Goal: Contribute content: Contribute content

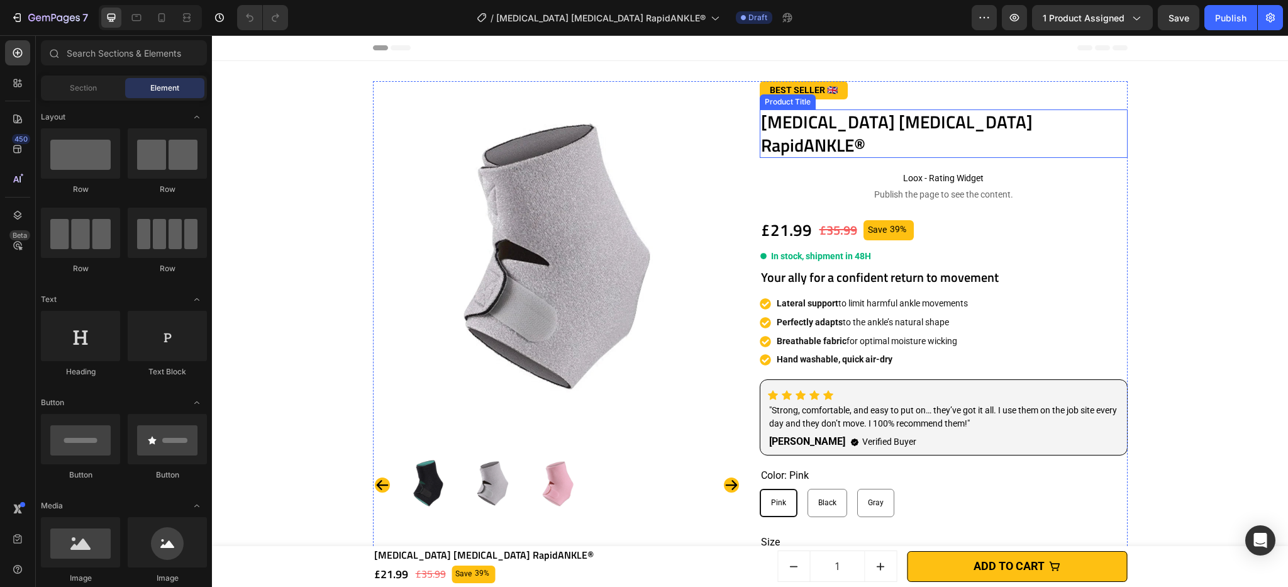
click at [803, 120] on h1 "[MEDICAL_DATA] [MEDICAL_DATA] RapidANKLE®" at bounding box center [944, 133] width 368 height 48
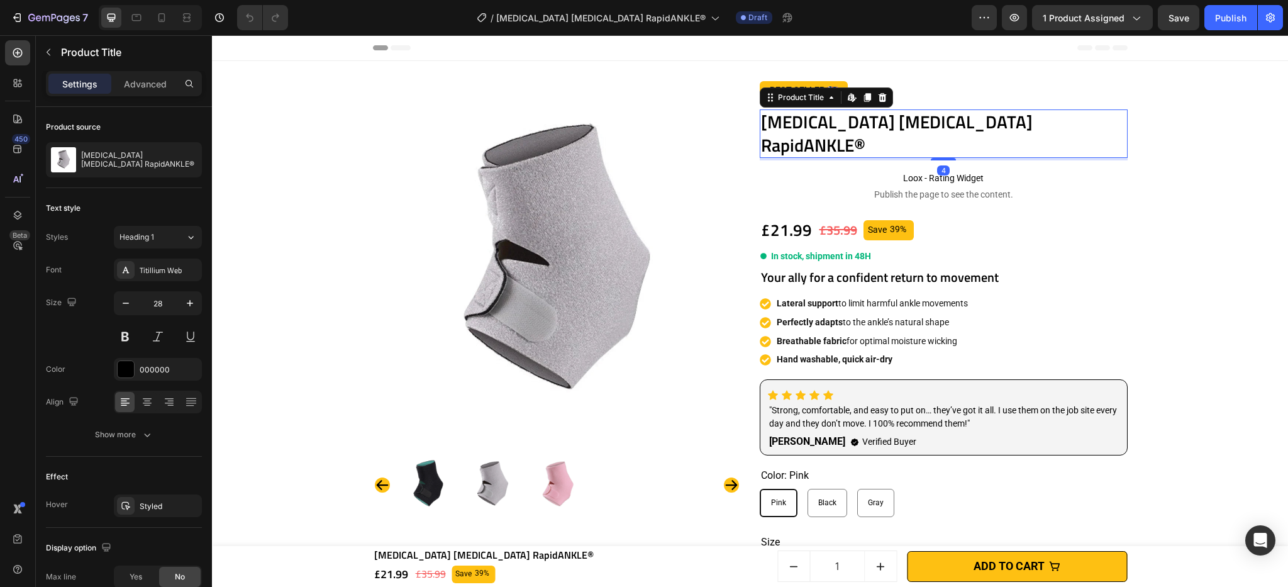
click at [802, 122] on h1 "[MEDICAL_DATA] [MEDICAL_DATA] RapidANKLE®" at bounding box center [944, 133] width 368 height 48
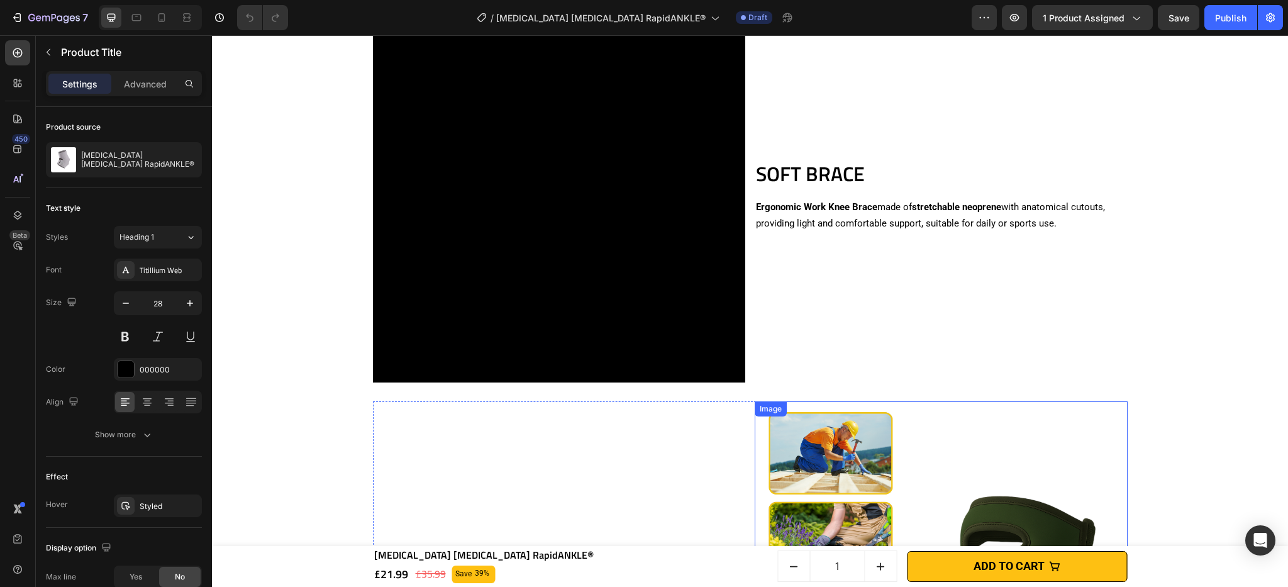
scroll to position [1092, 0]
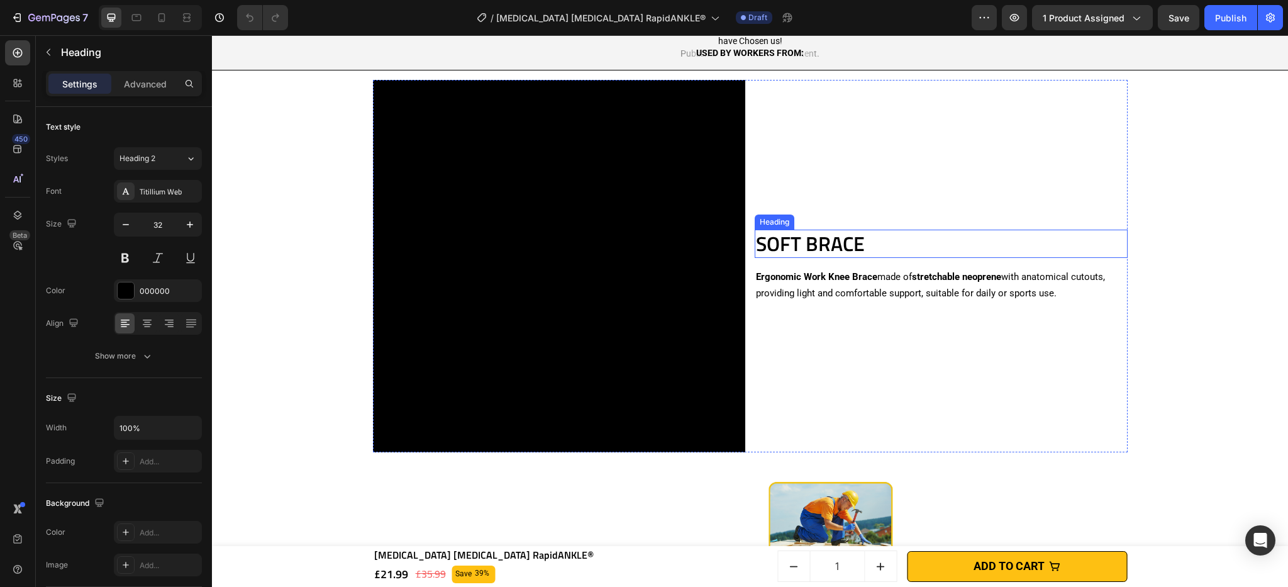
click at [834, 250] on h2 "SOFT BRACE" at bounding box center [941, 244] width 373 height 29
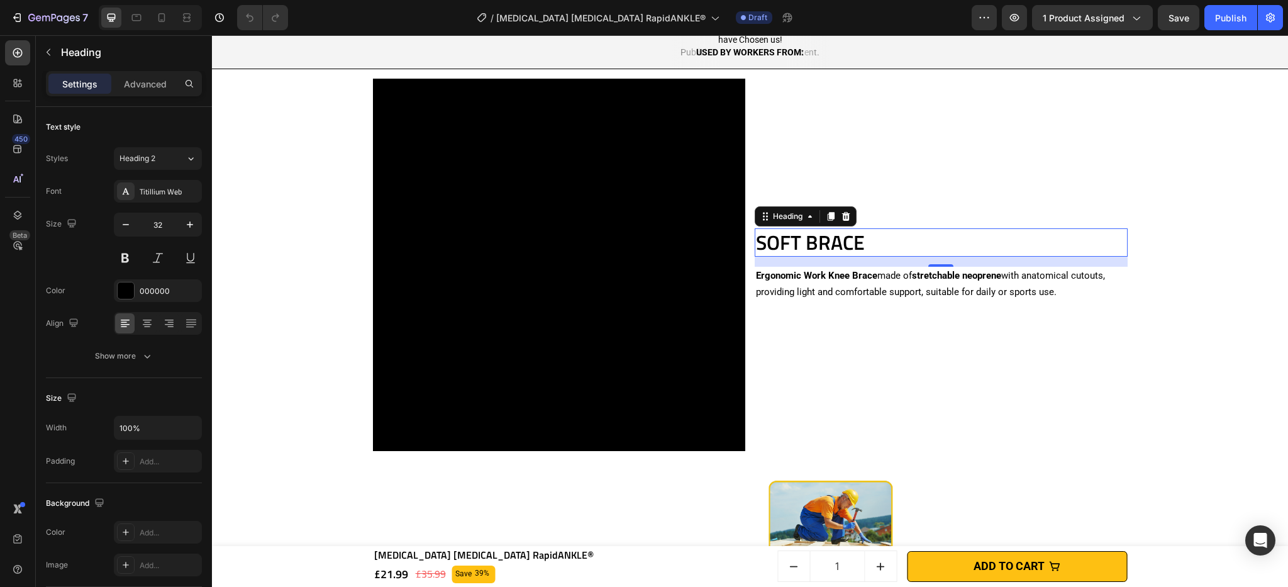
scroll to position [1070, 0]
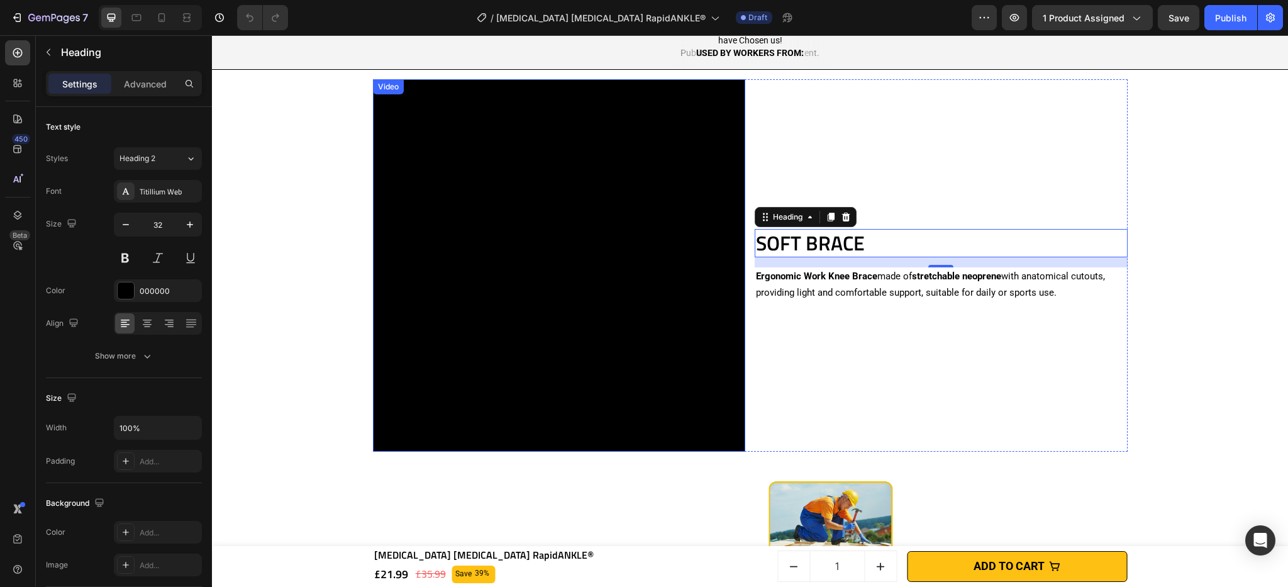
click at [594, 302] on video at bounding box center [559, 265] width 373 height 373
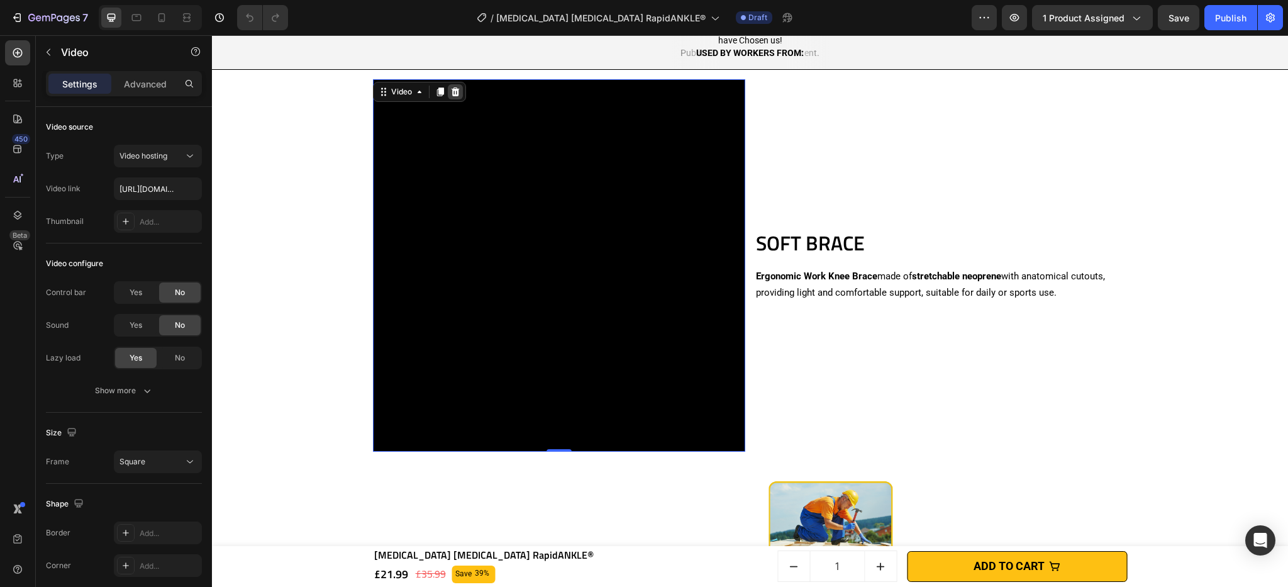
click at [456, 99] on div at bounding box center [455, 91] width 15 height 15
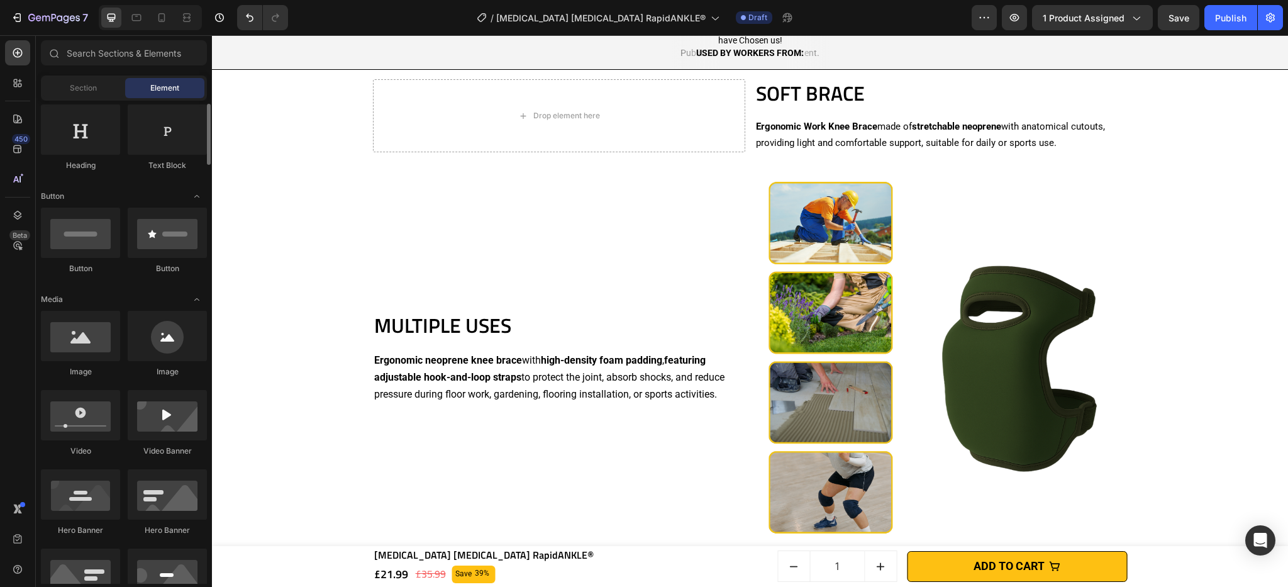
scroll to position [186, 0]
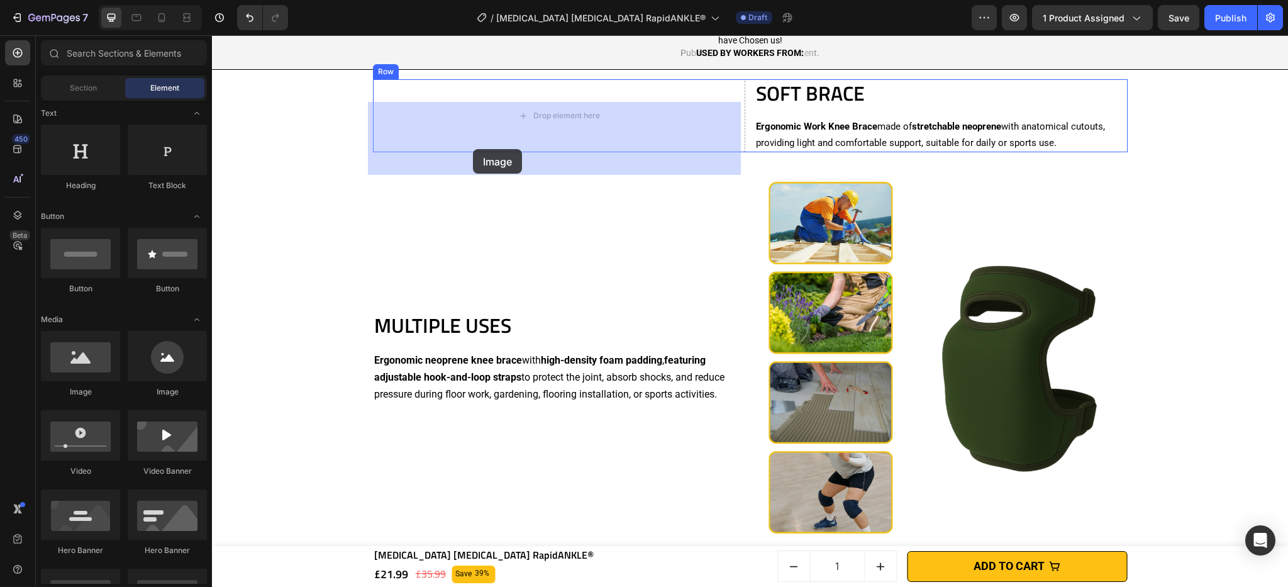
drag, startPoint x: 298, startPoint y: 404, endPoint x: 472, endPoint y: 150, distance: 308.0
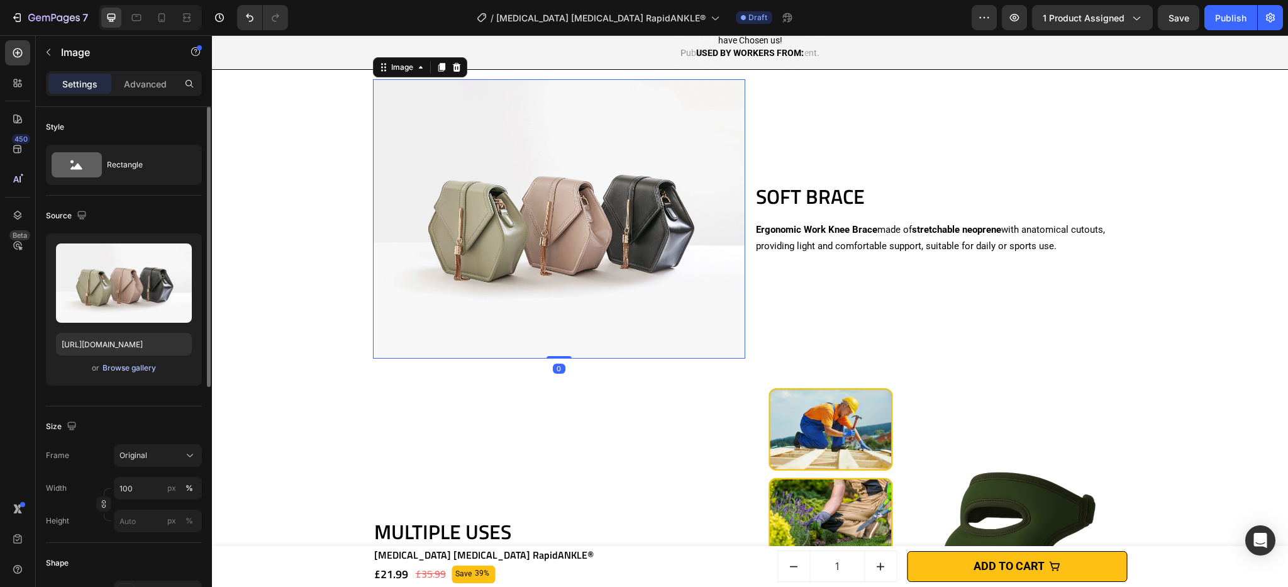
click at [120, 365] on div "Browse gallery" at bounding box center [129, 367] width 53 height 11
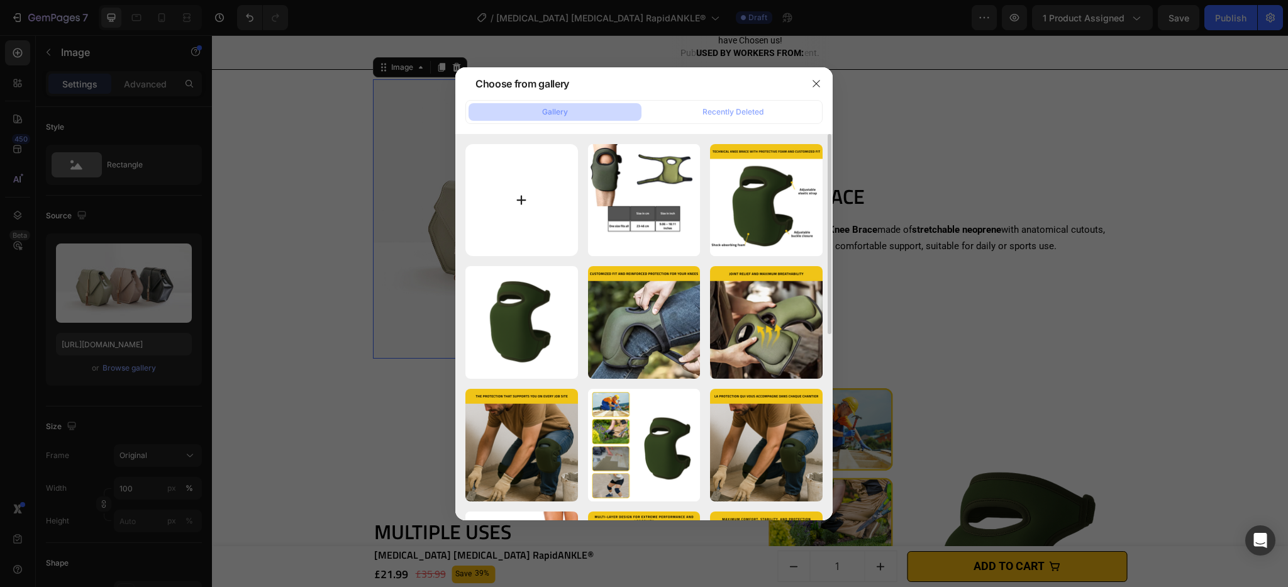
click at [525, 197] on input "file" at bounding box center [521, 200] width 113 height 113
click at [507, 190] on input "file" at bounding box center [521, 200] width 113 height 113
type input "C:\fakepath\[MEDICAL_DATA] [MEDICAL_DATA] RapidANKLE® (3).png"
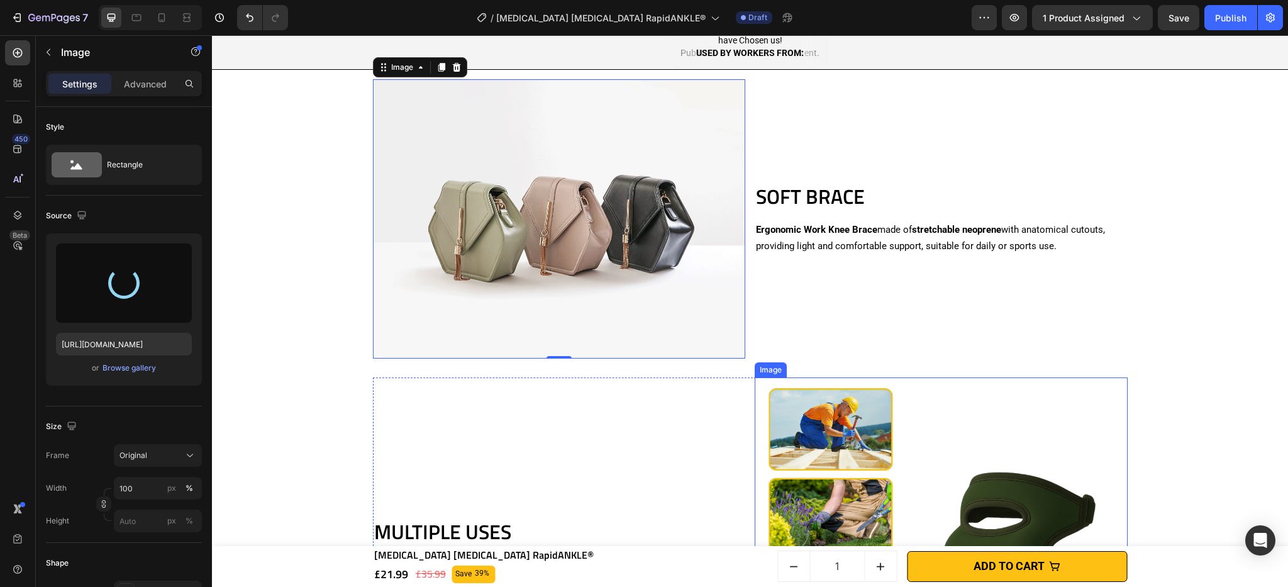
type input "[URL][DOMAIN_NAME]"
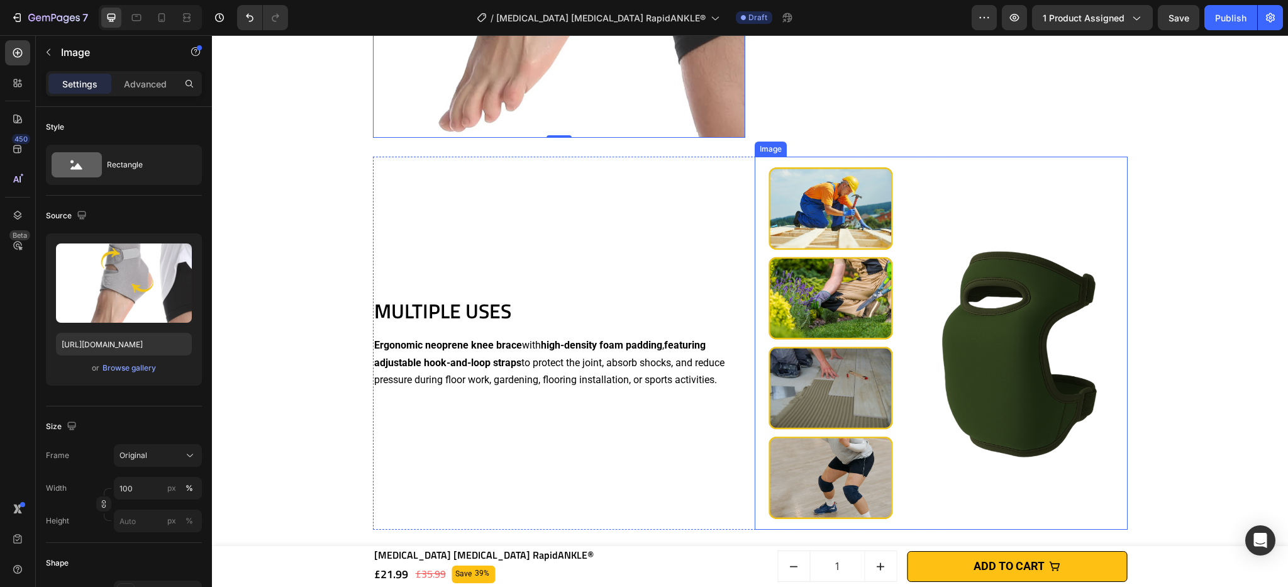
scroll to position [1407, 0]
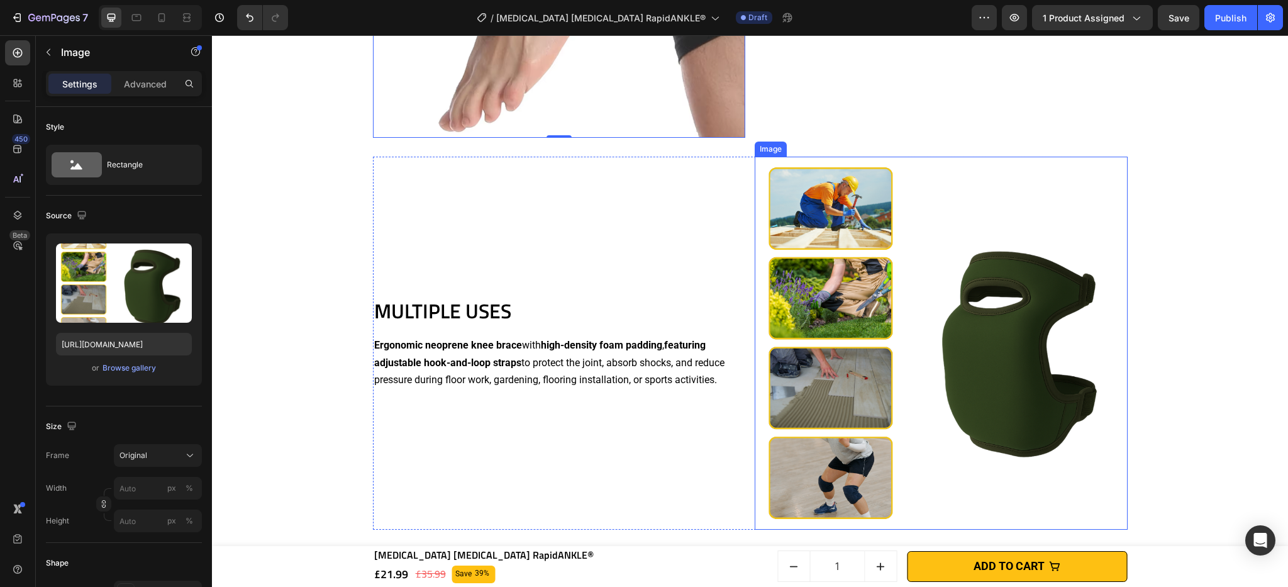
click at [888, 286] on img at bounding box center [941, 343] width 373 height 373
click at [828, 280] on img at bounding box center [941, 343] width 373 height 373
click at [152, 367] on div "Browse gallery" at bounding box center [129, 367] width 53 height 11
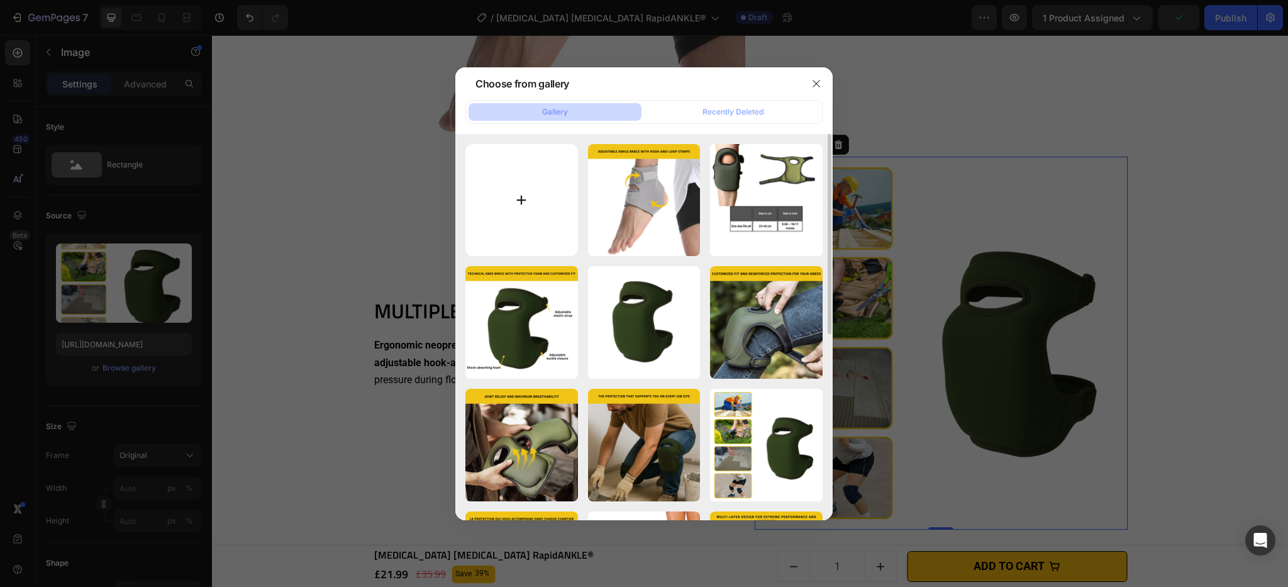
click at [502, 190] on input "file" at bounding box center [521, 200] width 113 height 113
type input "C:\fakepath\[MEDICAL_DATA] [MEDICAL_DATA] RapidANKLE® (2).png"
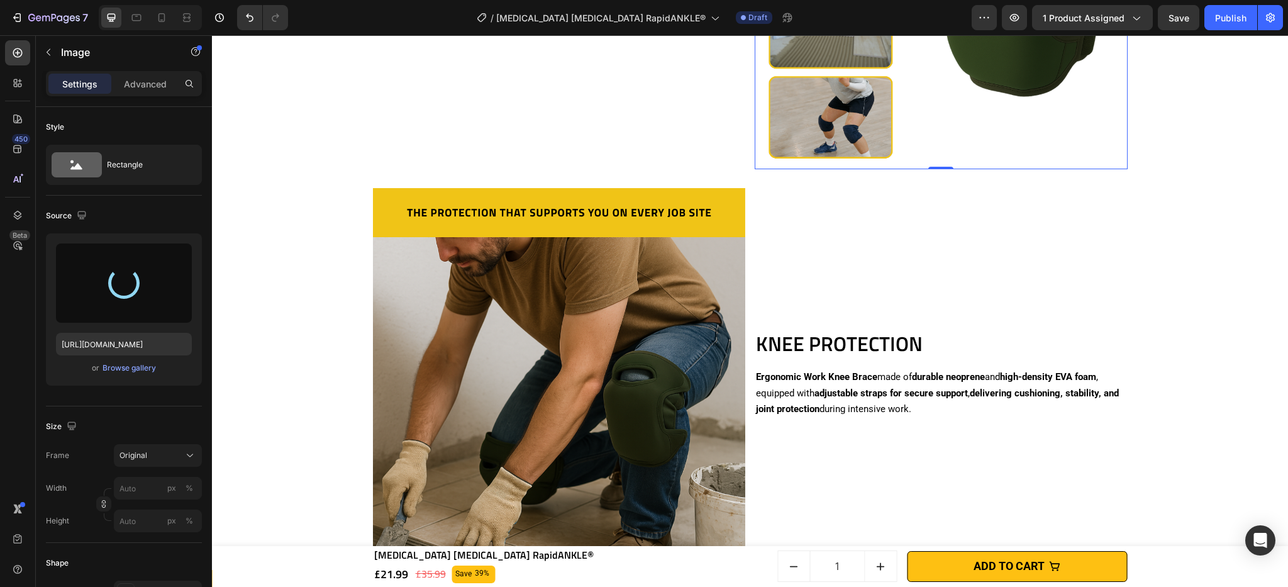
scroll to position [1772, 0]
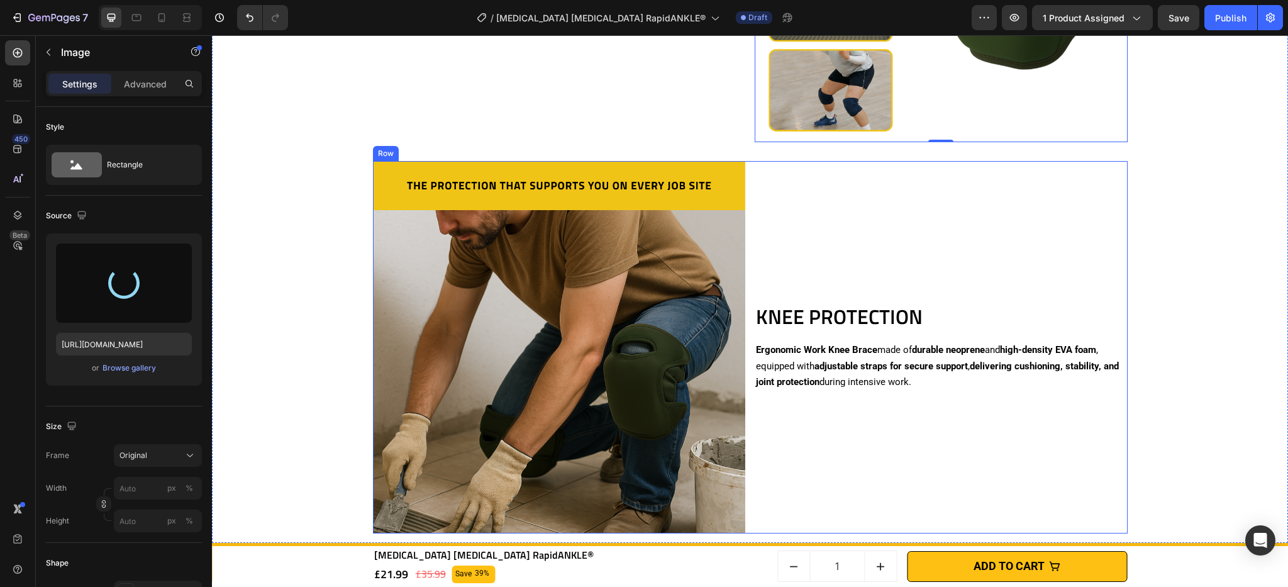
type input "[URL][DOMAIN_NAME]"
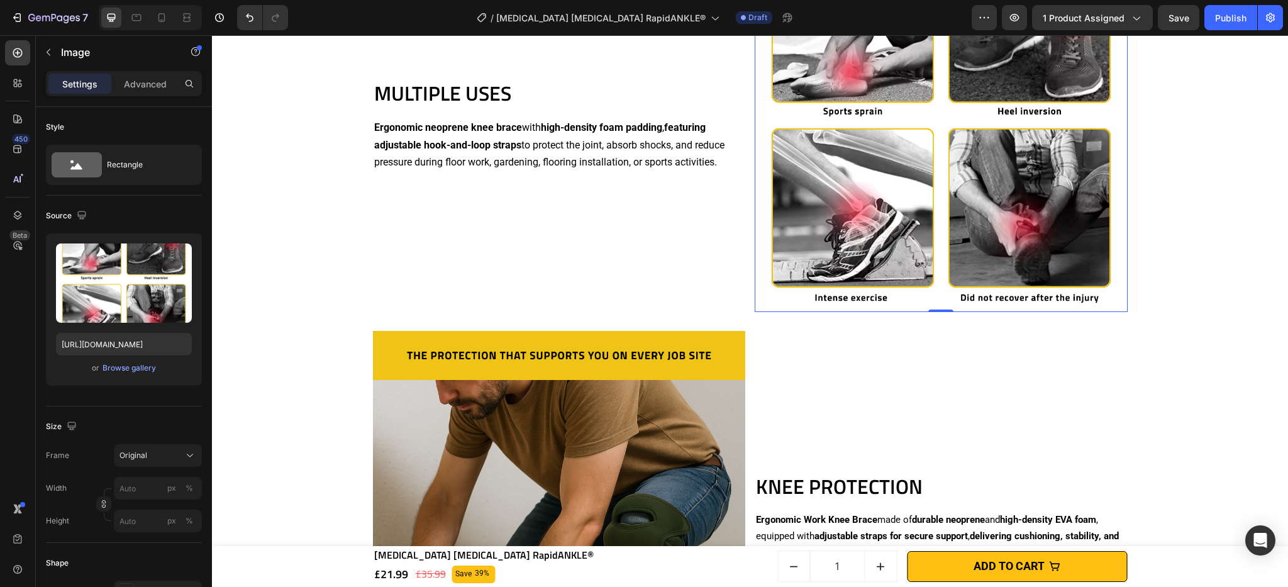
scroll to position [1688, 0]
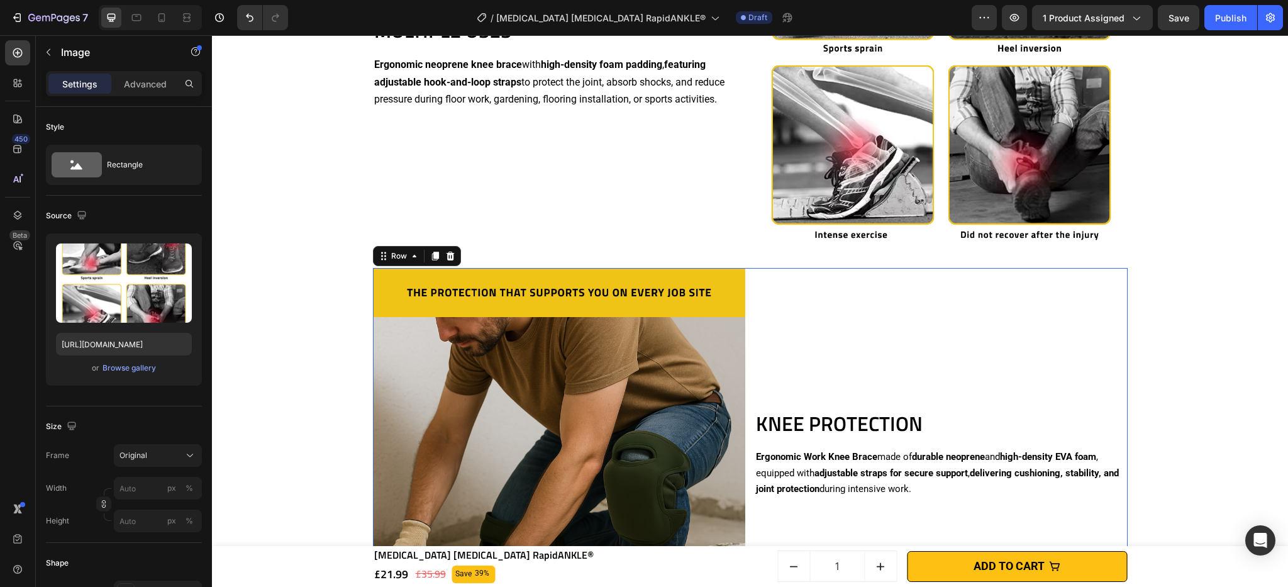
click at [802, 328] on div "KNEE PROTECTION Heading Ergonomic Work Knee Brace made of durable neoprene and …" at bounding box center [941, 454] width 373 height 373
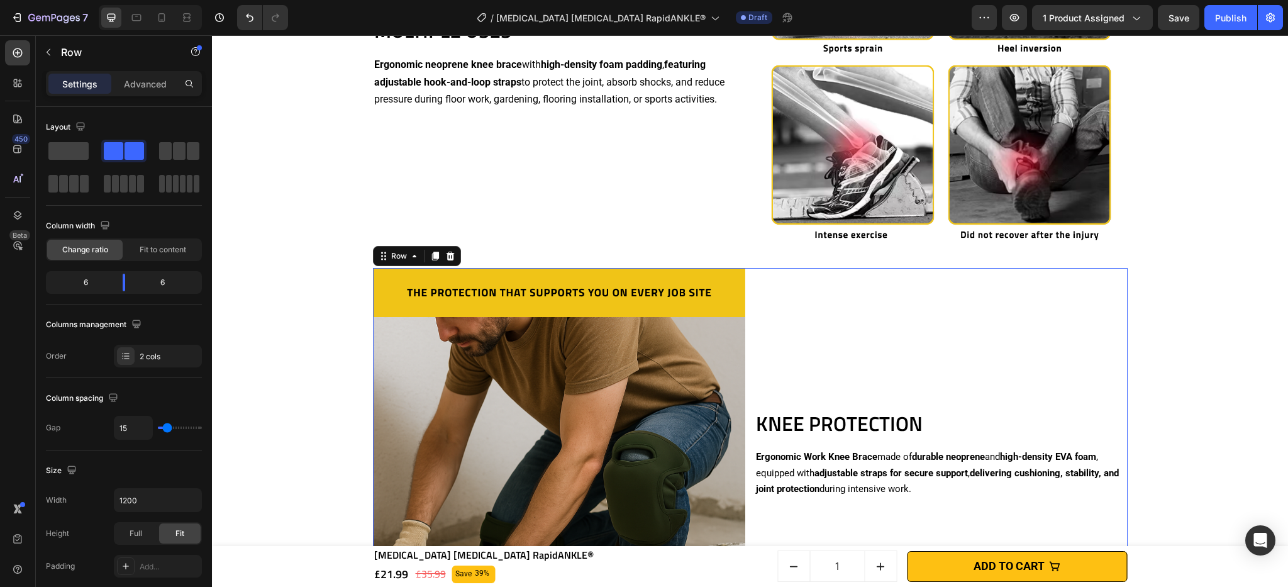
click at [448, 253] on icon at bounding box center [450, 256] width 10 height 10
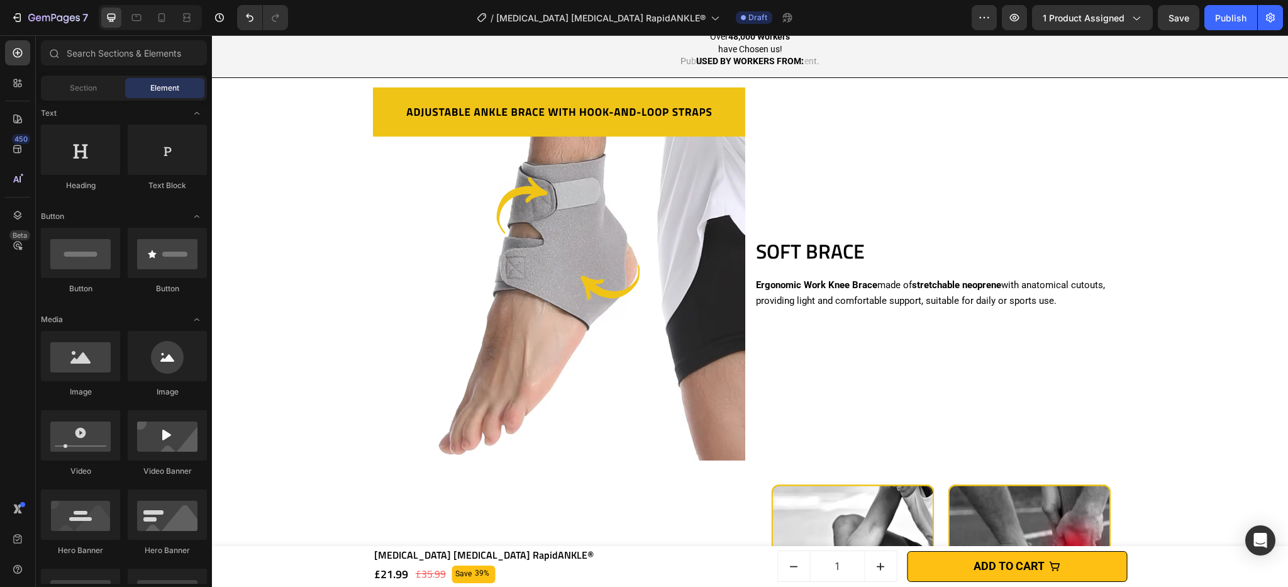
scroll to position [1266, 0]
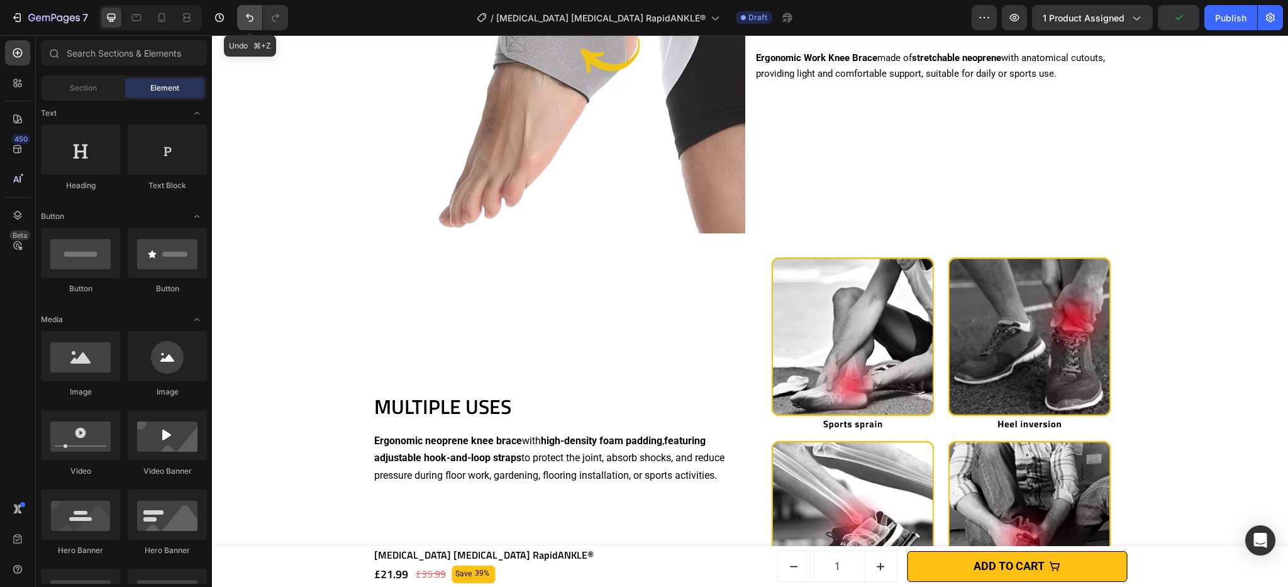
click at [250, 23] on icon "Undo/Redo" at bounding box center [249, 17] width 13 height 13
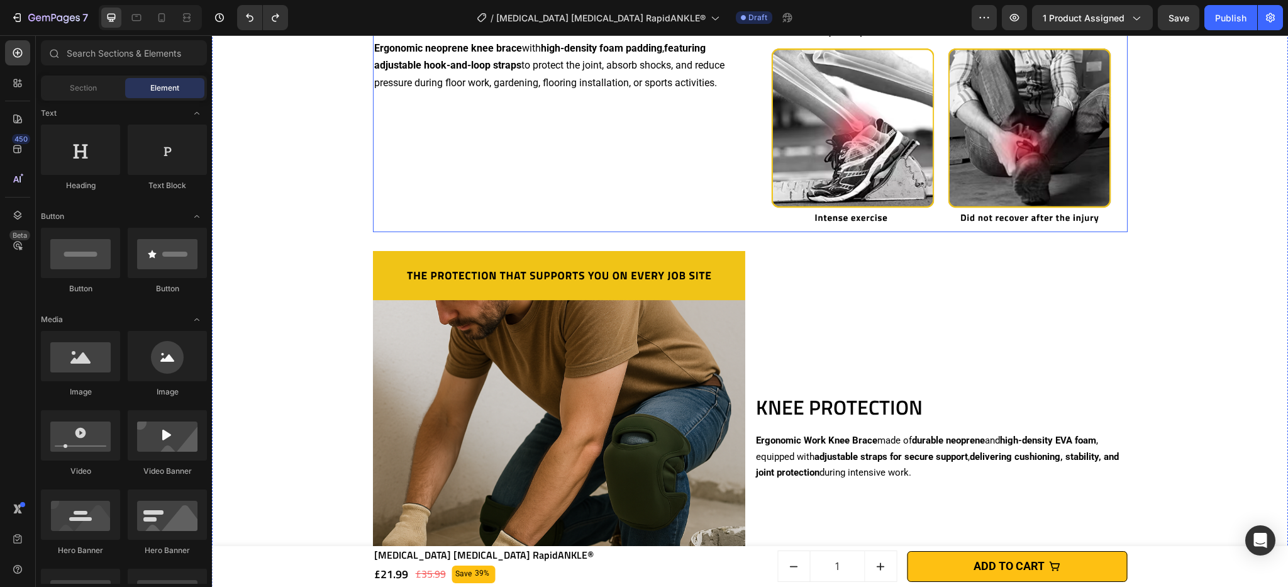
scroll to position [1816, 0]
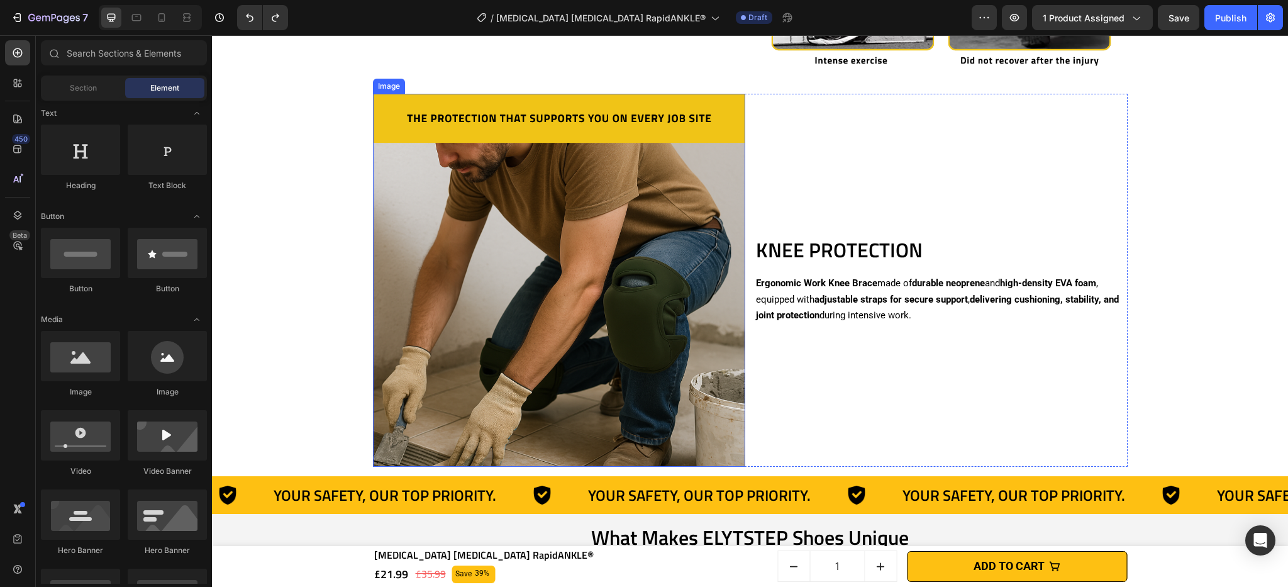
click at [503, 261] on img at bounding box center [559, 280] width 373 height 373
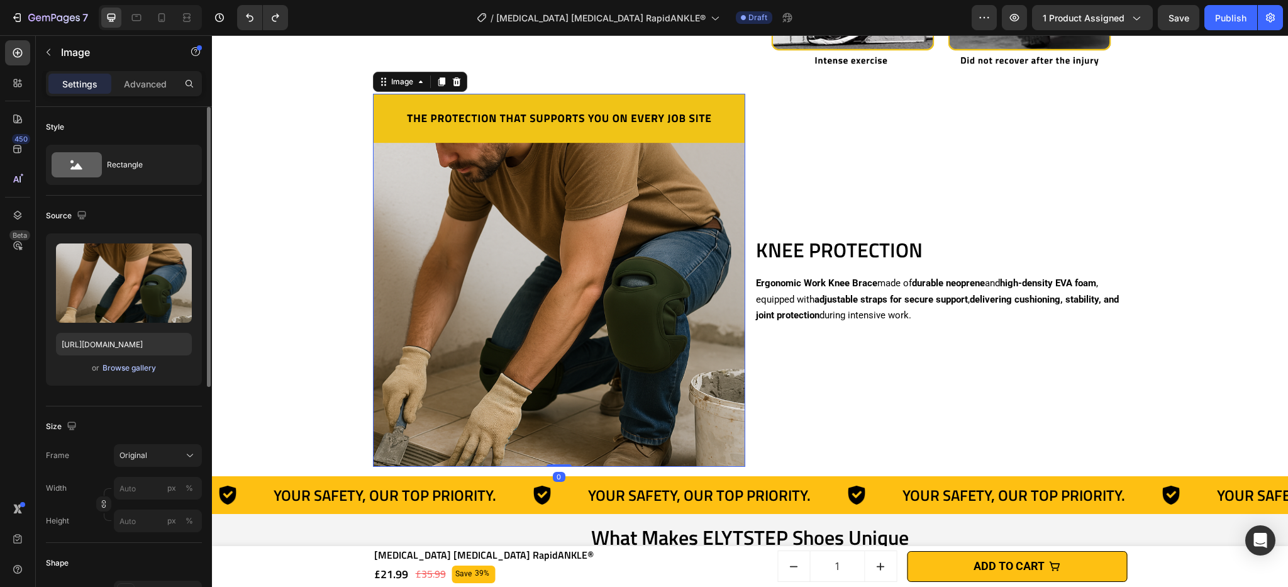
click at [147, 370] on div "Browse gallery" at bounding box center [129, 367] width 53 height 11
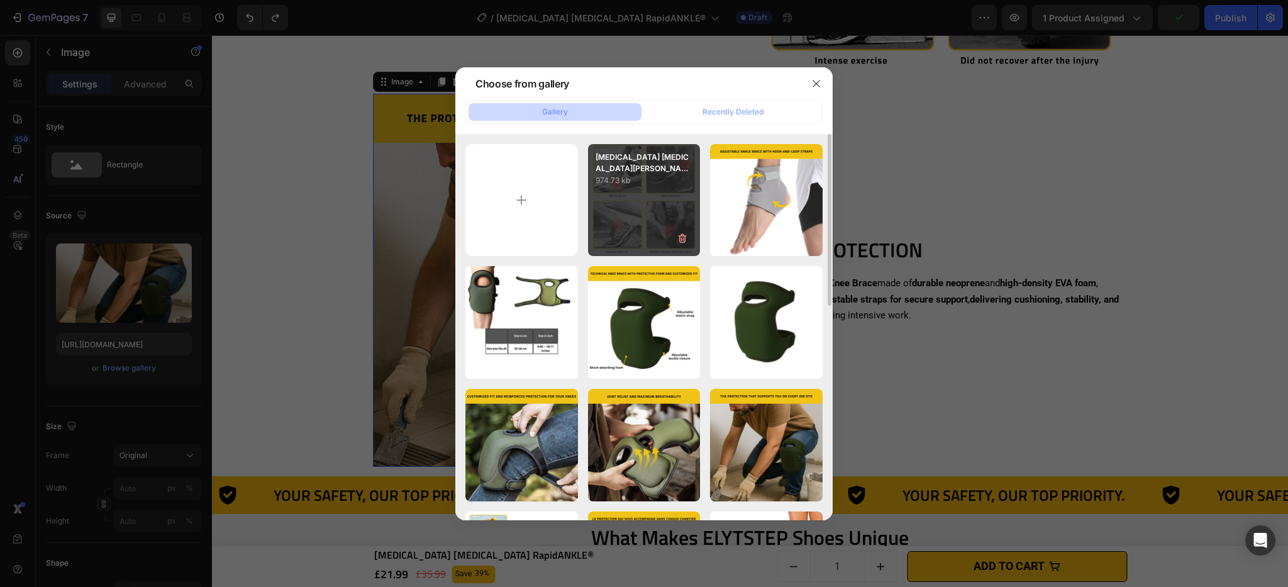
click at [665, 206] on div "[MEDICAL_DATA] [MEDICAL_DATA][PERSON_NAME]...2).png 974.73 kb" at bounding box center [644, 200] width 113 height 113
type input "[URL][DOMAIN_NAME]"
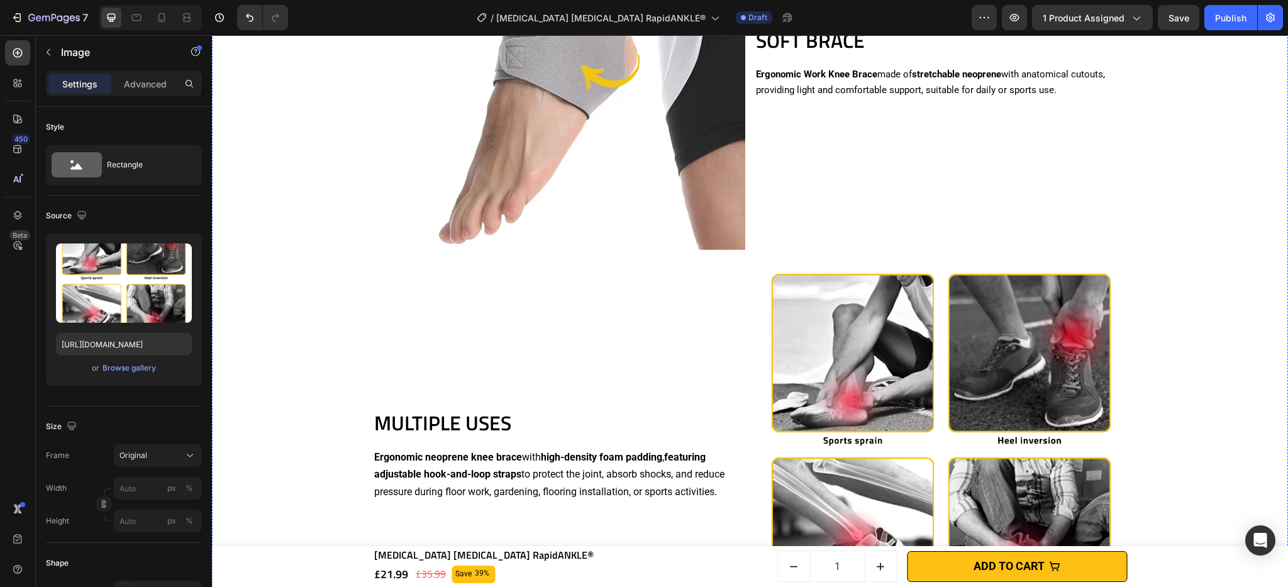
scroll to position [1343, 0]
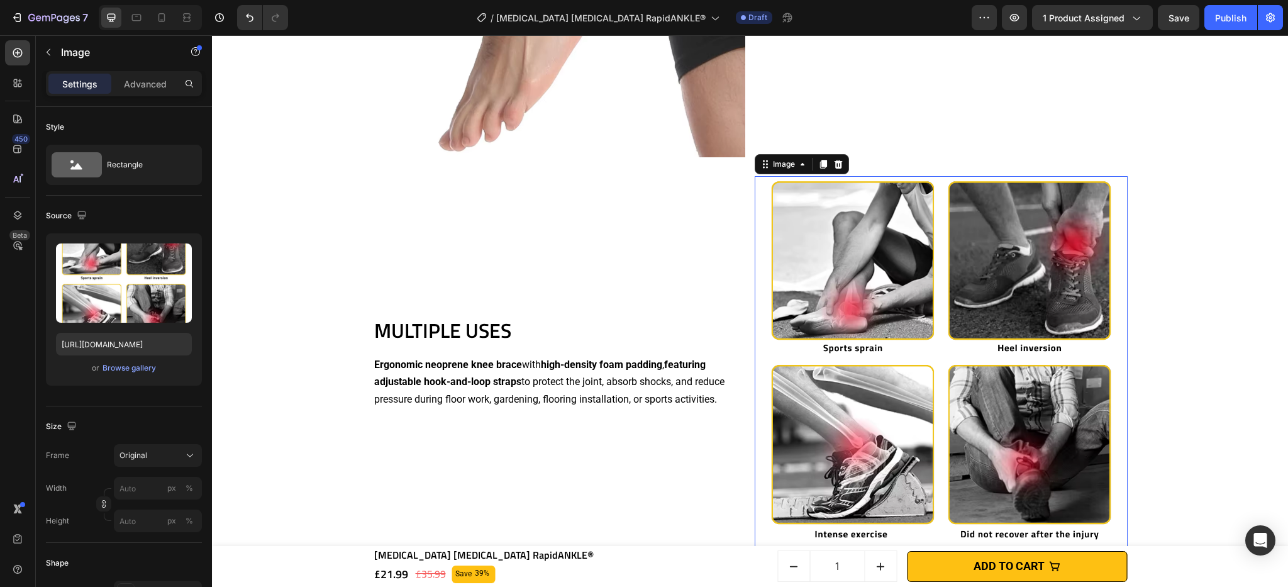
click at [862, 297] on img at bounding box center [941, 362] width 373 height 373
click at [138, 372] on div "Browse gallery" at bounding box center [129, 367] width 53 height 11
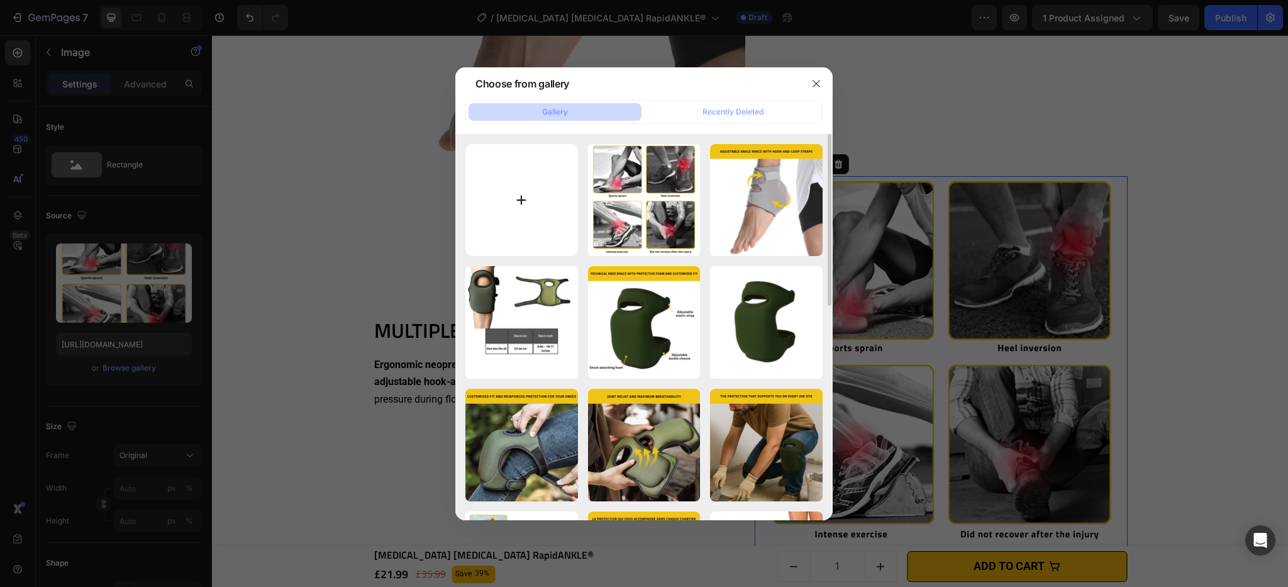
click at [514, 208] on input "file" at bounding box center [521, 200] width 113 height 113
type input "C:\fakepath\[MEDICAL_DATA] [MEDICAL_DATA] RapidANKLE® (3).png"
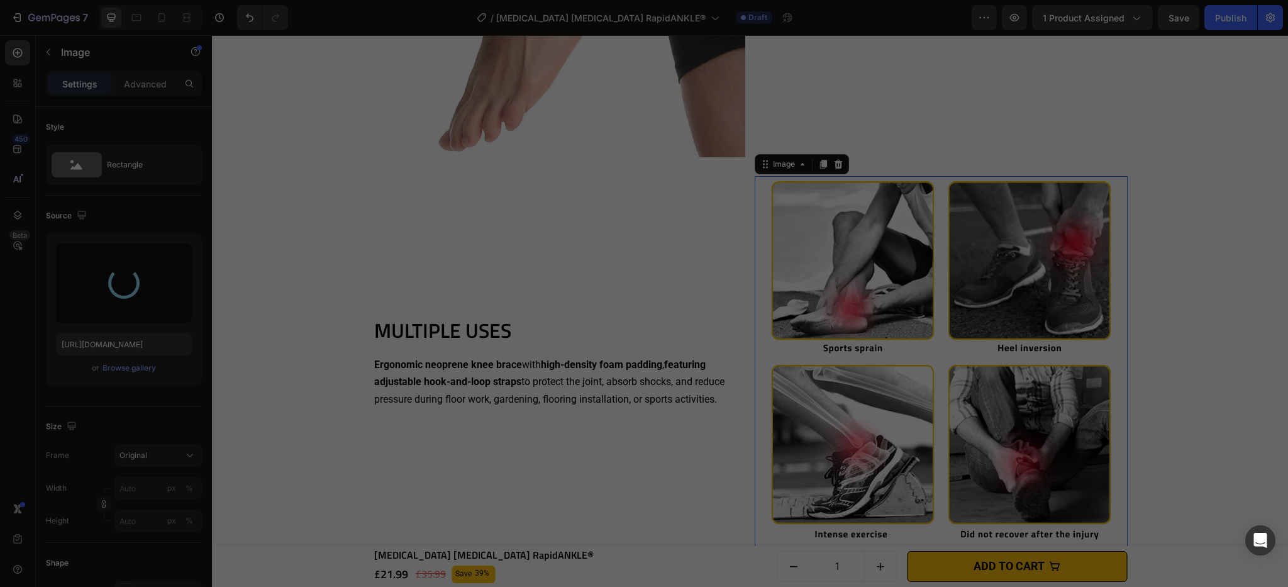
type input "[URL][DOMAIN_NAME]"
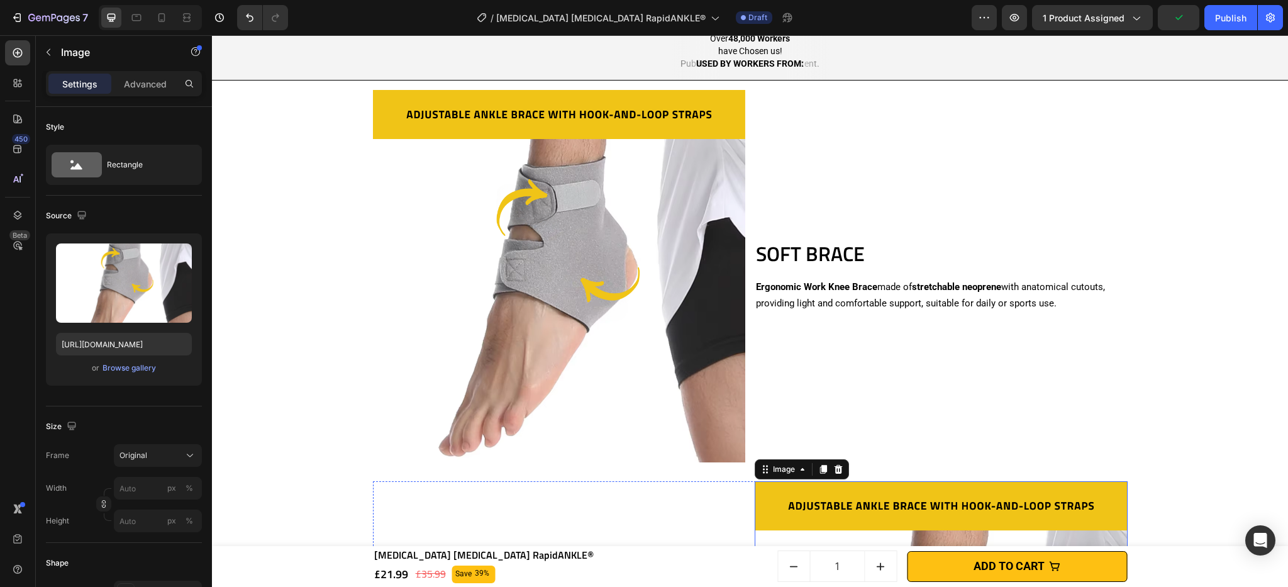
scroll to position [836, 0]
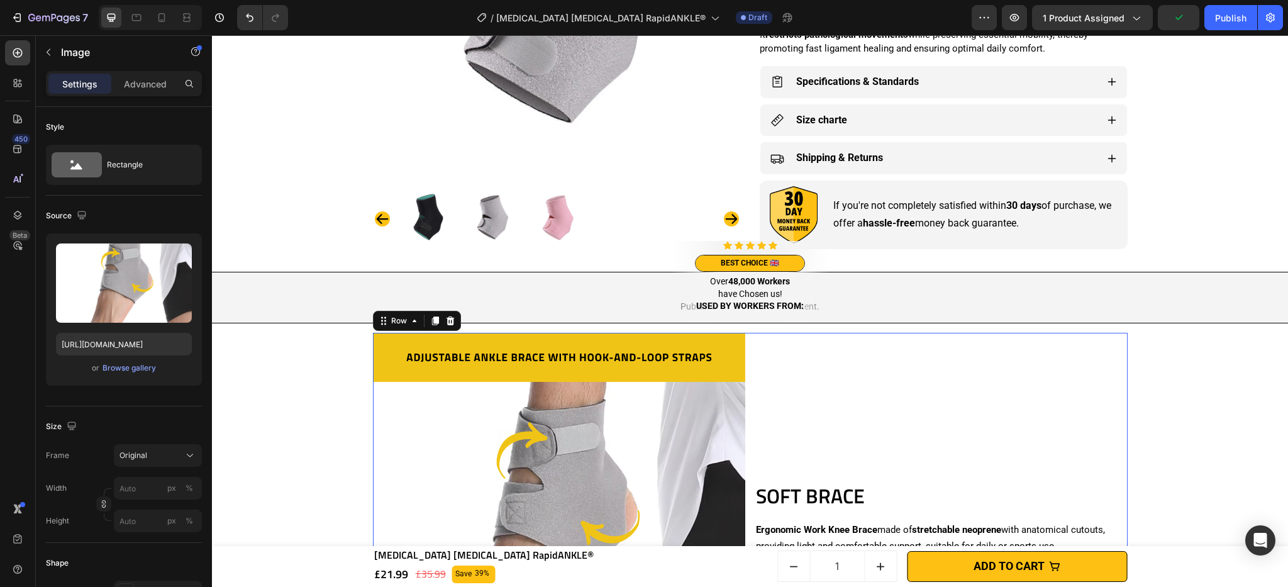
click at [854, 411] on div "SOFT BRACE Heading Ergonomic Work Knee Brace made of stretchable neoprene with …" at bounding box center [941, 519] width 373 height 373
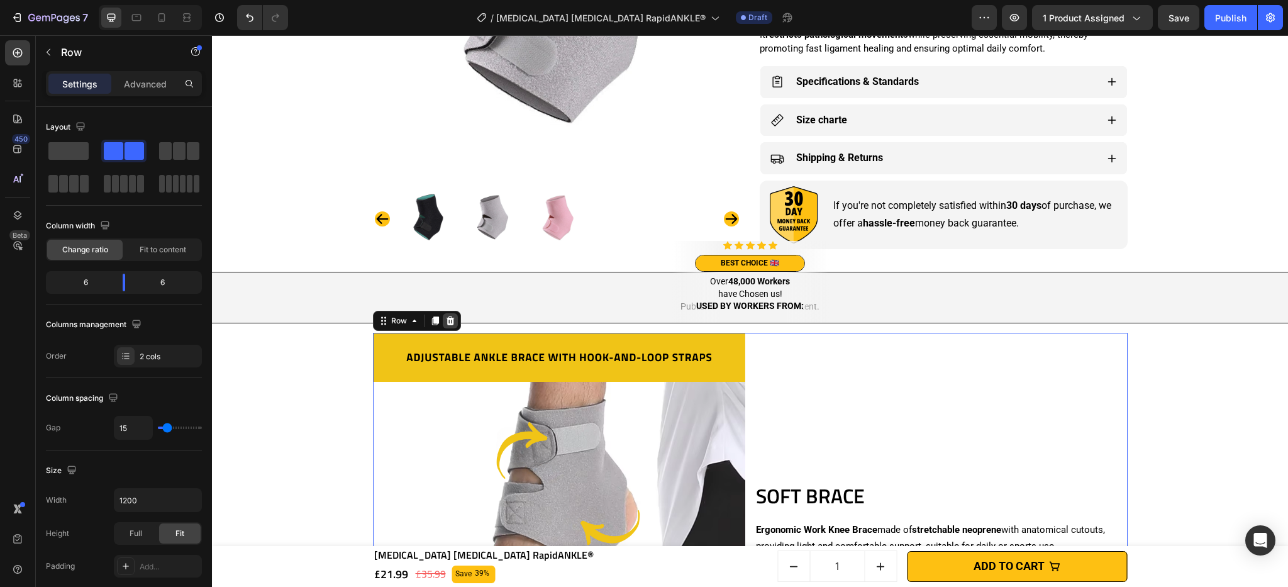
click at [445, 323] on icon at bounding box center [450, 321] width 10 height 10
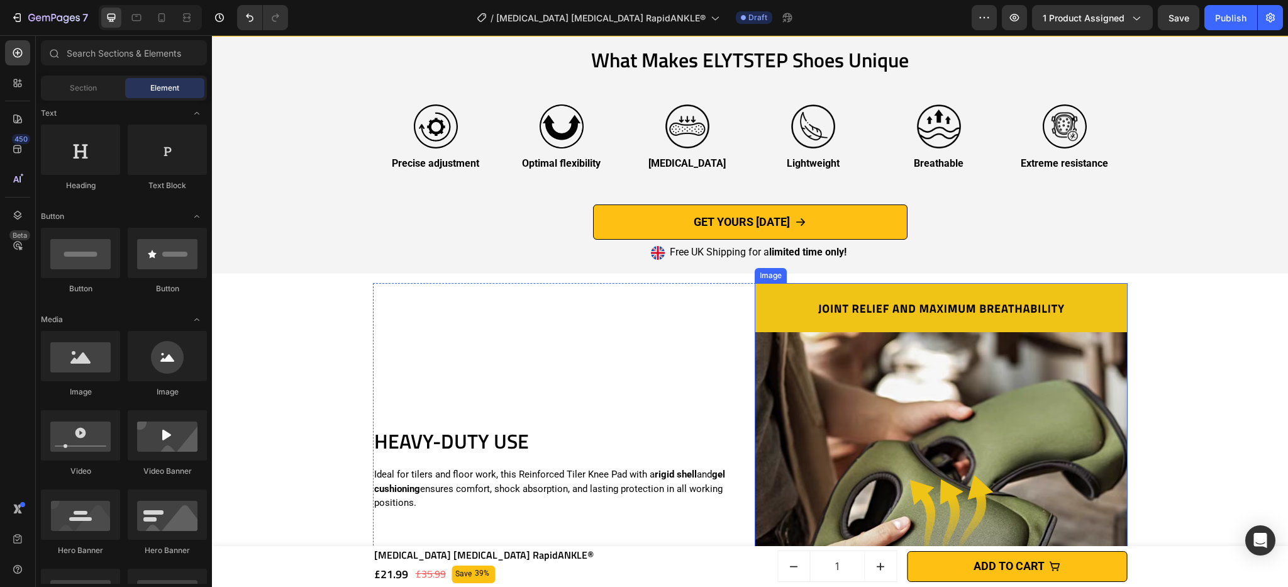
scroll to position [2168, 0]
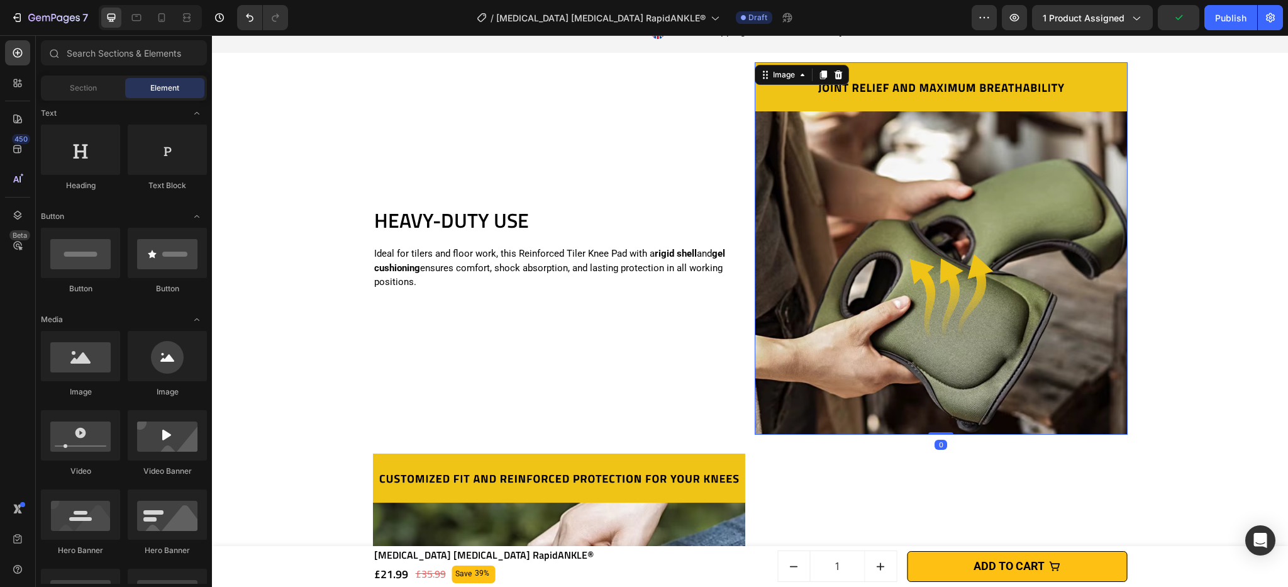
click at [843, 295] on img at bounding box center [941, 248] width 373 height 373
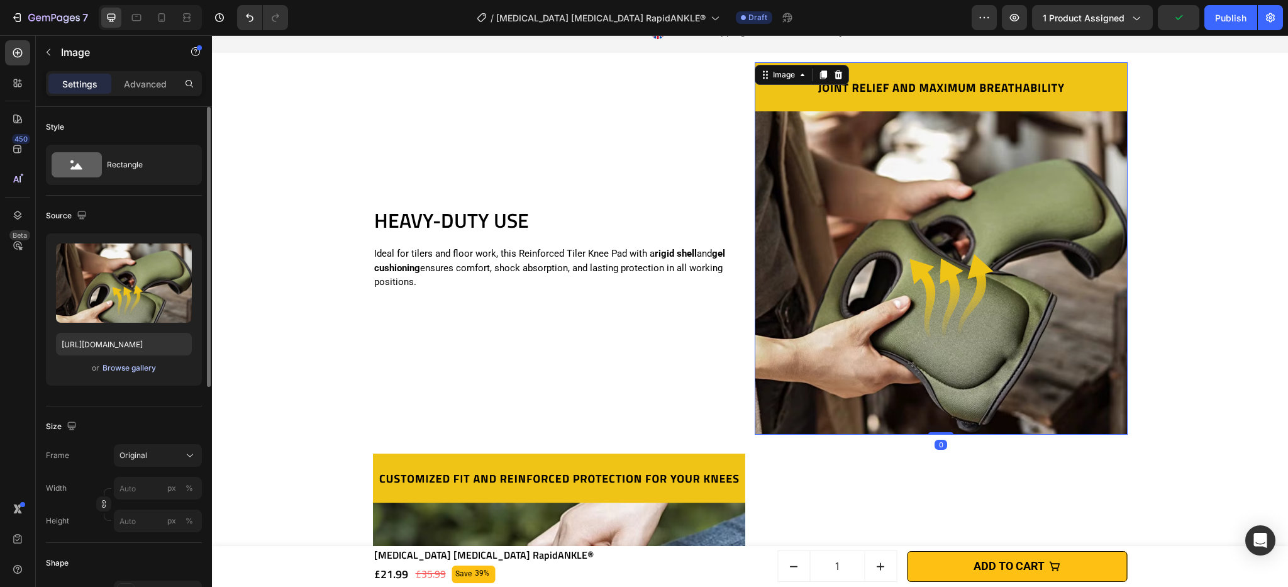
click at [135, 366] on div "Browse gallery" at bounding box center [129, 367] width 53 height 11
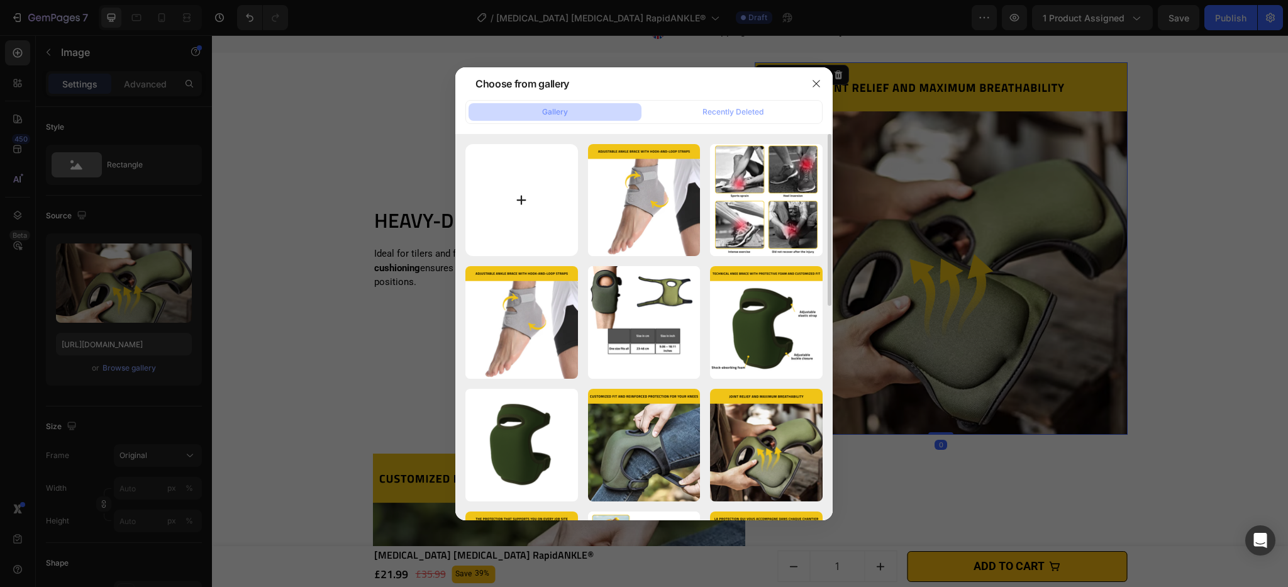
click at [544, 213] on input "file" at bounding box center [521, 200] width 113 height 113
type input "C:\fakepath\[MEDICAL_DATA] [MEDICAL_DATA] RapidANKLE® (4).png"
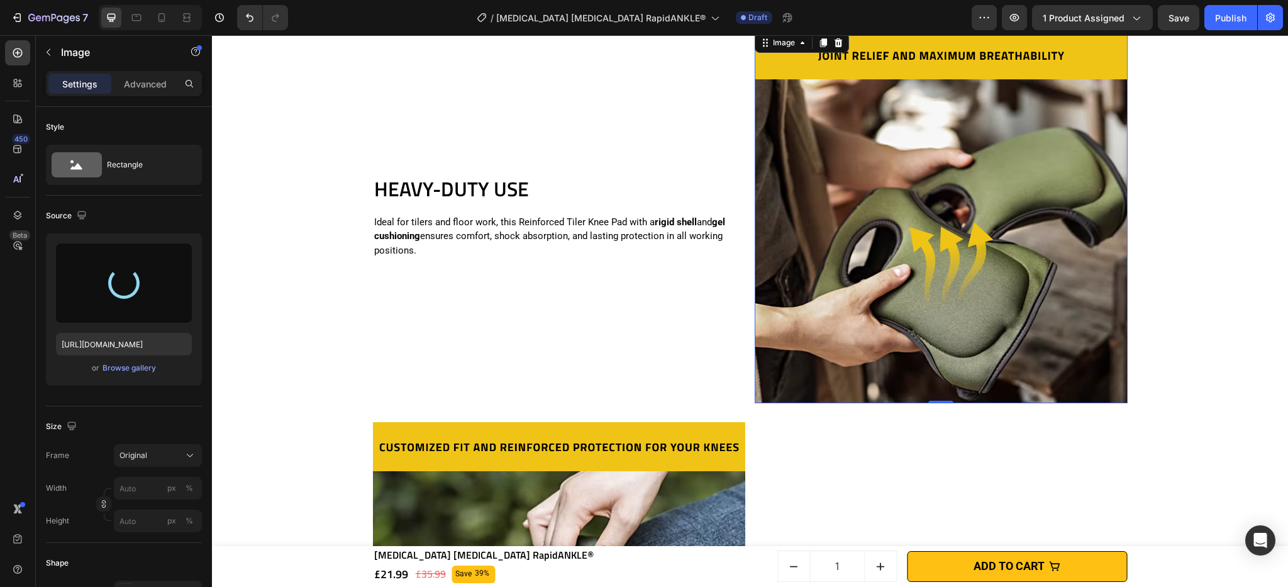
scroll to position [2200, 0]
type input "[URL][DOMAIN_NAME]"
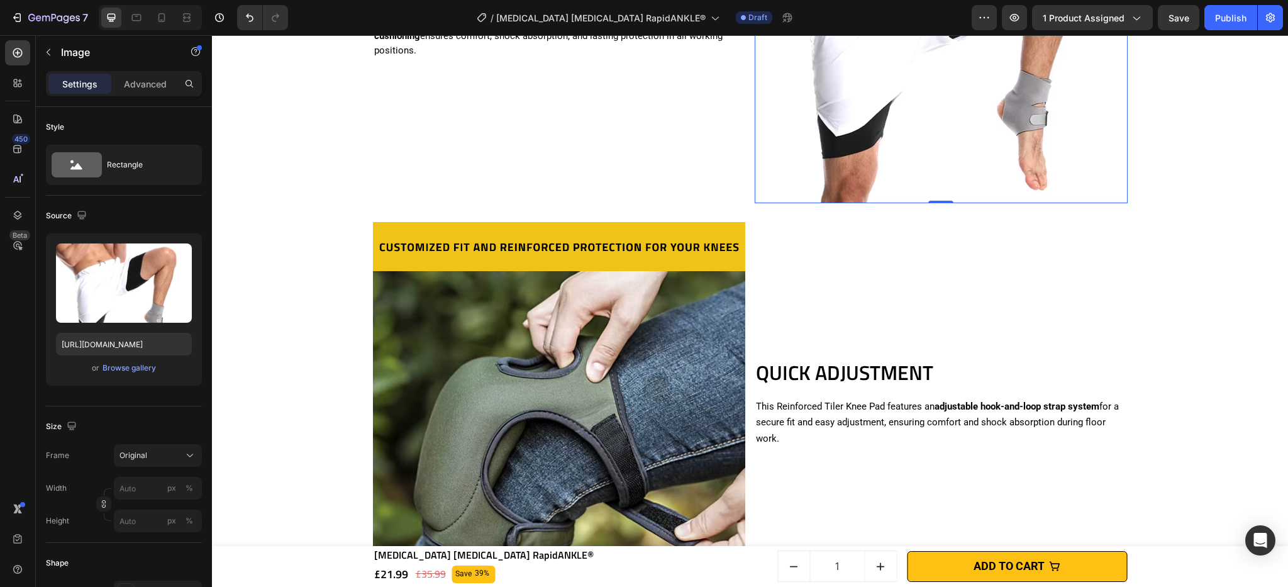
scroll to position [2524, 0]
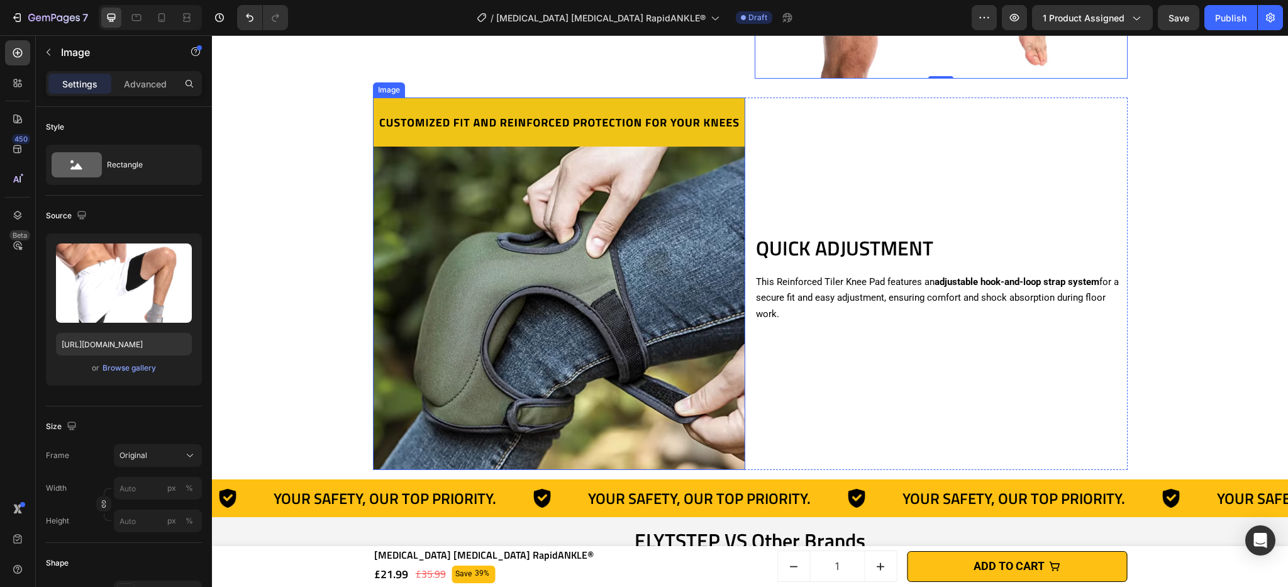
click at [636, 318] on img at bounding box center [559, 283] width 373 height 373
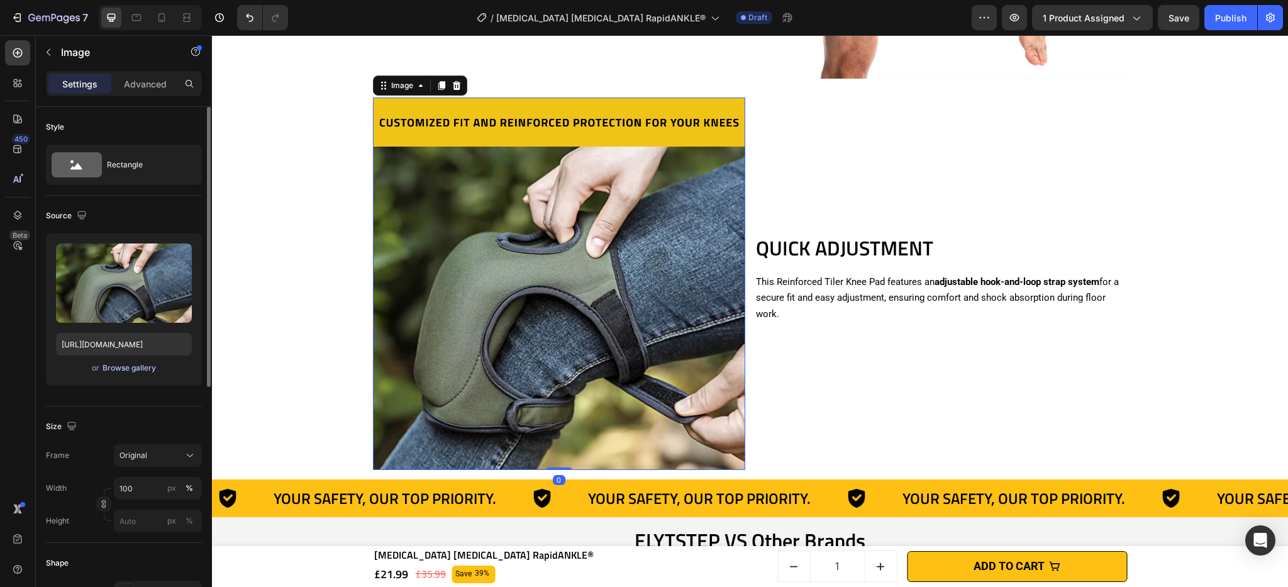
click at [138, 367] on div "Browse gallery" at bounding box center [129, 367] width 53 height 11
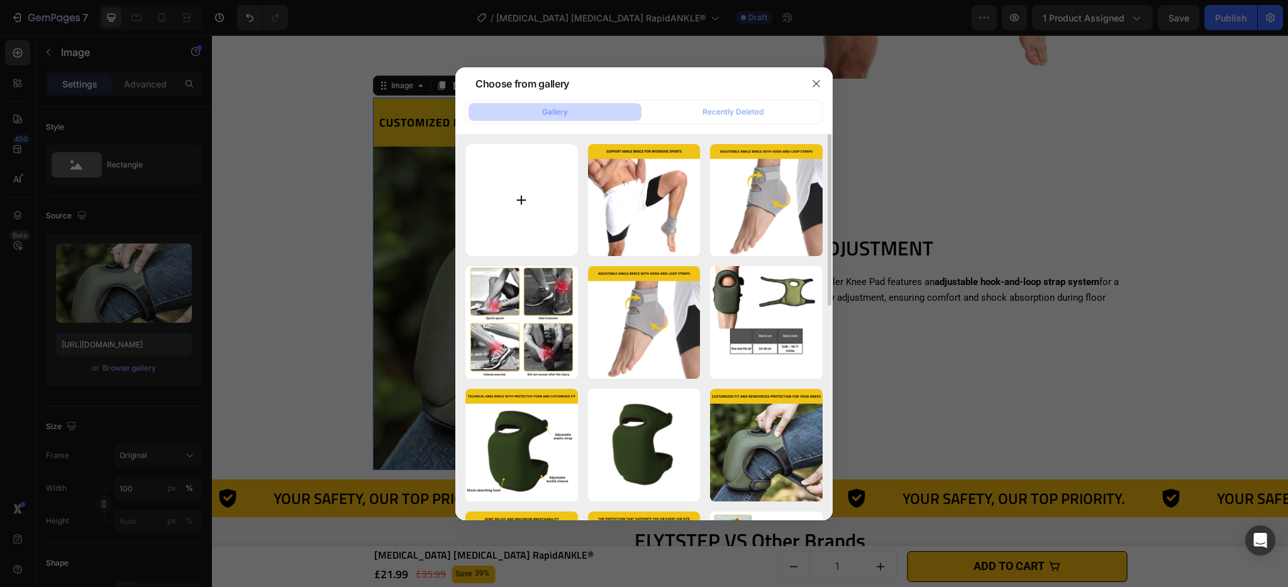
click at [499, 197] on input "file" at bounding box center [521, 200] width 113 height 113
type input "C:\fakepath\[MEDICAL_DATA] [MEDICAL_DATA] RapidANKLE® (5).png"
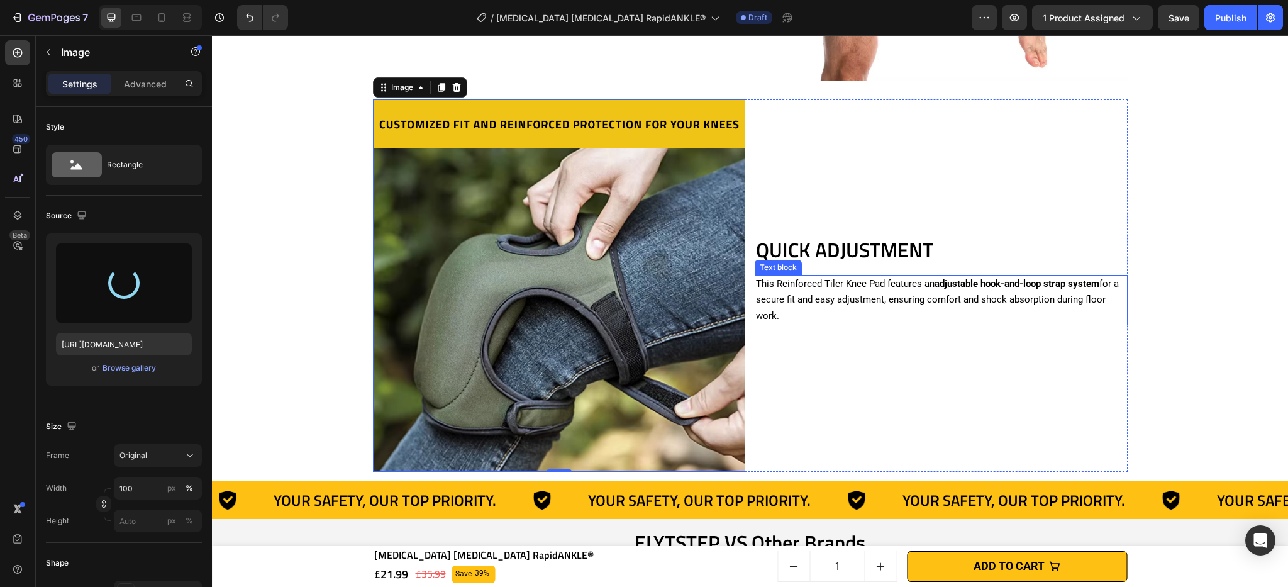
scroll to position [2453, 0]
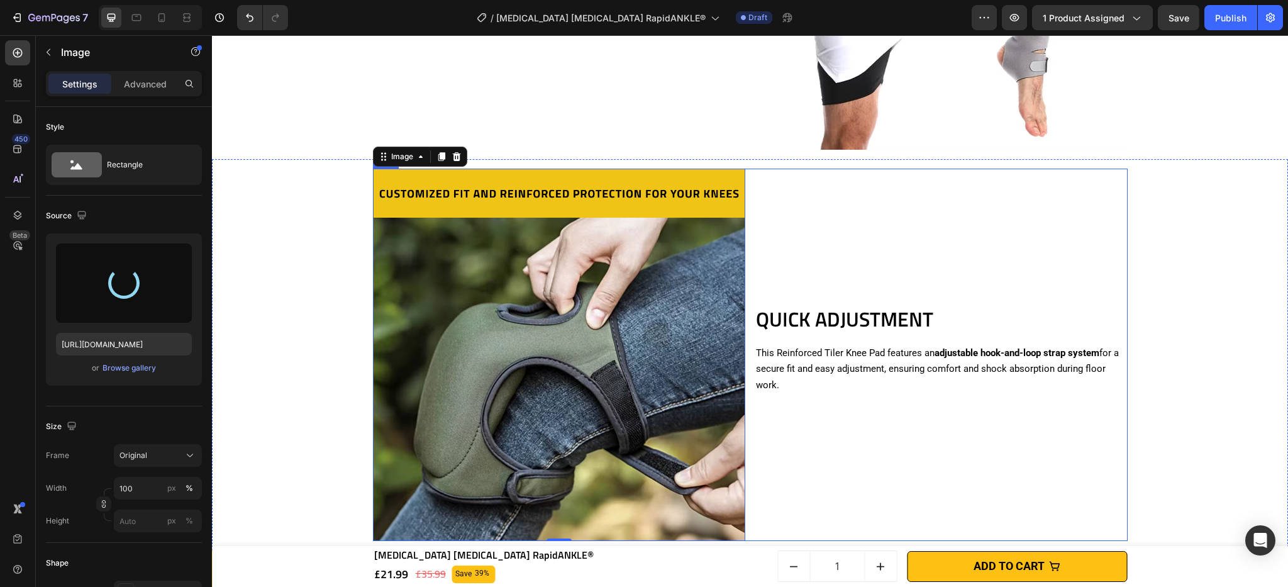
type input "[URL][DOMAIN_NAME]"
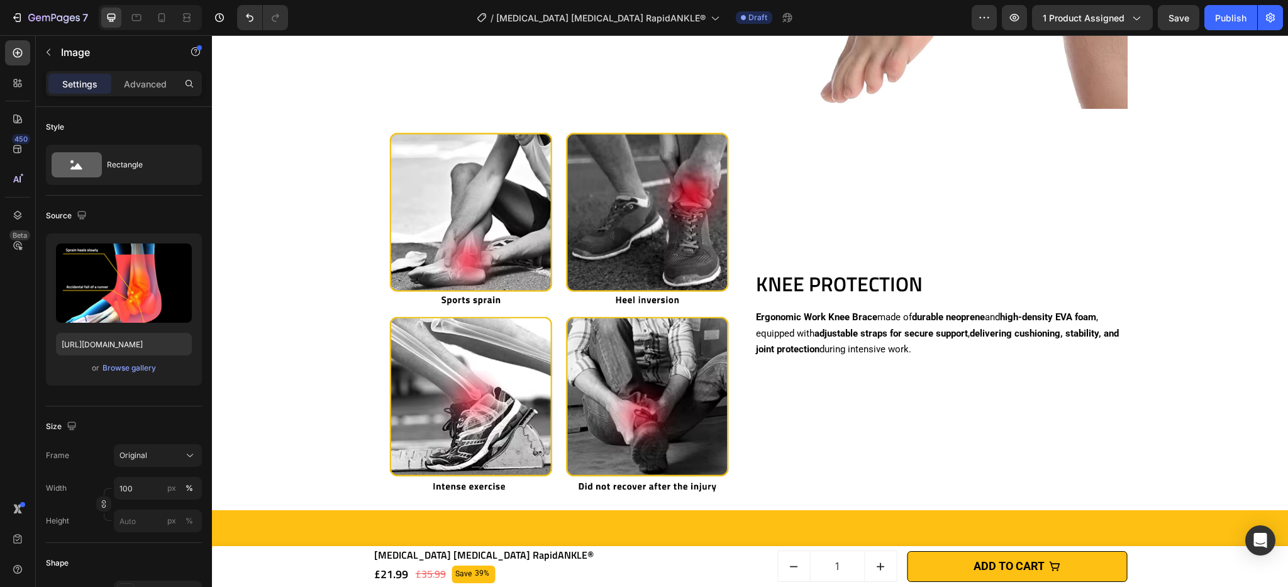
scroll to position [1466, 0]
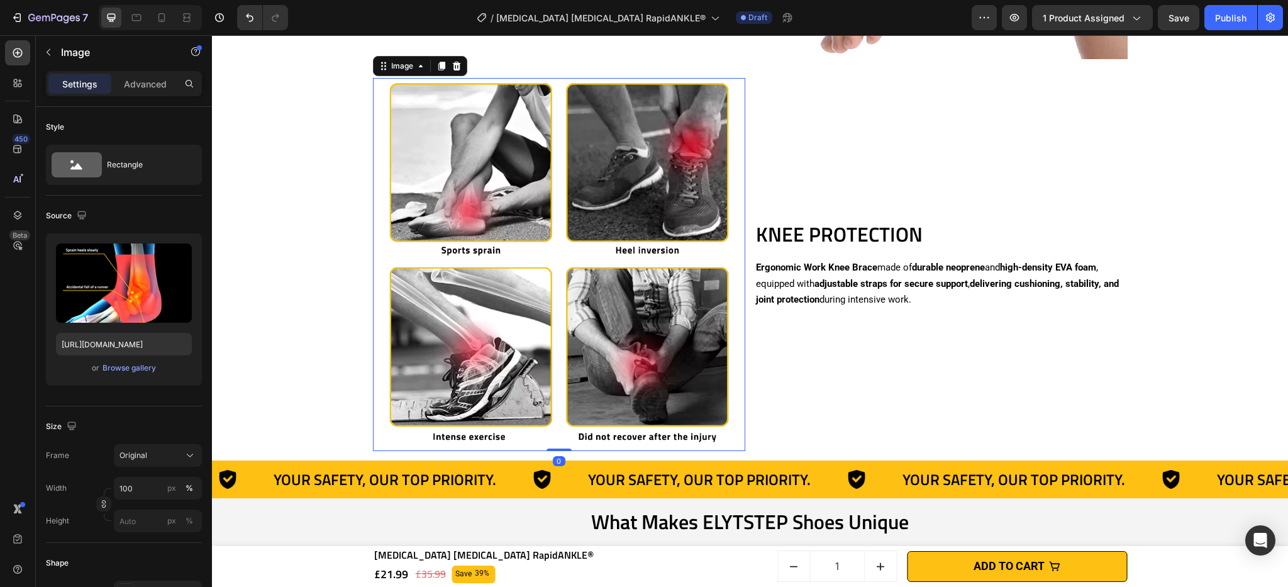
click at [726, 140] on img at bounding box center [559, 264] width 373 height 373
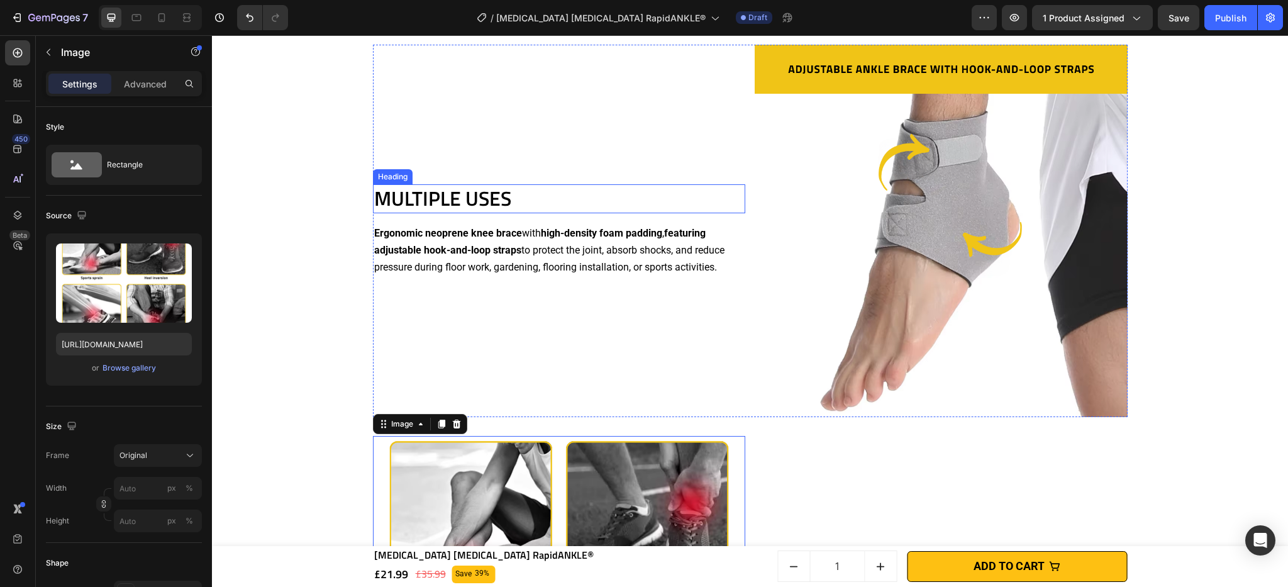
scroll to position [922, 0]
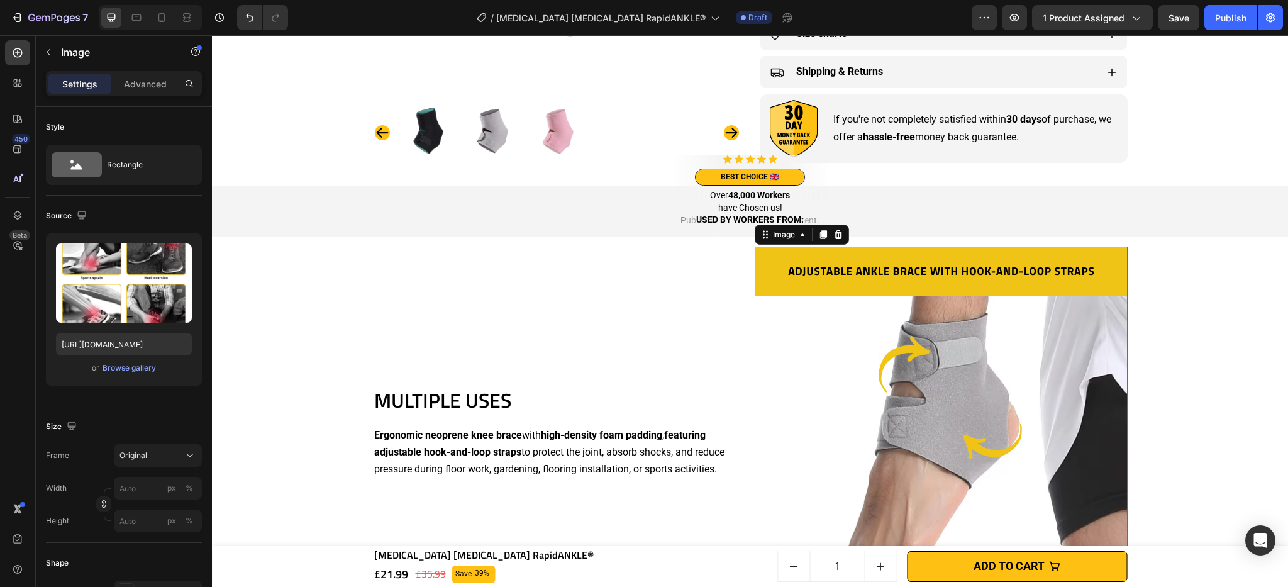
click at [873, 287] on img at bounding box center [941, 433] width 373 height 373
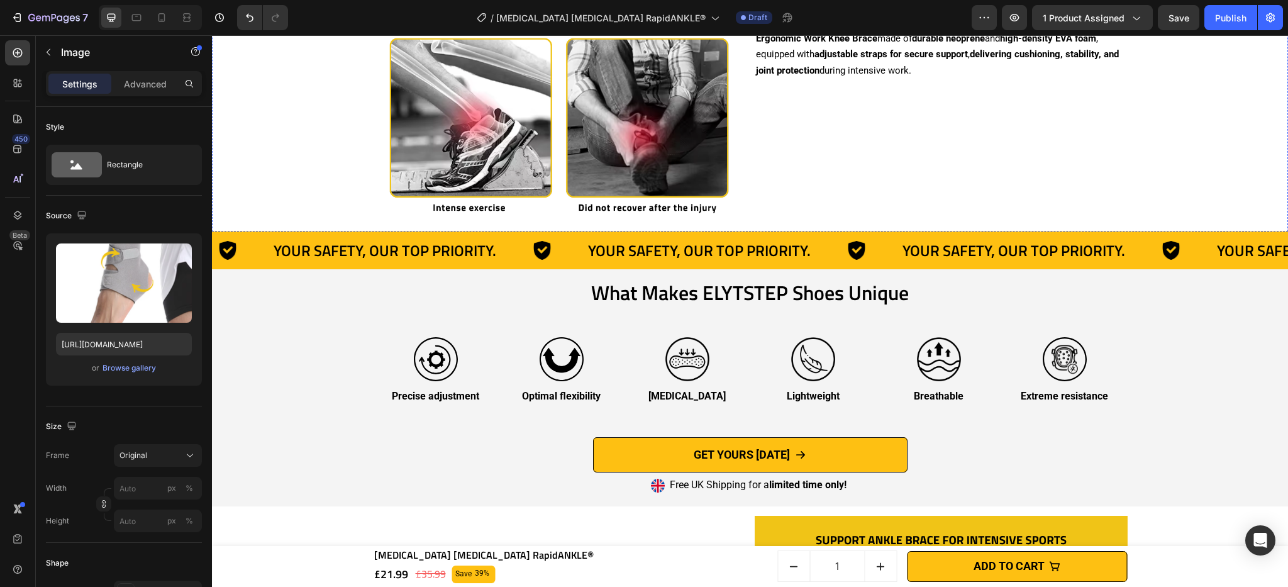
scroll to position [1715, 0]
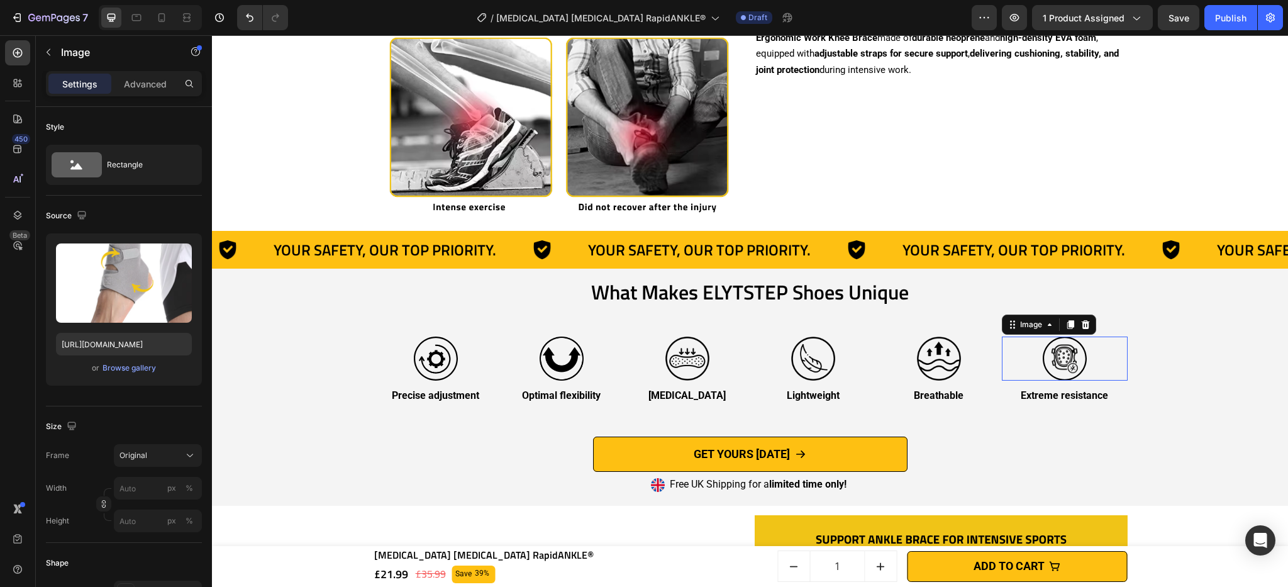
click at [1053, 353] on img at bounding box center [1065, 358] width 44 height 44
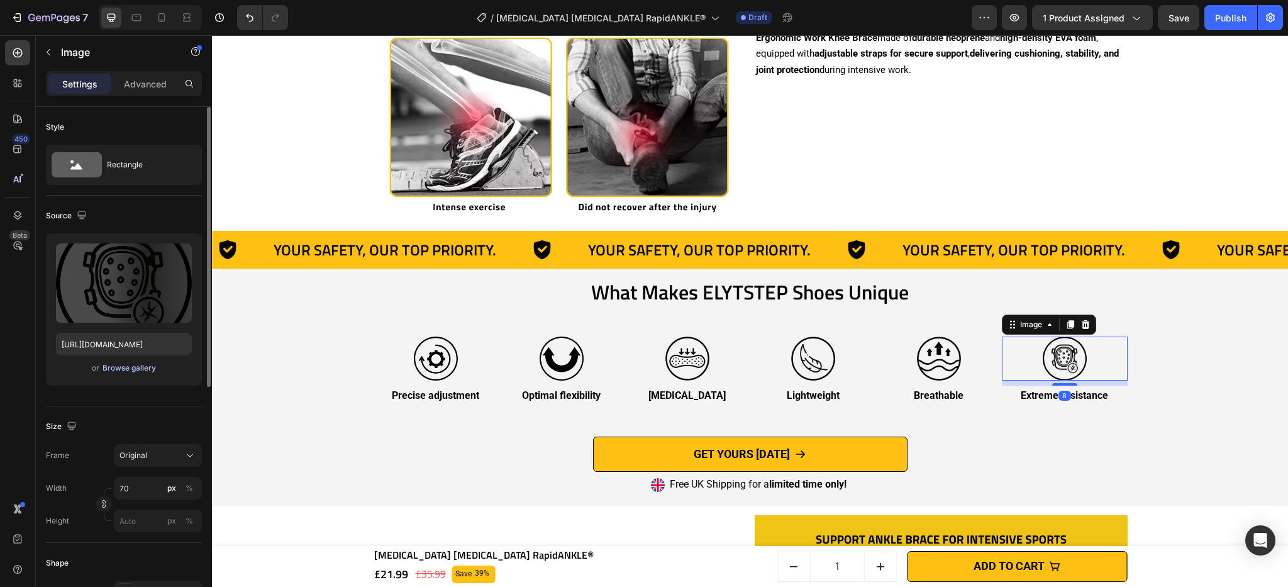
click at [142, 369] on div "Browse gallery" at bounding box center [129, 367] width 53 height 11
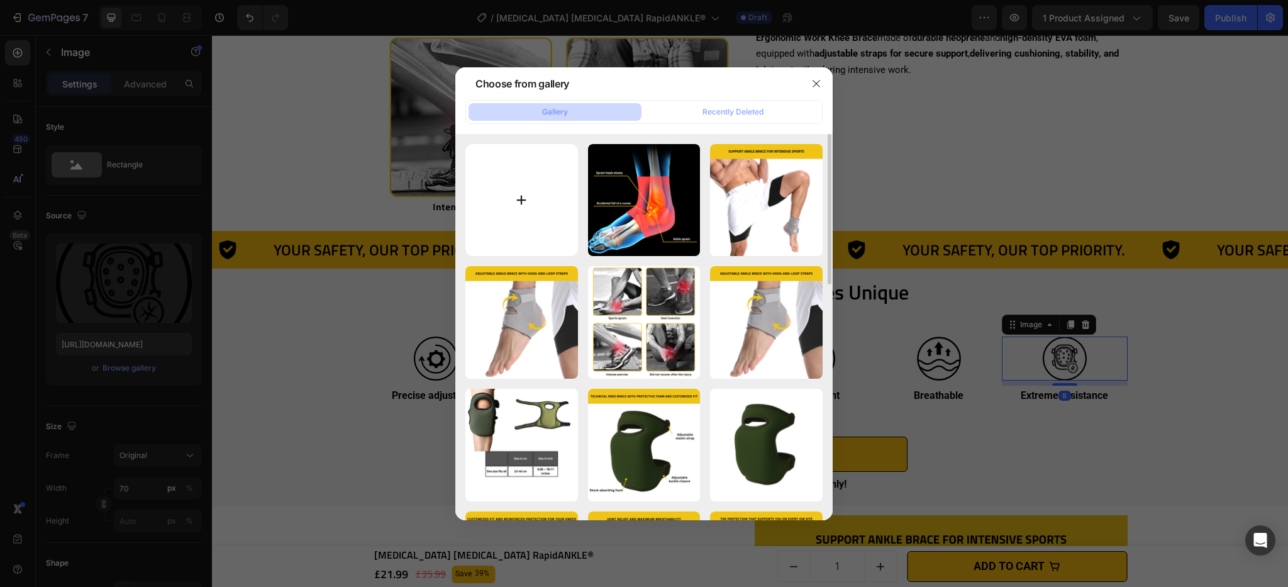
click at [546, 218] on input "file" at bounding box center [521, 200] width 113 height 113
type input "C:\fakepath\[MEDICAL_DATA] [MEDICAL_DATA] RapidANKLE®.svg"
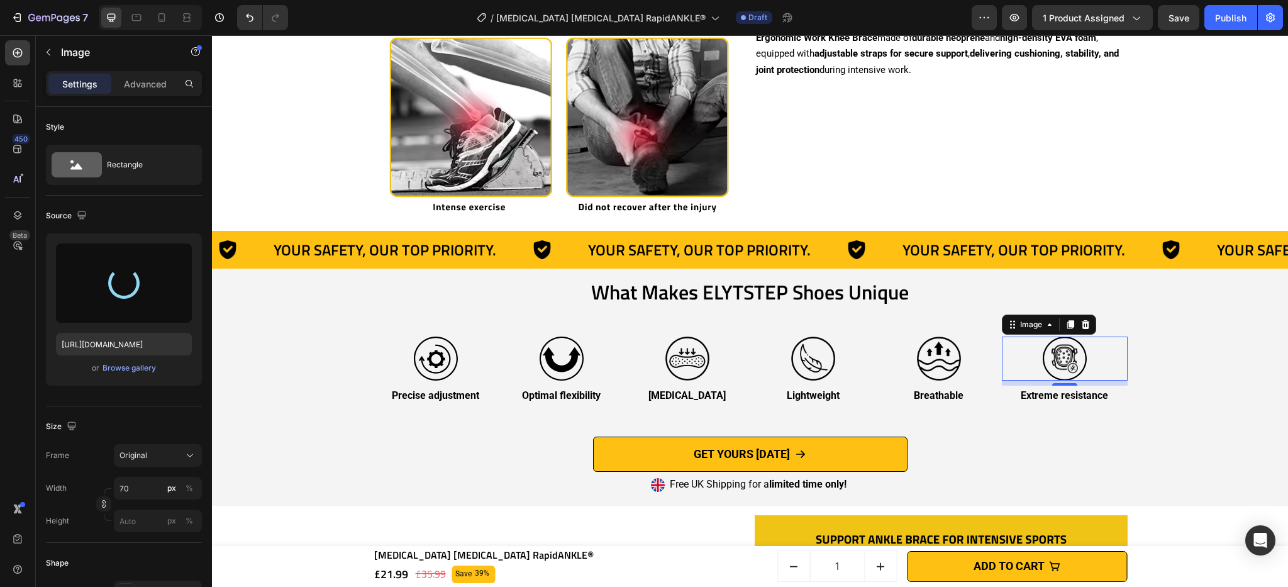
type input "[URL][DOMAIN_NAME]"
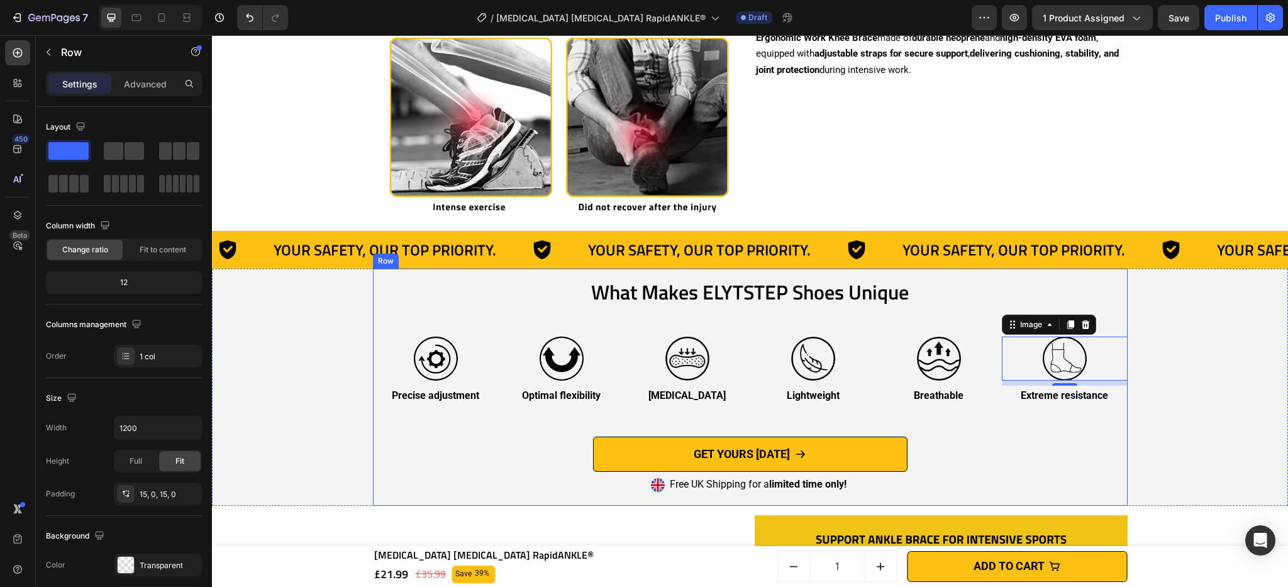
click at [1048, 463] on div "What Makes ELYTSTEP Shoes Unique Heading Image Precise adjustment Text Block Im…" at bounding box center [750, 387] width 755 height 218
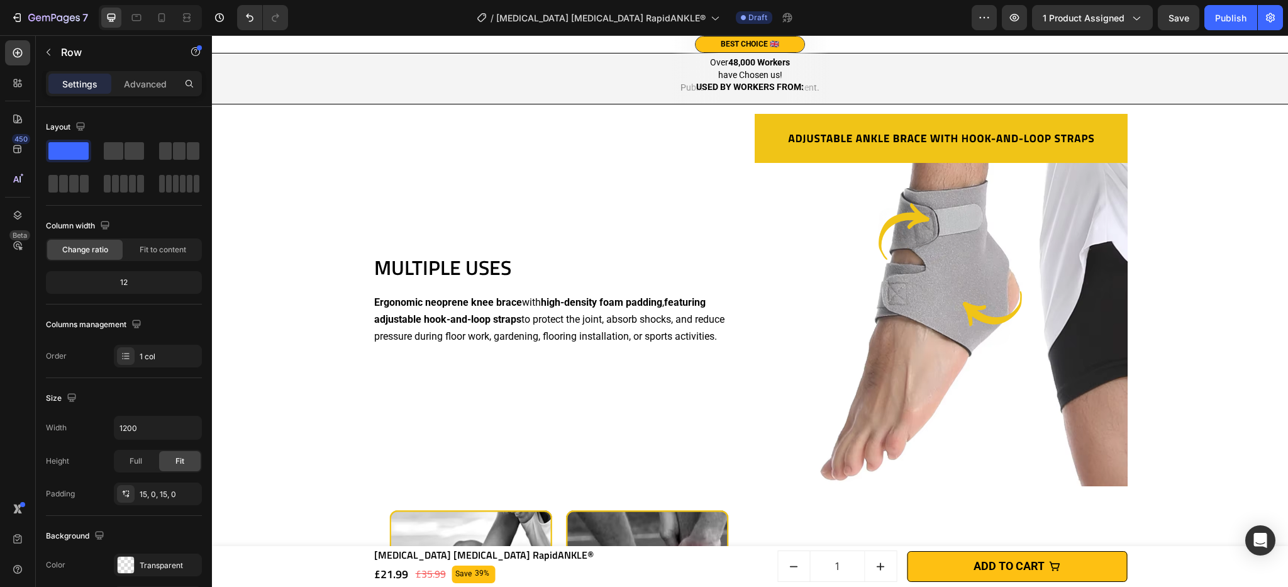
scroll to position [1057, 0]
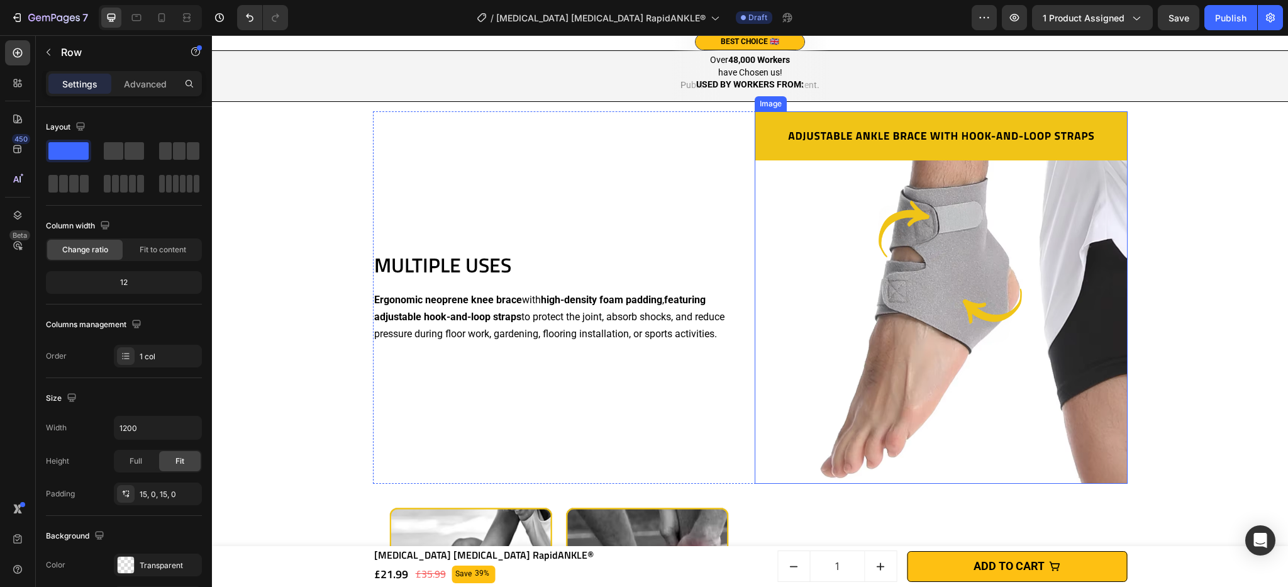
click at [860, 330] on img at bounding box center [941, 297] width 373 height 373
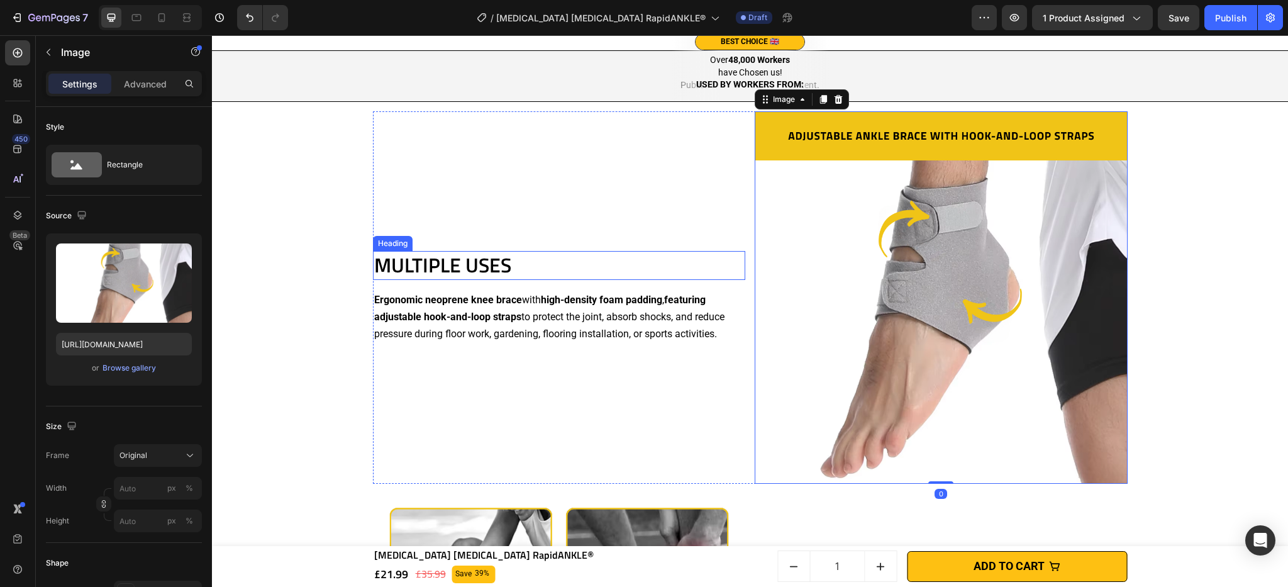
click at [449, 278] on h2 "MULTIPLE USES" at bounding box center [559, 265] width 373 height 29
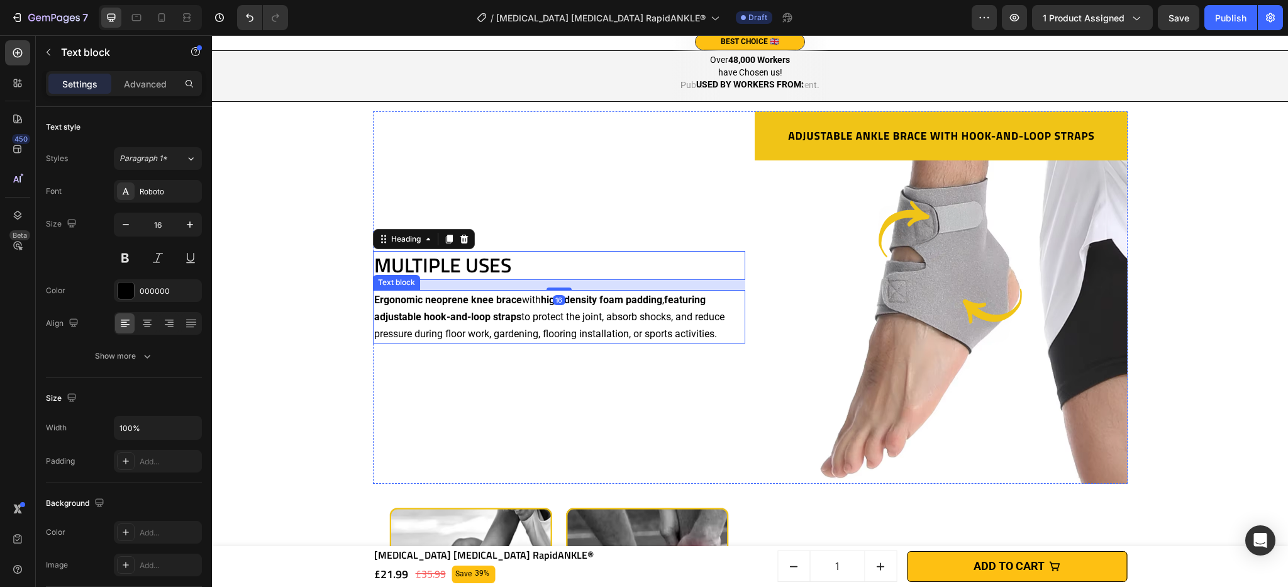
click at [460, 319] on strong "featuring adjustable hook-and-loop straps" at bounding box center [539, 308] width 331 height 29
click at [504, 264] on h2 "MULTIPLE USES" at bounding box center [559, 265] width 373 height 29
click at [1217, 285] on div "MULTIPLE USES Heading 16 Ergonomic neoprene knee brace with high-density foam p…" at bounding box center [749, 493] width 1063 height 783
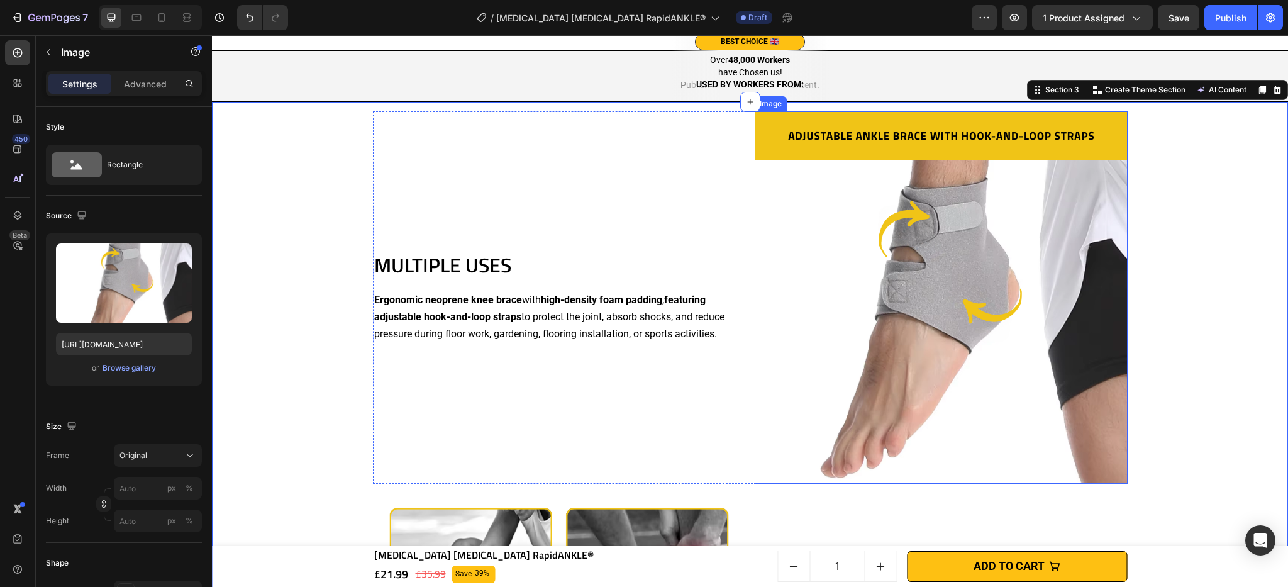
click at [904, 198] on img at bounding box center [941, 297] width 373 height 373
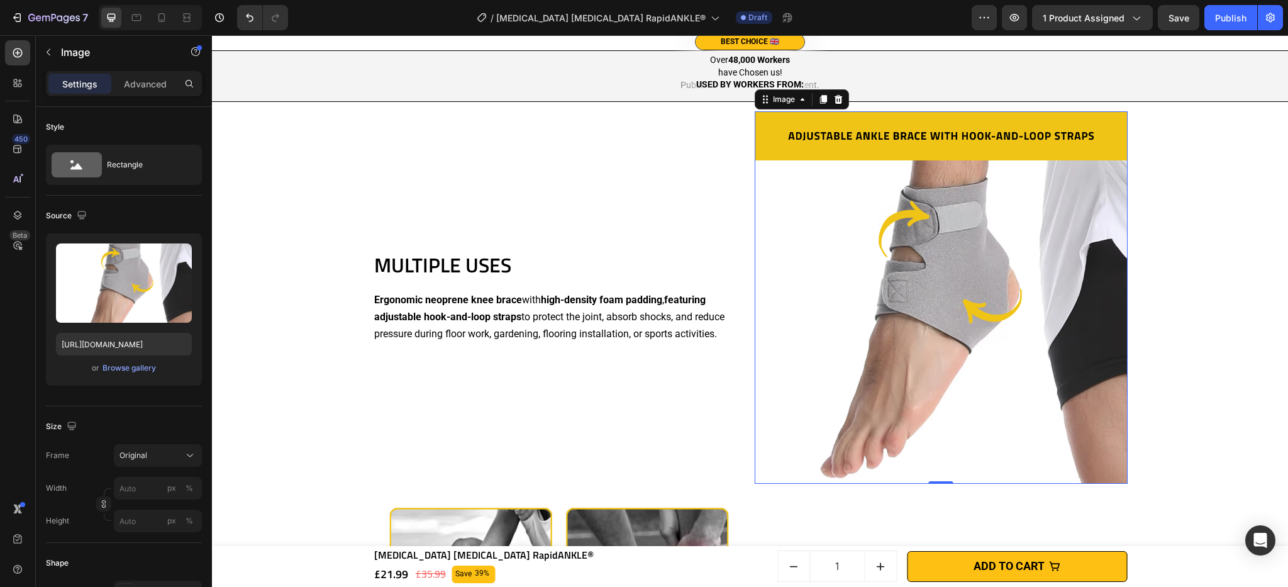
click at [892, 254] on img at bounding box center [941, 297] width 373 height 373
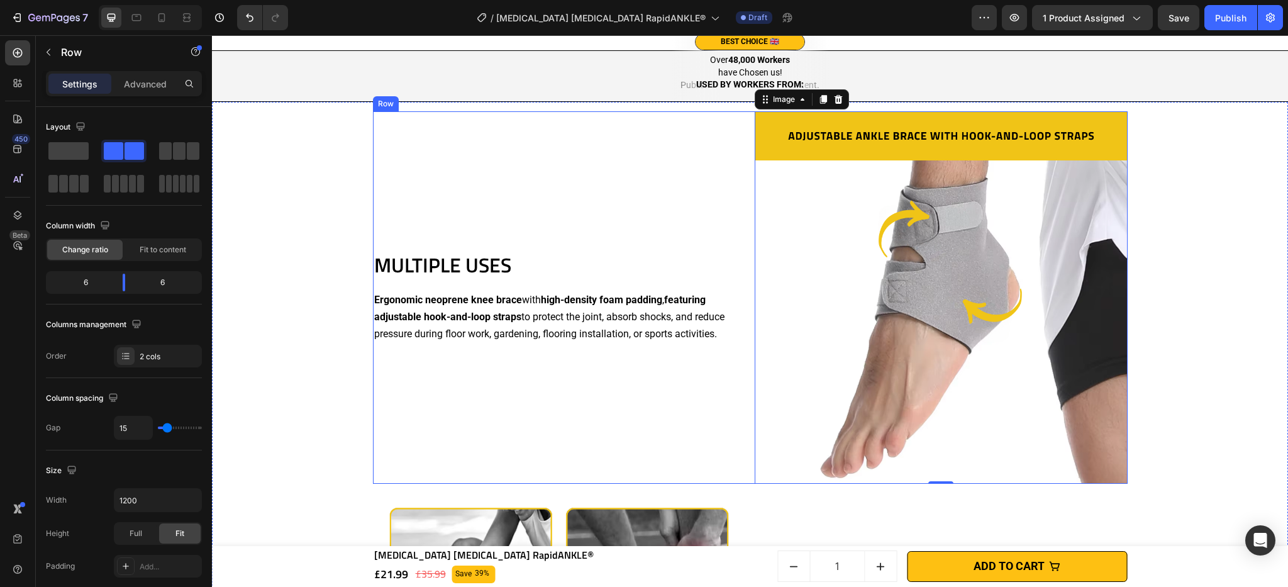
click at [724, 172] on div "MULTIPLE USES Heading Ergonomic neoprene knee brace with high-density foam padd…" at bounding box center [559, 297] width 373 height 373
click at [799, 174] on img at bounding box center [941, 297] width 373 height 373
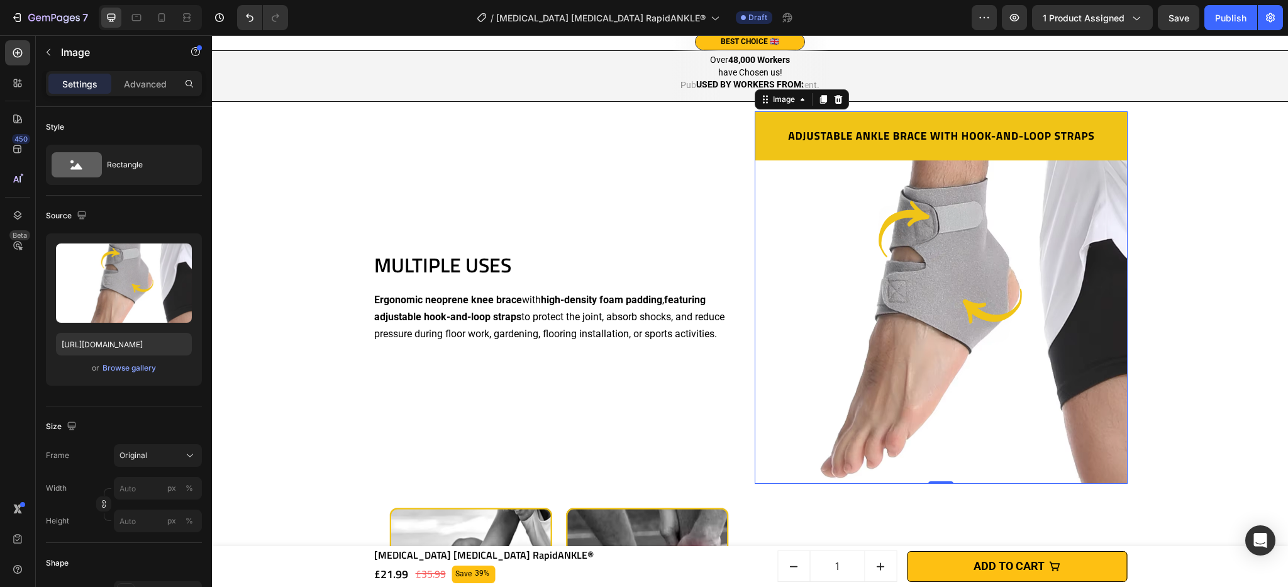
click at [761, 223] on img at bounding box center [941, 297] width 373 height 373
click at [719, 222] on div "MULTIPLE USES Heading Ergonomic neoprene knee brace with high-density foam padd…" at bounding box center [559, 297] width 373 height 373
click at [824, 226] on img at bounding box center [941, 297] width 373 height 373
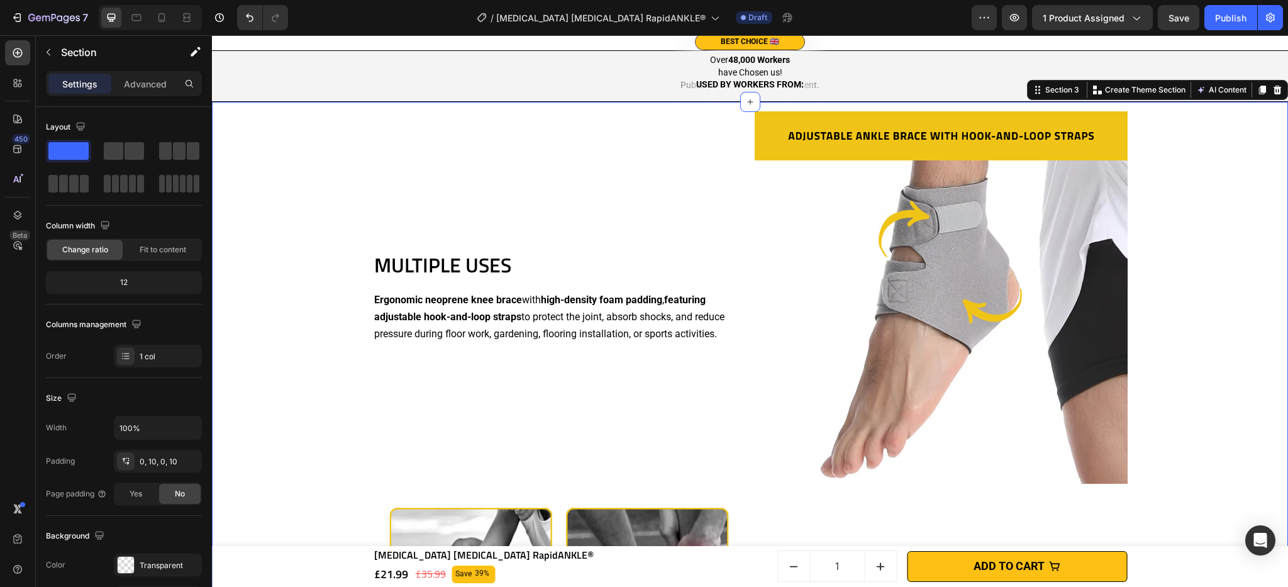
click at [805, 495] on div "MULTIPLE USES Heading Ergonomic neoprene knee brace with high-density foam padd…" at bounding box center [749, 493] width 1063 height 783
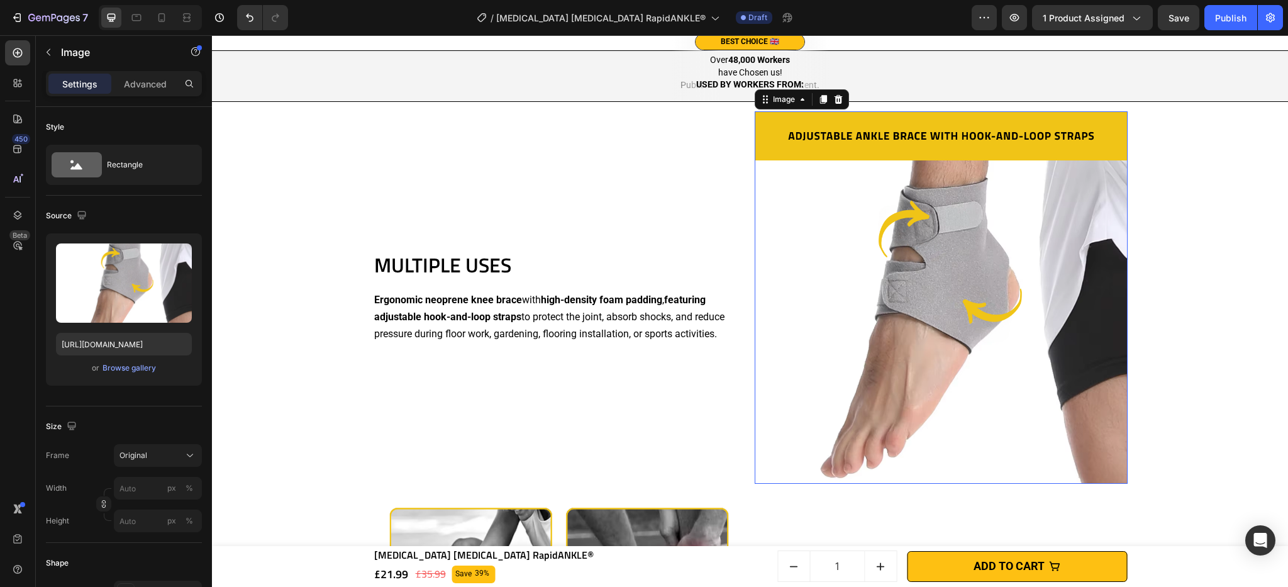
click at [809, 433] on img at bounding box center [941, 297] width 373 height 373
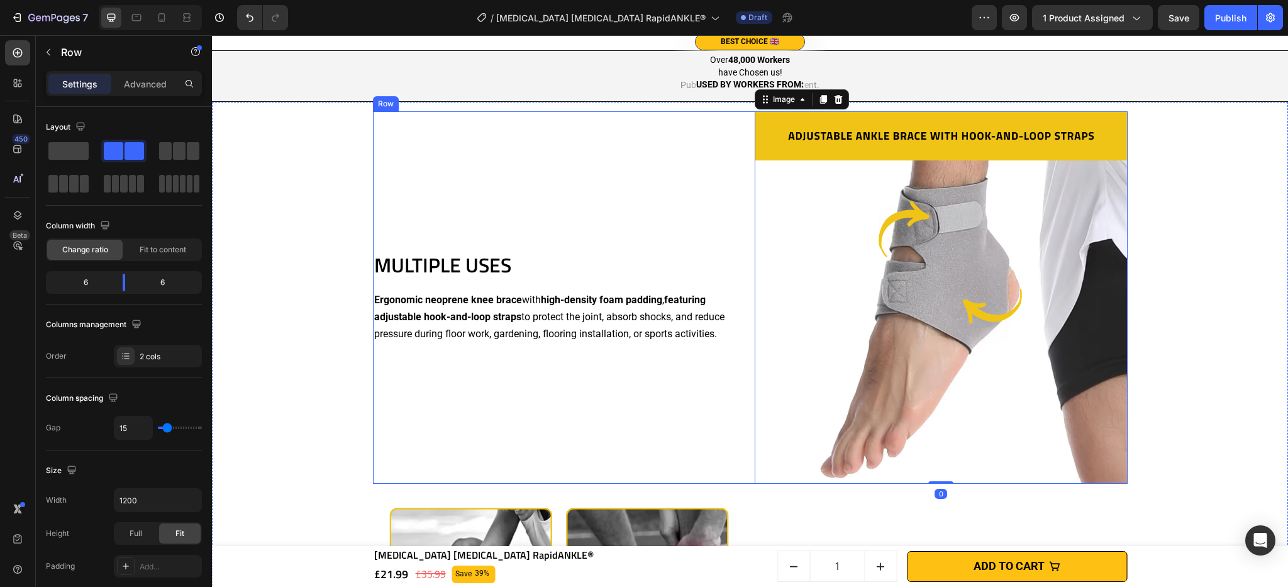
click at [604, 219] on div "MULTIPLE USES Heading Ergonomic neoprene knee brace with high-density foam padd…" at bounding box center [559, 297] width 373 height 373
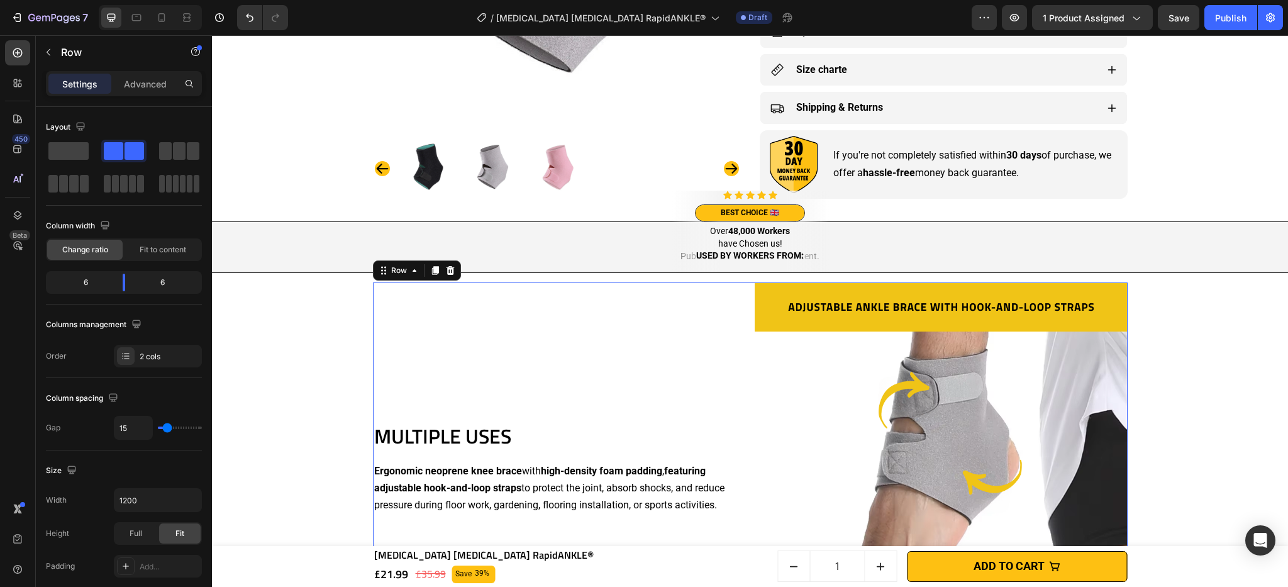
scroll to position [1067, 0]
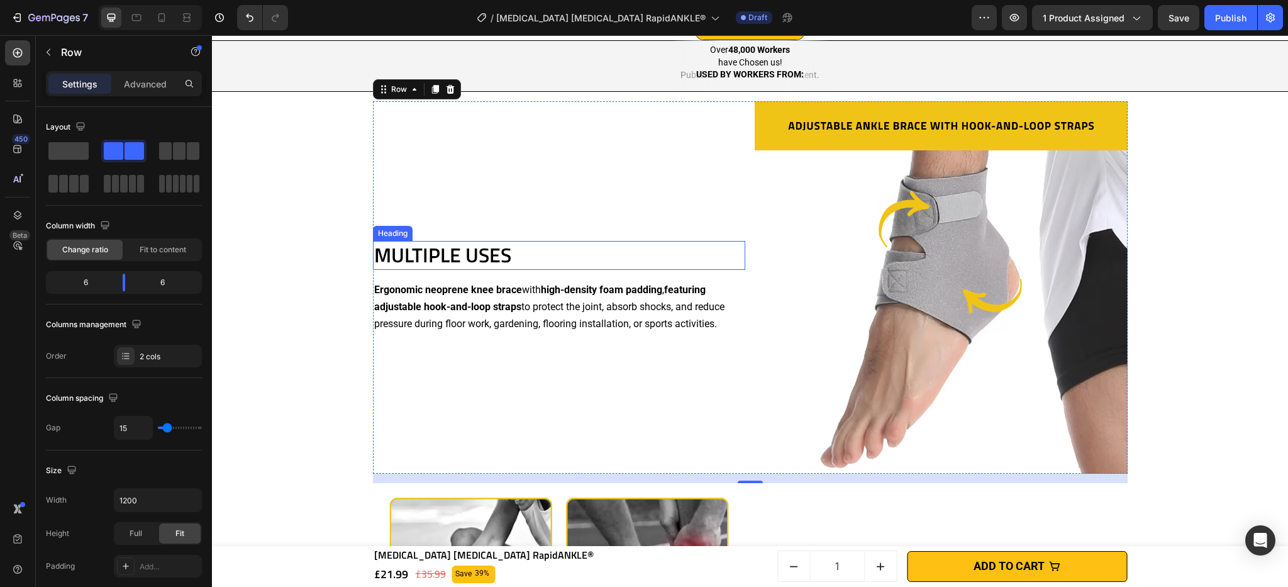
click at [442, 253] on h2 "MULTIPLE USES" at bounding box center [559, 255] width 373 height 29
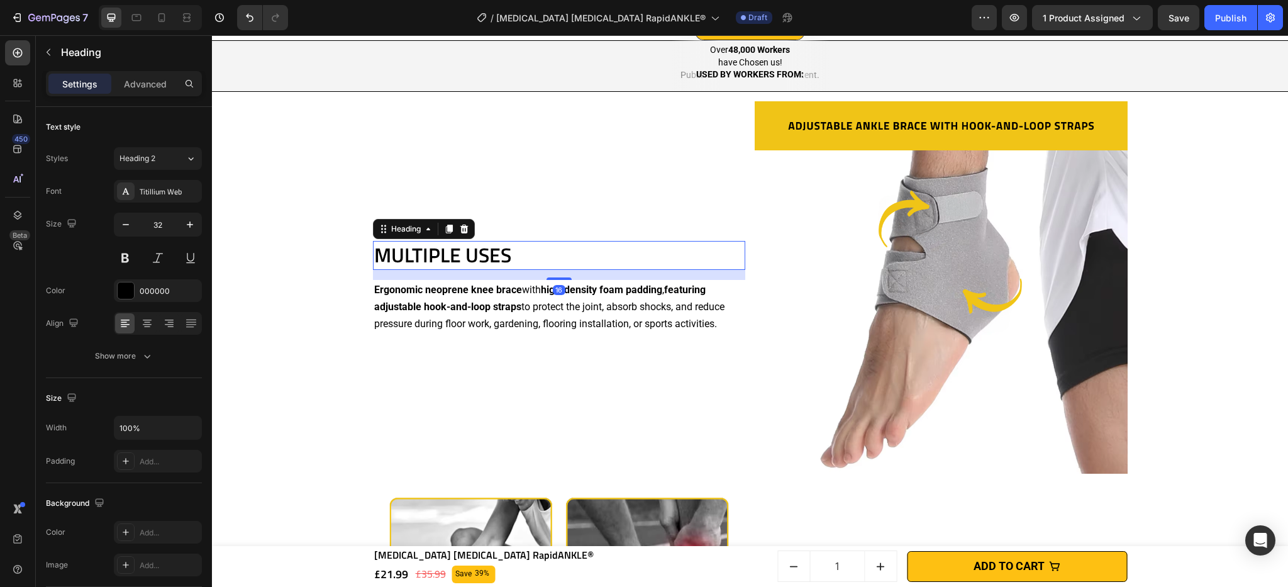
click at [442, 253] on h2 "MULTIPLE USES" at bounding box center [559, 255] width 373 height 29
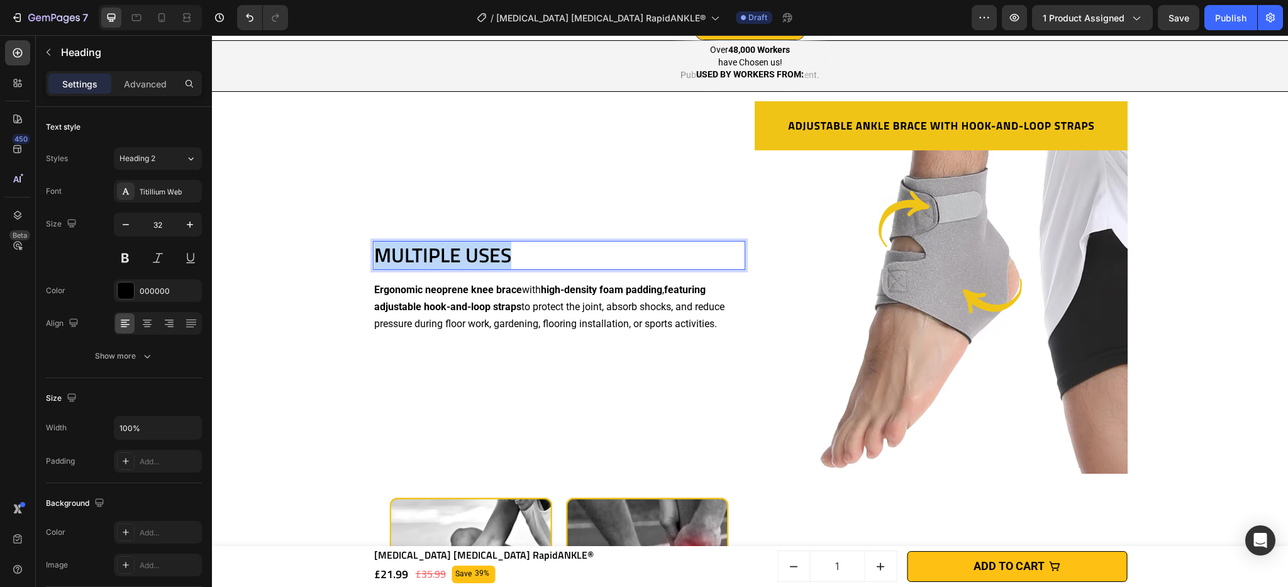
click at [442, 253] on p "MULTIPLE USES" at bounding box center [559, 255] width 370 height 26
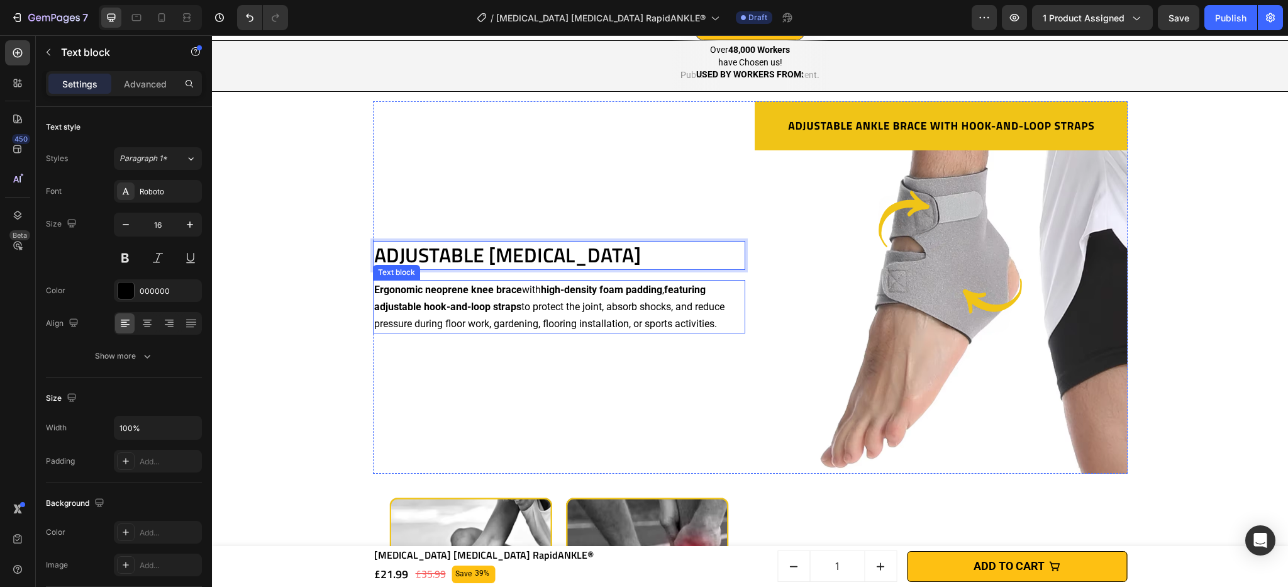
click at [453, 321] on p "Ergonomic neoprene knee brace with high-density foam padding , featuring adjust…" at bounding box center [559, 307] width 370 height 52
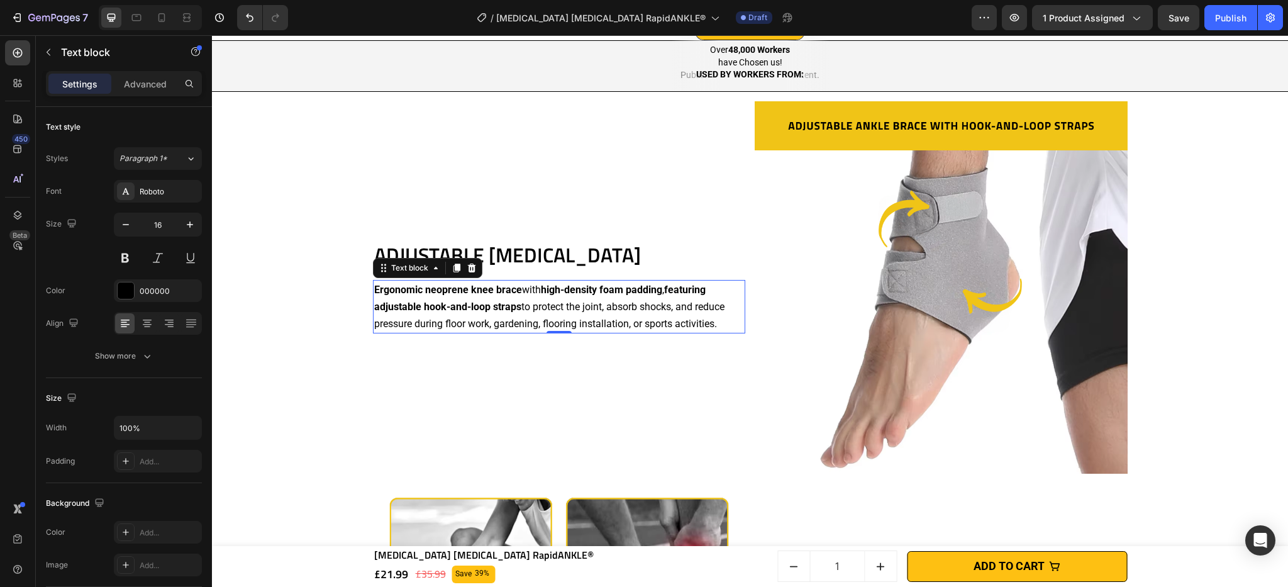
click at [590, 308] on p "Ergonomic neoprene knee brace with high-density foam padding , featuring adjust…" at bounding box center [559, 307] width 370 height 52
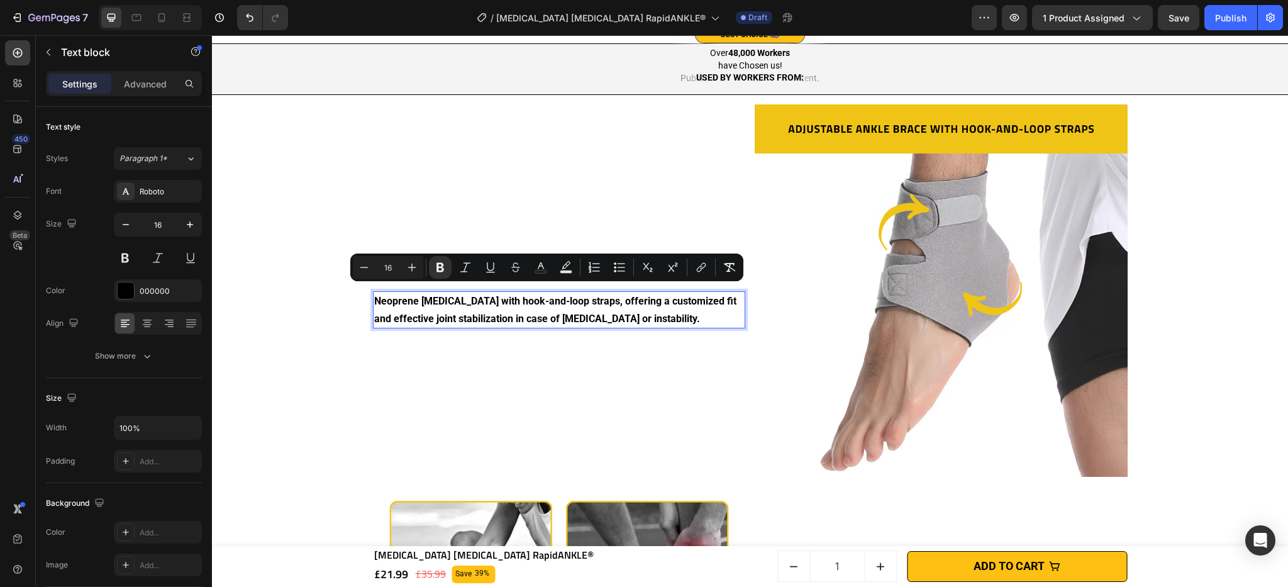
scroll to position [1075, 0]
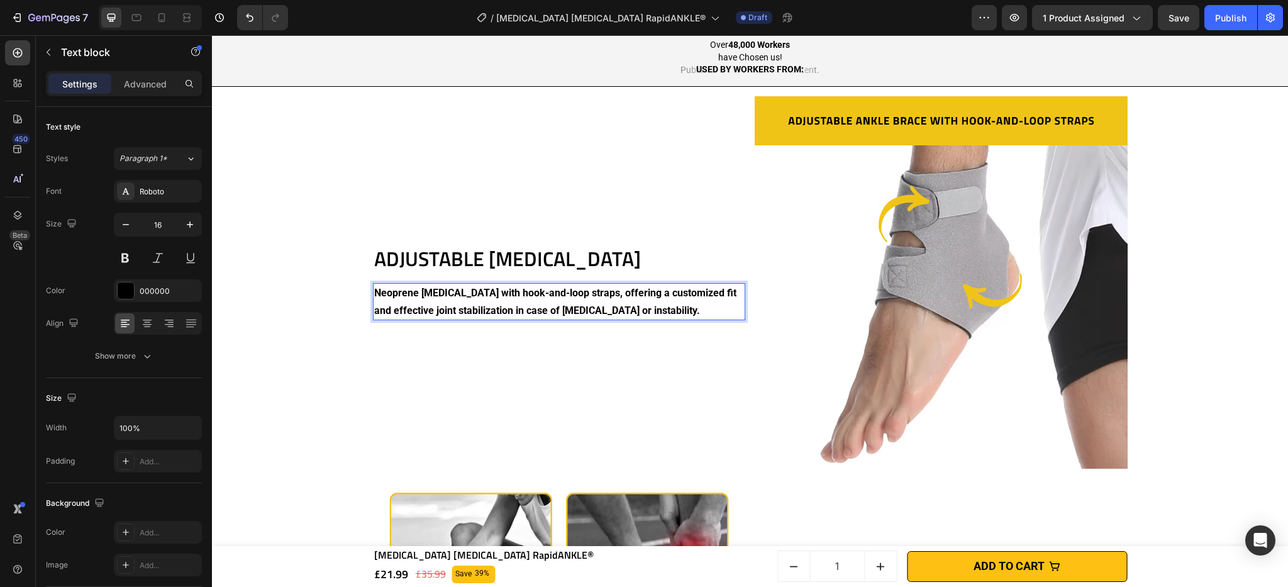
click at [590, 308] on strong "Neoprene [MEDICAL_DATA] with hook-and-loop straps, offering a customized fit an…" at bounding box center [555, 301] width 362 height 29
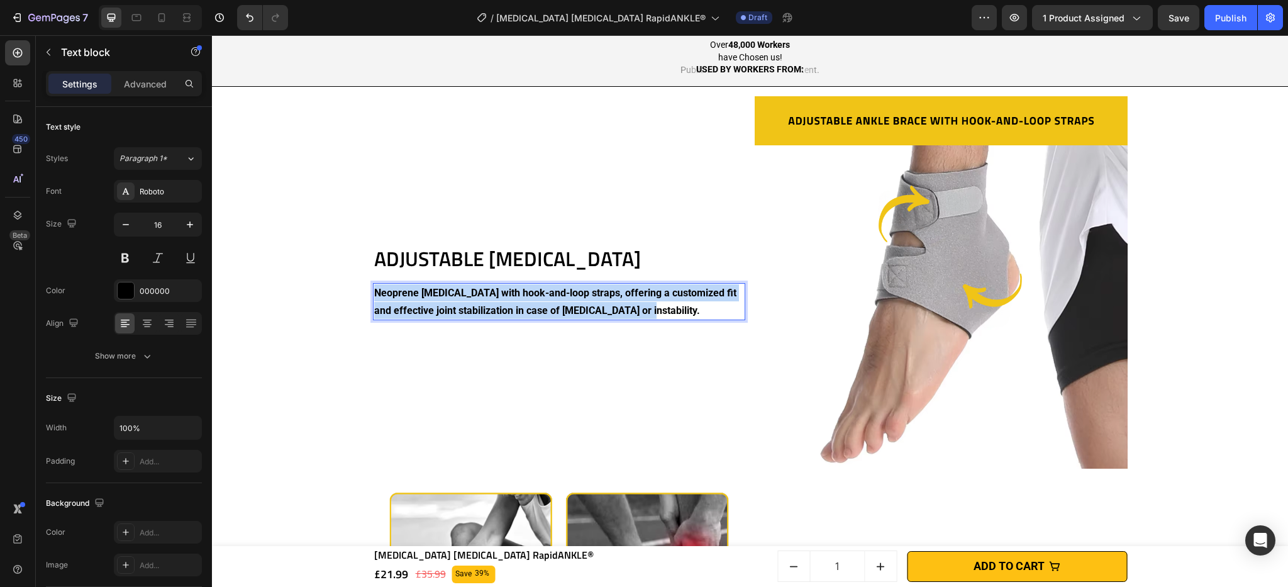
click at [590, 308] on strong "Neoprene [MEDICAL_DATA] with hook-and-loop straps, offering a customized fit an…" at bounding box center [555, 301] width 362 height 29
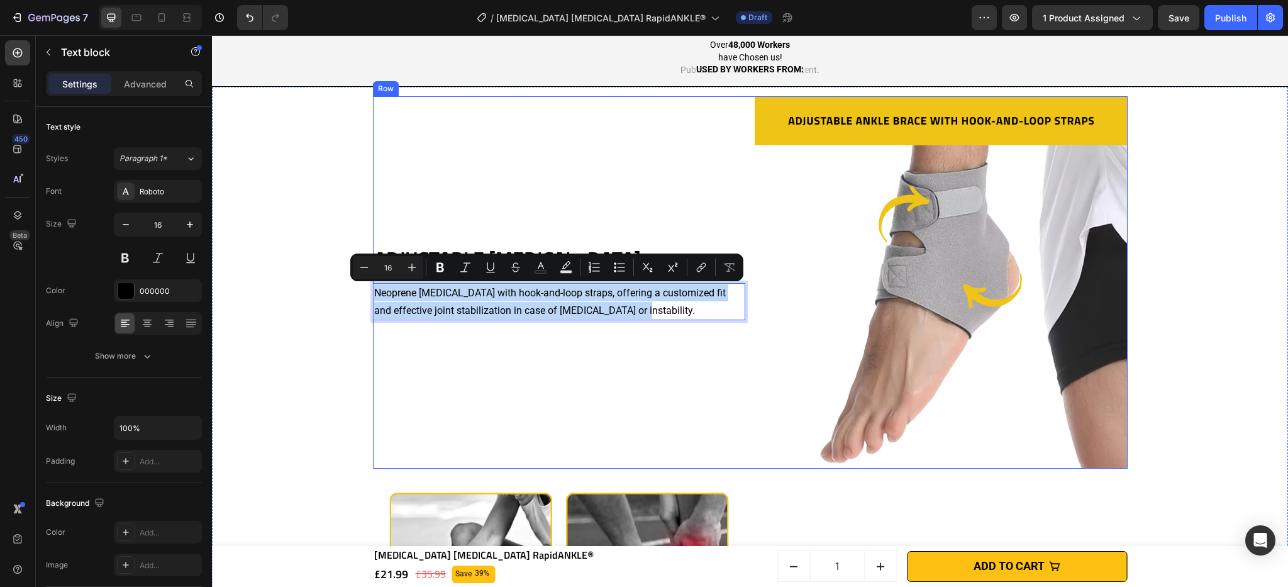
click at [580, 338] on div "ADJUSTABLE [MEDICAL_DATA] Heading Neoprene [MEDICAL_DATA] with hook-and-loop st…" at bounding box center [559, 282] width 373 height 373
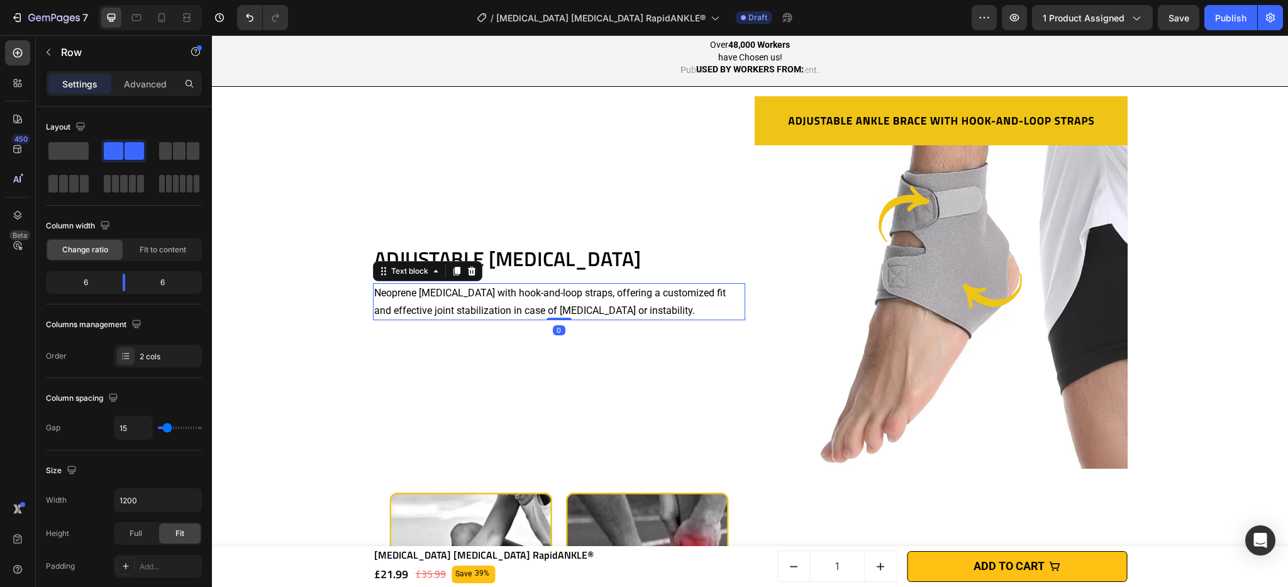
click at [450, 301] on p "Neoprene [MEDICAL_DATA] with hook-and-loop straps, offering a customized fit an…" at bounding box center [559, 301] width 370 height 34
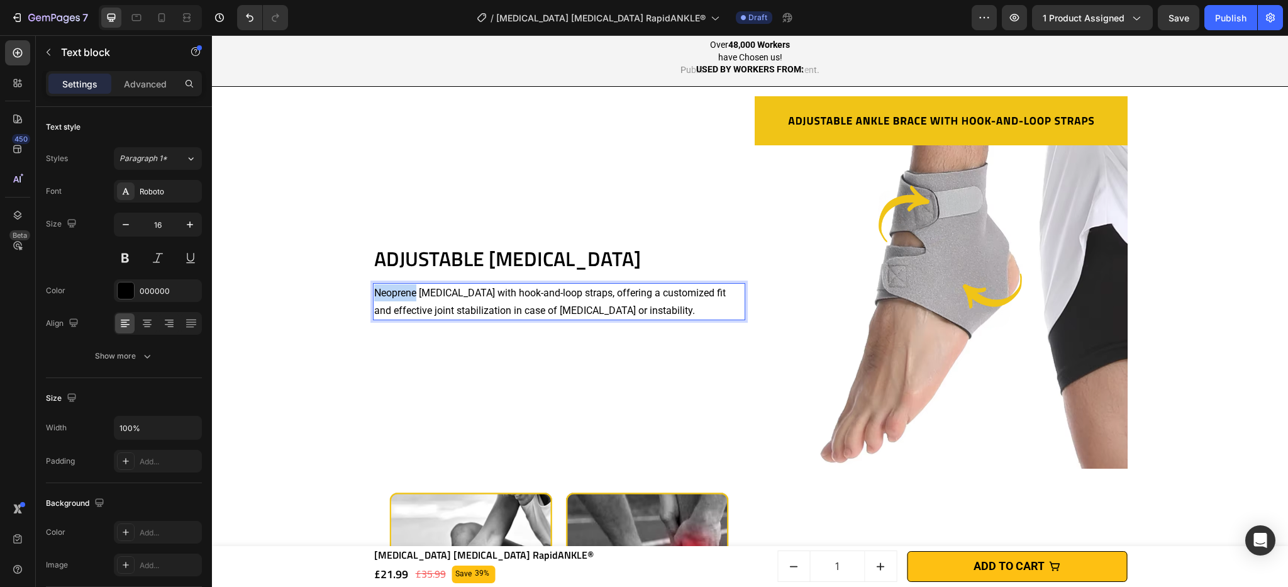
drag, startPoint x: 384, startPoint y: 292, endPoint x: 413, endPoint y: 297, distance: 28.7
click at [384, 292] on p "Neoprene [MEDICAL_DATA] with hook-and-loop straps, offering a customized fit an…" at bounding box center [559, 301] width 370 height 34
drag, startPoint x: 452, startPoint y: 294, endPoint x: 471, endPoint y: 294, distance: 18.9
click at [452, 294] on p "Neoprene [MEDICAL_DATA] with hook-and-loop straps, offering a customized fit an…" at bounding box center [559, 301] width 370 height 34
drag, startPoint x: 466, startPoint y: 293, endPoint x: 370, endPoint y: 293, distance: 95.6
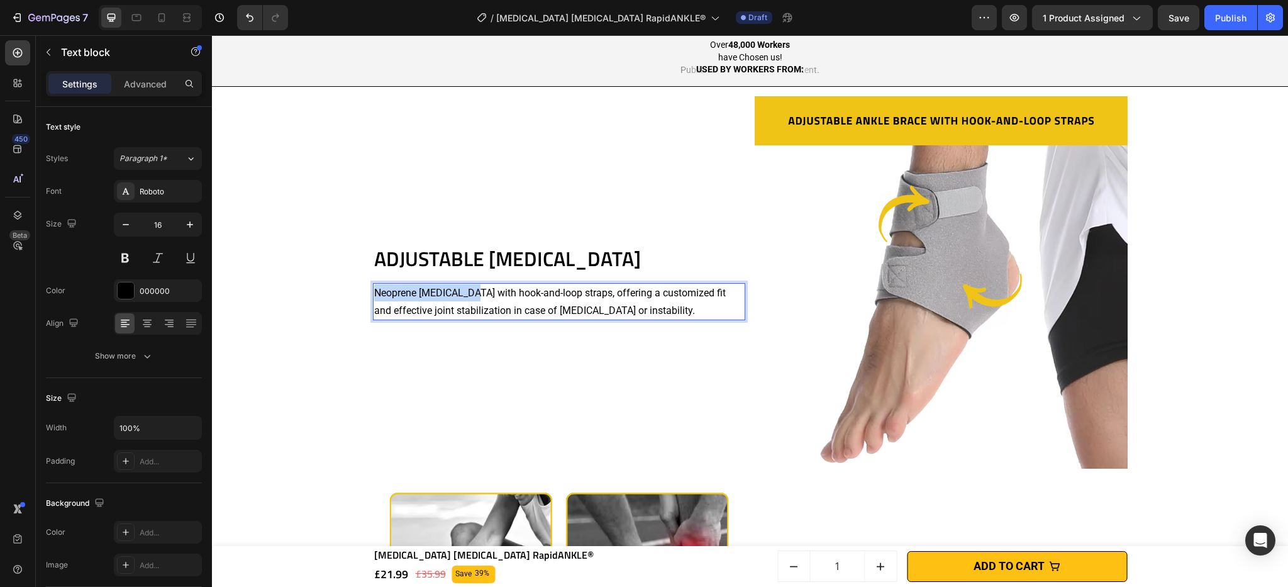
click at [374, 293] on p "Neoprene [MEDICAL_DATA] with hook-and-loop straps, offering a customized fit an…" at bounding box center [559, 301] width 370 height 34
click at [480, 292] on p "Neoprene [MEDICAL_DATA] with hook-and-loop straps, offering a customized fit an…" at bounding box center [559, 301] width 370 height 34
drag, startPoint x: 492, startPoint y: 293, endPoint x: 585, endPoint y: 293, distance: 93.7
click at [585, 293] on p "Neoprene [MEDICAL_DATA] with hook-and-loop straps, offering a customized fit an…" at bounding box center [559, 301] width 370 height 34
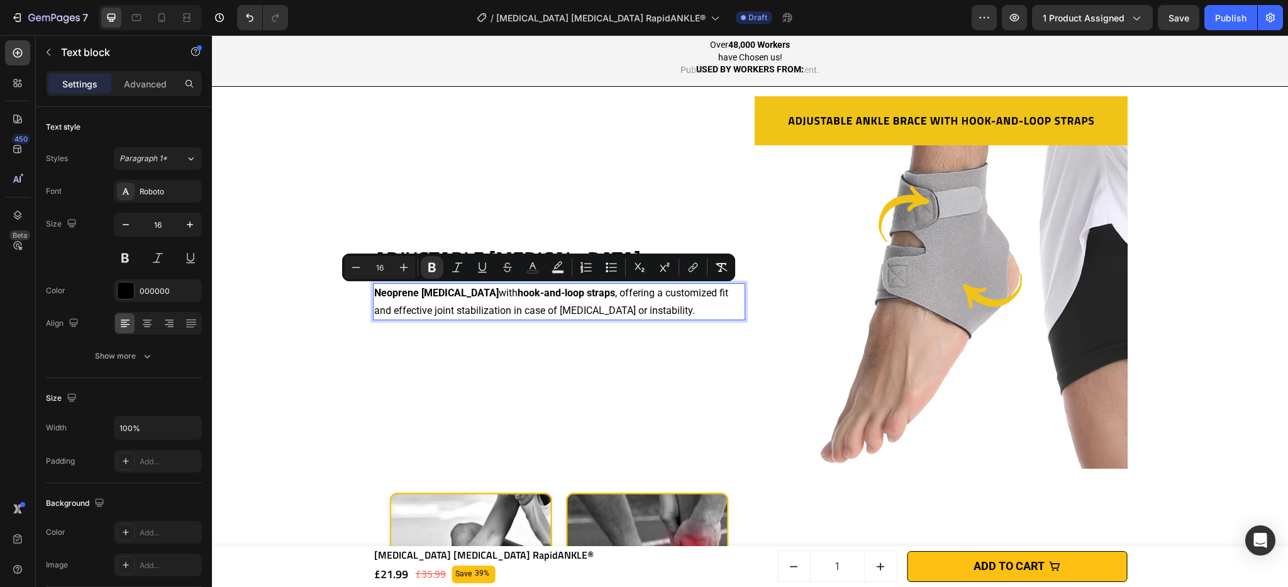
click at [539, 303] on p "Neoprene [MEDICAL_DATA] with hook-and-loop straps , offering a customized fit a…" at bounding box center [559, 301] width 370 height 34
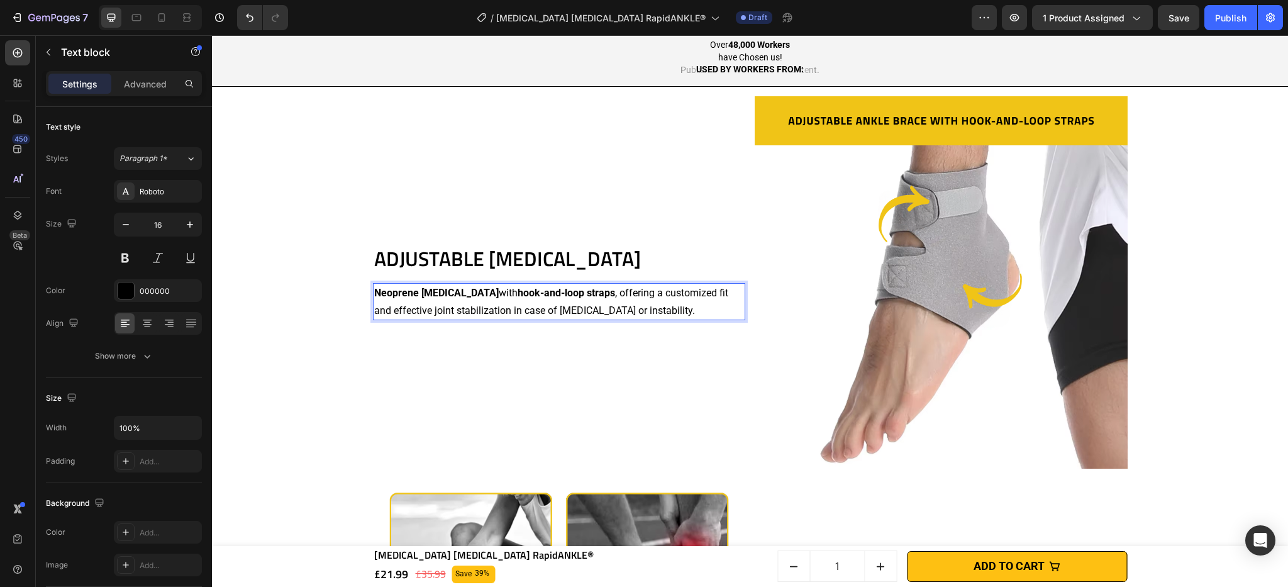
click at [455, 313] on p "Neoprene [MEDICAL_DATA] with hook-and-loop straps , offering a customized fit a…" at bounding box center [559, 301] width 370 height 34
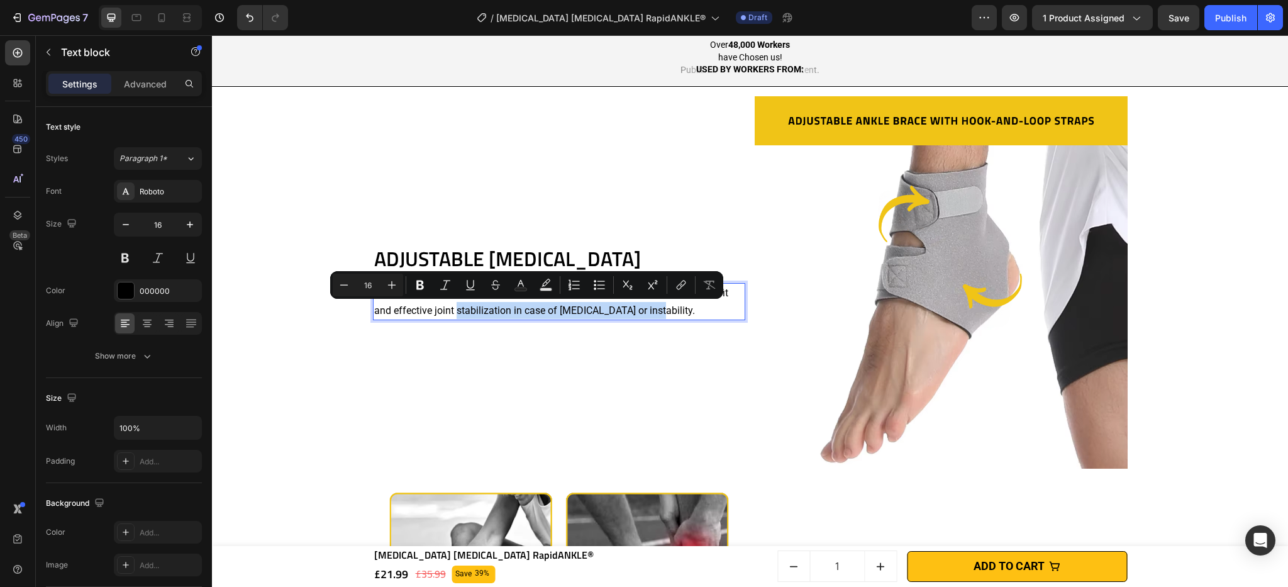
drag, startPoint x: 433, startPoint y: 311, endPoint x: 621, endPoint y: 311, distance: 188.0
click at [621, 311] on p "Neoprene [MEDICAL_DATA] with hook-and-loop straps , offering a customized fit a…" at bounding box center [559, 301] width 370 height 34
click at [418, 285] on icon "Editor contextual toolbar" at bounding box center [420, 284] width 8 height 9
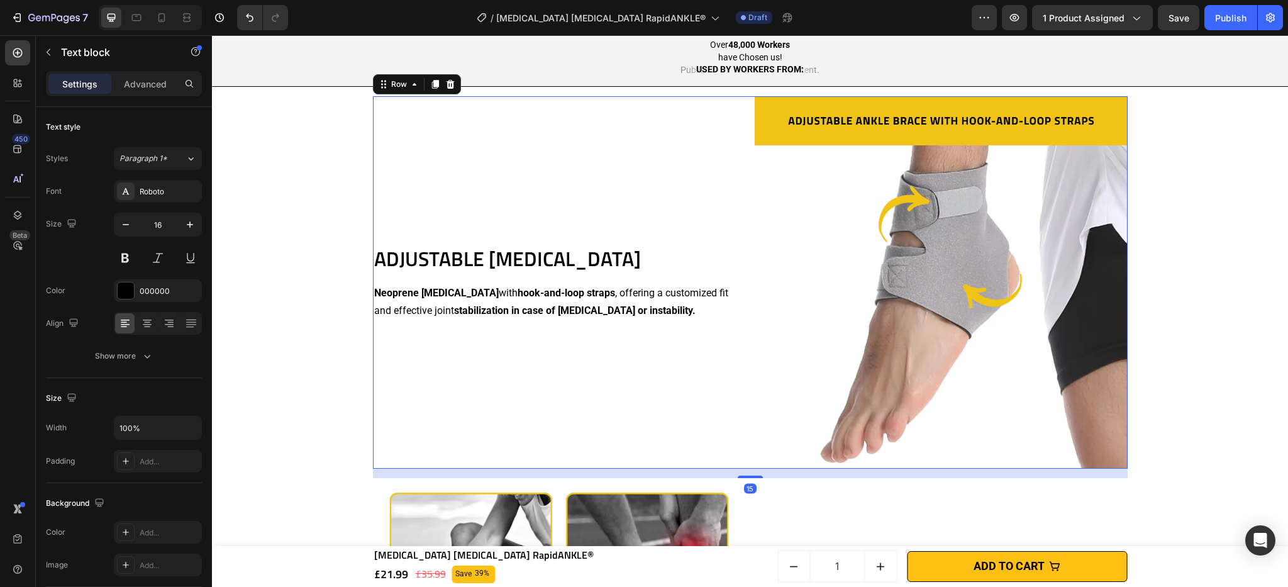
click at [620, 363] on div "ADJUSTABLE [MEDICAL_DATA] Heading Neoprene [MEDICAL_DATA] with hook-and-loop st…" at bounding box center [559, 282] width 373 height 373
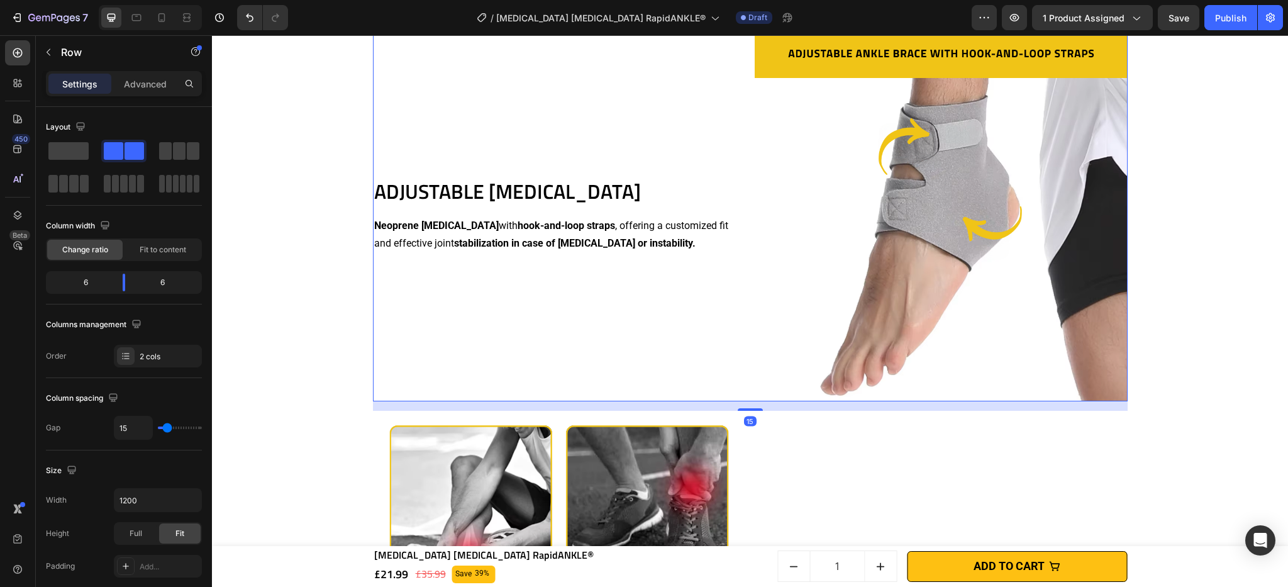
scroll to position [1449, 0]
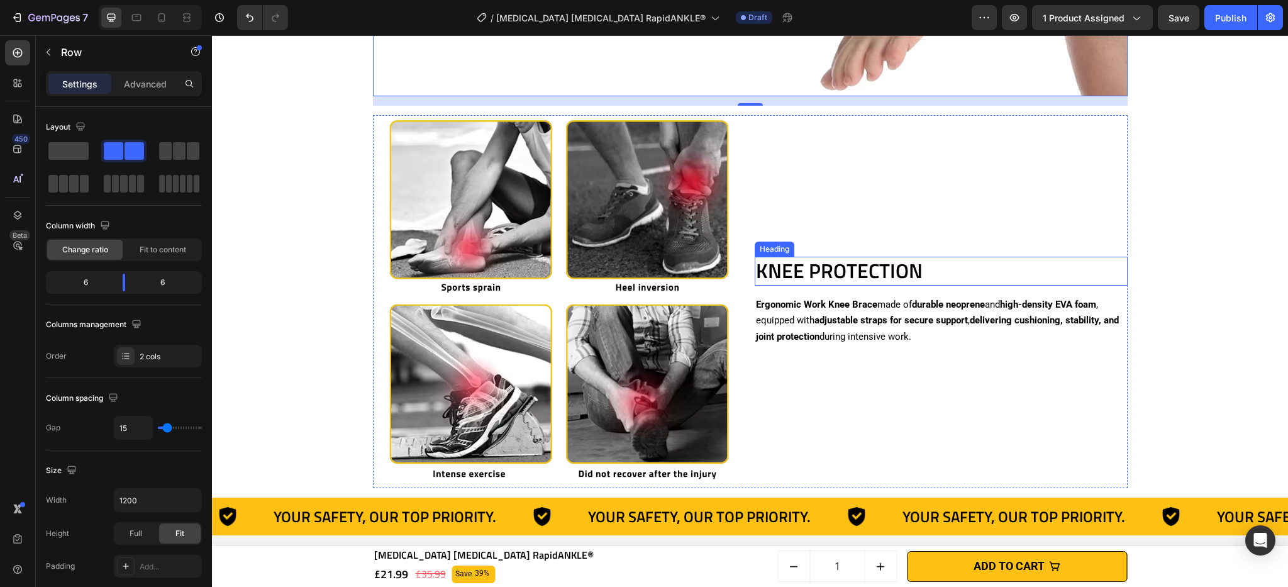
click at [835, 267] on h2 "KNEE PROTECTION" at bounding box center [941, 271] width 373 height 29
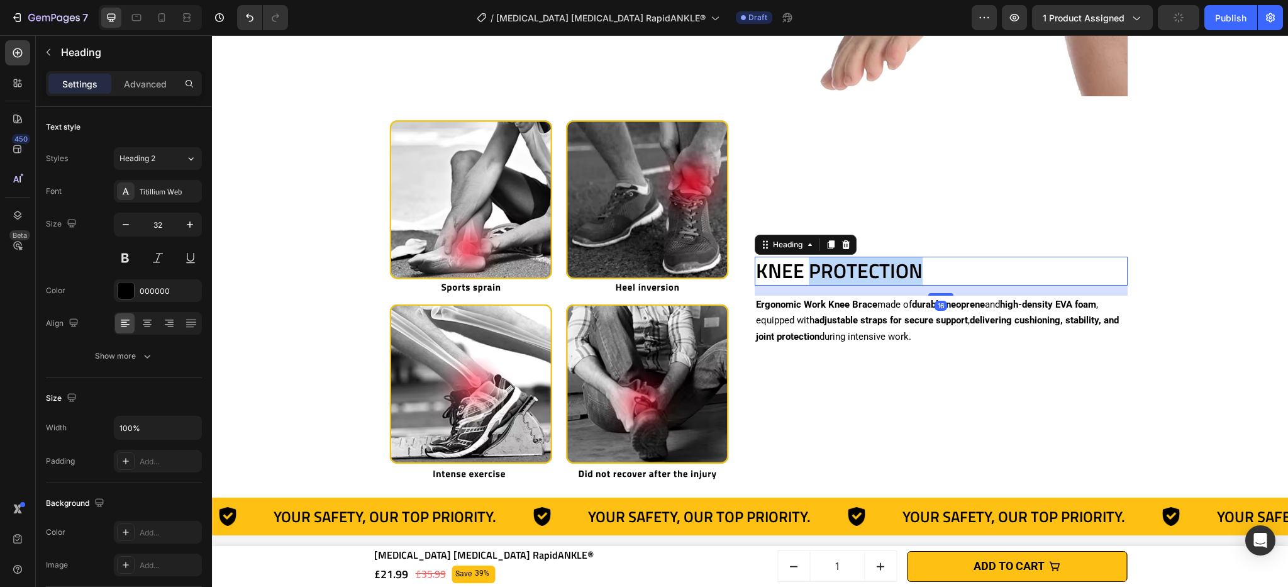
click at [835, 267] on h2 "KNEE PROTECTION" at bounding box center [941, 271] width 373 height 29
click at [835, 267] on p "KNEE PROTECTION" at bounding box center [941, 271] width 370 height 26
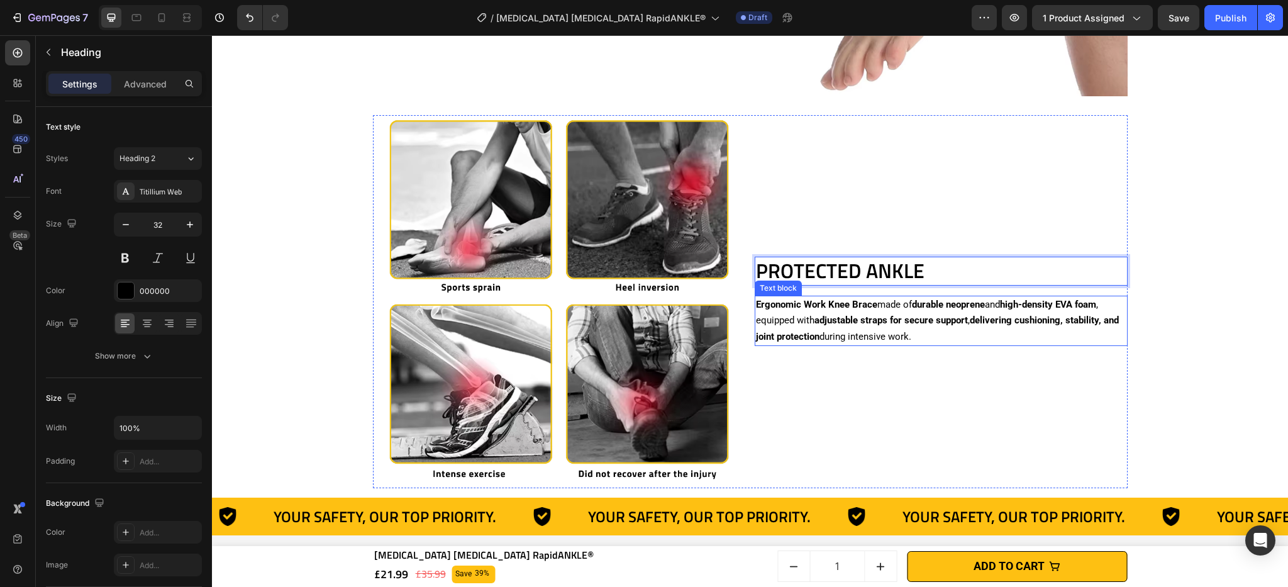
click at [831, 313] on p "Ergonomic Work Knee Brace made of durable neoprene and high-density EVA foam , …" at bounding box center [941, 321] width 370 height 48
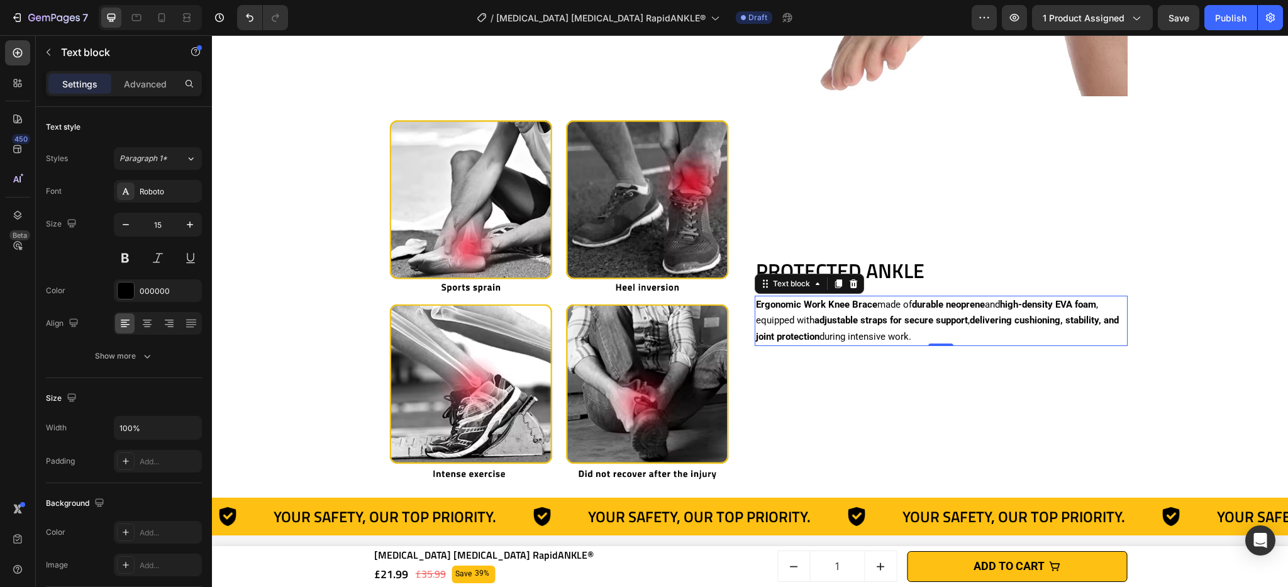
click at [795, 315] on p "Ergonomic Work Knee Brace made of durable neoprene and high-density EVA foam , …" at bounding box center [941, 321] width 370 height 48
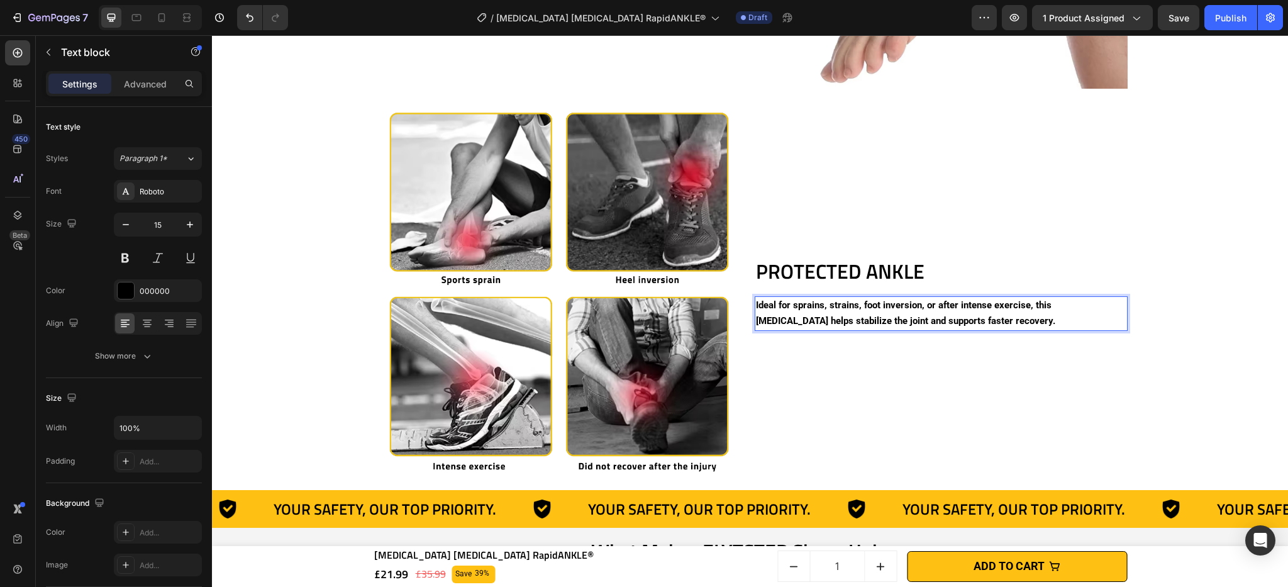
click at [807, 309] on strong "Ideal for sprains, strains, foot inversion, or after intense exercise, this [ME…" at bounding box center [905, 313] width 299 height 28
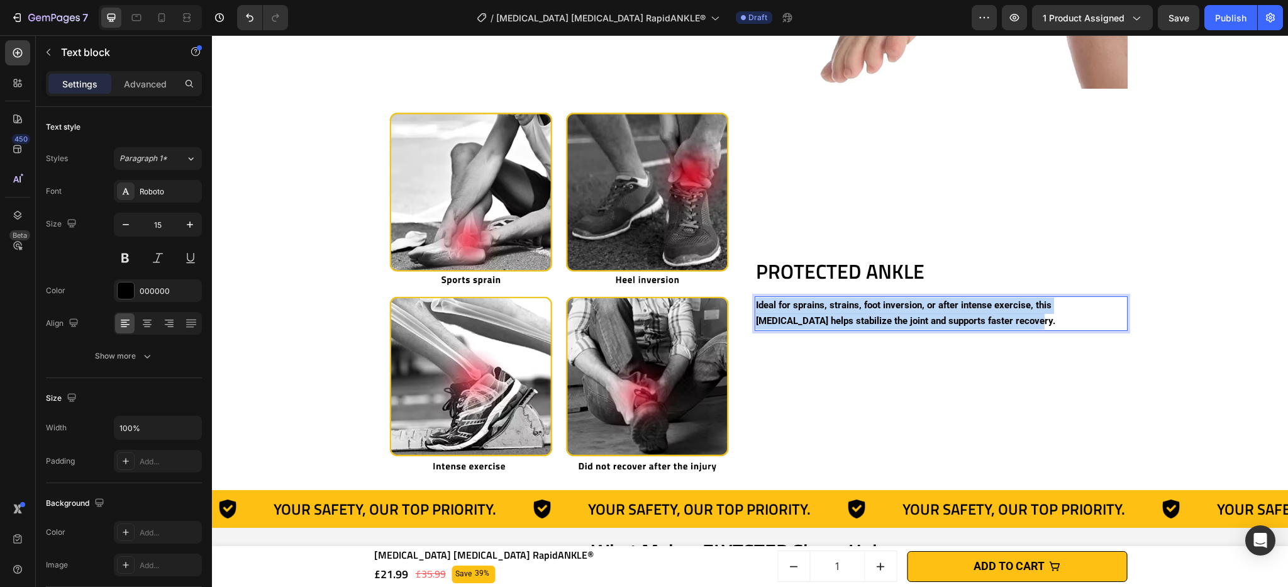
click at [807, 309] on strong "Ideal for sprains, strains, foot inversion, or after intense exercise, this [ME…" at bounding box center [905, 313] width 299 height 28
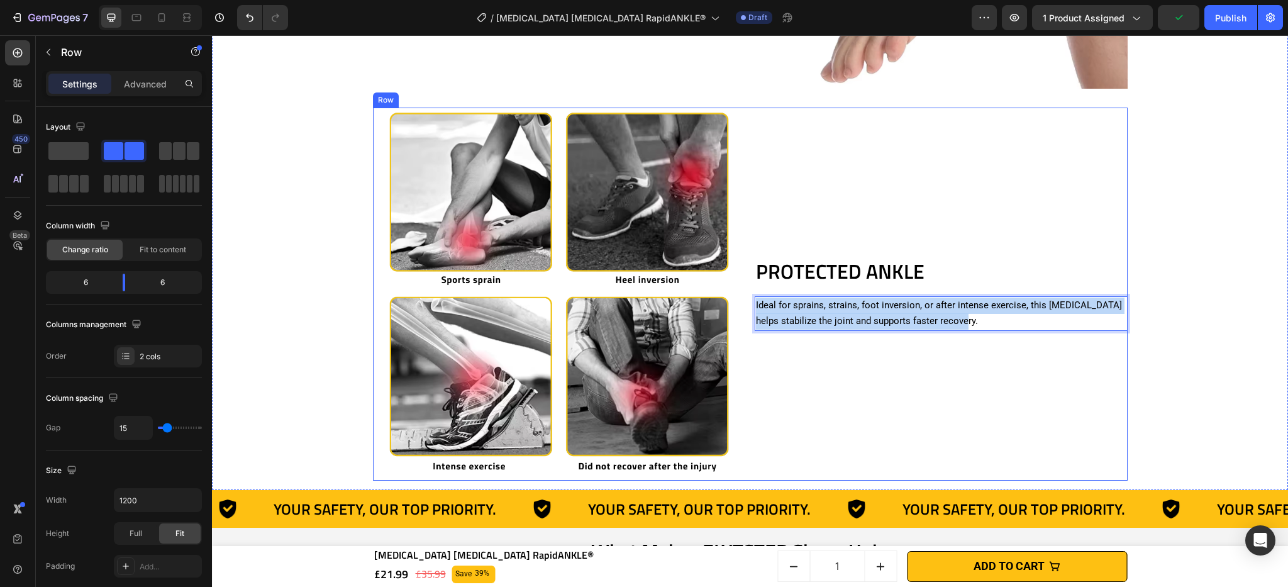
click at [797, 335] on div "PROTECTED ANKLE Heading Ideal for sprains, strains, foot inversion, or after in…" at bounding box center [941, 294] width 373 height 373
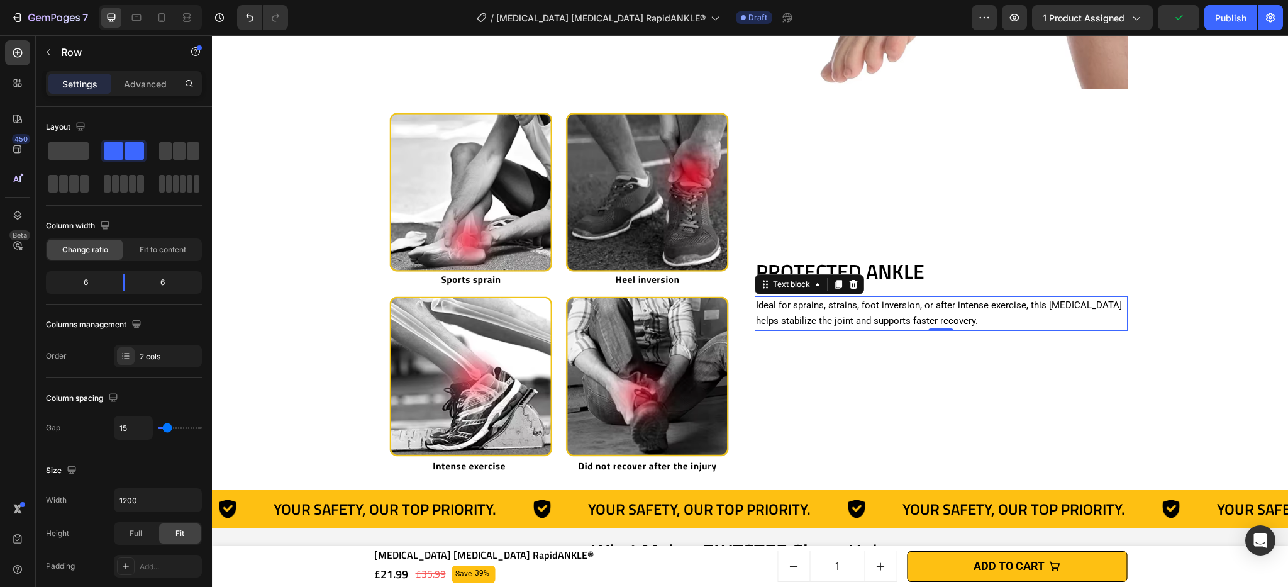
click at [784, 307] on p "Ideal for sprains, strains, foot inversion, or after intense exercise, this [ME…" at bounding box center [941, 313] width 370 height 32
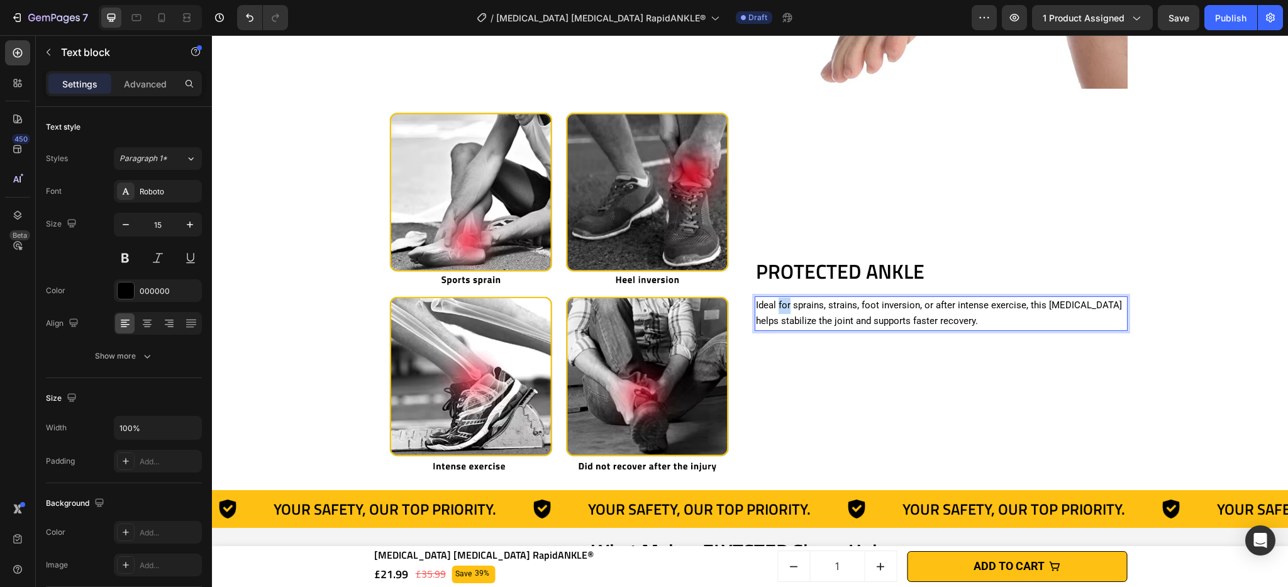
click at [777, 308] on p "Ideal for sprains, strains, foot inversion, or after intense exercise, this [ME…" at bounding box center [941, 313] width 370 height 32
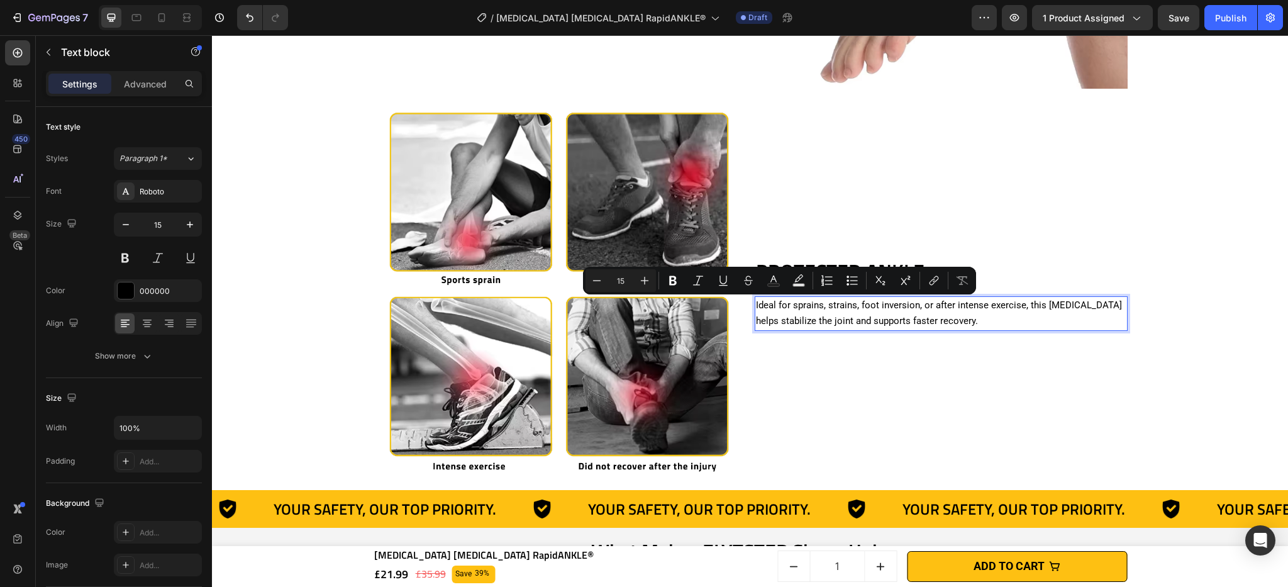
click at [818, 308] on p "Ideal for sprains, strains, foot inversion, or after intense exercise, this [ME…" at bounding box center [941, 313] width 370 height 32
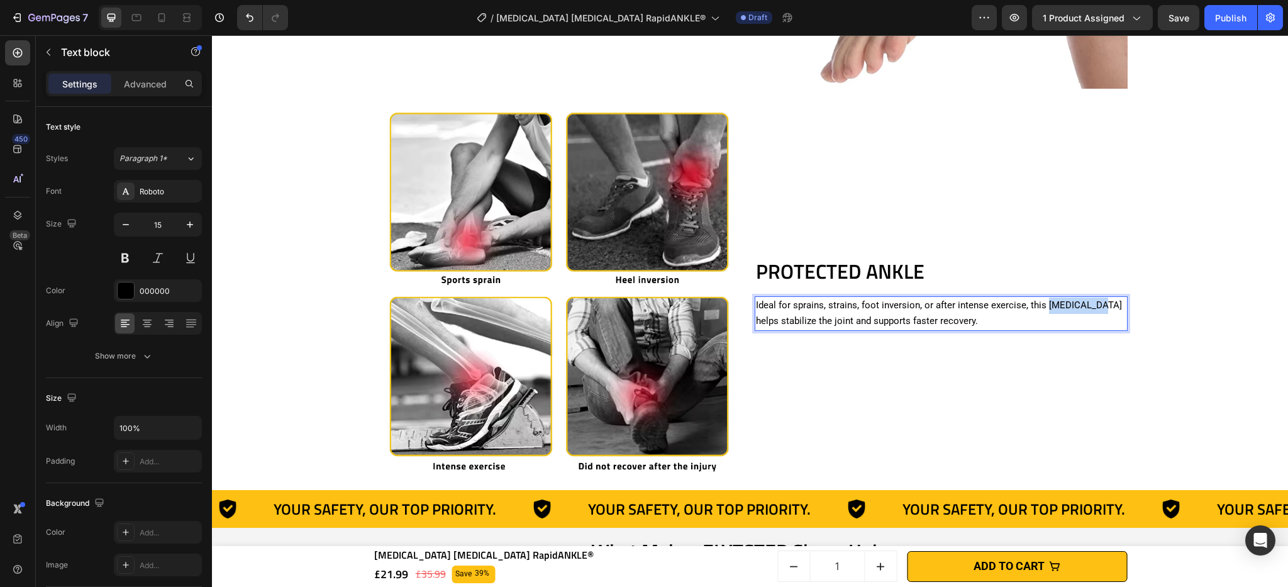
drag, startPoint x: 1056, startPoint y: 311, endPoint x: 1087, endPoint y: 306, distance: 31.1
click at [1087, 306] on p "Ideal for sprains, strains, foot inversion, or after intense exercise, this [ME…" at bounding box center [941, 313] width 370 height 32
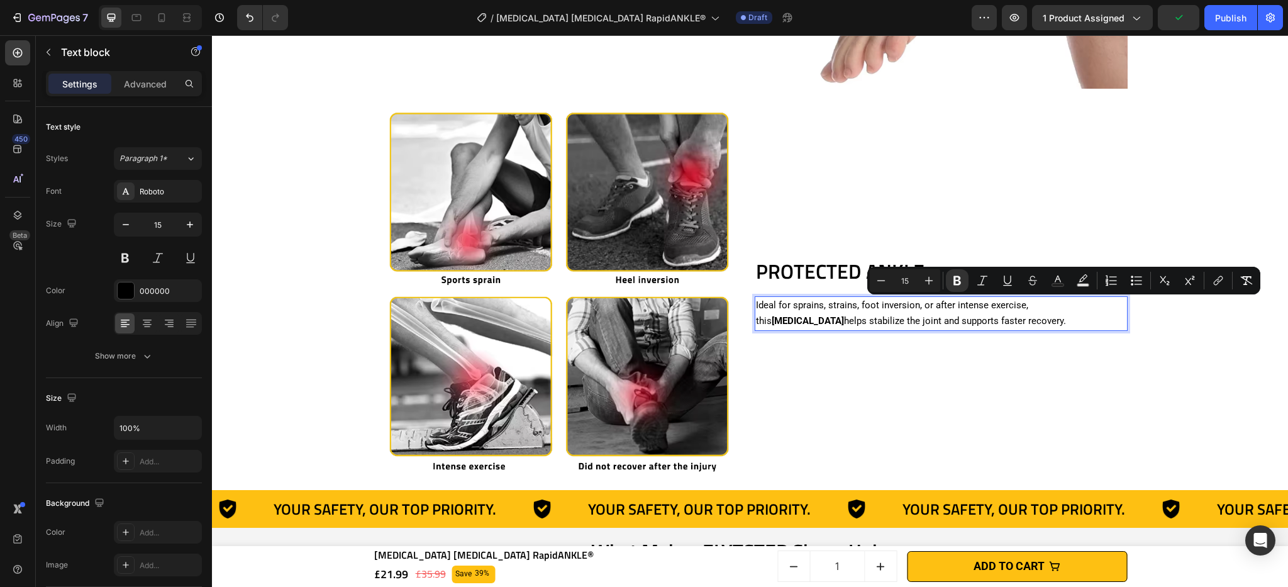
click at [785, 319] on p "Ideal for sprains, strains, foot inversion, or after intense exercise, this [ME…" at bounding box center [941, 313] width 370 height 32
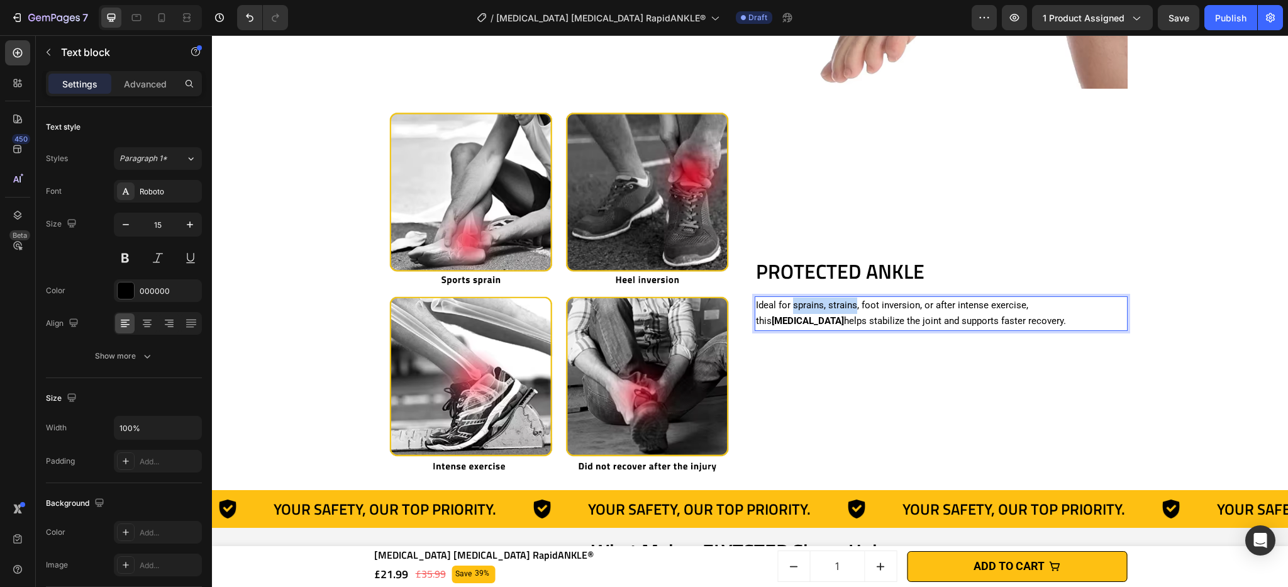
drag, startPoint x: 789, startPoint y: 305, endPoint x: 850, endPoint y: 305, distance: 61.6
click at [850, 305] on p "Ideal for sprains, strains, foot inversion, or after intense exercise, this [ME…" at bounding box center [941, 313] width 370 height 32
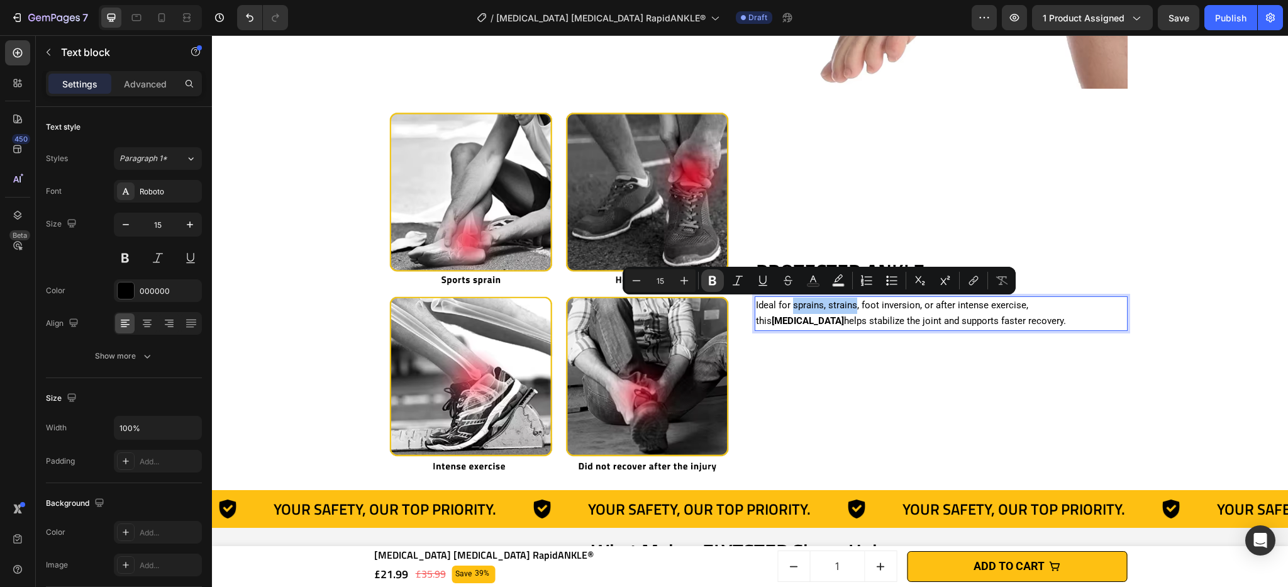
click at [718, 285] on icon "Editor contextual toolbar" at bounding box center [712, 280] width 13 height 13
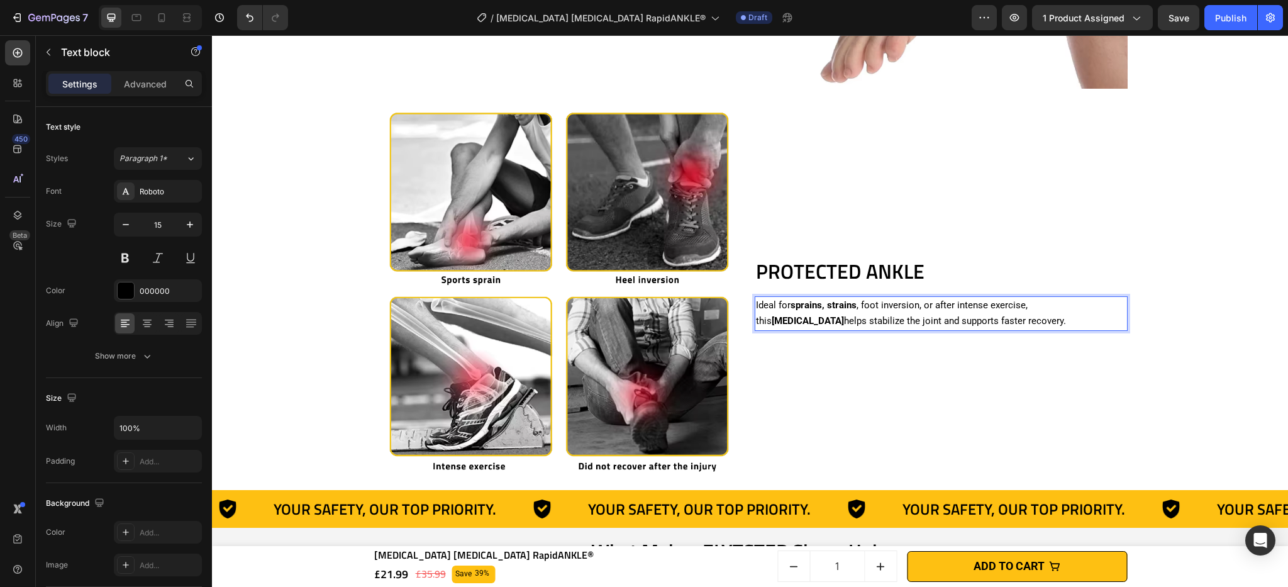
click at [952, 311] on p "Ideal for sprains, strains , foot inversion, or after intense exercise, this [M…" at bounding box center [941, 313] width 370 height 32
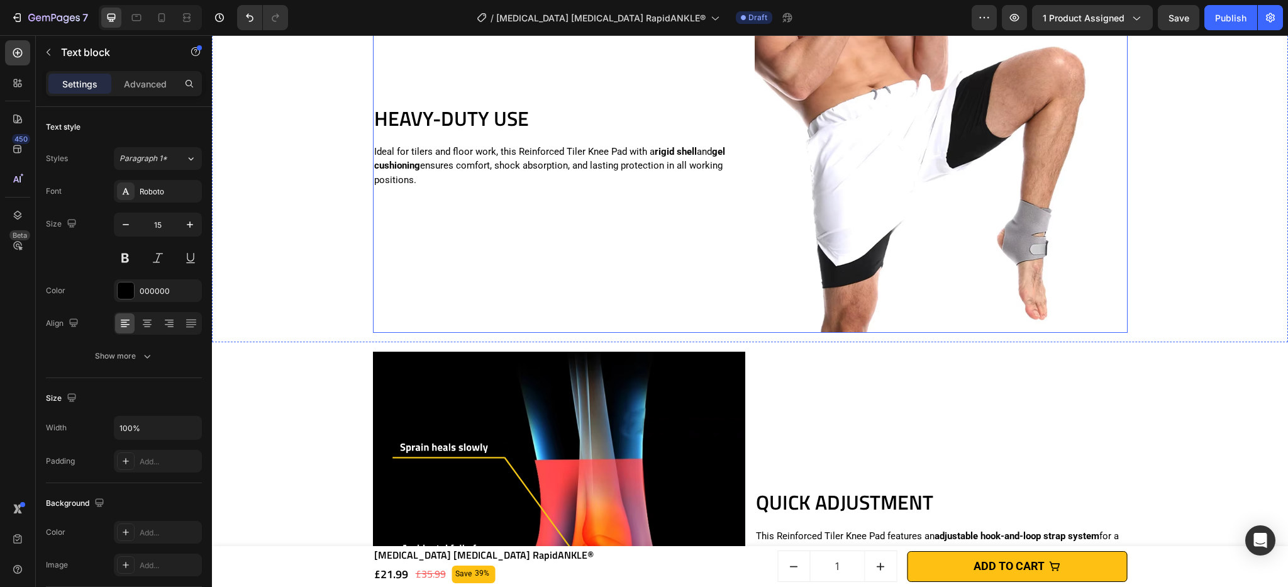
scroll to position [2258, 0]
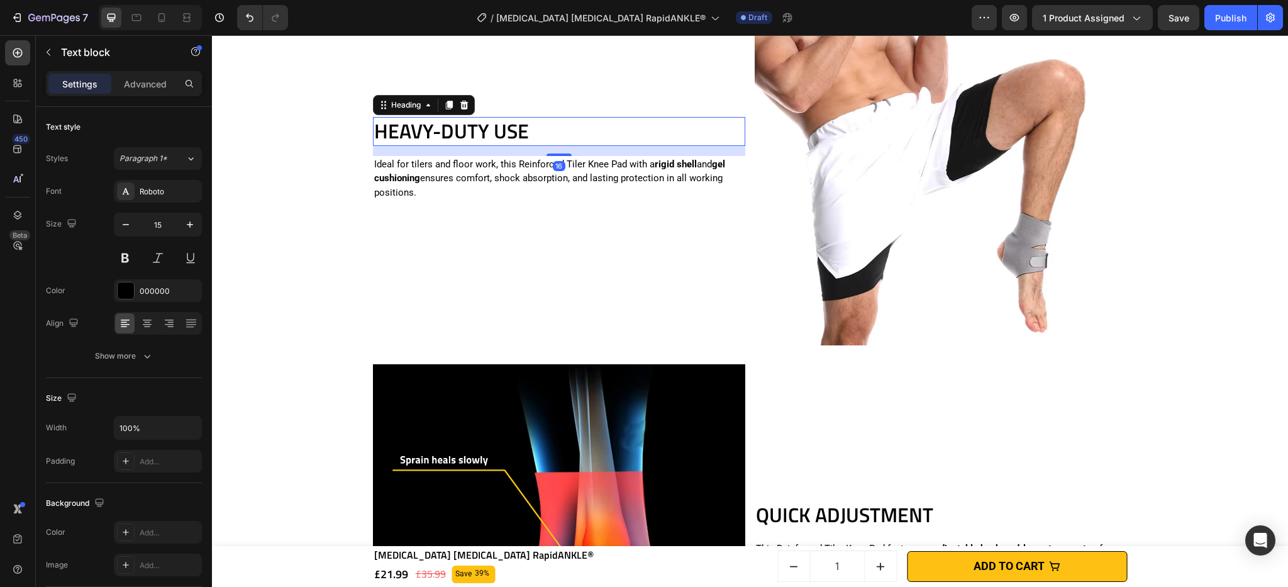
click at [441, 138] on h2 "HEAVY-DUTY USE" at bounding box center [559, 131] width 373 height 29
click at [441, 138] on p "HEAVY-DUTY USE" at bounding box center [559, 131] width 370 height 26
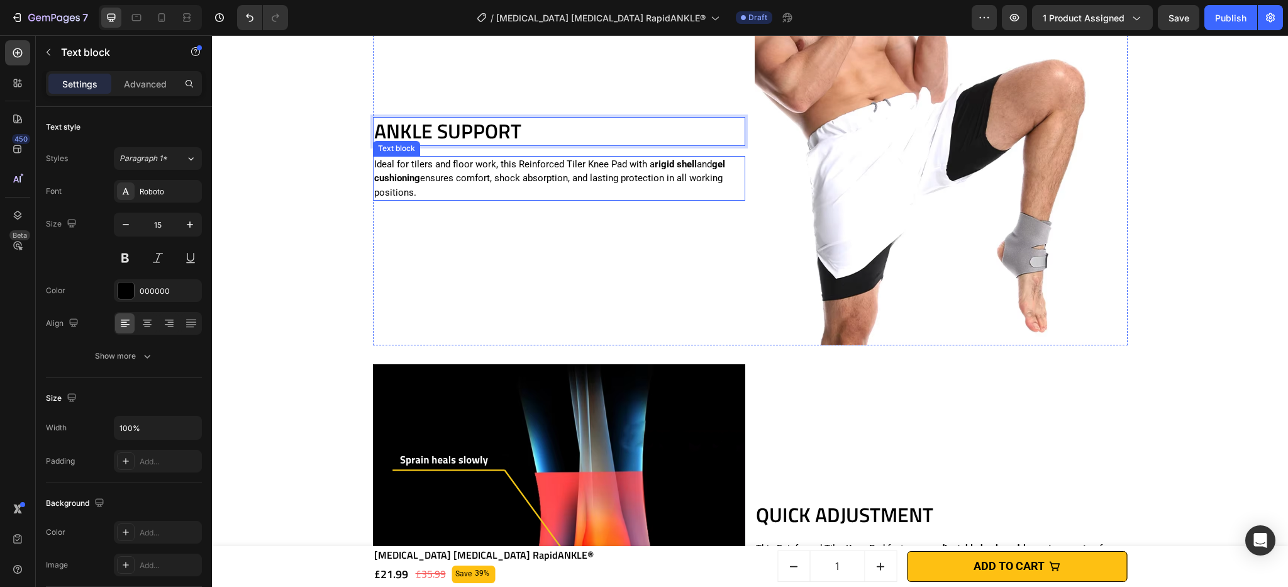
click at [576, 177] on p "Ideal for tilers and floor work, this Reinforced Tiler Knee Pad with a rigid sh…" at bounding box center [559, 178] width 370 height 43
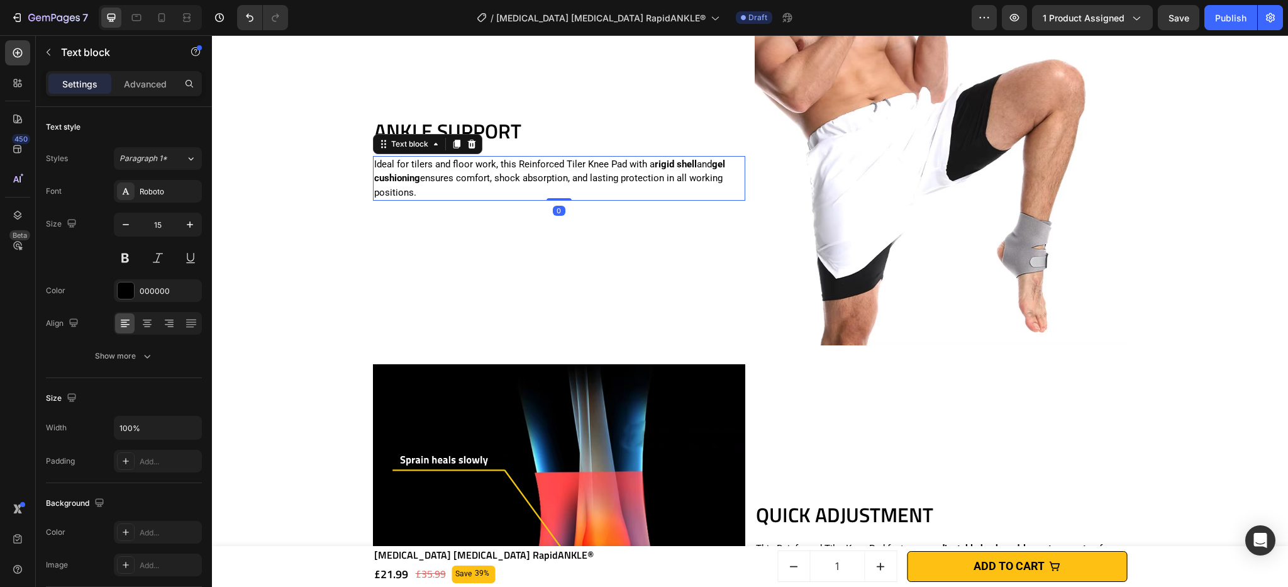
click at [576, 177] on p "Ideal for tilers and floor work, this Reinforced Tiler Knee Pad with a rigid sh…" at bounding box center [559, 178] width 370 height 43
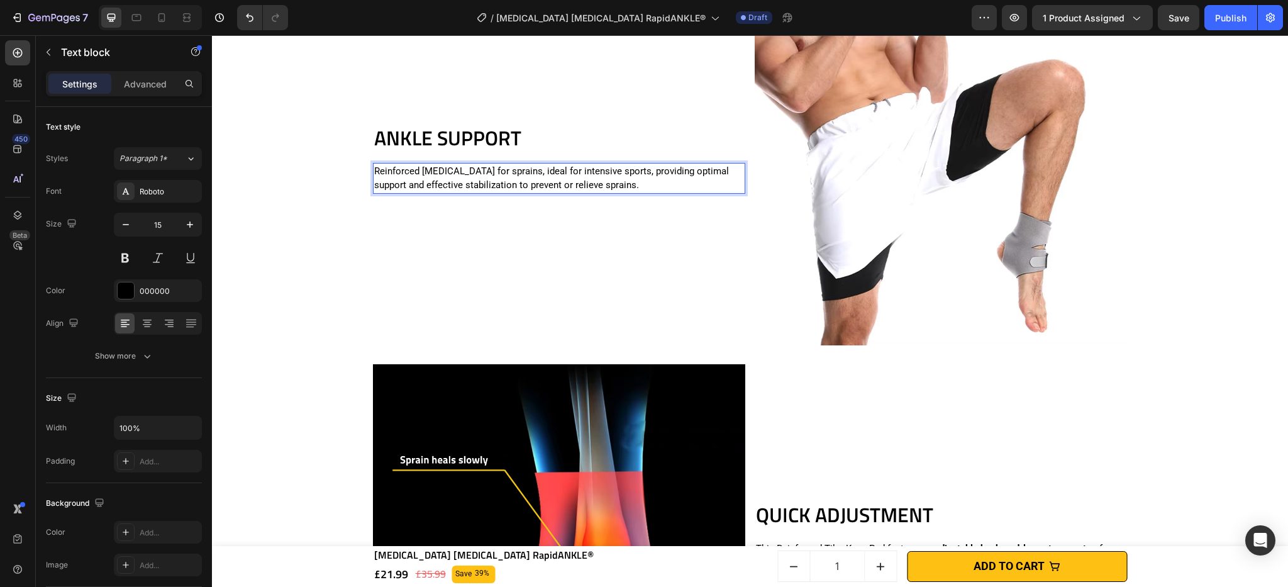
scroll to position [2265, 0]
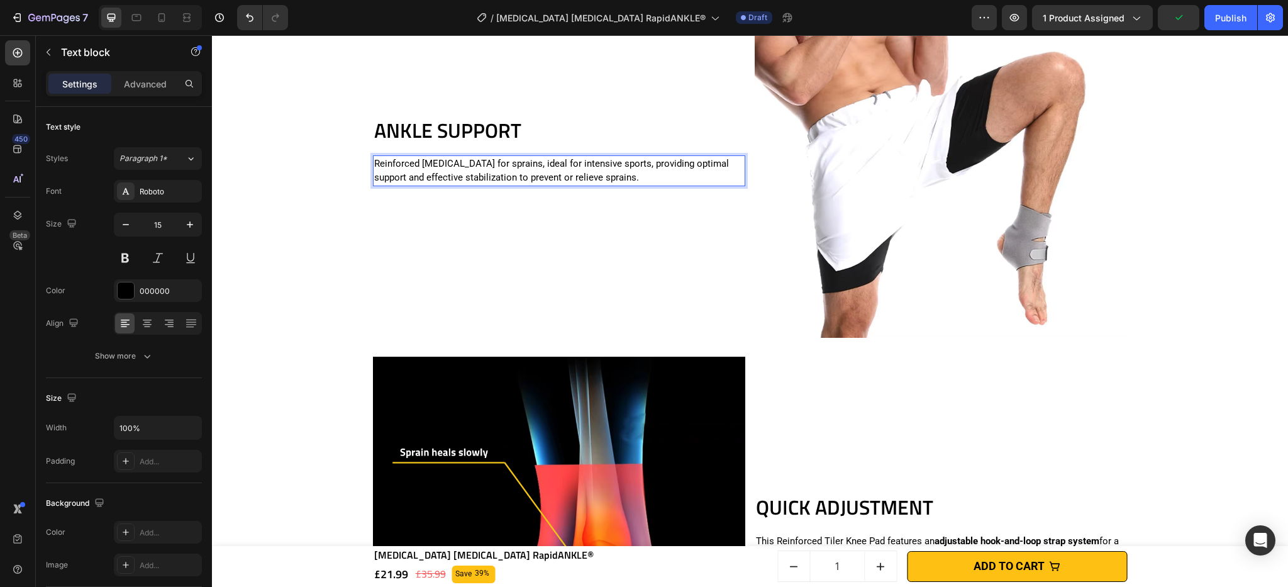
click at [382, 160] on p "Reinforced [MEDICAL_DATA] for sprains, ideal for intensive sports, providing op…" at bounding box center [559, 171] width 370 height 28
click at [428, 163] on p "Reinforced [MEDICAL_DATA] for sprains, ideal for intensive sports, providing op…" at bounding box center [559, 171] width 370 height 28
drag, startPoint x: 369, startPoint y: 163, endPoint x: 509, endPoint y: 162, distance: 140.2
click at [512, 167] on p "Reinforced [MEDICAL_DATA] for sprains, ideal for intensive sports, providing op…" at bounding box center [559, 171] width 370 height 28
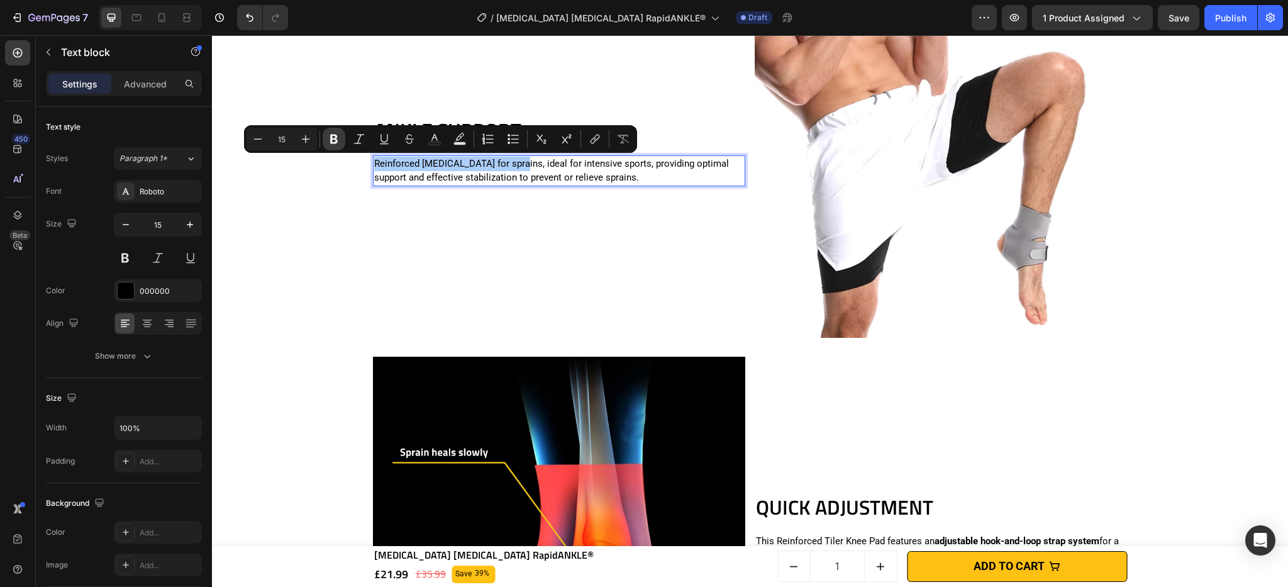
click at [335, 144] on icon "Editor contextual toolbar" at bounding box center [334, 139] width 13 height 13
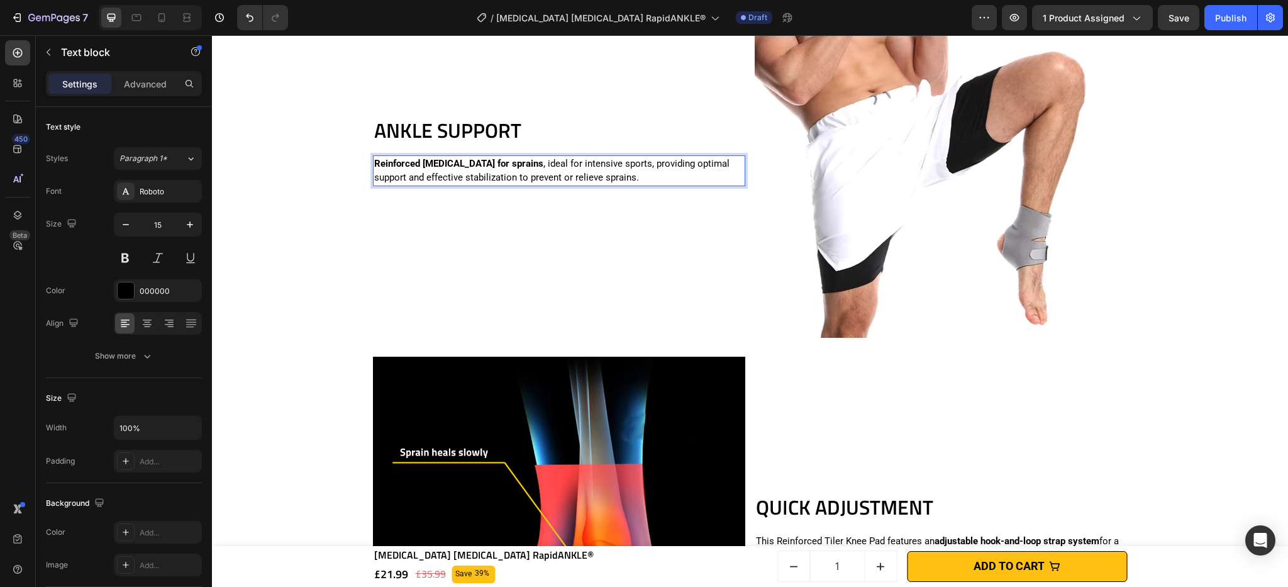
click at [599, 179] on p "Reinforced [MEDICAL_DATA] for sprains , ideal for intensive sports, providing o…" at bounding box center [559, 171] width 370 height 28
drag, startPoint x: 667, startPoint y: 166, endPoint x: 435, endPoint y: 175, distance: 232.8
click at [426, 175] on p "Reinforced [MEDICAL_DATA] for sprains , ideal for intensive sports, providing o…" at bounding box center [559, 171] width 370 height 28
click at [595, 173] on p "Reinforced [MEDICAL_DATA] for sprains , ideal for intensive sports, providing o…" at bounding box center [559, 171] width 370 height 28
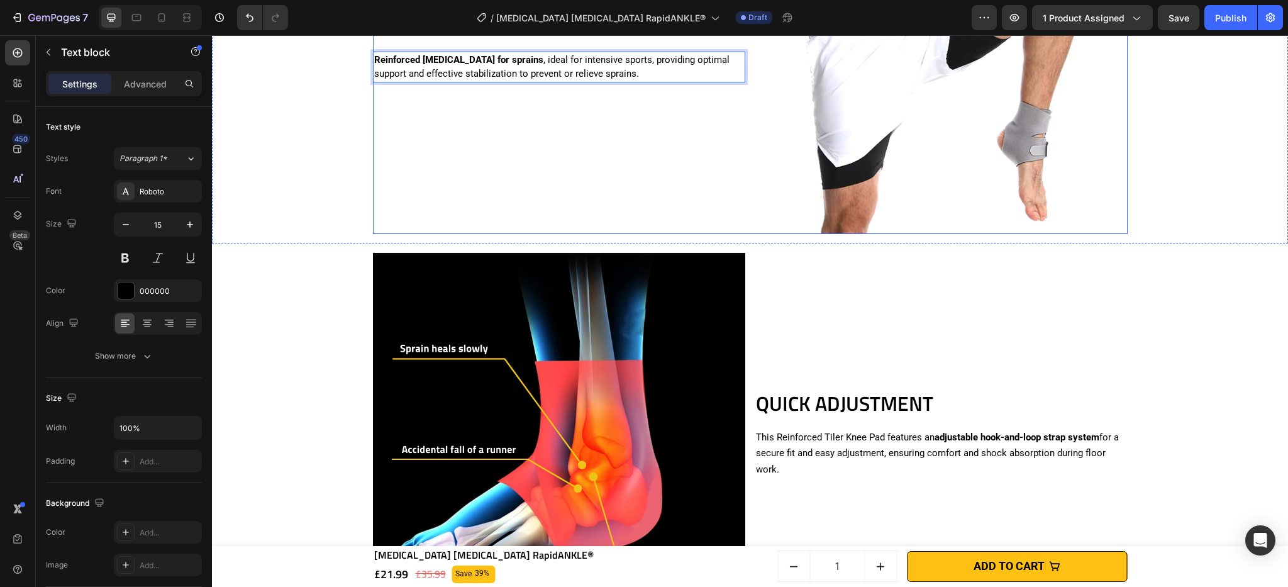
scroll to position [2493, 0]
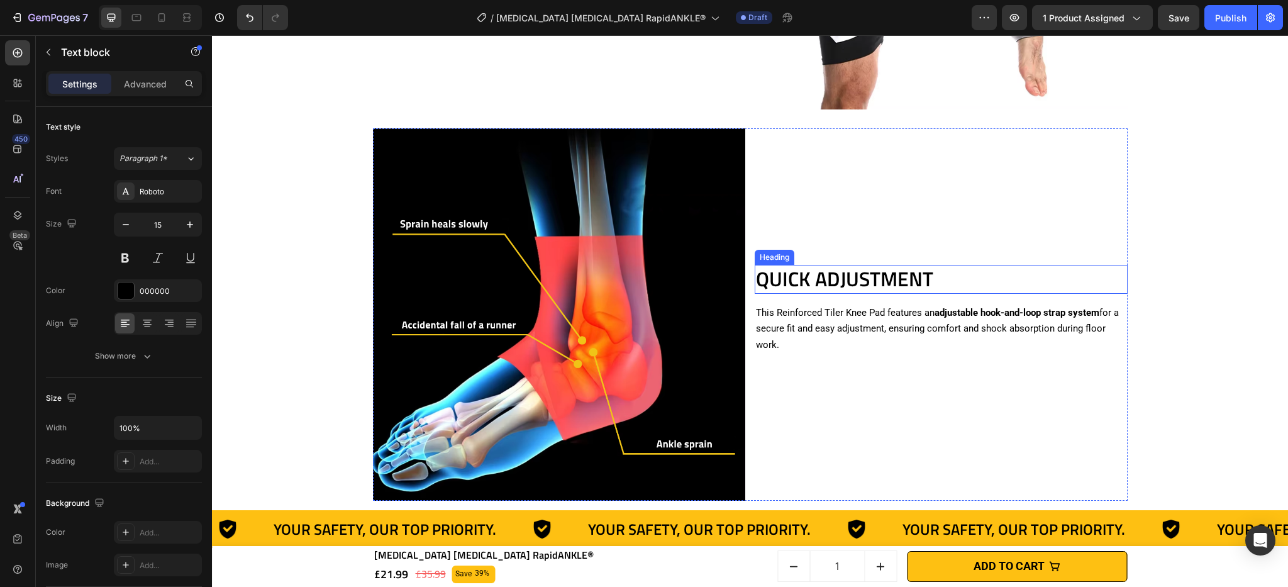
click at [830, 277] on h2 "QUICK ADJUSTMENT" at bounding box center [941, 279] width 373 height 29
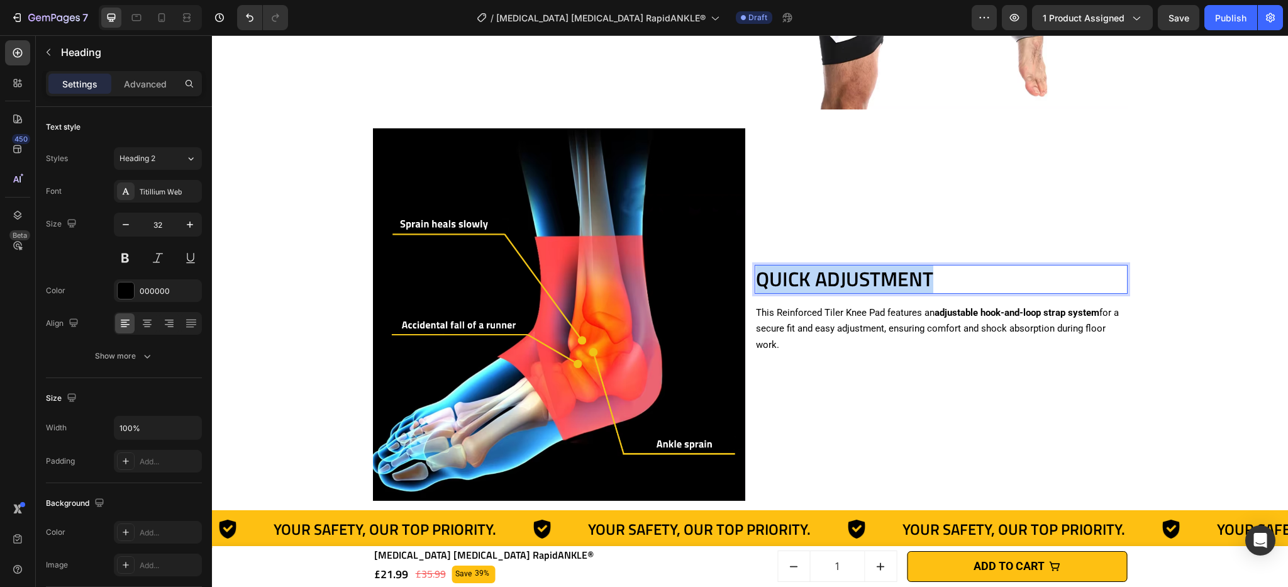
click at [830, 277] on p "QUICK ADJUSTMENT" at bounding box center [941, 279] width 370 height 26
click at [811, 284] on strong "ANKLE [MEDICAL_DATA]" at bounding box center [863, 278] width 214 height 30
click at [811, 285] on strong "ANKLE [MEDICAL_DATA]" at bounding box center [863, 278] width 214 height 30
click at [811, 323] on p "This Reinforced Tiler Knee Pad features an adjustable hook-and-loop strap syste…" at bounding box center [941, 329] width 370 height 48
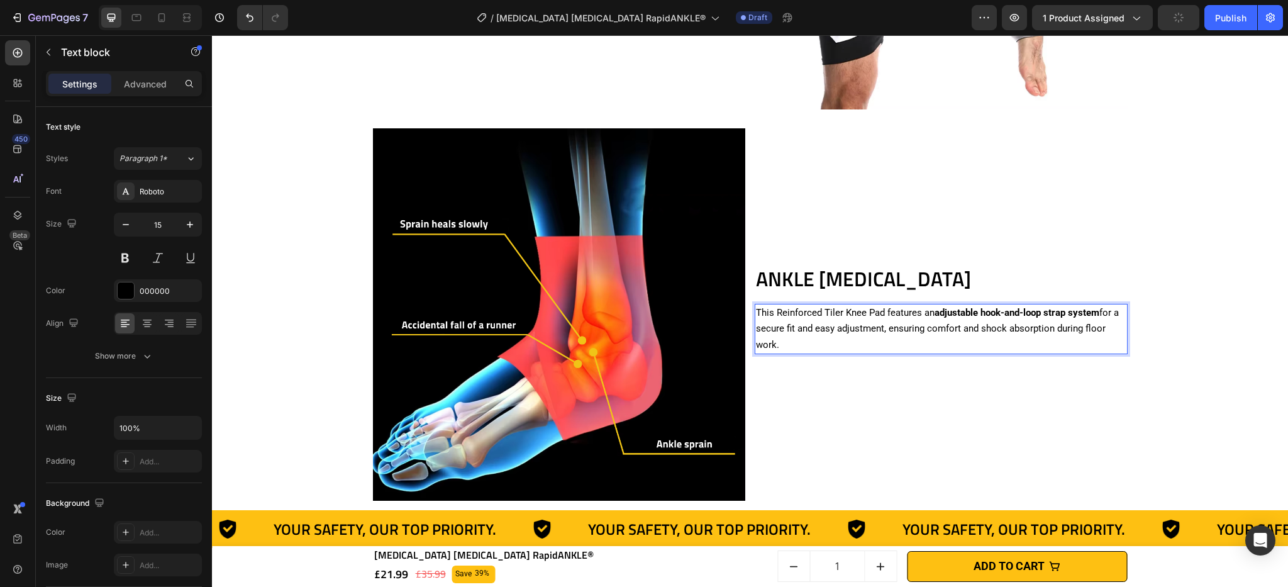
click at [794, 326] on p "This Reinforced Tiler Knee Pad features an adjustable hook-and-loop strap syste…" at bounding box center [941, 329] width 370 height 48
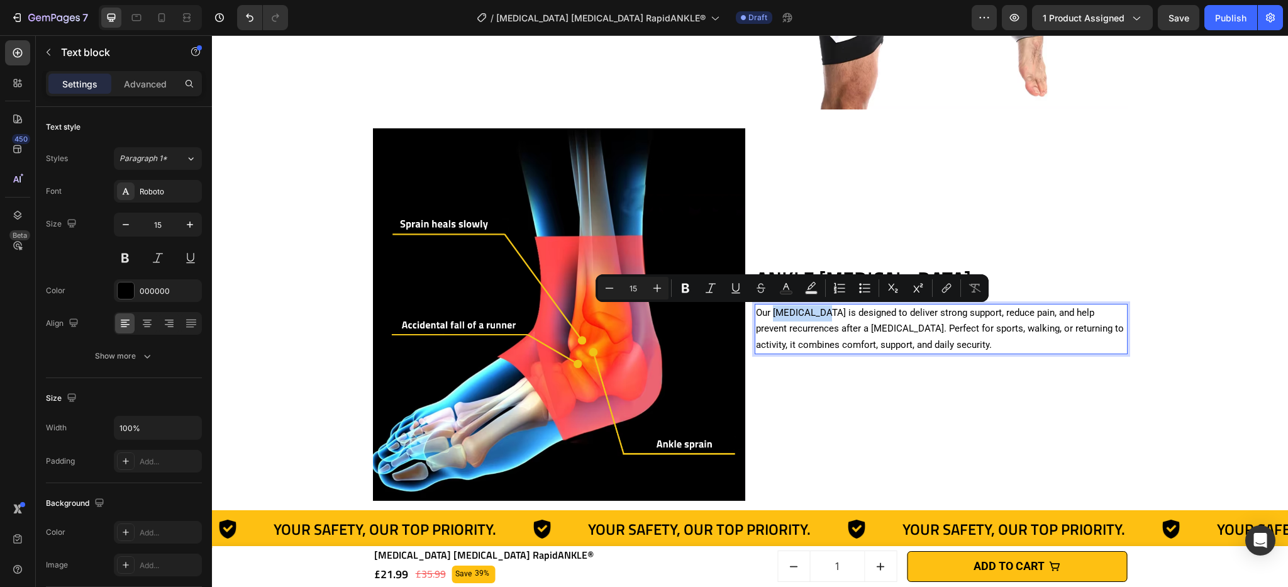
drag, startPoint x: 768, startPoint y: 314, endPoint x: 815, endPoint y: 316, distance: 46.6
click at [815, 316] on p "Our [MEDICAL_DATA] is designed to deliver strong support, reduce pain, and help…" at bounding box center [941, 329] width 370 height 48
click at [691, 290] on icon "Editor contextual toolbar" at bounding box center [685, 288] width 13 height 13
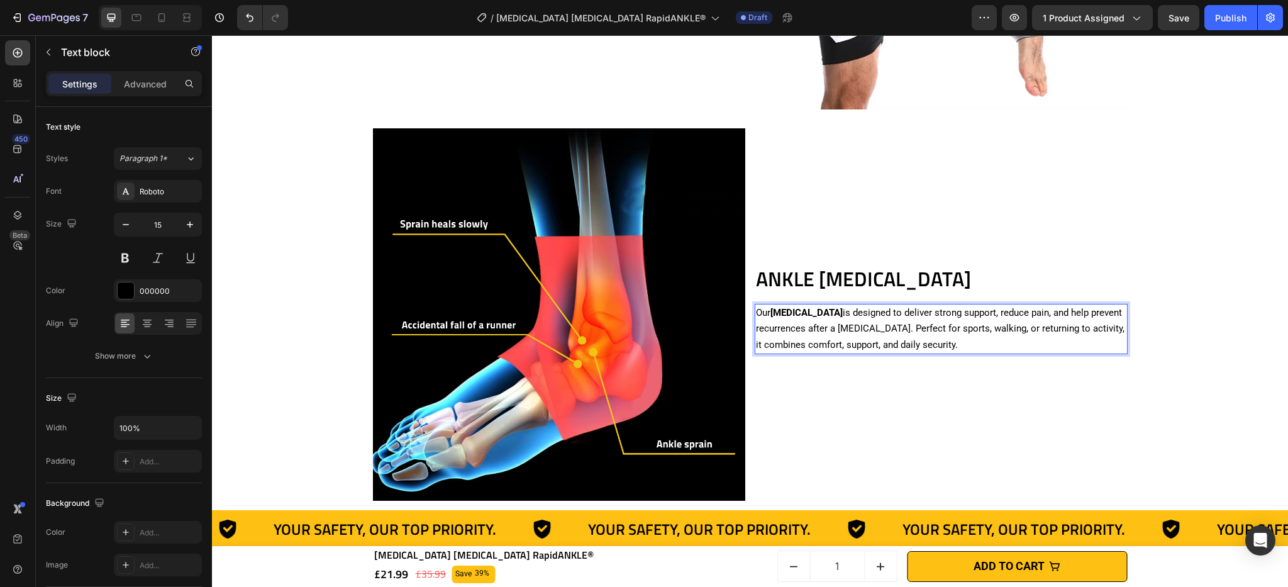
click at [895, 316] on p "Our [MEDICAL_DATA] is designed to deliver strong support, reduce pain, and help…" at bounding box center [941, 329] width 370 height 48
drag, startPoint x: 880, startPoint y: 314, endPoint x: 799, endPoint y: 330, distance: 81.9
click at [799, 330] on p "Our [MEDICAL_DATA] is designed to deliver strong support, reduce pain, and help…" at bounding box center [941, 329] width 370 height 48
click at [889, 343] on p "Our [MEDICAL_DATA] is designed to deliver strong support, reduce pain, and help…" at bounding box center [941, 329] width 370 height 48
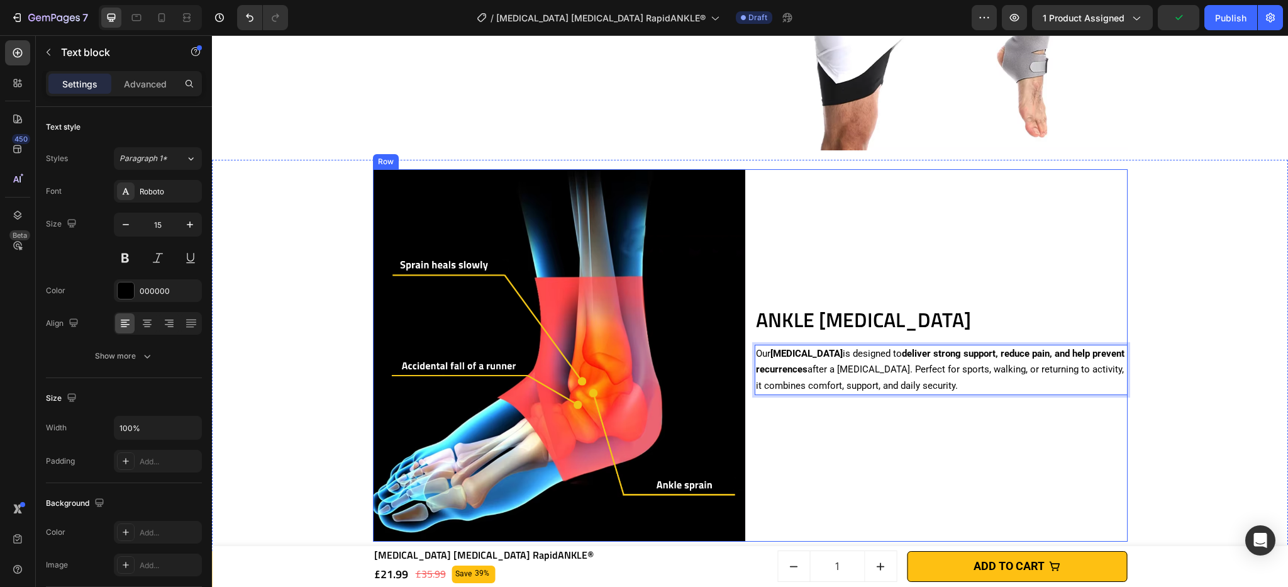
scroll to position [2516, 0]
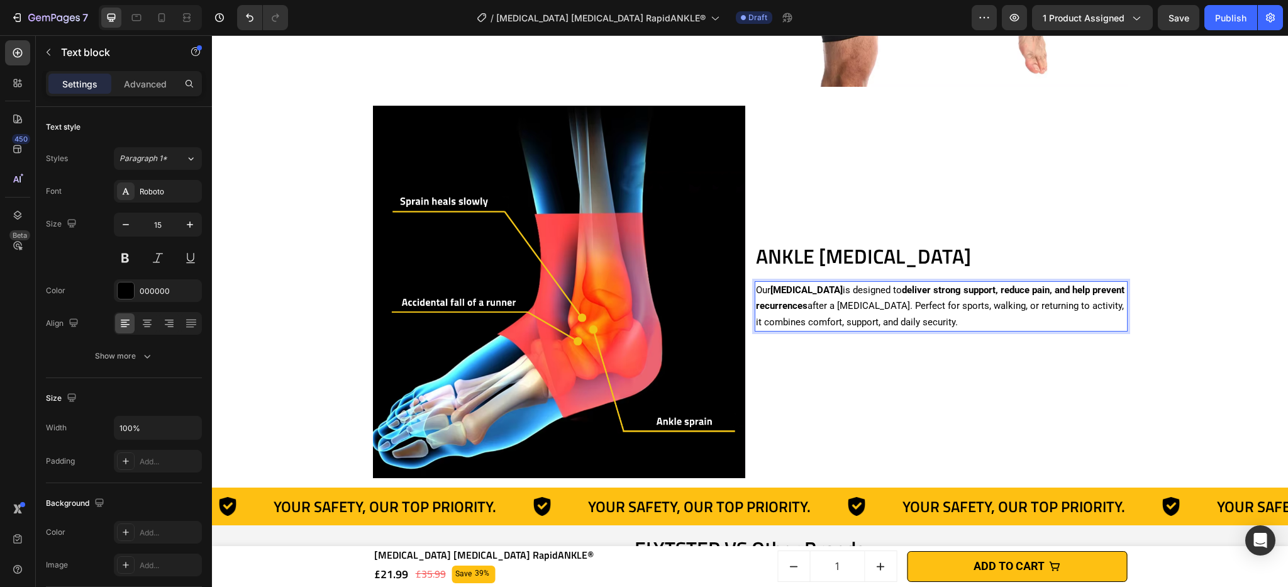
click at [1003, 326] on p "Our [MEDICAL_DATA] is designed to deliver strong support, reduce pain, and help…" at bounding box center [941, 306] width 370 height 48
drag, startPoint x: 916, startPoint y: 309, endPoint x: 836, endPoint y: 318, distance: 79.7
click at [836, 318] on p "Our [MEDICAL_DATA] is designed to deliver strong support, reduce pain, and help…" at bounding box center [941, 306] width 370 height 48
drag, startPoint x: 863, startPoint y: 319, endPoint x: 930, endPoint y: 317, distance: 66.7
click at [874, 321] on p "Our [MEDICAL_DATA] is designed to deliver strong support, reduce pain, and help…" at bounding box center [941, 306] width 370 height 48
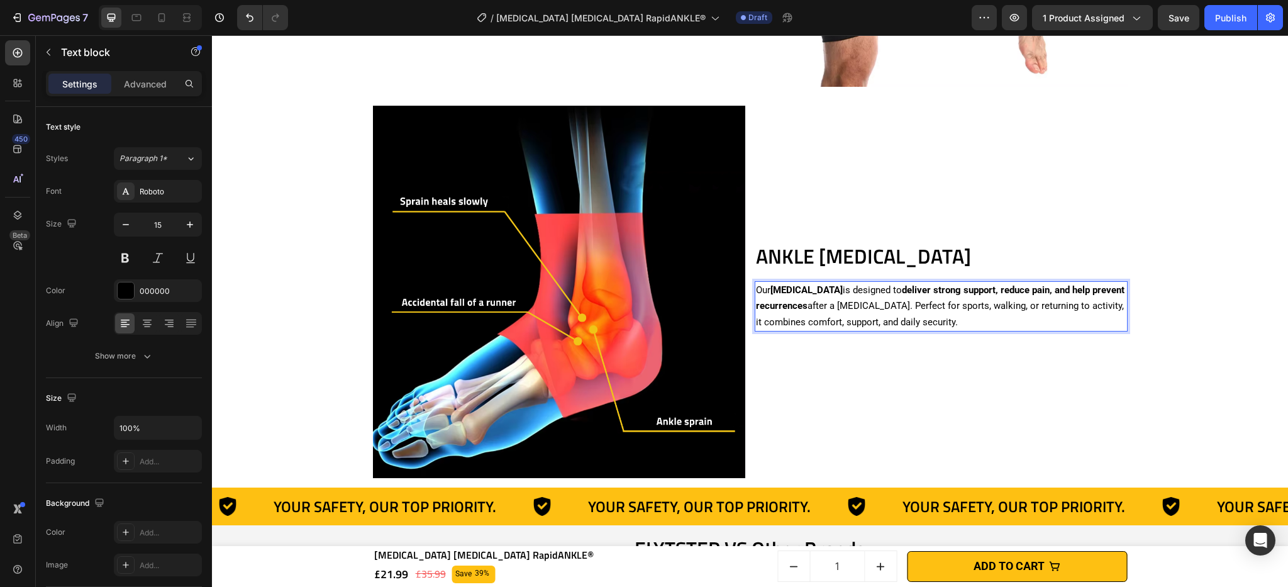
drag, startPoint x: 992, startPoint y: 311, endPoint x: 939, endPoint y: 309, distance: 52.2
click at [992, 312] on p "Our [MEDICAL_DATA] is designed to deliver strong support, reduce pain, and help…" at bounding box center [941, 306] width 370 height 48
drag, startPoint x: 911, startPoint y: 308, endPoint x: 975, endPoint y: 311, distance: 64.2
click at [975, 311] on p "Our [MEDICAL_DATA] is designed to deliver strong support, reduce pain, and help…" at bounding box center [941, 306] width 370 height 48
click at [967, 314] on p "Our [MEDICAL_DATA] is designed to deliver strong support, reduce pain, and help…" at bounding box center [941, 306] width 370 height 48
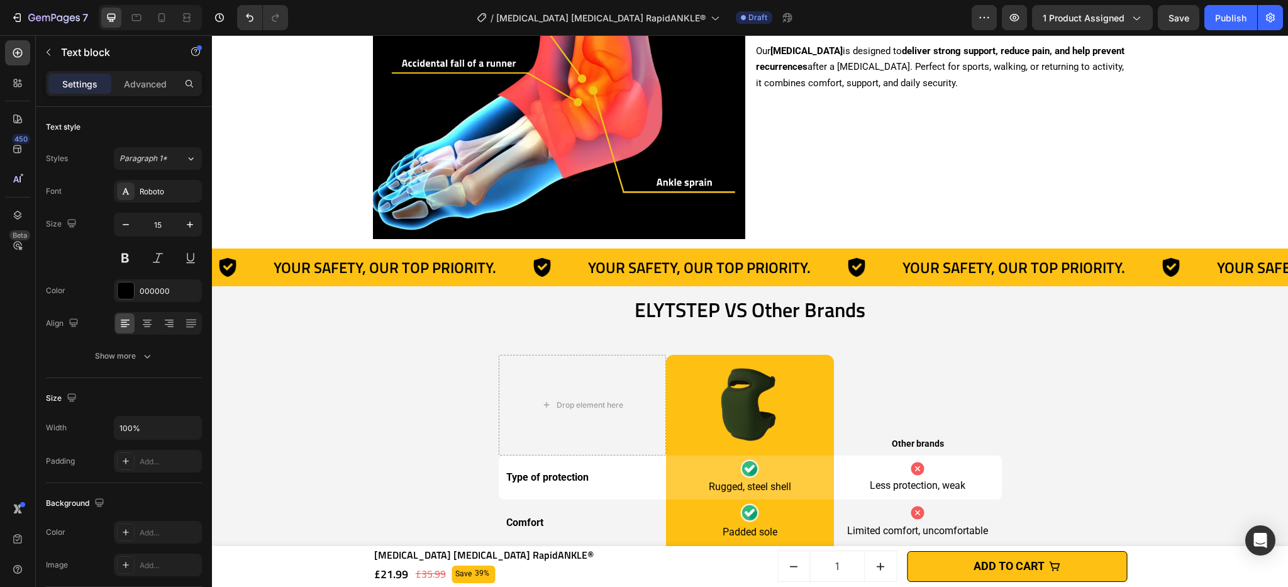
scroll to position [2896, 0]
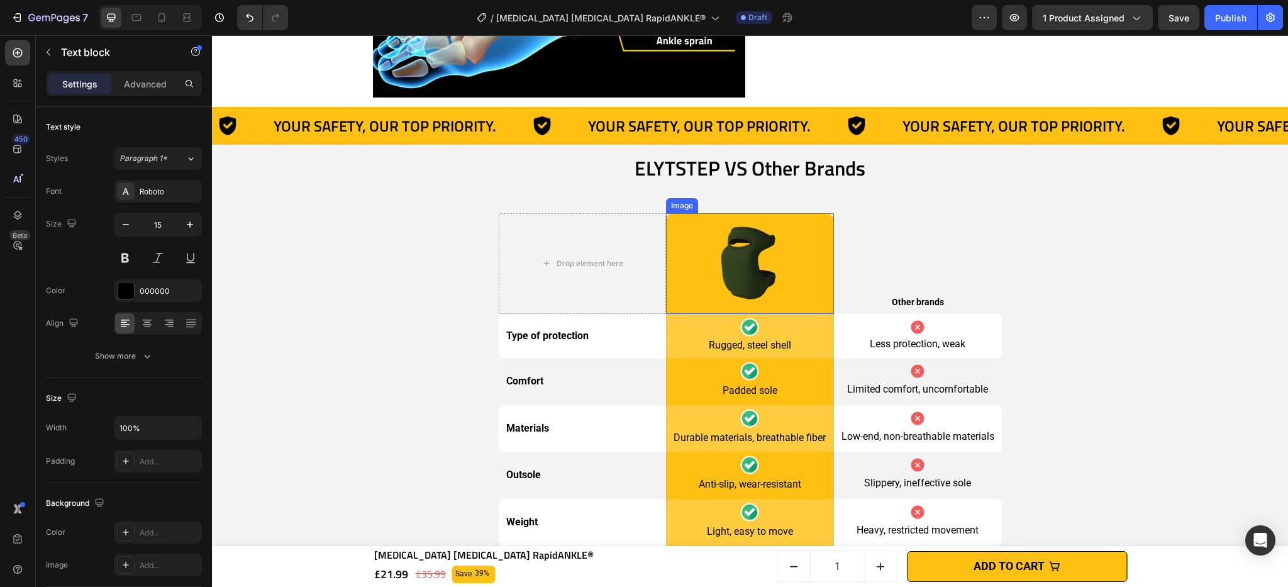
click at [758, 265] on img at bounding box center [749, 263] width 101 height 101
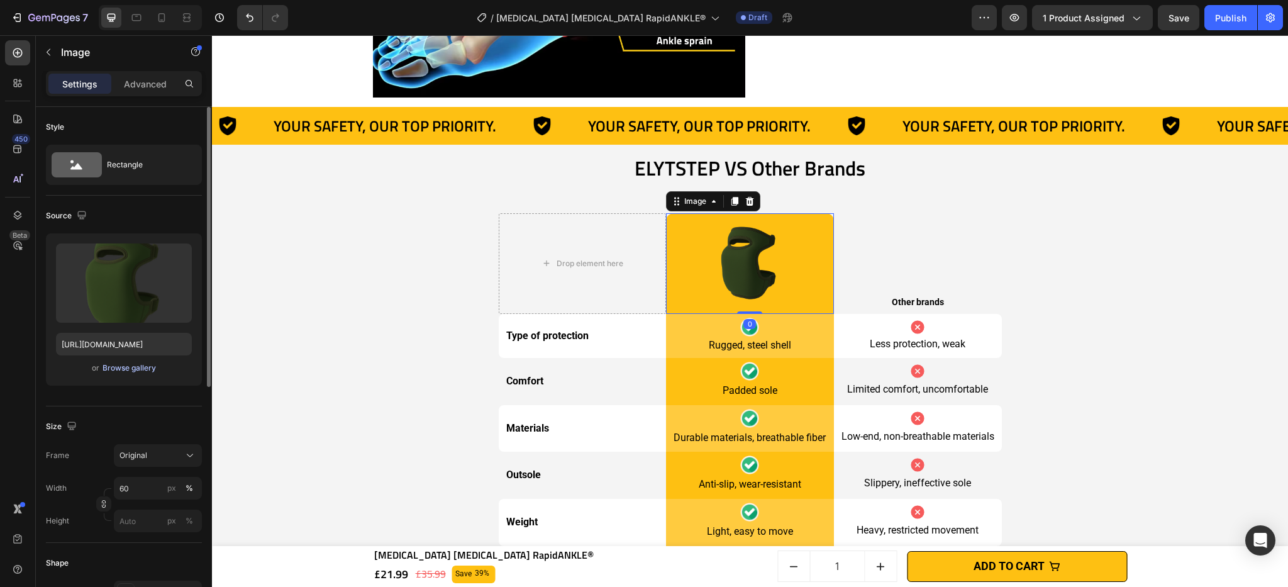
click at [147, 365] on div "Browse gallery" at bounding box center [129, 367] width 53 height 11
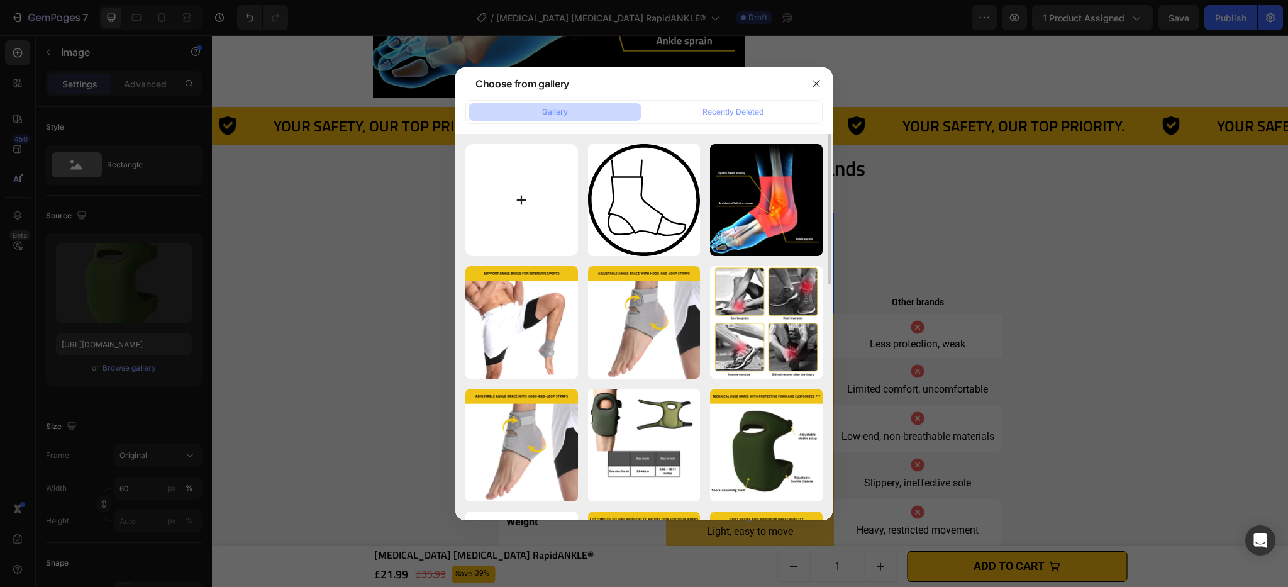
click at [497, 206] on input "file" at bounding box center [521, 200] width 113 height 113
type input "C:\fakepath\[MEDICAL_DATA] [MEDICAL_DATA] RapidANKLE®.png"
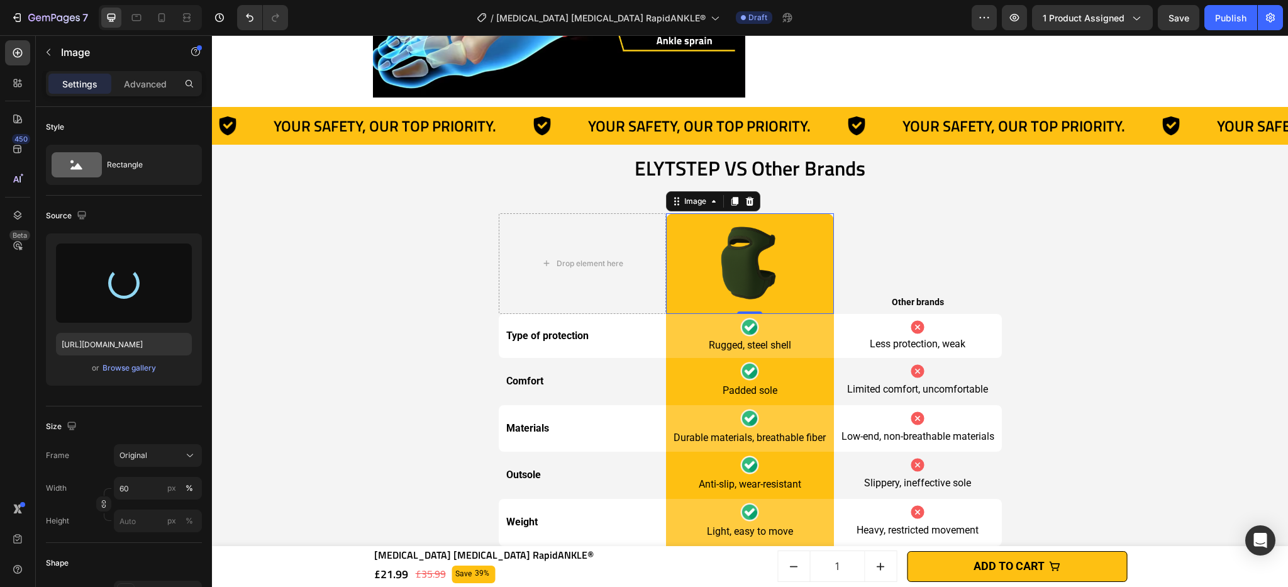
type input "[URL][DOMAIN_NAME]"
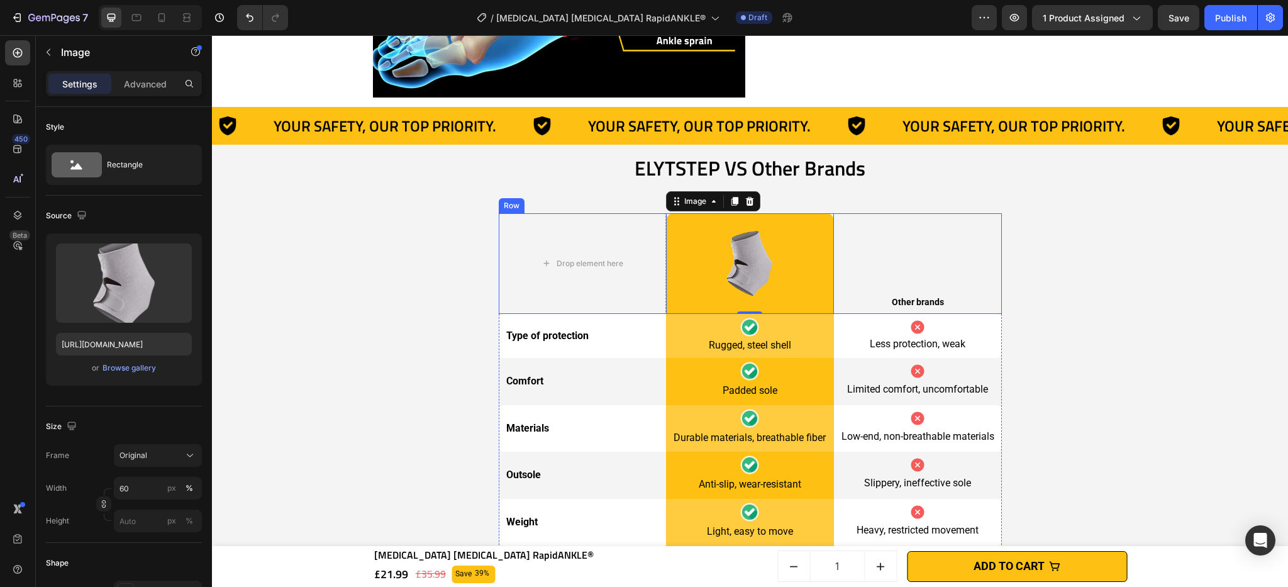
click at [869, 272] on div "Other brands Text block" at bounding box center [918, 263] width 168 height 101
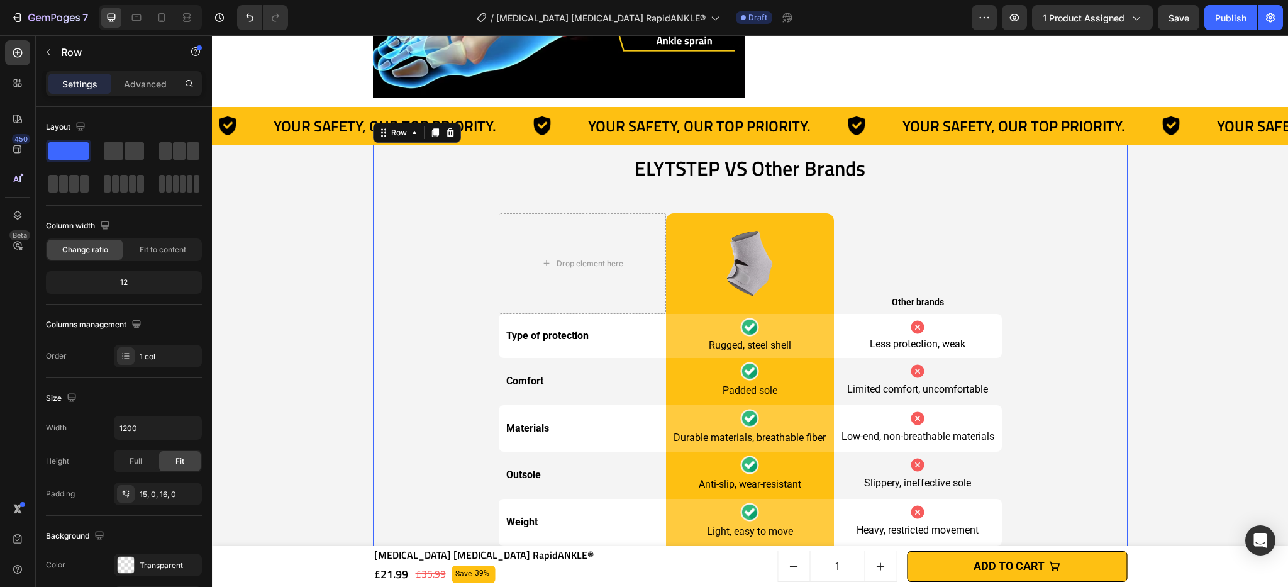
click at [1072, 317] on div "ELYTSTEP VS Other Brands Heading Drop element here Image Row Other brands Text …" at bounding box center [750, 507] width 755 height 707
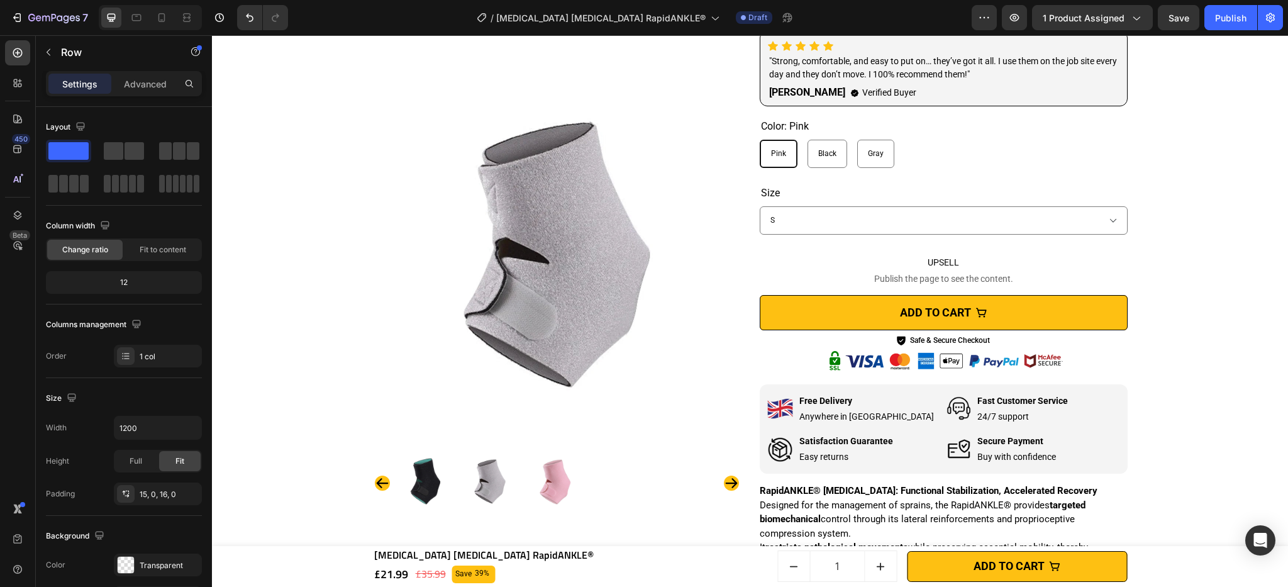
scroll to position [0, 0]
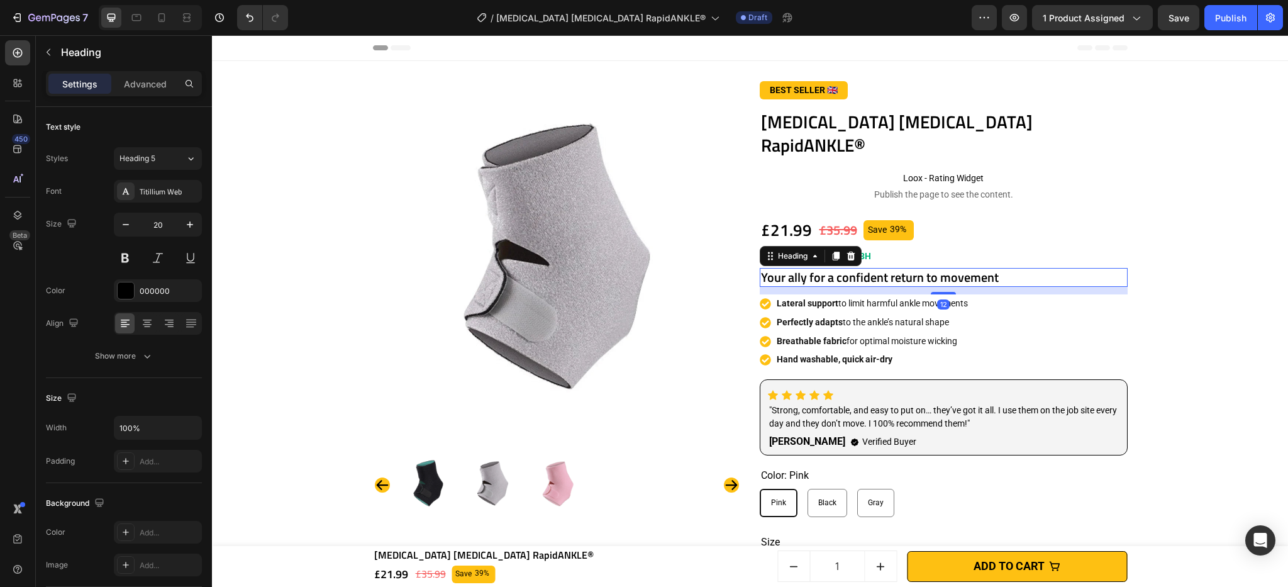
click at [792, 268] on h2 "Your ally for a confident return to movement" at bounding box center [944, 277] width 368 height 19
click at [792, 269] on p "Your ally for a confident return to movement" at bounding box center [943, 277] width 365 height 16
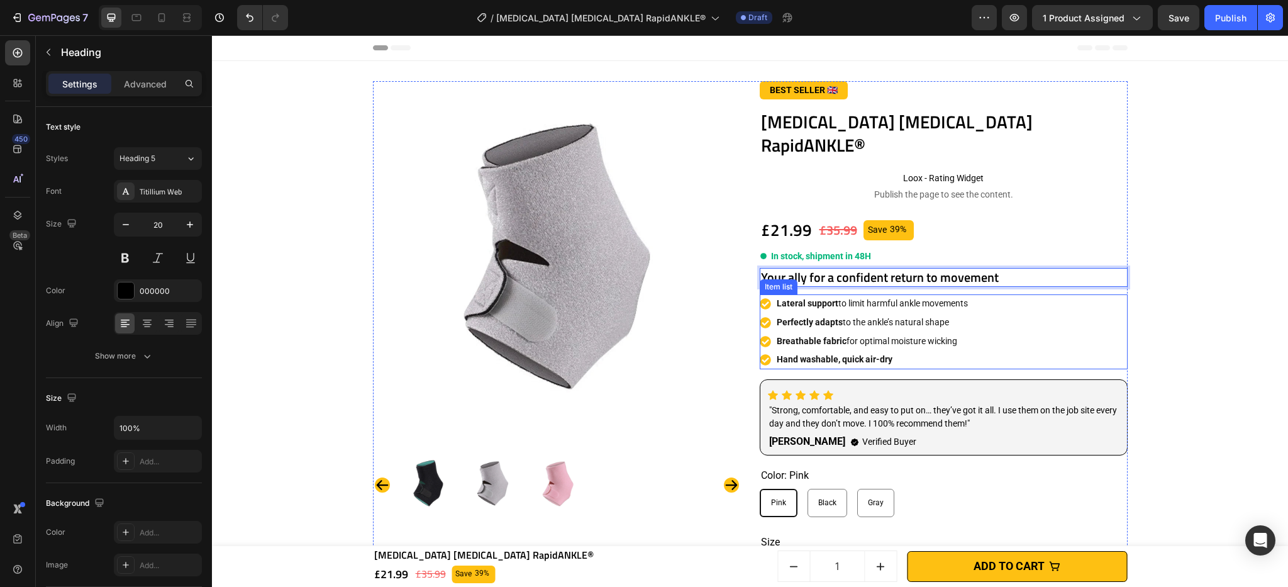
click at [816, 298] on strong "Lateral support" at bounding box center [808, 303] width 62 height 10
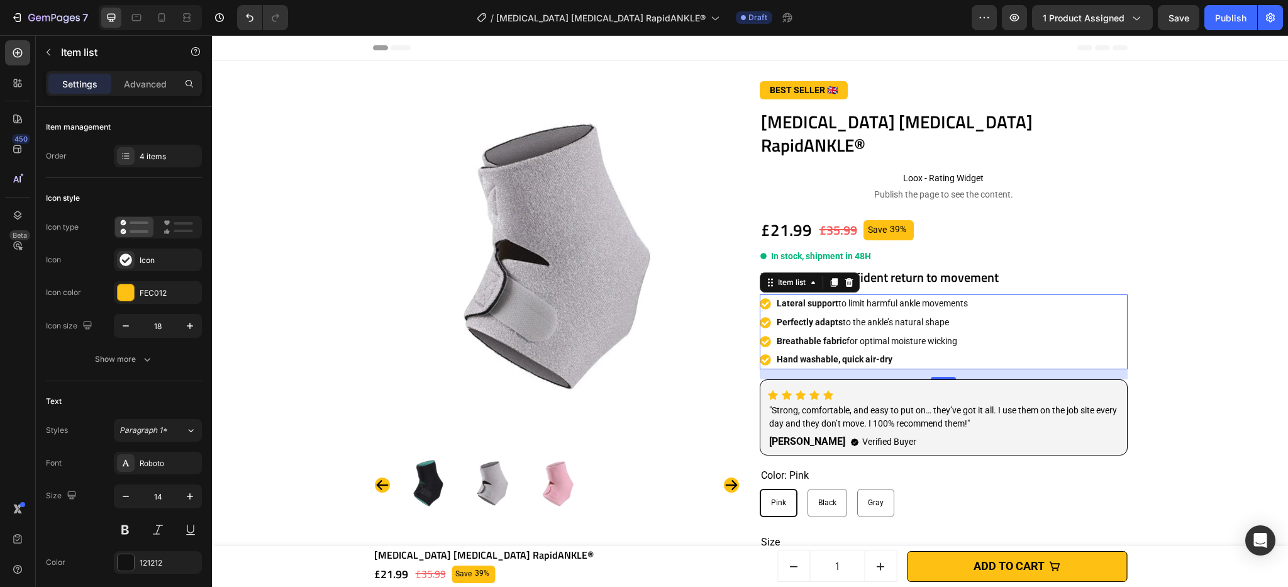
click at [804, 298] on strong "Lateral support" at bounding box center [808, 303] width 62 height 10
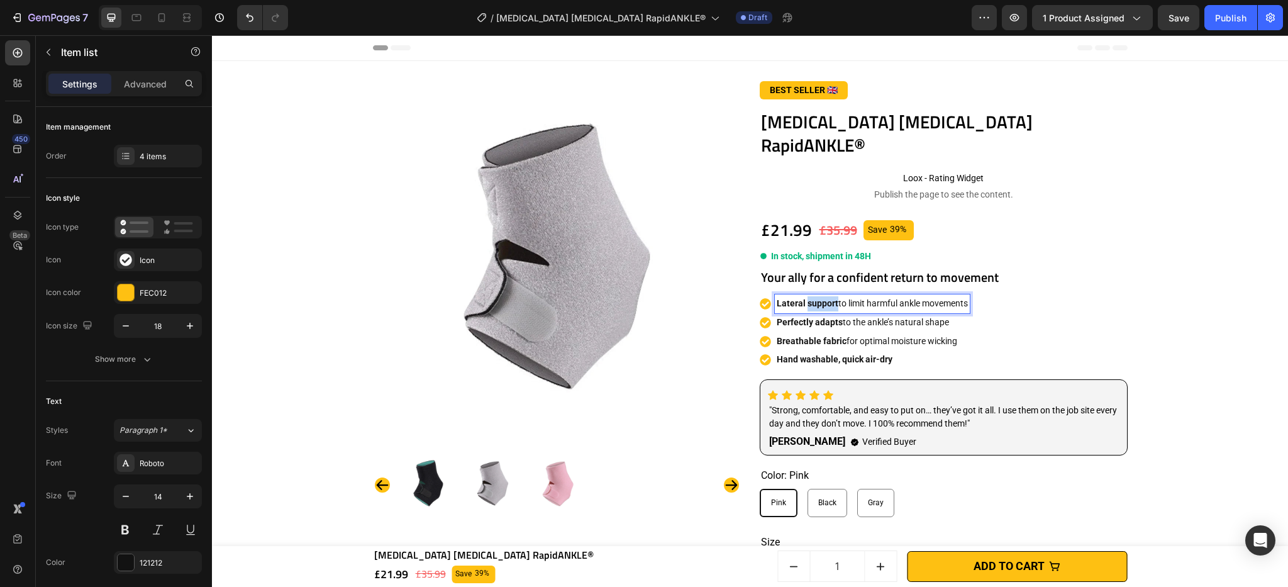
click at [804, 298] on strong "Lateral support" at bounding box center [808, 303] width 62 height 10
click at [803, 298] on strong "Lateral support to limit harmful ankle movements" at bounding box center [876, 303] width 198 height 10
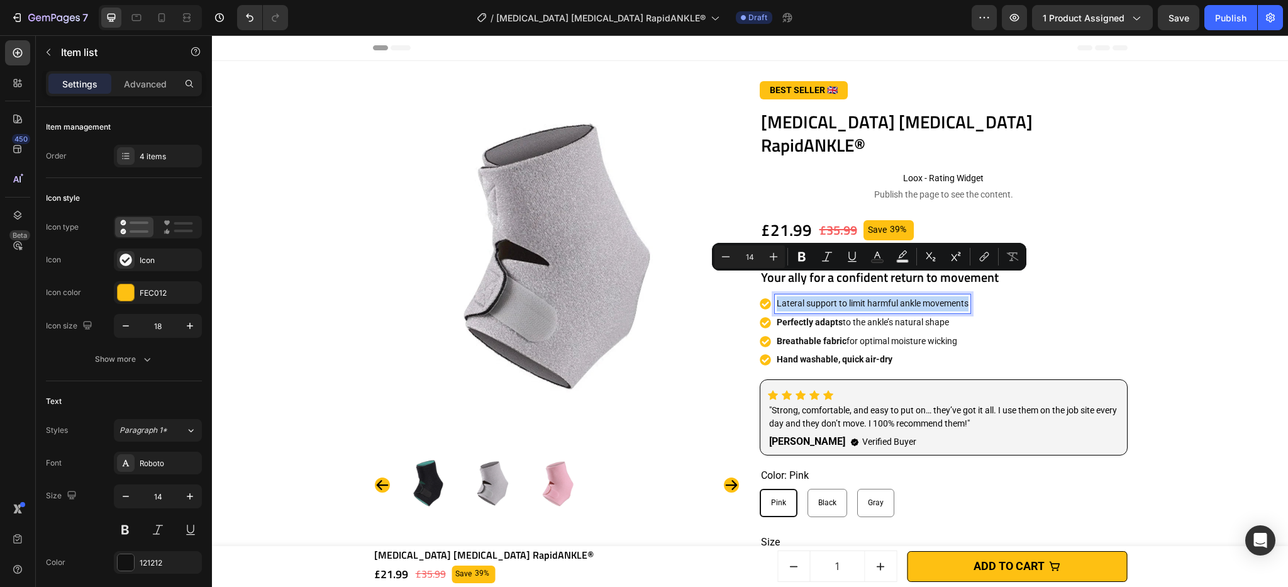
click at [812, 296] on p "Lateral support to limit harmful ankle movements" at bounding box center [873, 303] width 192 height 15
drag, startPoint x: 800, startPoint y: 277, endPoint x: 810, endPoint y: 280, distance: 10.7
click at [800, 296] on p "Lateral support to limit harmful ankle movements" at bounding box center [873, 303] width 192 height 15
click at [848, 296] on p "Lateral support to limit harmful ankle movements" at bounding box center [873, 303] width 192 height 15
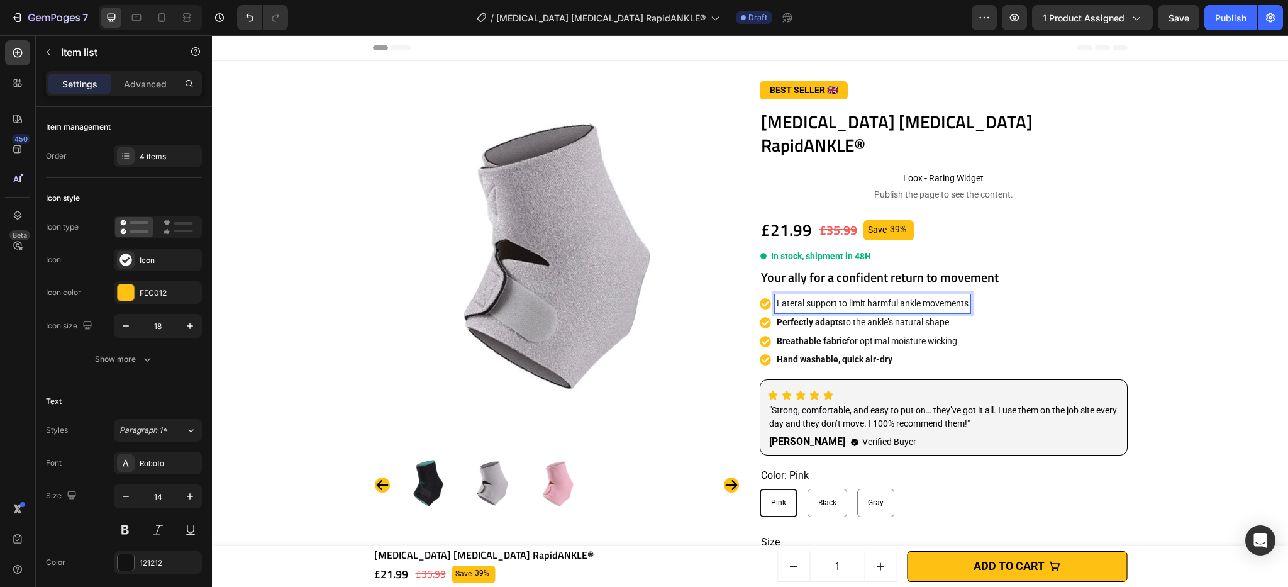
drag, startPoint x: 823, startPoint y: 280, endPoint x: 833, endPoint y: 281, distance: 10.1
click at [823, 296] on p "Lateral support to limit harmful ankle movements" at bounding box center [873, 303] width 192 height 15
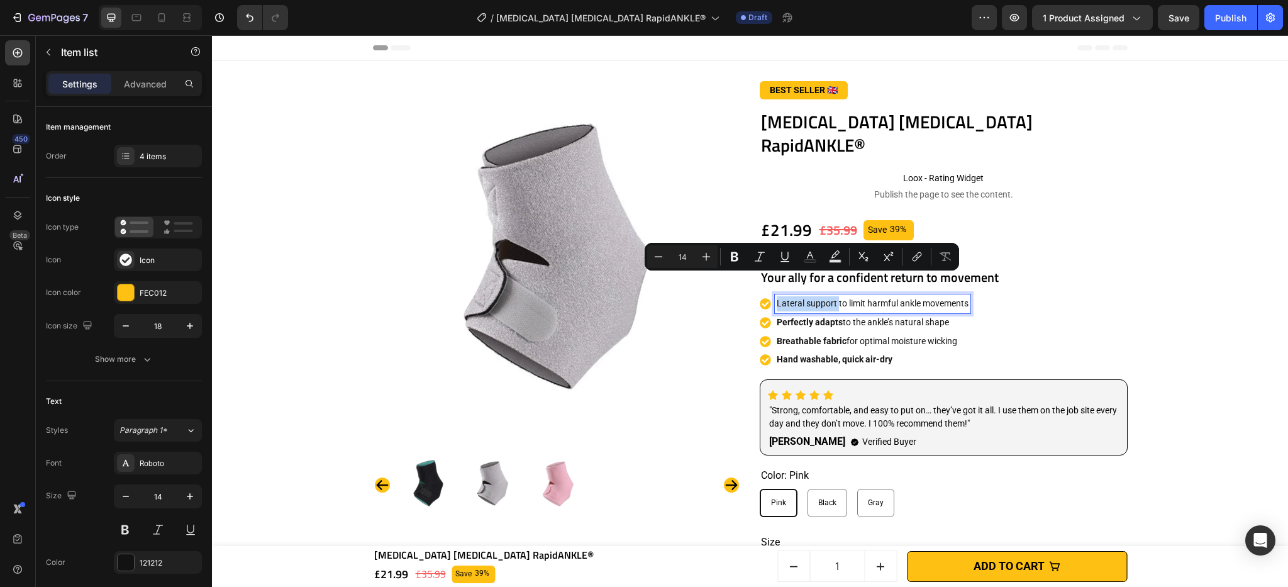
drag, startPoint x: 833, startPoint y: 280, endPoint x: 770, endPoint y: 283, distance: 62.3
click at [775, 294] on div "Lateral support to limit harmful ankle movements" at bounding box center [873, 303] width 196 height 19
click at [789, 404] on p ""Strong, comfortable, and easy to put on… they’ve got it all. I use them on the…" at bounding box center [943, 417] width 349 height 26
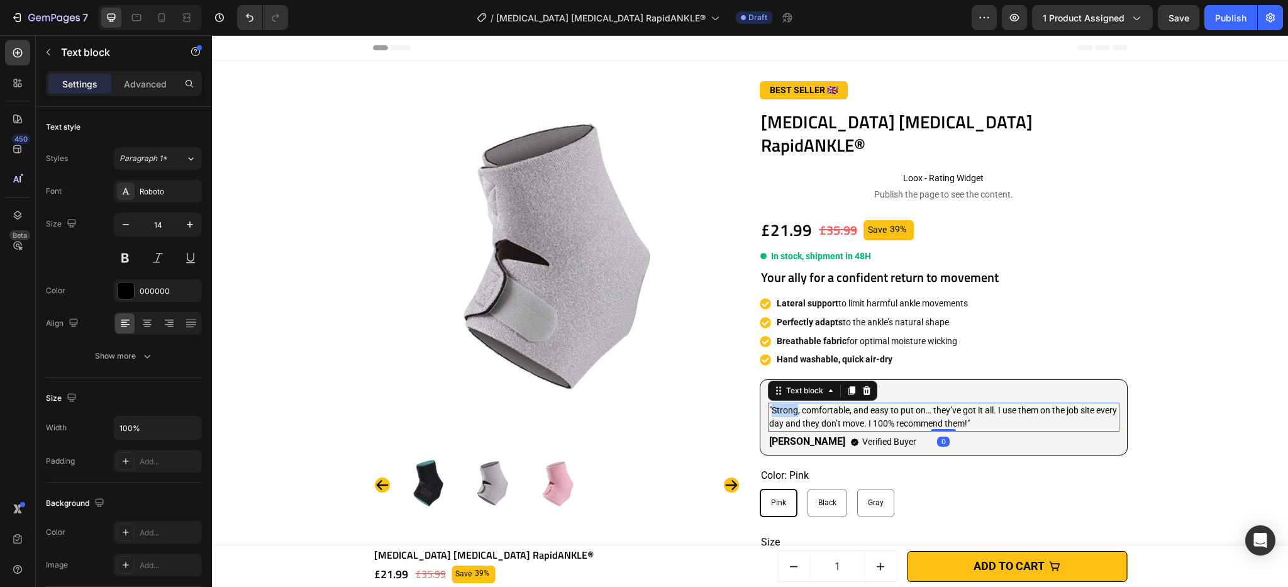
drag, startPoint x: 789, startPoint y: 394, endPoint x: 781, endPoint y: 393, distance: 7.6
click at [789, 404] on p ""Strong, comfortable, and easy to put on… they’ve got it all. I use them on the…" at bounding box center [943, 417] width 349 height 26
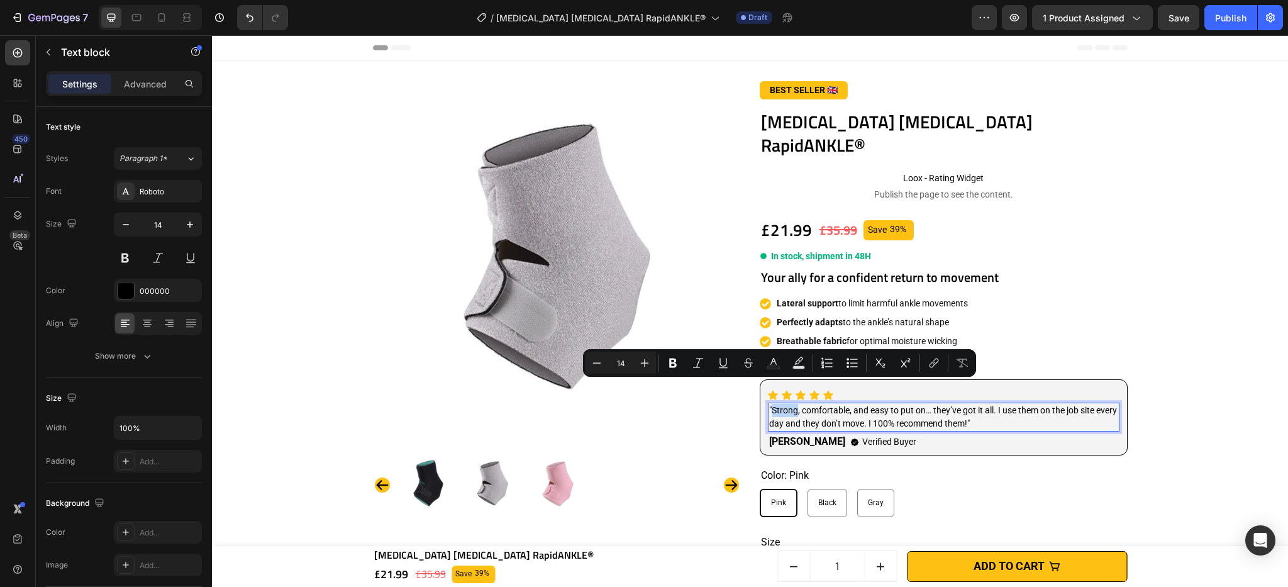
click at [769, 404] on p ""Strong, comfortable, and easy to put on… they’ve got it all. I use them on the…" at bounding box center [943, 417] width 349 height 26
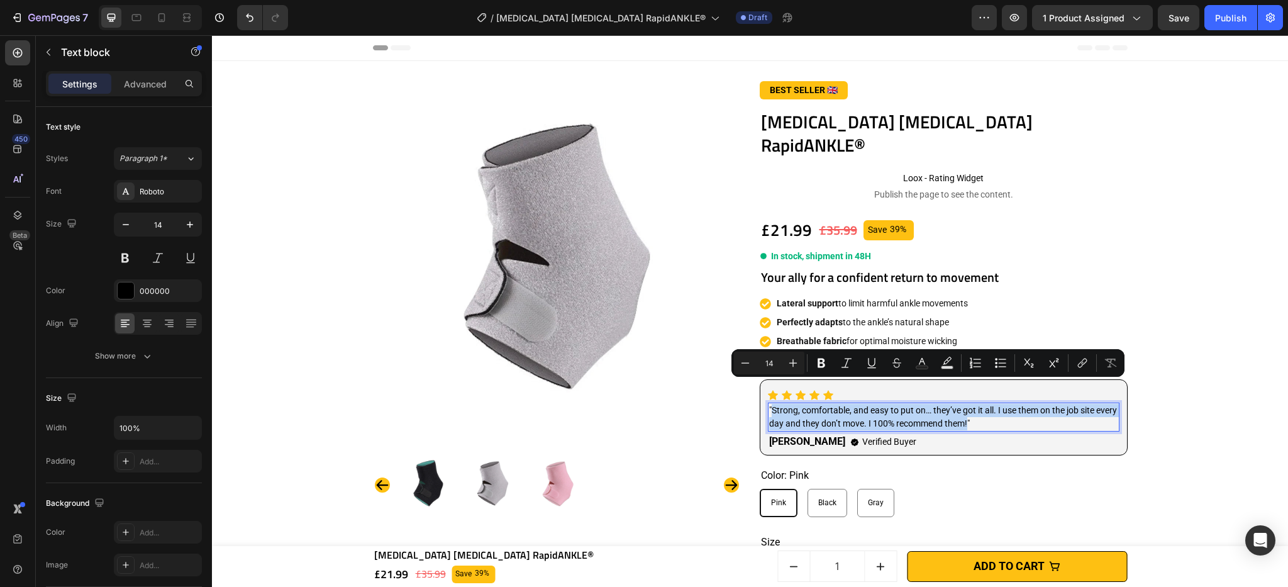
drag, startPoint x: 767, startPoint y: 388, endPoint x: 985, endPoint y: 402, distance: 218.7
click at [985, 404] on p ""Strong, comfortable, and easy to put on… they’ve got it all. I use them on the…" at bounding box center [943, 417] width 349 height 26
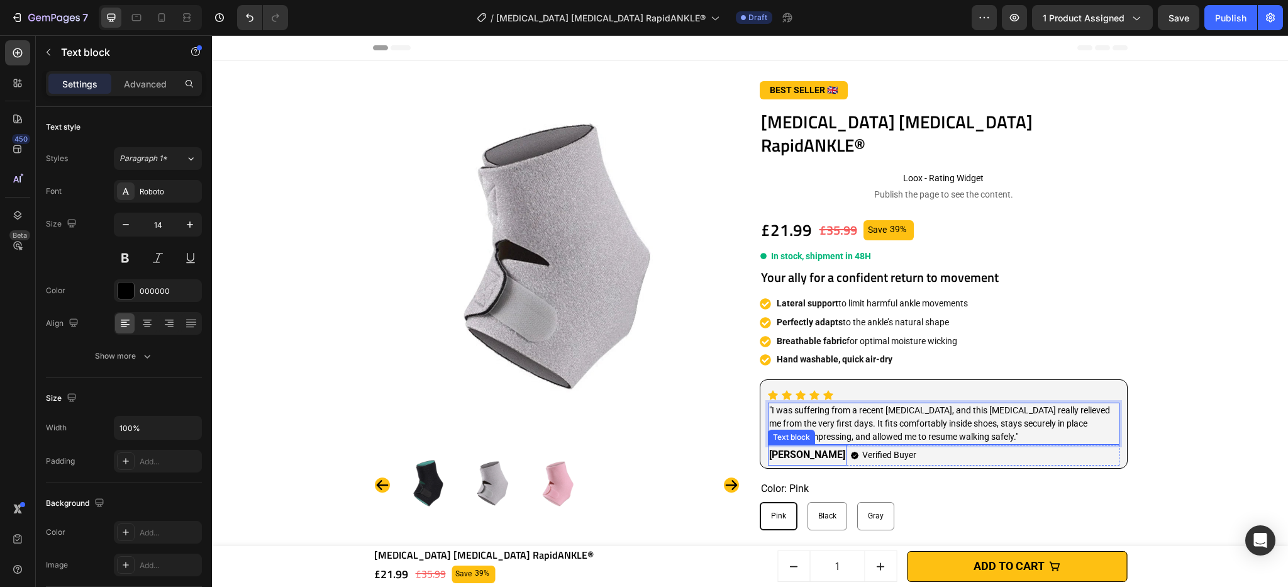
click at [777, 448] on strong "[PERSON_NAME]" at bounding box center [807, 454] width 76 height 12
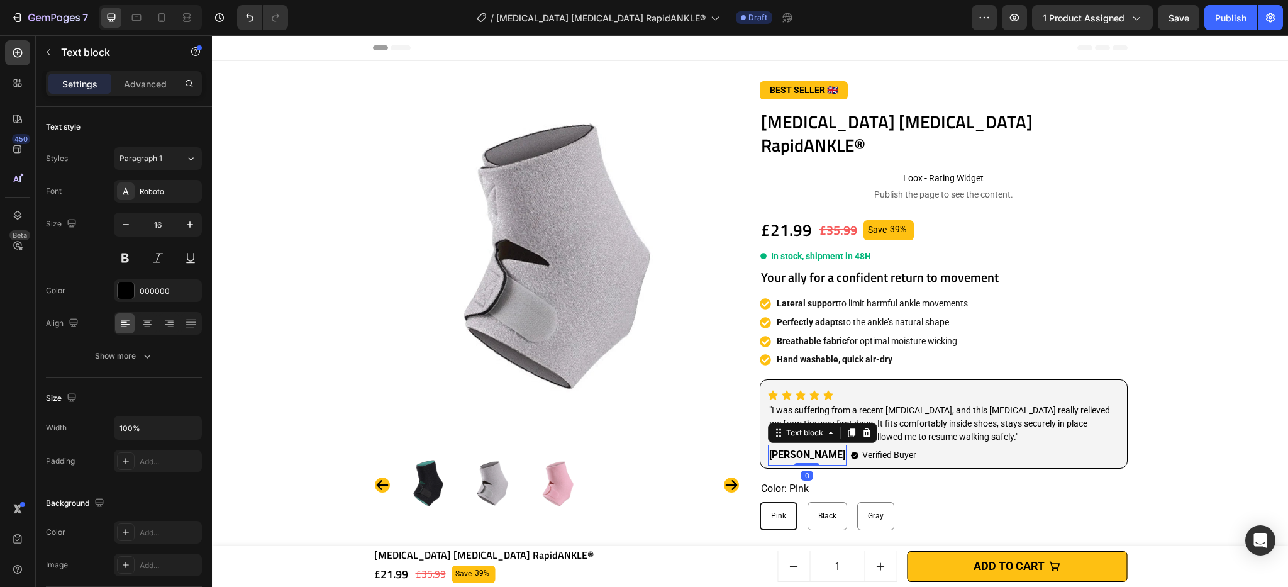
click at [777, 448] on strong "[PERSON_NAME]" at bounding box center [807, 454] width 76 height 12
click at [845, 448] on strong "D." at bounding box center [849, 454] width 9 height 12
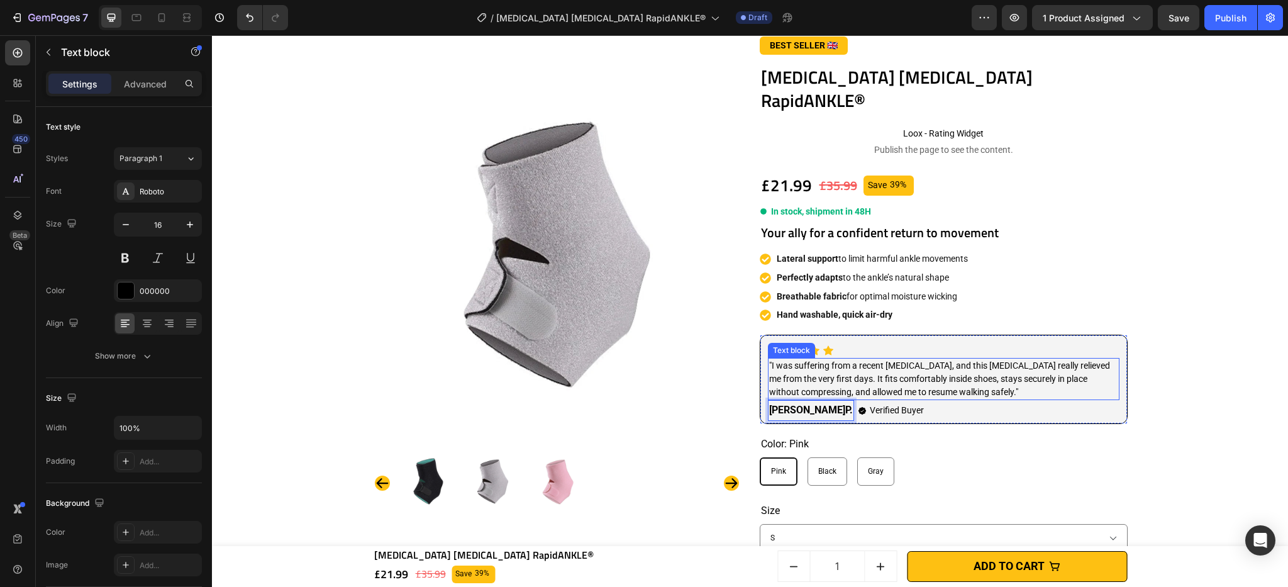
scroll to position [46, 0]
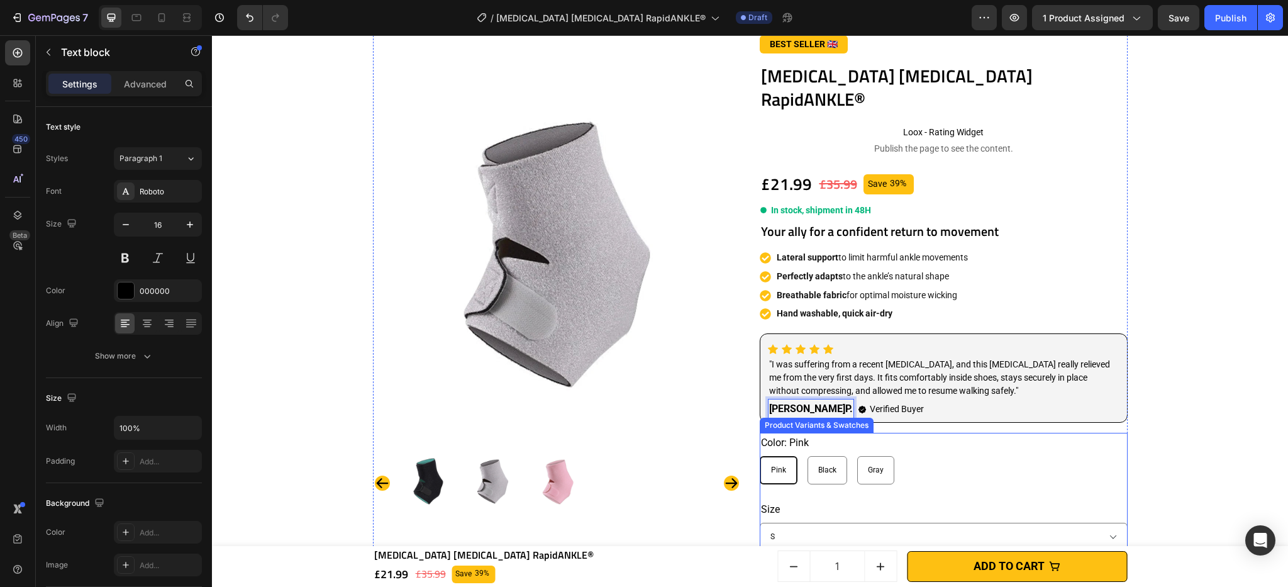
click at [950, 456] on div "Pink Pink Pink Black Black Black Gray [PERSON_NAME]" at bounding box center [944, 470] width 368 height 28
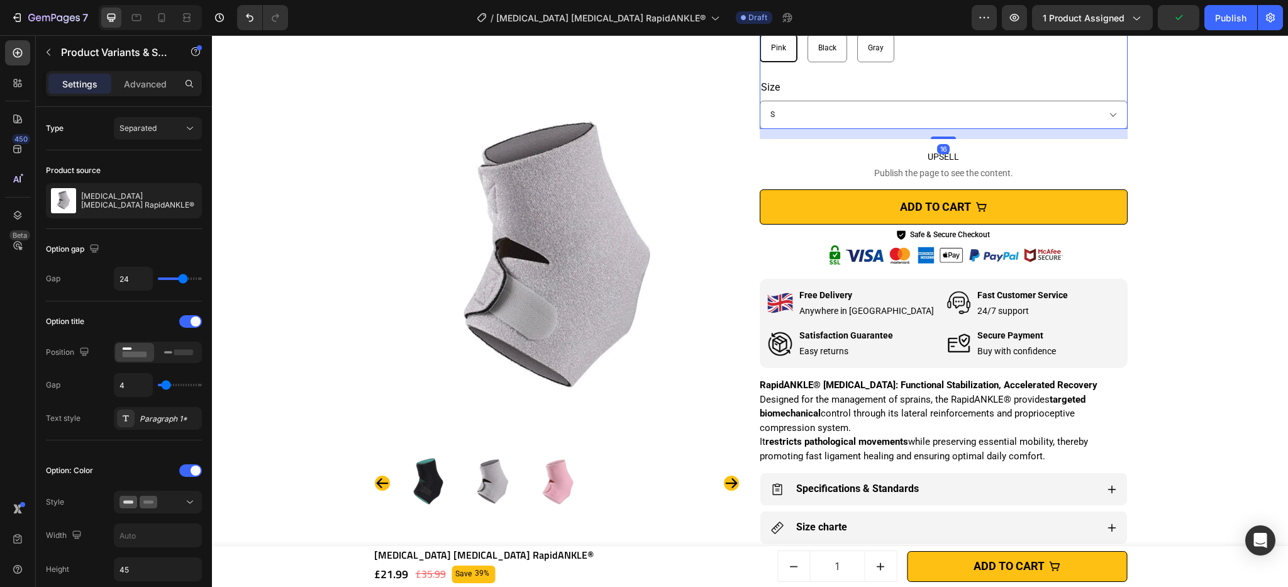
scroll to position [613, 0]
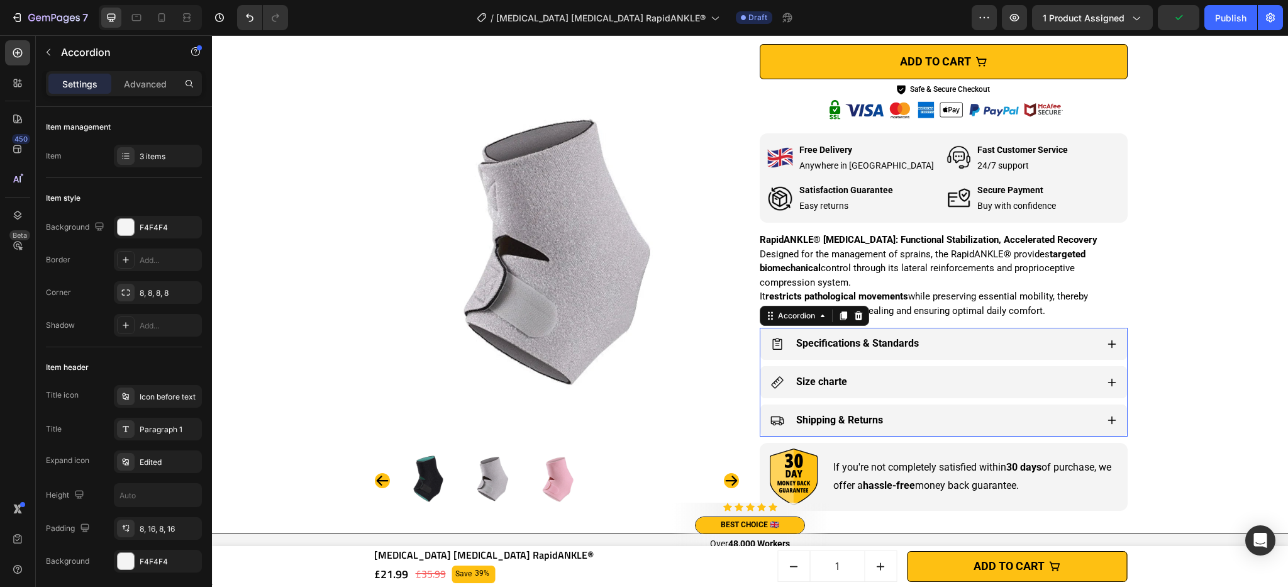
click at [1070, 333] on div "Specifications & Standards" at bounding box center [933, 344] width 326 height 22
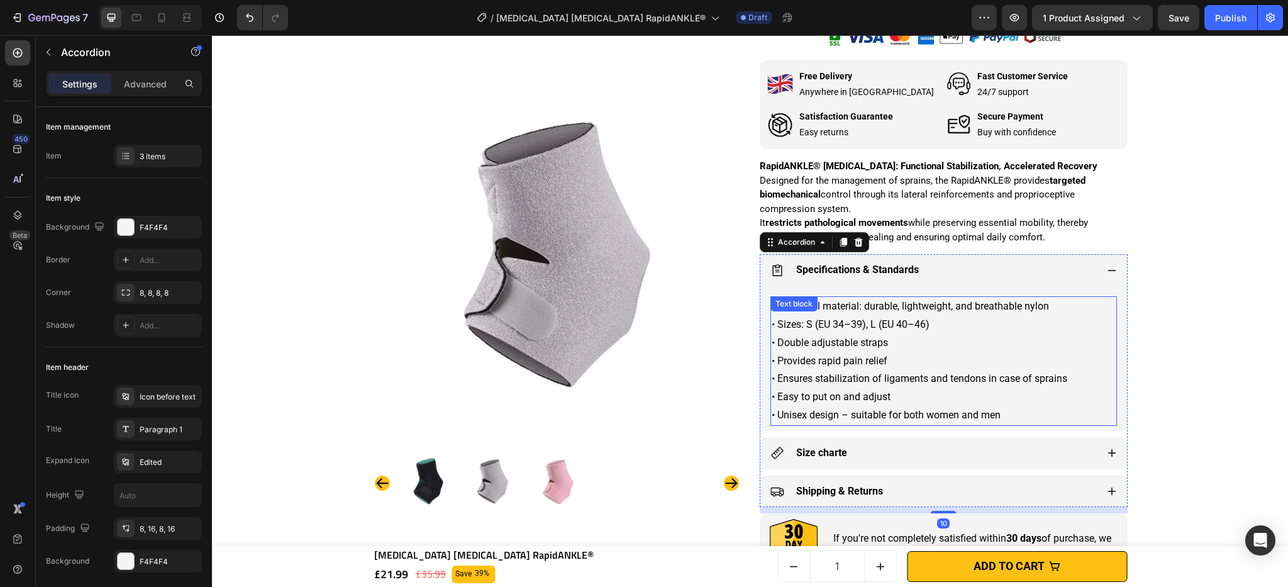
scroll to position [692, 0]
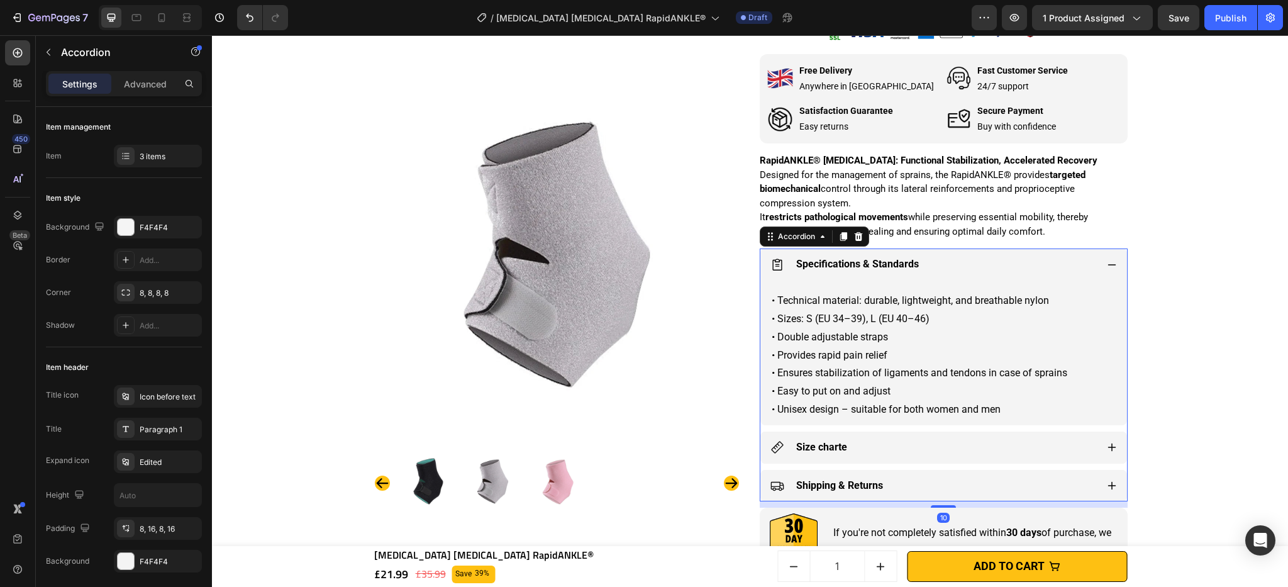
click at [959, 436] on div "Size charte" at bounding box center [933, 447] width 326 height 22
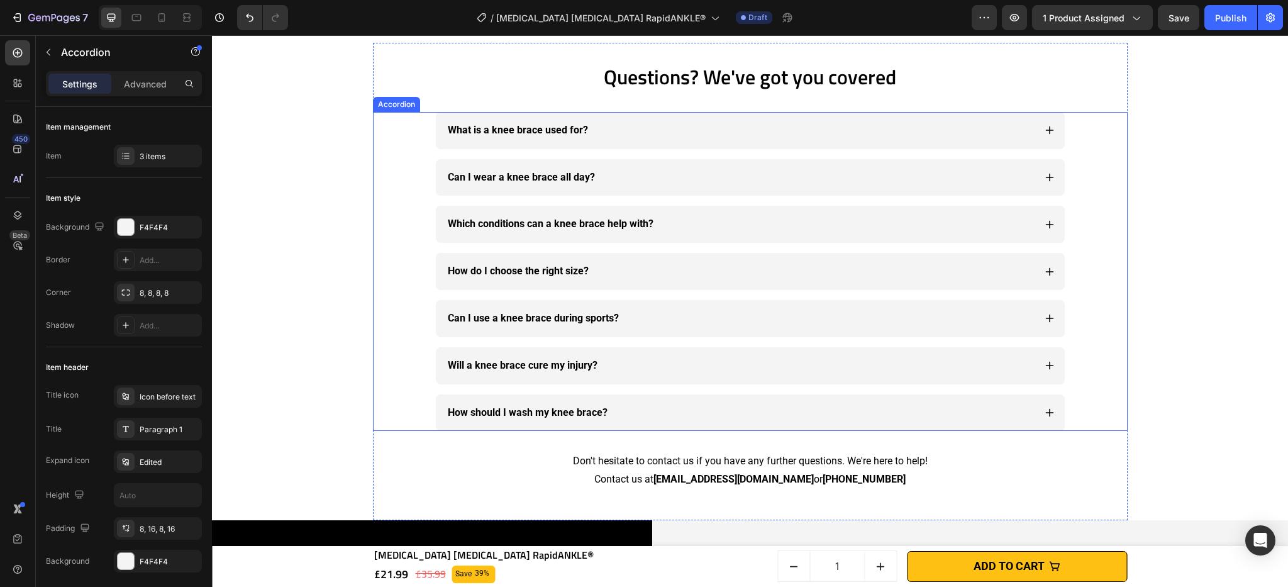
scroll to position [4519, 0]
click at [1048, 132] on icon at bounding box center [1050, 131] width 10 height 10
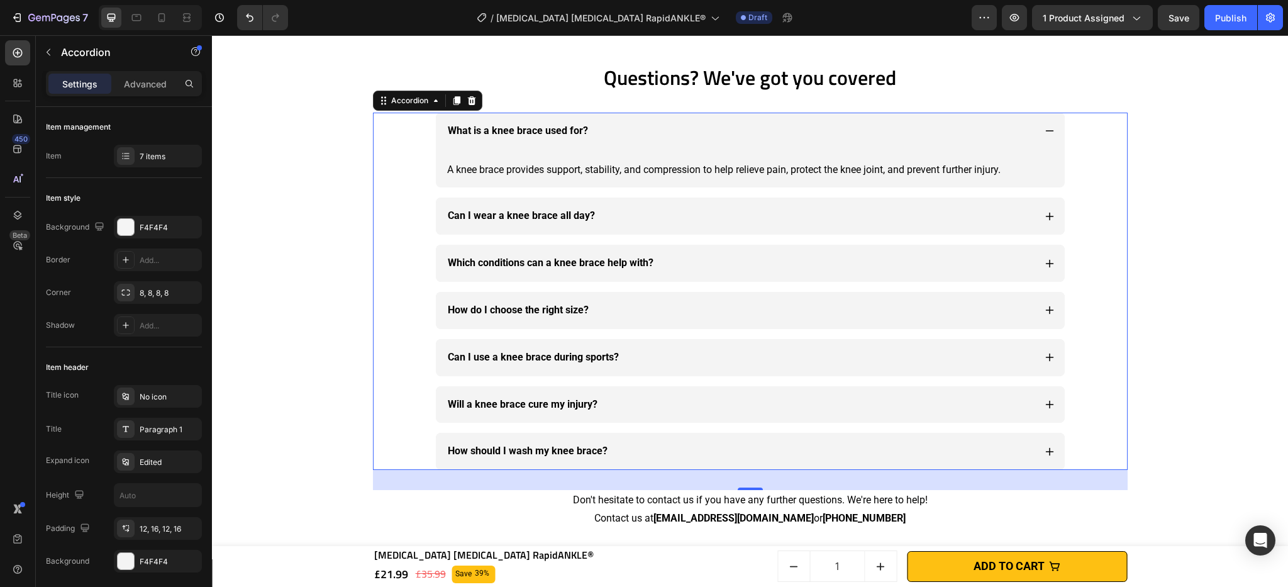
click at [1045, 215] on icon at bounding box center [1049, 217] width 8 height 8
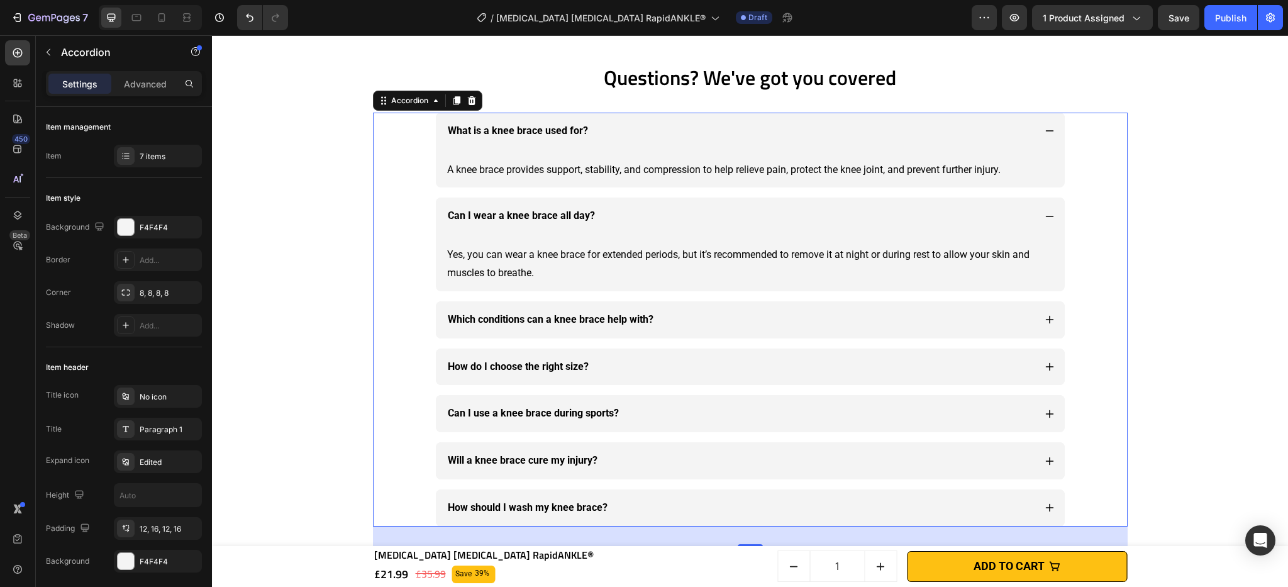
click at [1045, 323] on icon at bounding box center [1050, 319] width 10 height 10
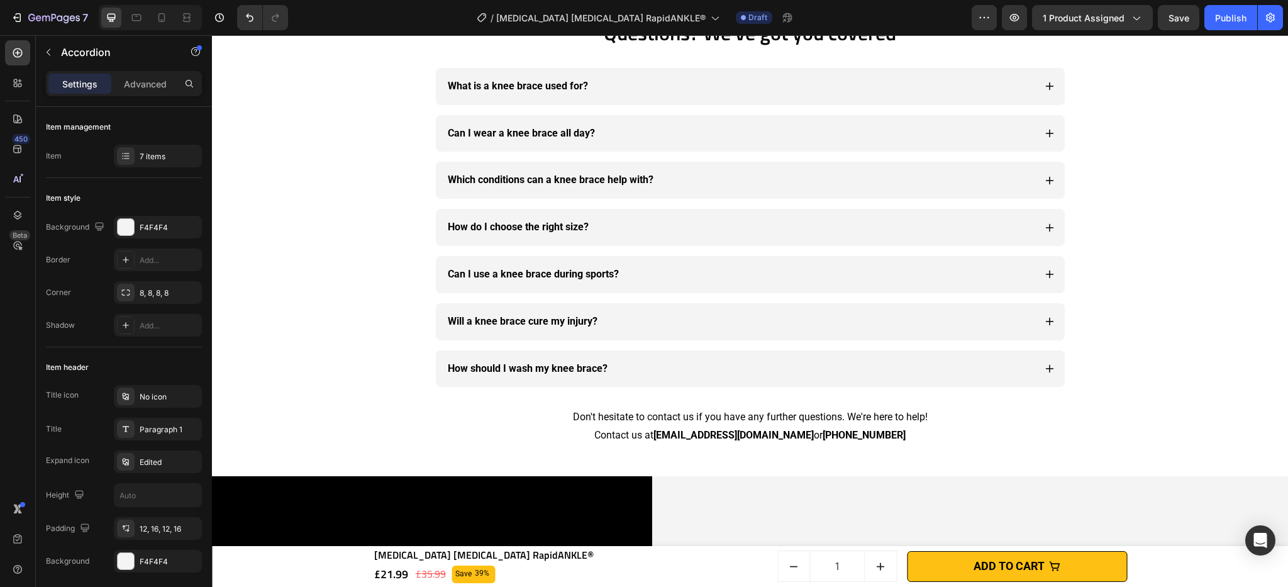
scroll to position [3826, 0]
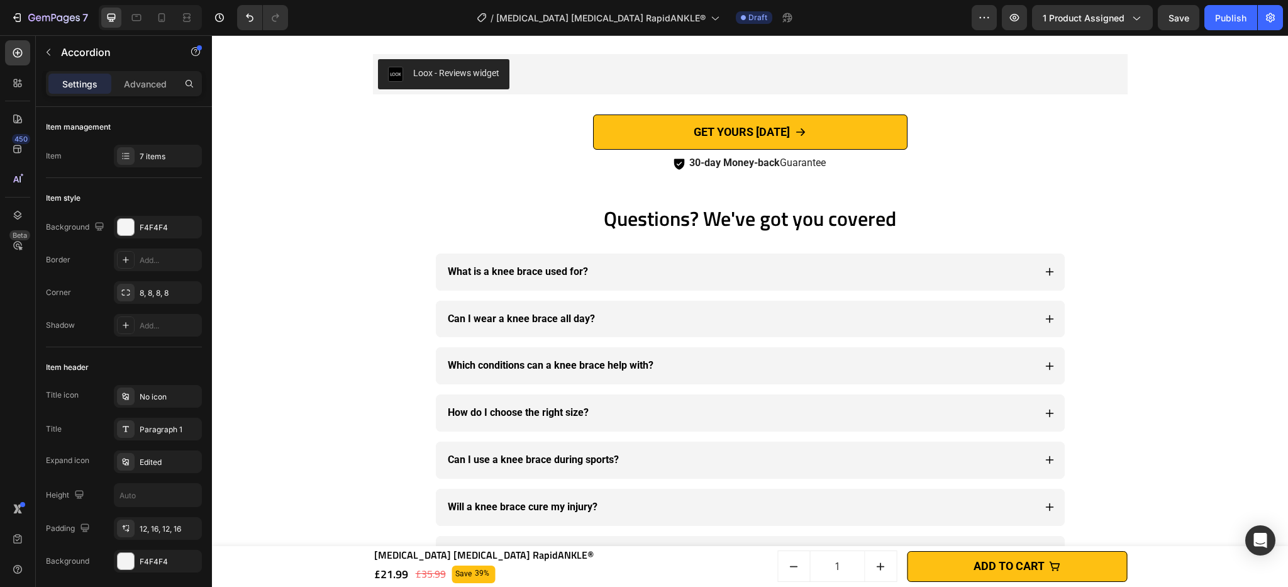
click at [543, 270] on strong "What is a knee brace used for?" at bounding box center [518, 271] width 140 height 12
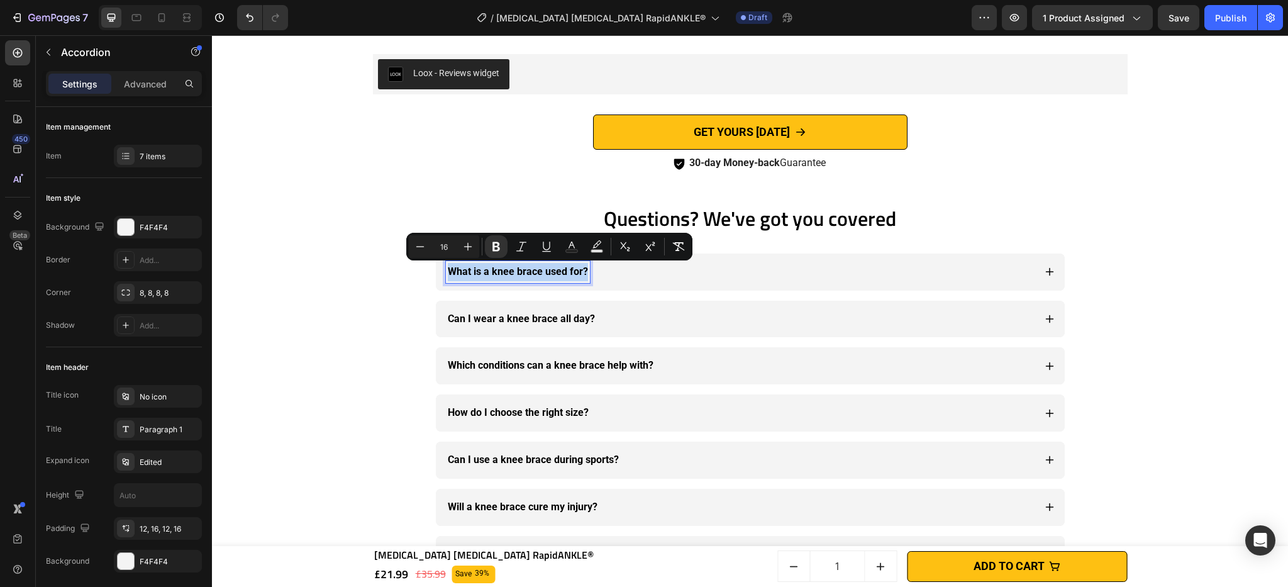
click at [543, 270] on strong "What is a knee brace used for?" at bounding box center [518, 271] width 140 height 12
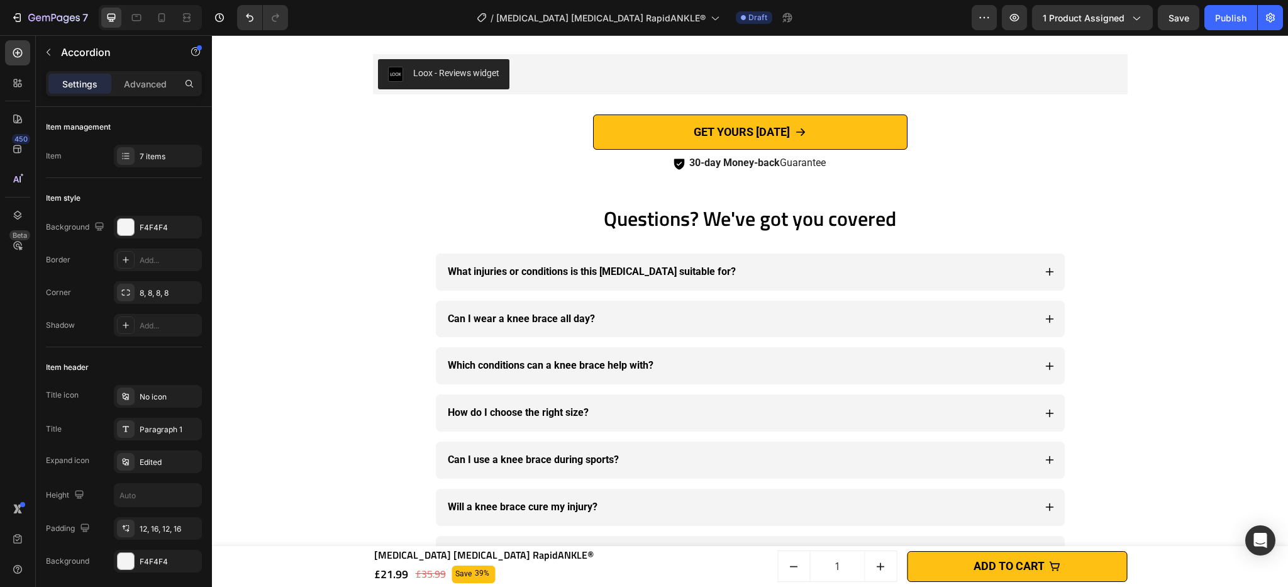
click at [1050, 270] on div "What injuries or conditions is this [MEDICAL_DATA] suitable for?" at bounding box center [750, 271] width 629 height 37
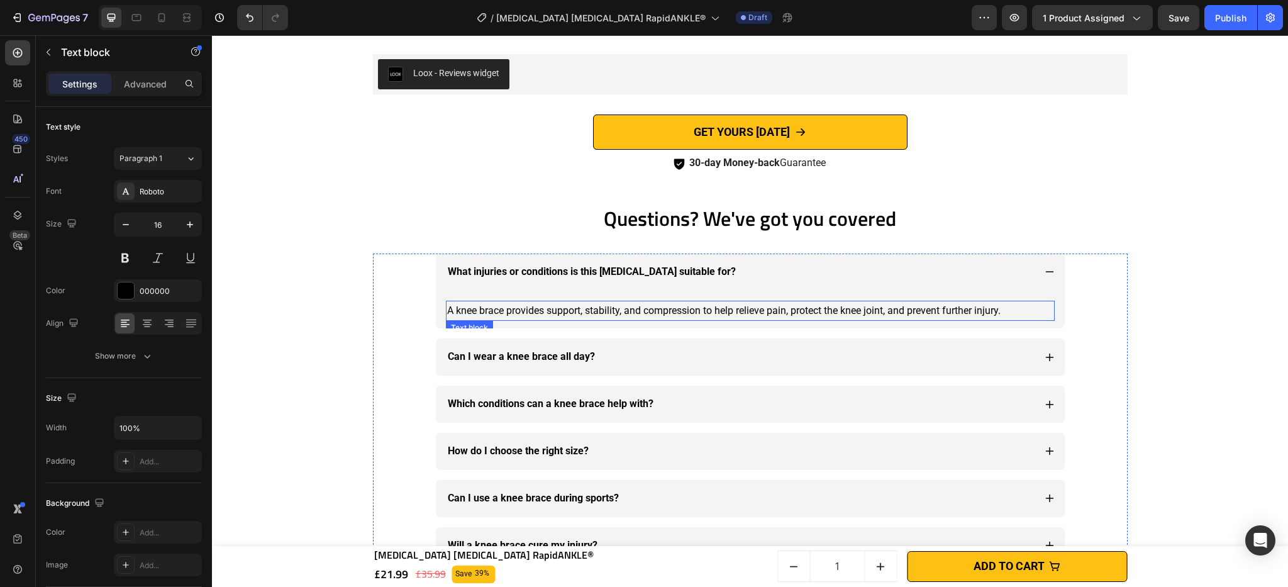
click at [573, 309] on p "A knee brace provides support, stability, and compression to help relieve pain,…" at bounding box center [750, 311] width 606 height 18
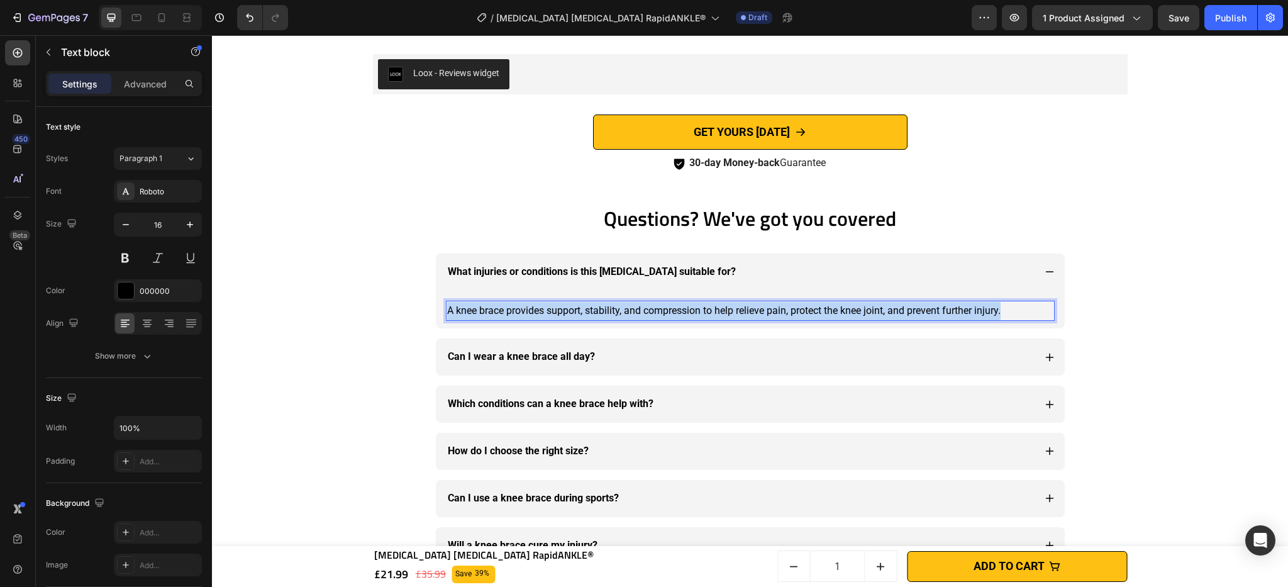
click at [573, 309] on p "A knee brace provides support, stability, and compression to help relieve pain,…" at bounding box center [750, 311] width 606 height 18
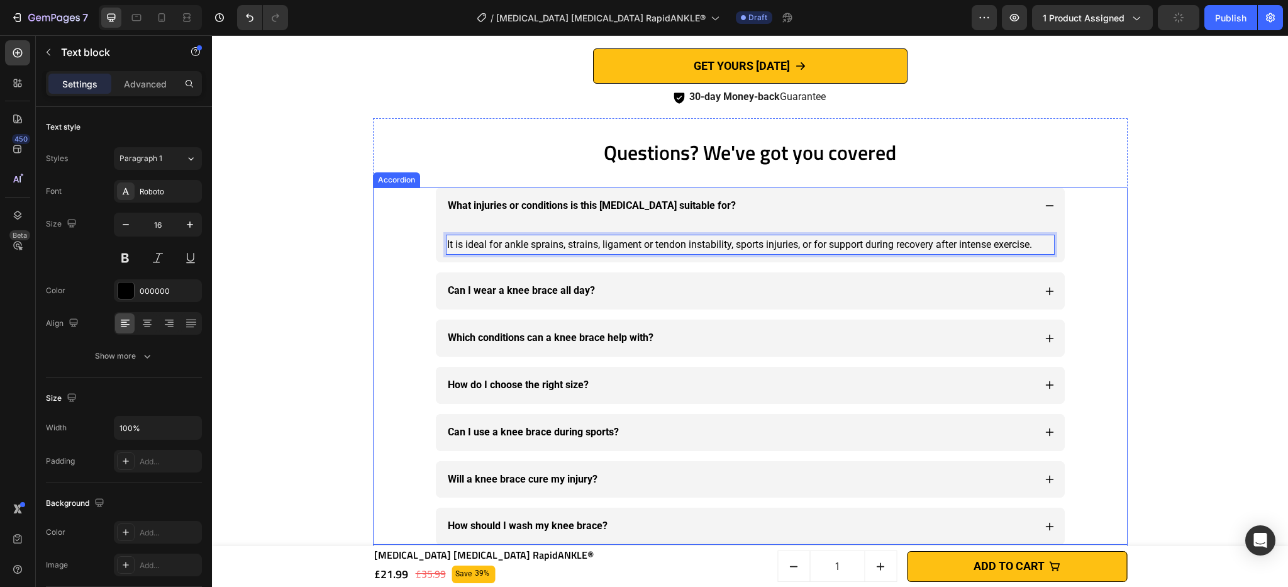
scroll to position [3894, 0]
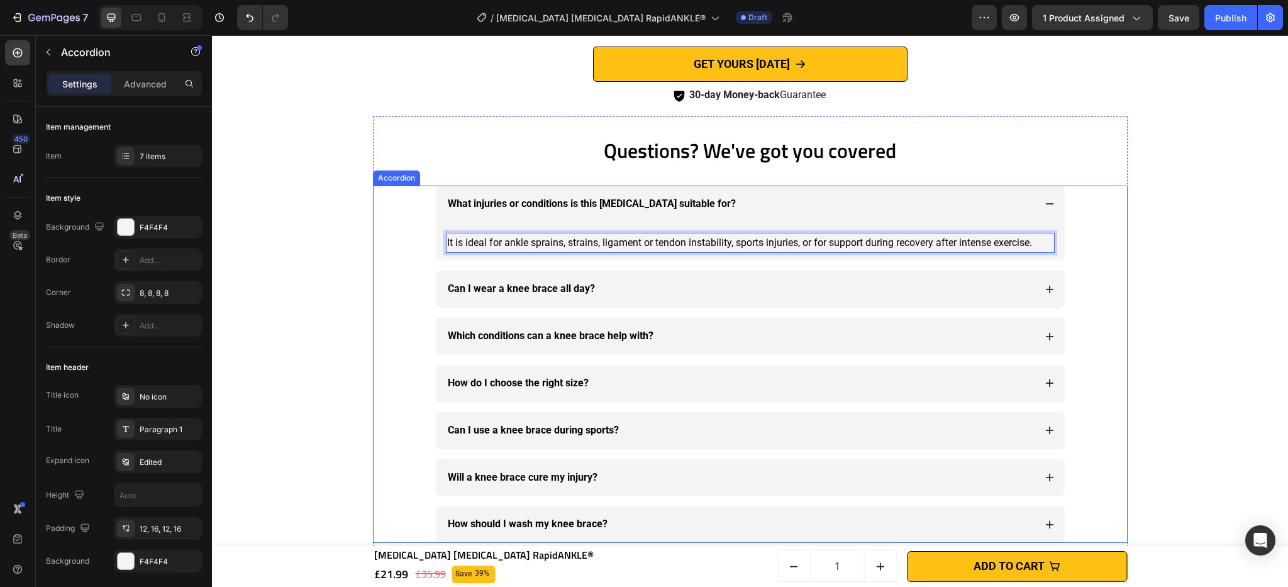
click at [539, 286] on strong "Can I wear a knee brace all day?" at bounding box center [521, 288] width 147 height 12
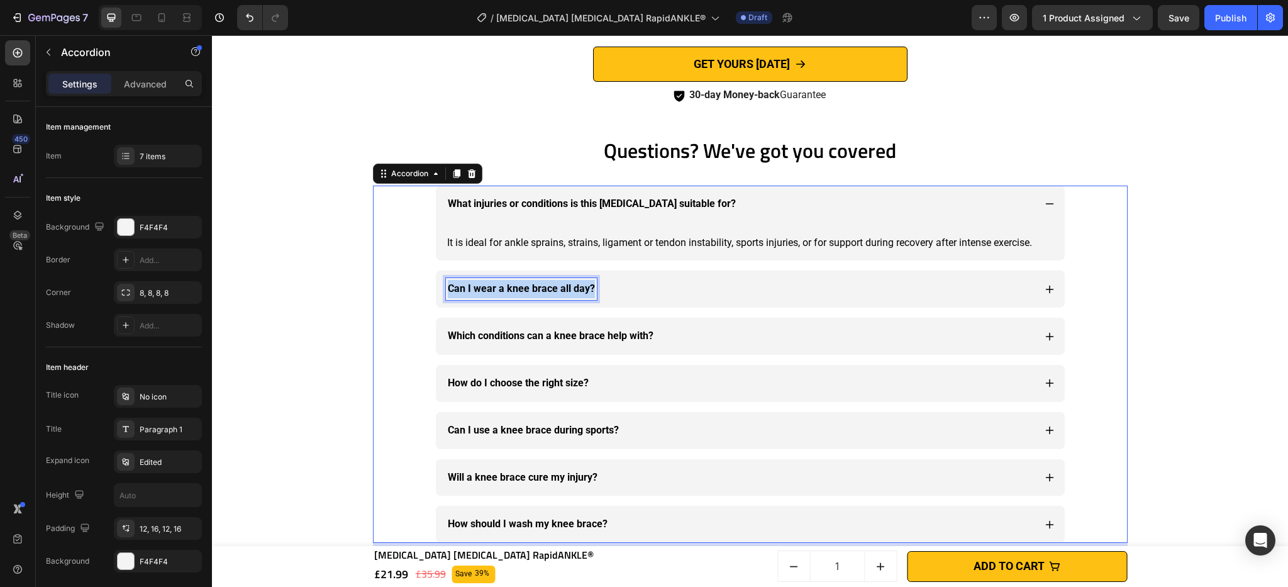
click at [539, 286] on strong "Can I wear a knee brace all day?" at bounding box center [521, 288] width 147 height 12
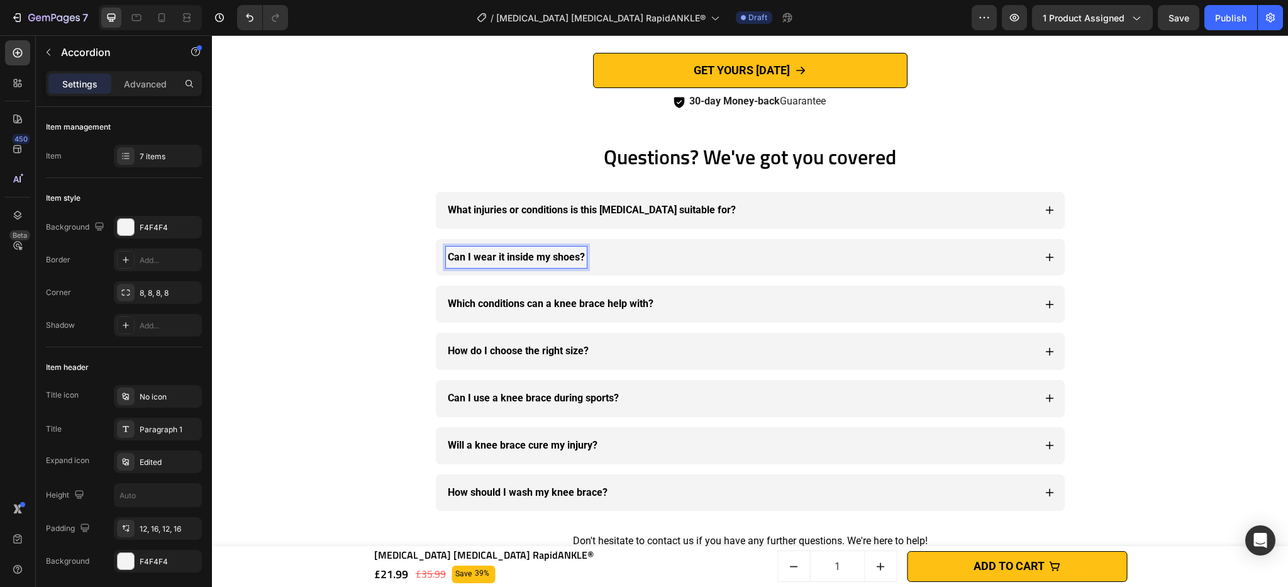
scroll to position [3866, 0]
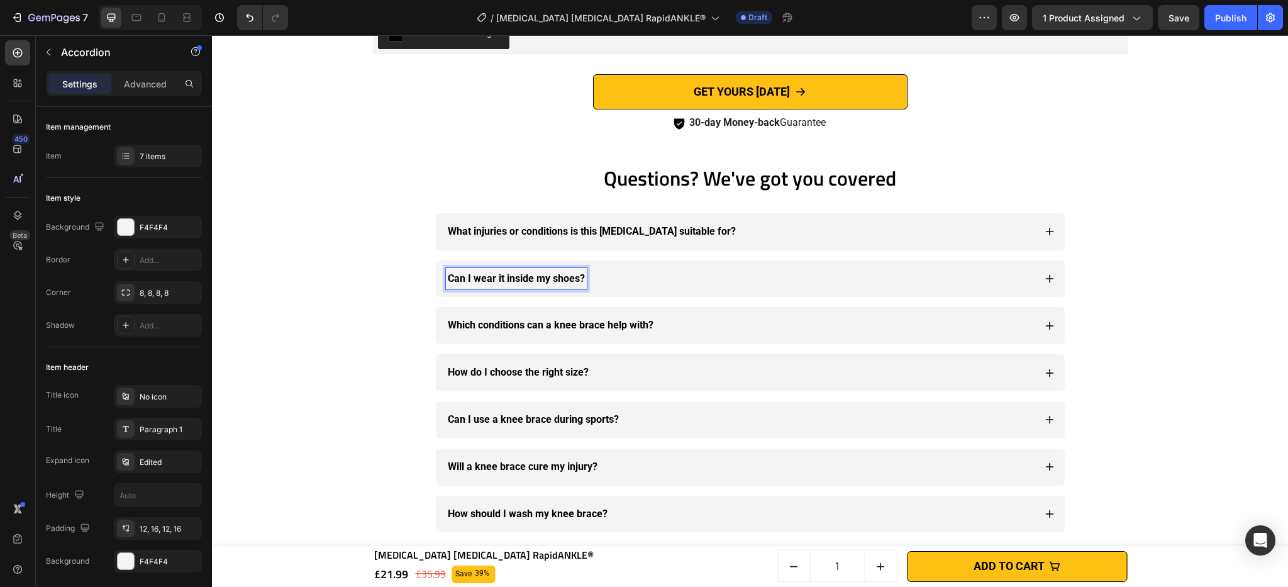
click at [1045, 287] on div "Can I wear it inside my shoes?" at bounding box center [750, 278] width 629 height 37
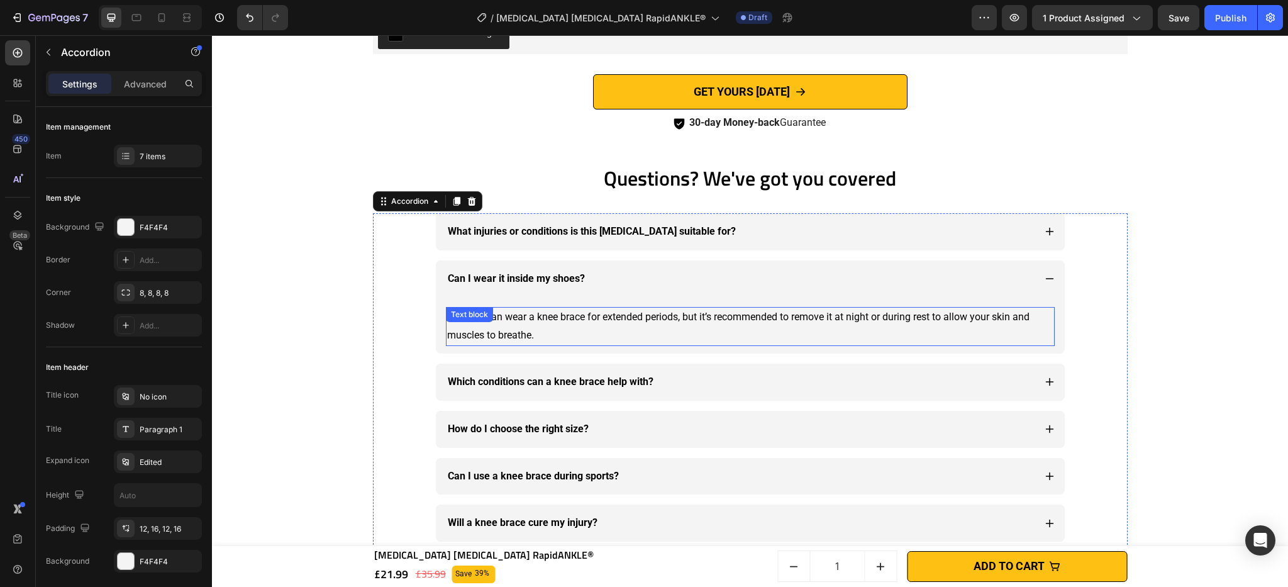
click at [584, 321] on p "Yes, you can wear a knee brace for extended periods, but it’s recommended to re…" at bounding box center [750, 326] width 606 height 36
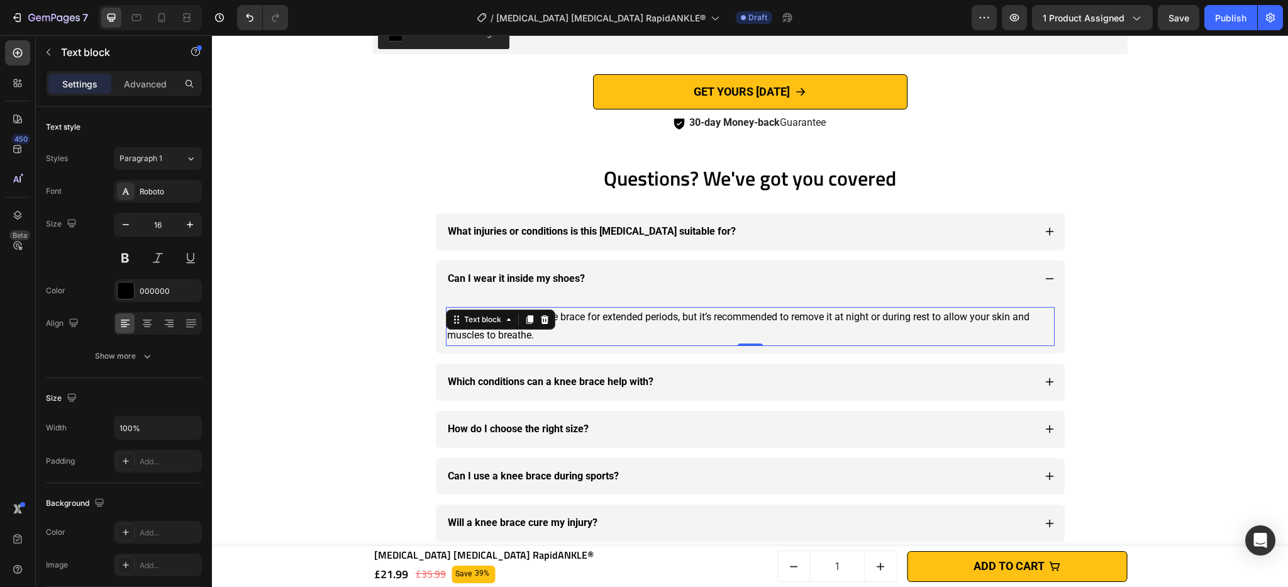
click at [584, 321] on p "Yes, you can wear a knee brace for extended periods, but it’s recommended to re…" at bounding box center [750, 326] width 606 height 36
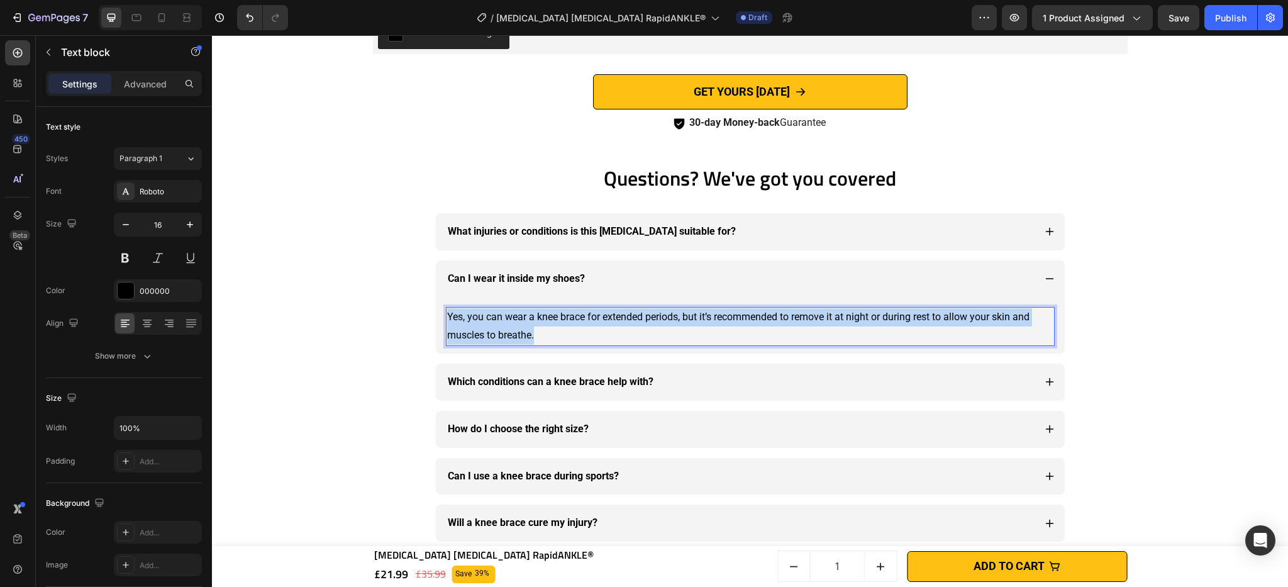
click at [584, 321] on p "Yes, you can wear a knee brace for extended periods, but it’s recommended to re…" at bounding box center [750, 326] width 606 height 36
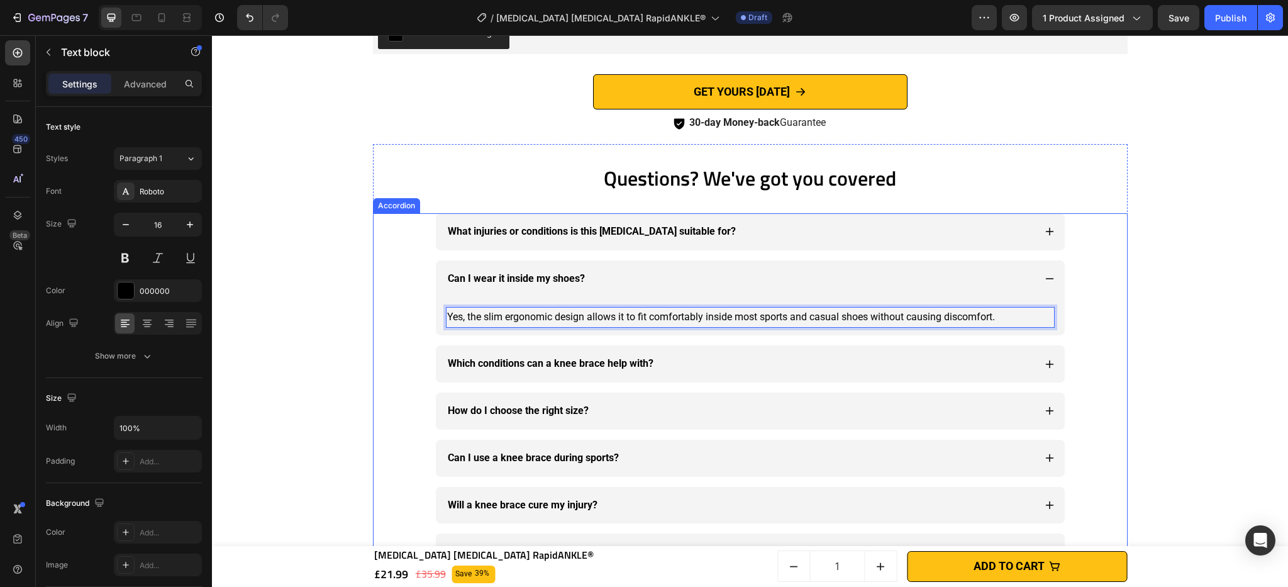
click at [546, 367] on strong "Which conditions can a knee brace help with?" at bounding box center [551, 363] width 206 height 12
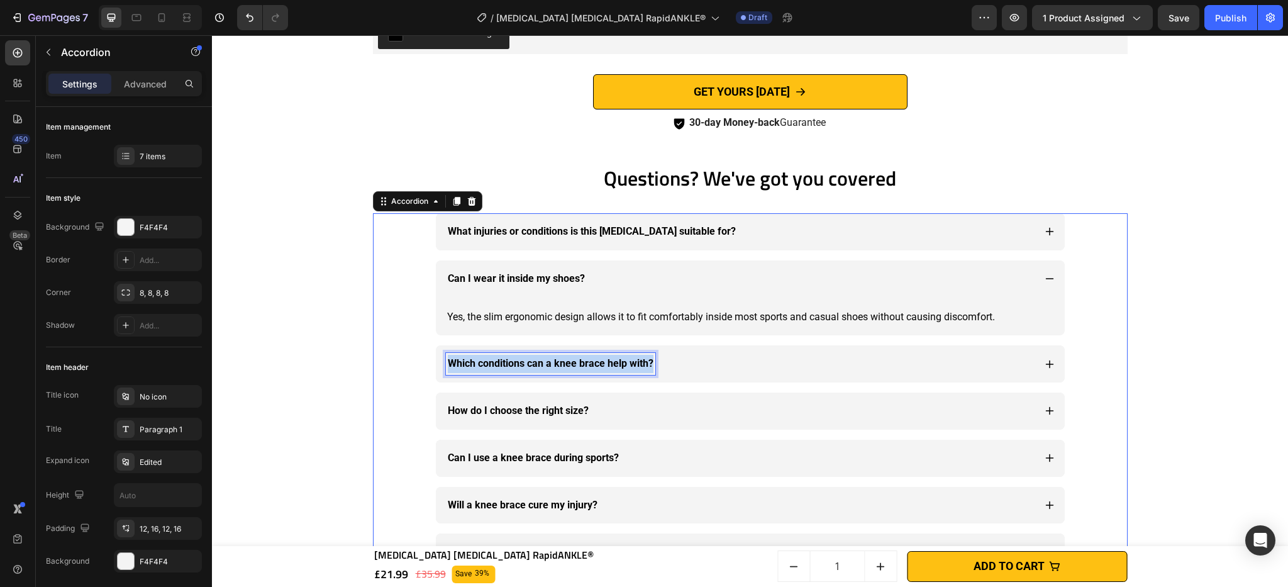
click at [546, 367] on strong "Which conditions can a knee brace help with?" at bounding box center [551, 363] width 206 height 12
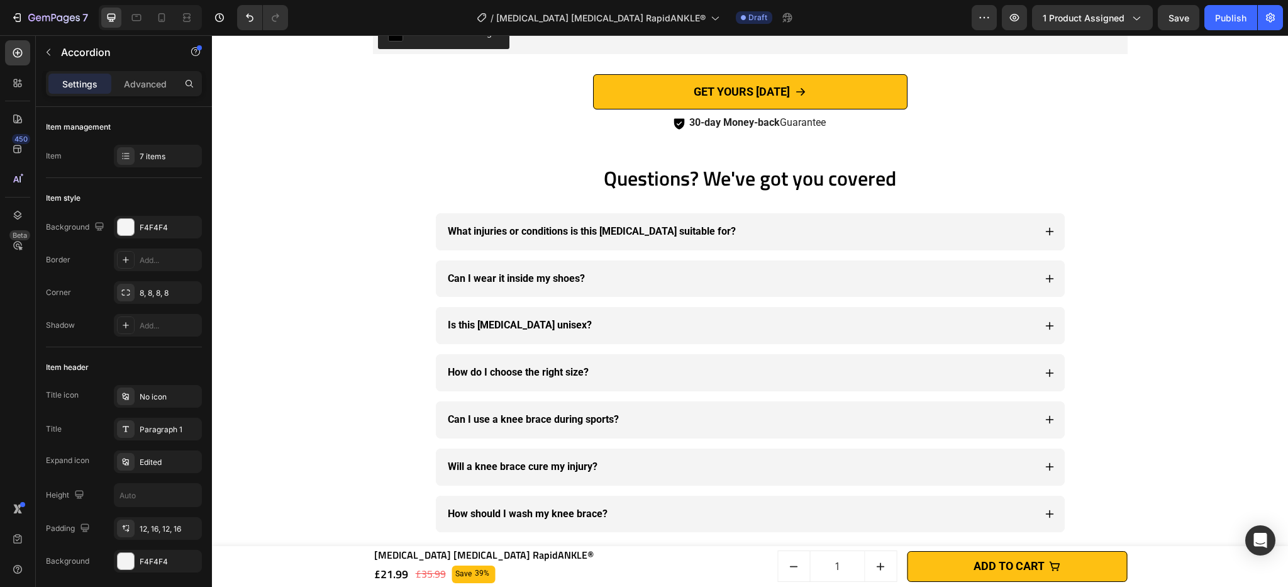
click at [1036, 344] on div "Is this [MEDICAL_DATA] unisex?" at bounding box center [750, 325] width 629 height 37
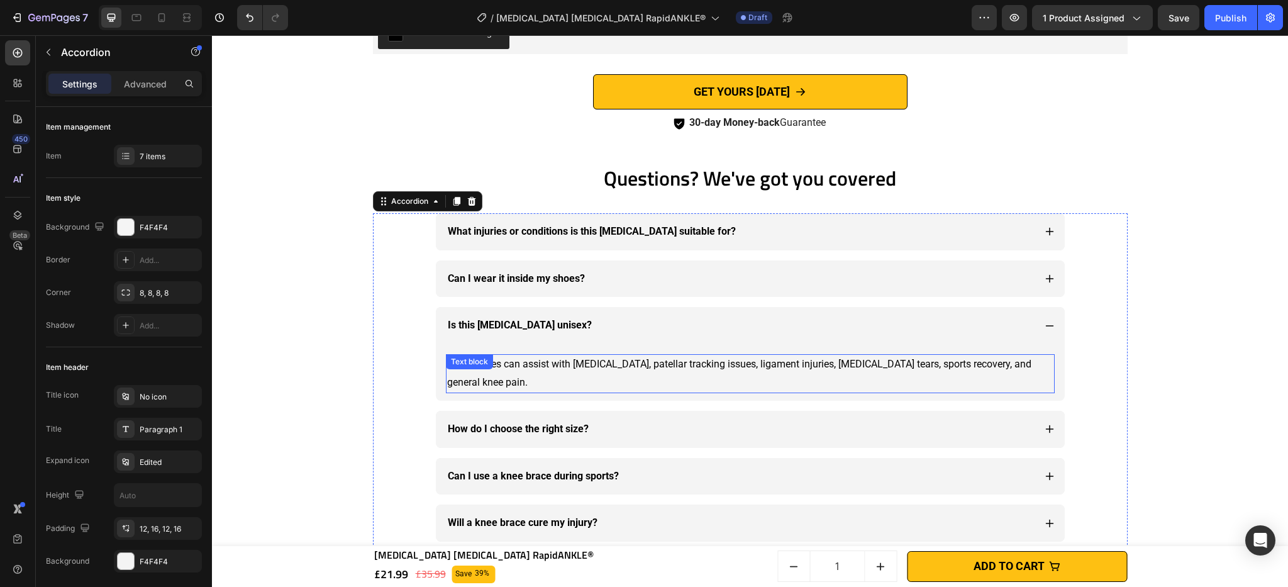
click at [537, 370] on p "Knee braces can assist with [MEDICAL_DATA], patellar tracking issues, ligament …" at bounding box center [750, 373] width 606 height 36
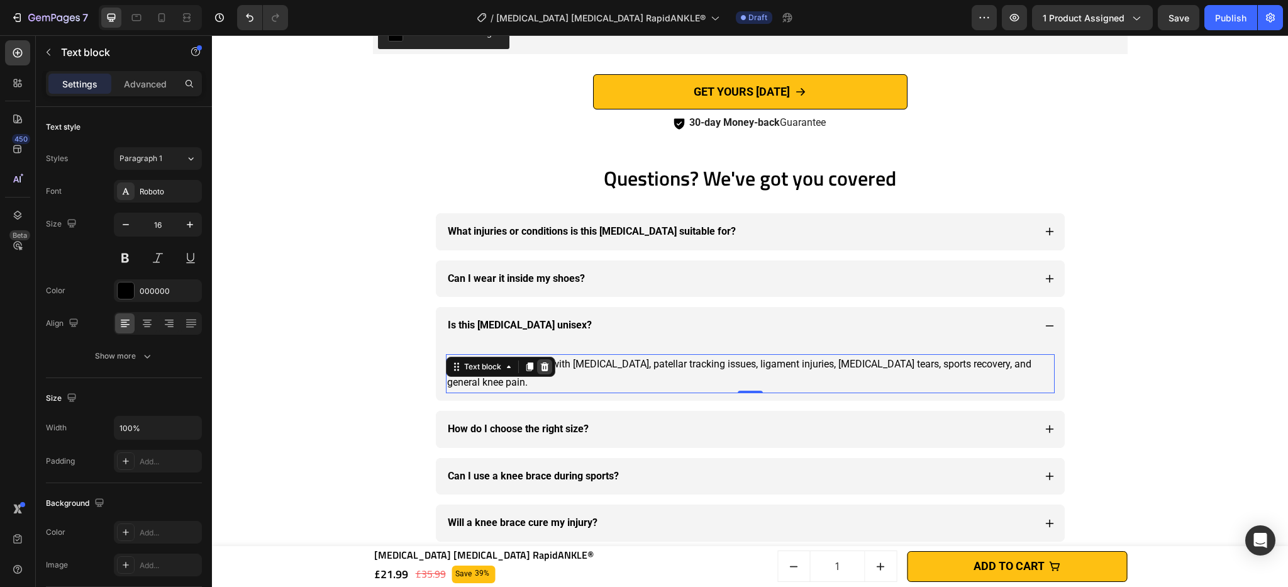
click at [540, 370] on icon at bounding box center [545, 367] width 10 height 10
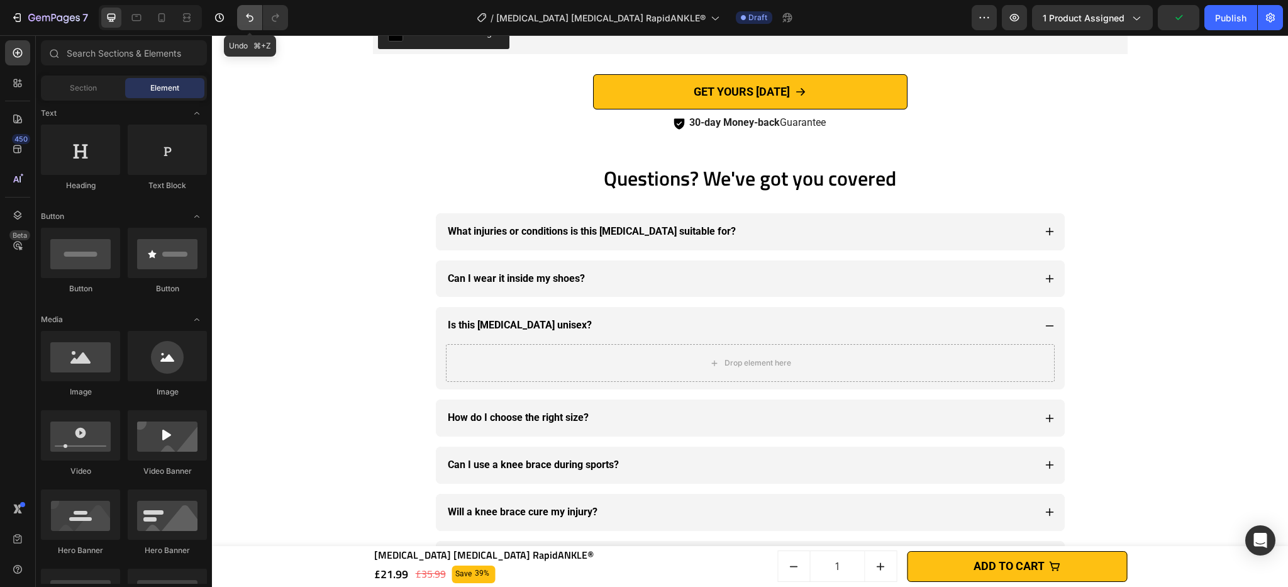
click at [246, 17] on icon "Undo/Redo" at bounding box center [249, 17] width 13 height 13
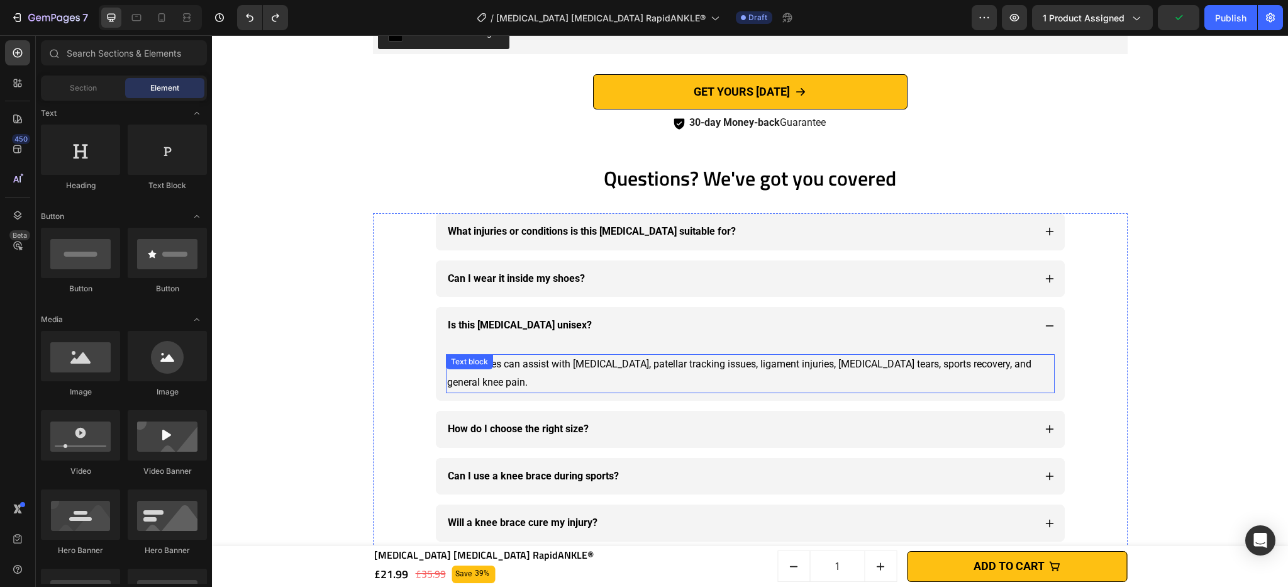
click at [684, 364] on p "Knee braces can assist with [MEDICAL_DATA], patellar tracking issues, ligament …" at bounding box center [750, 373] width 606 height 36
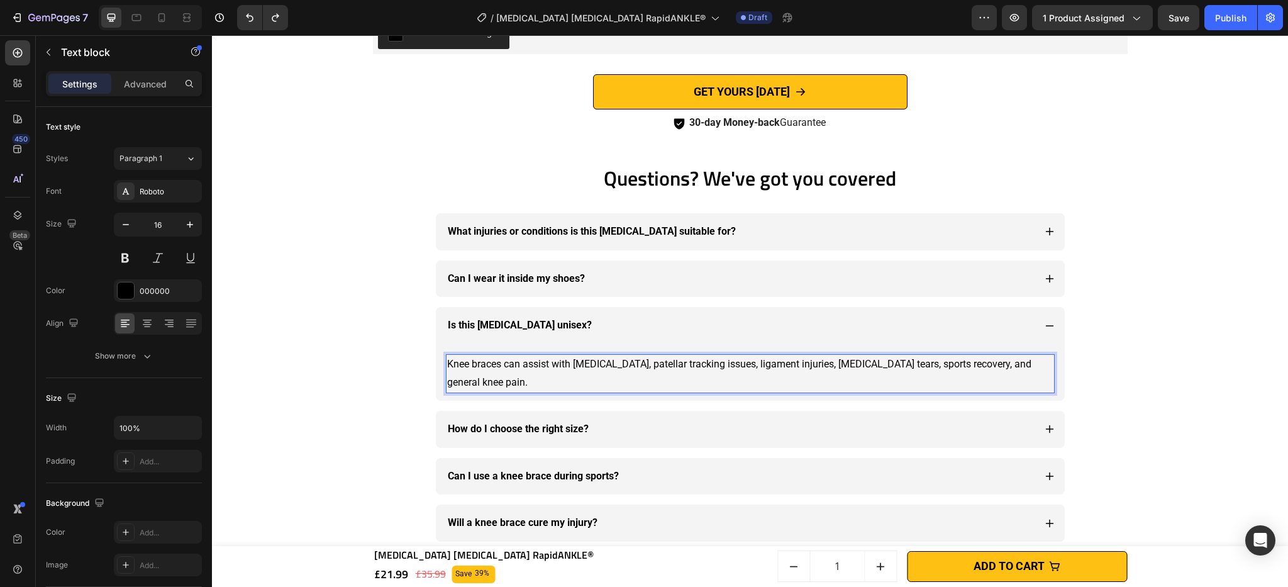
click at [717, 363] on p "Knee braces can assist with [MEDICAL_DATA], patellar tracking issues, ligament …" at bounding box center [750, 373] width 606 height 36
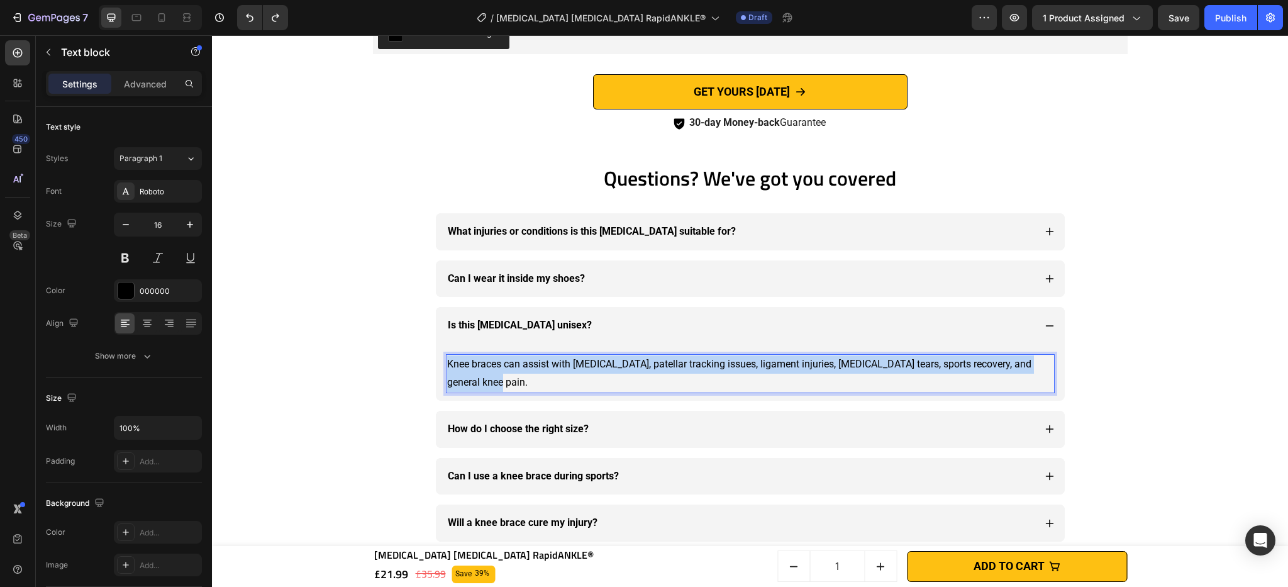
click at [717, 363] on p "Knee braces can assist with [MEDICAL_DATA], patellar tracking issues, ligament …" at bounding box center [750, 373] width 606 height 36
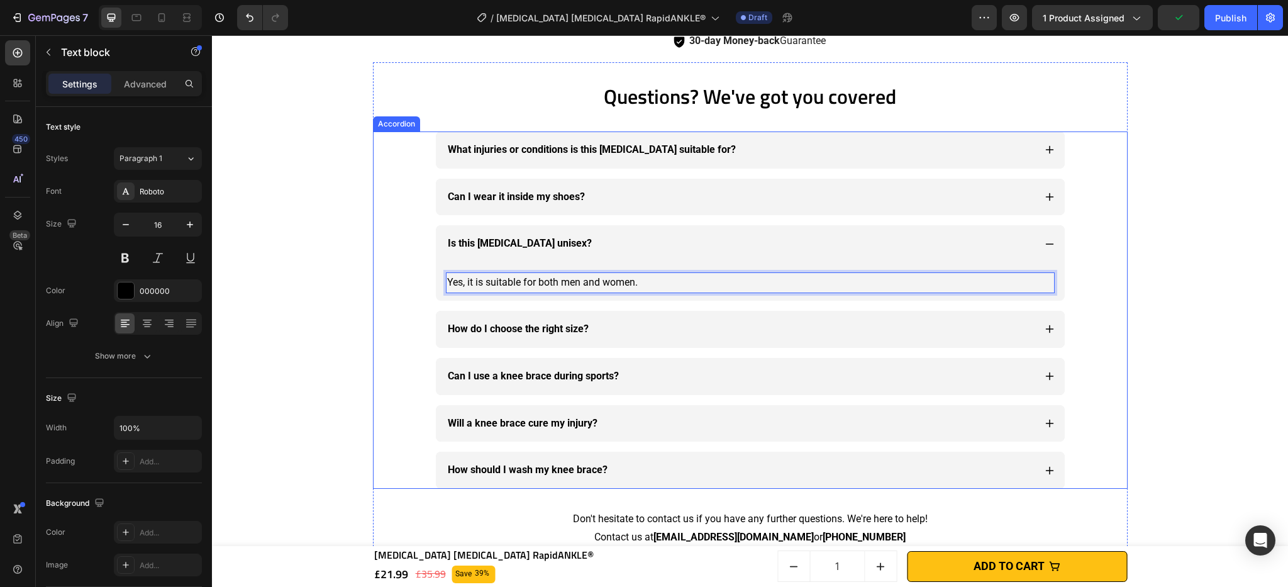
scroll to position [3949, 0]
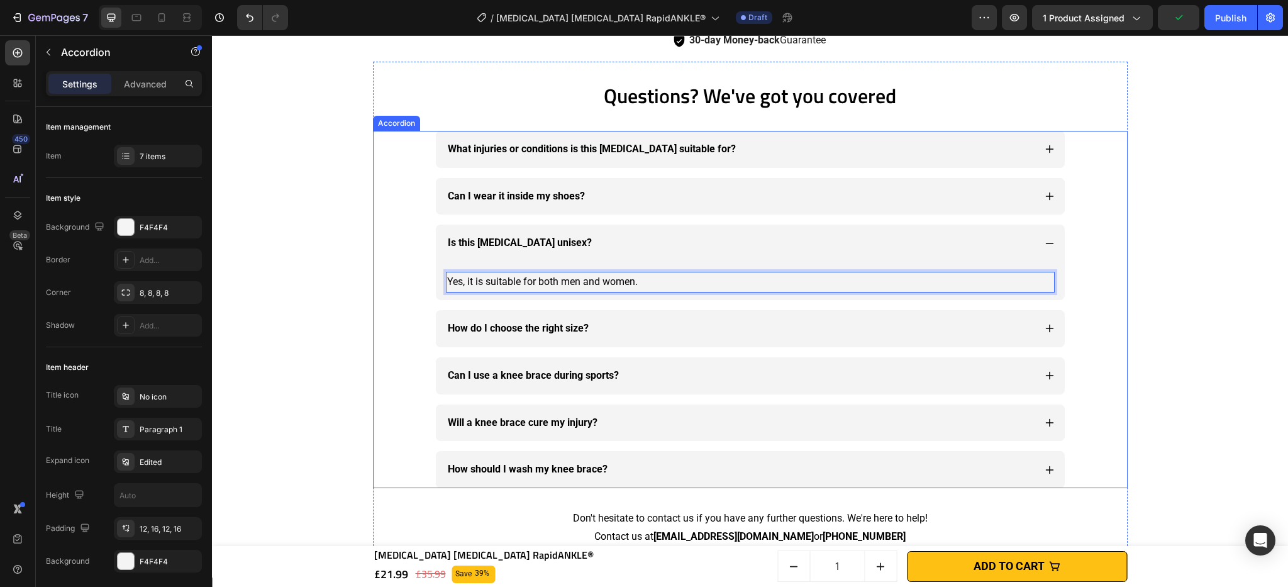
click at [531, 330] on strong "How do I choose the right size?" at bounding box center [518, 328] width 141 height 12
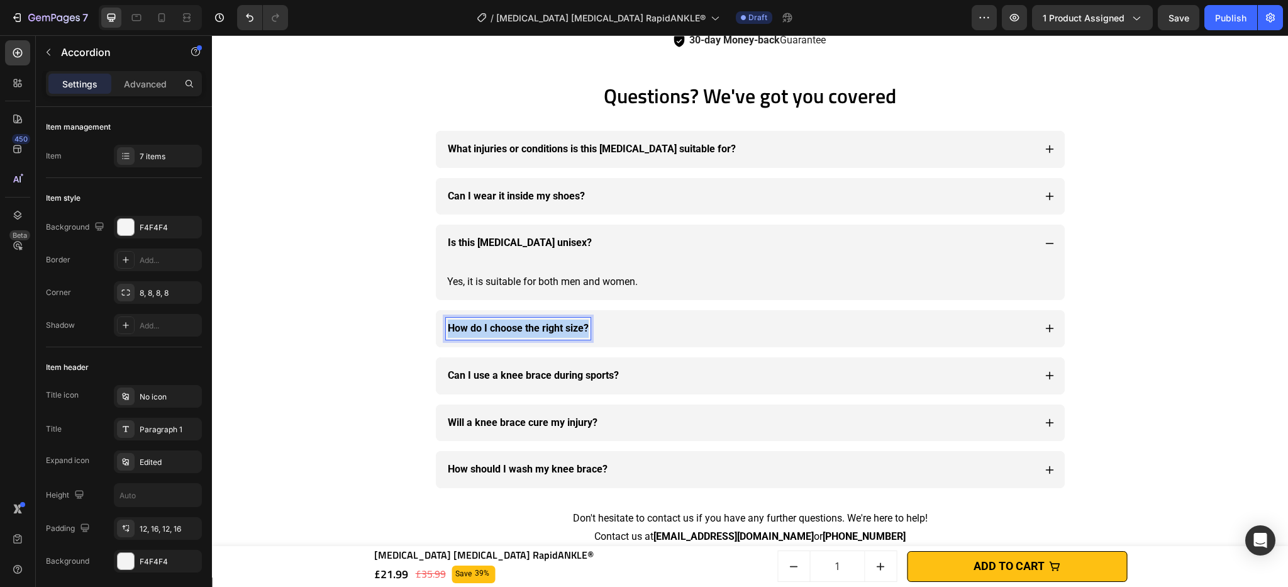
click at [531, 330] on strong "How do I choose the right size?" at bounding box center [518, 328] width 141 height 12
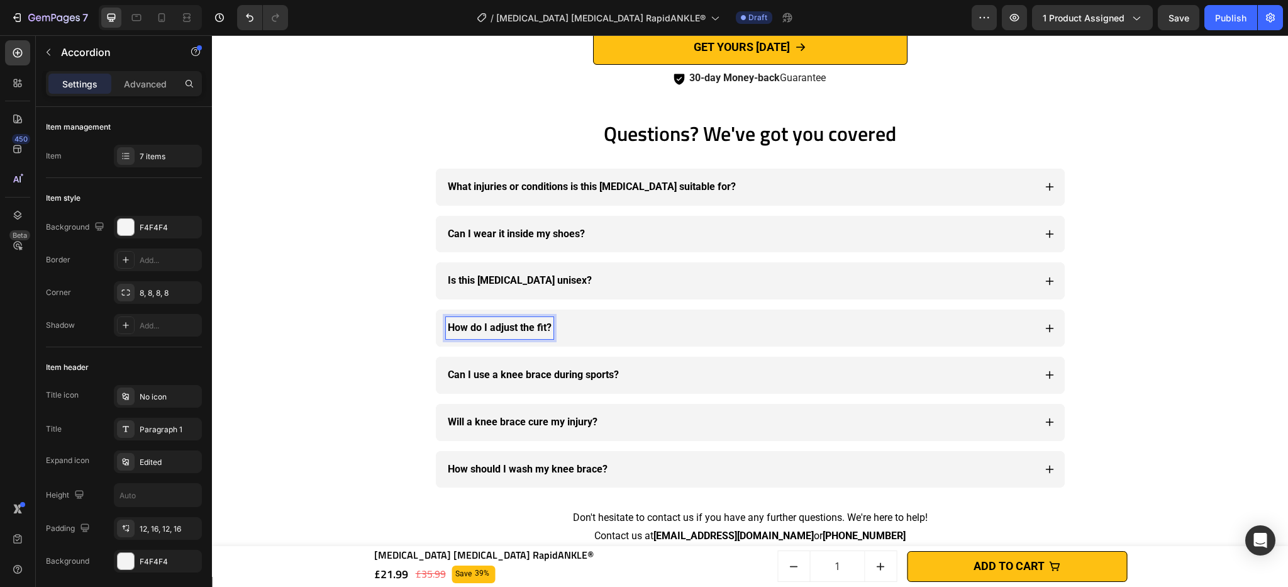
scroll to position [3910, 0]
click at [1047, 331] on icon at bounding box center [1050, 329] width 10 height 10
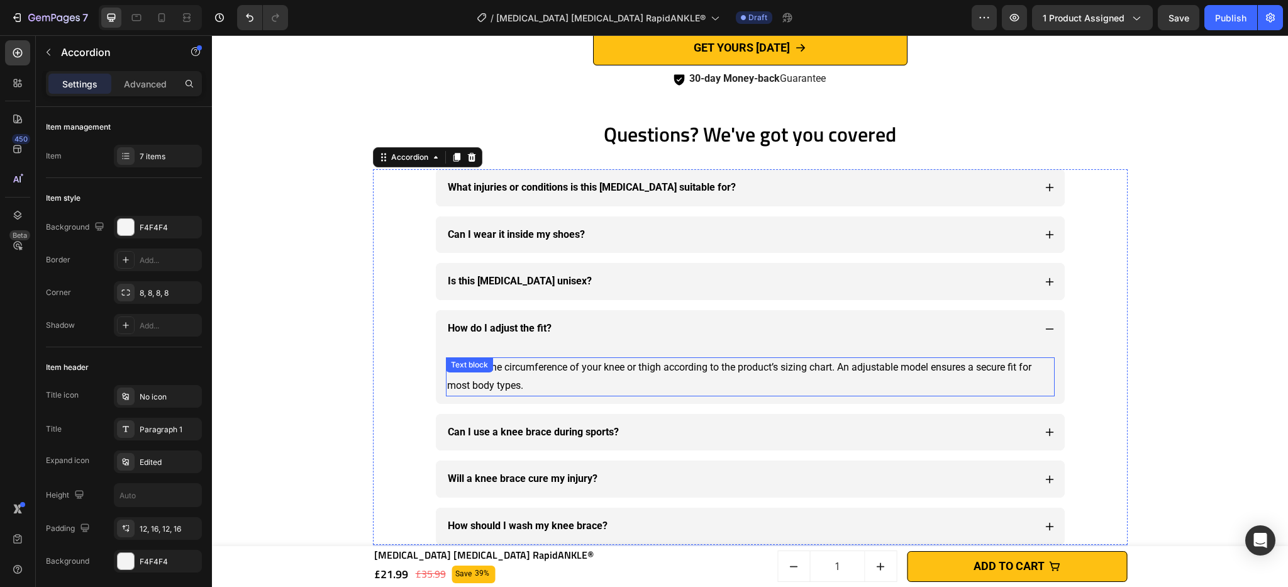
click at [591, 367] on p "Measure the circumference of your knee or thigh according to the product’s sizi…" at bounding box center [750, 376] width 606 height 36
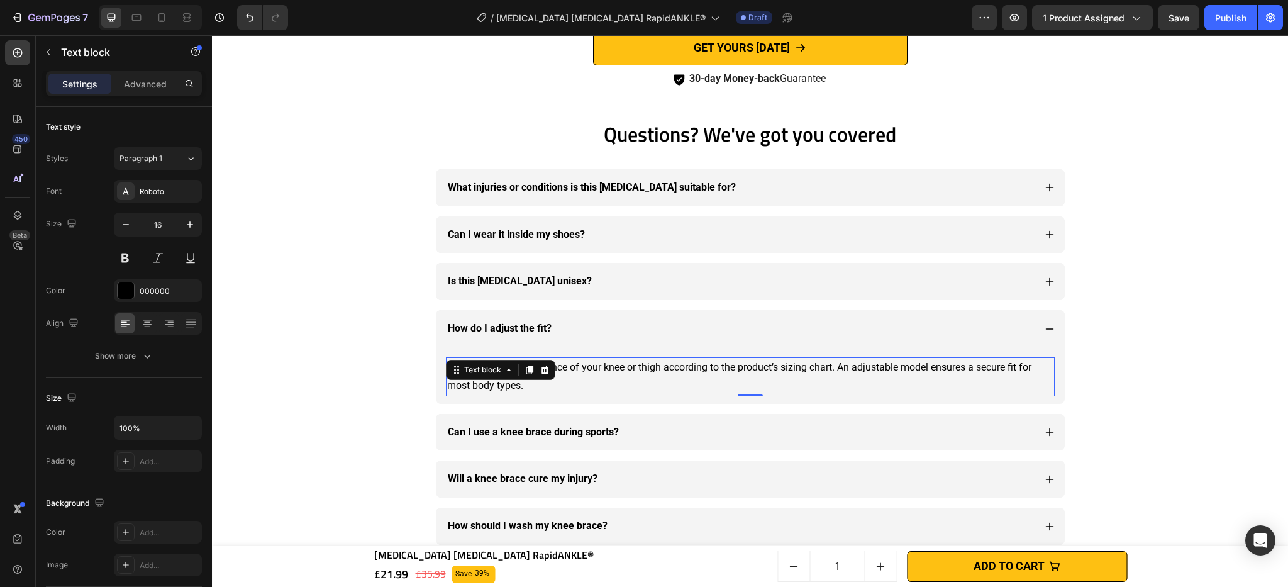
click at [591, 367] on p "Measure the circumference of your knee or thigh according to the product’s sizi…" at bounding box center [750, 376] width 606 height 36
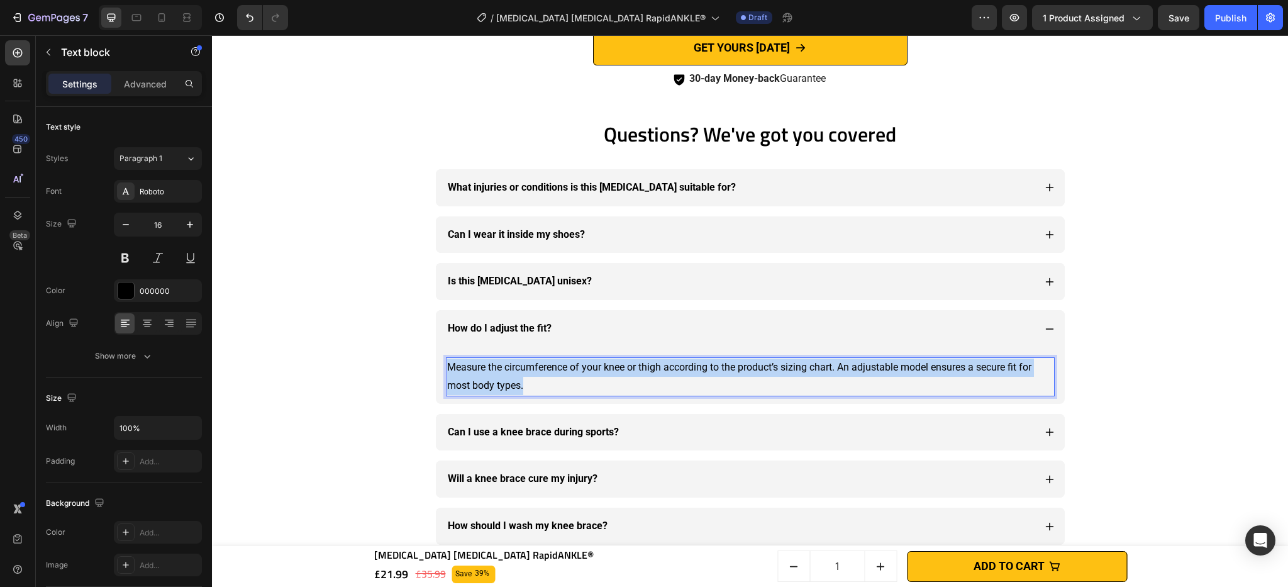
click at [591, 367] on p "Measure the circumference of your knee or thigh according to the product’s sizi…" at bounding box center [750, 376] width 606 height 36
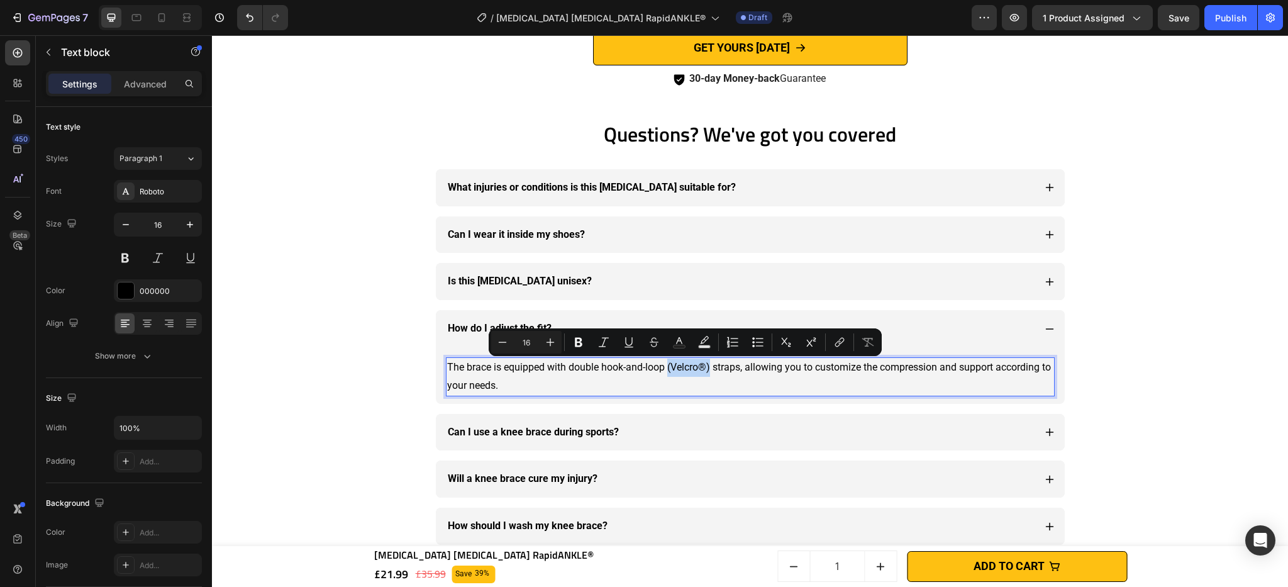
drag, startPoint x: 665, startPoint y: 369, endPoint x: 707, endPoint y: 371, distance: 42.2
click at [707, 371] on p "The brace is equipped with double hook-and-loop (Velcro®) straps, allowing you …" at bounding box center [750, 376] width 606 height 36
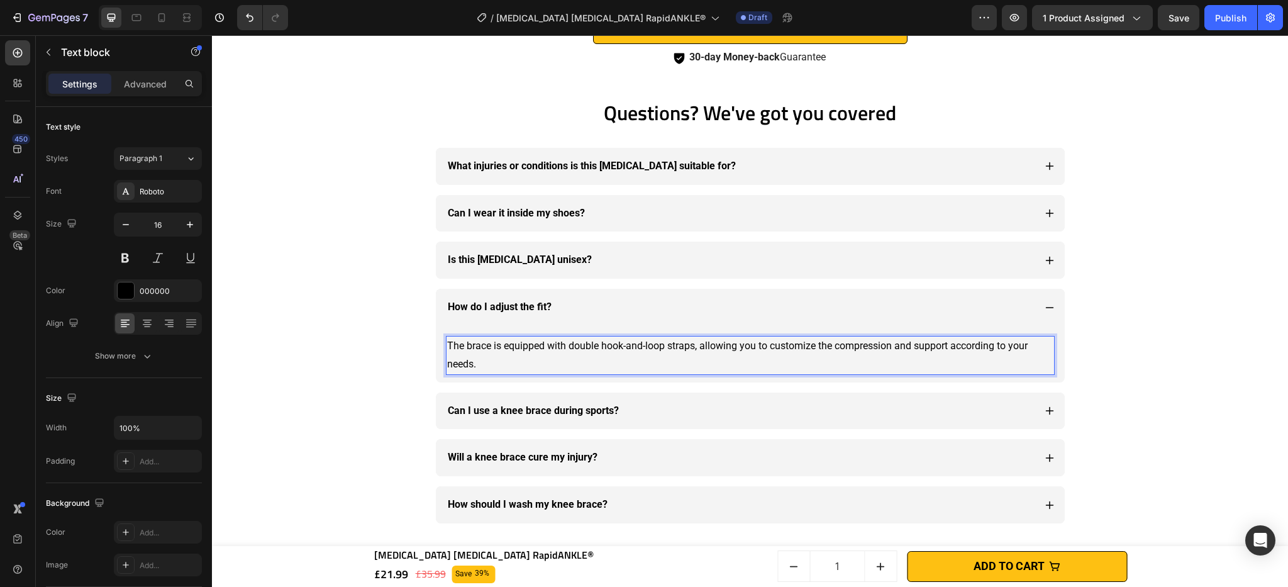
scroll to position [3976, 0]
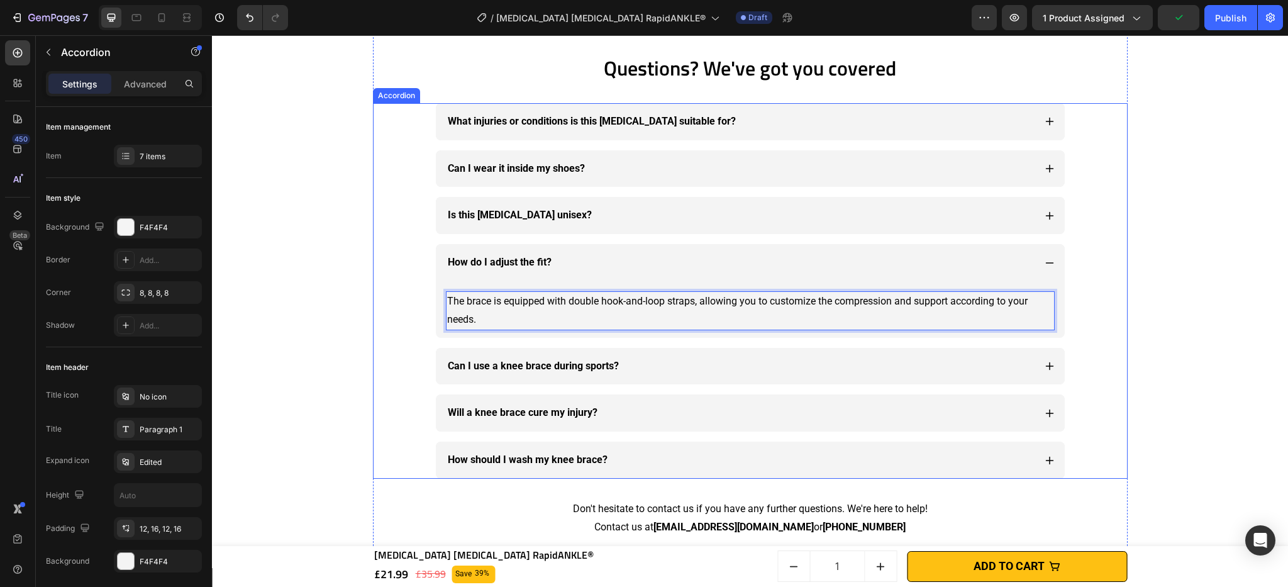
click at [587, 365] on strong "Can I use a knee brace during sports?" at bounding box center [533, 366] width 171 height 12
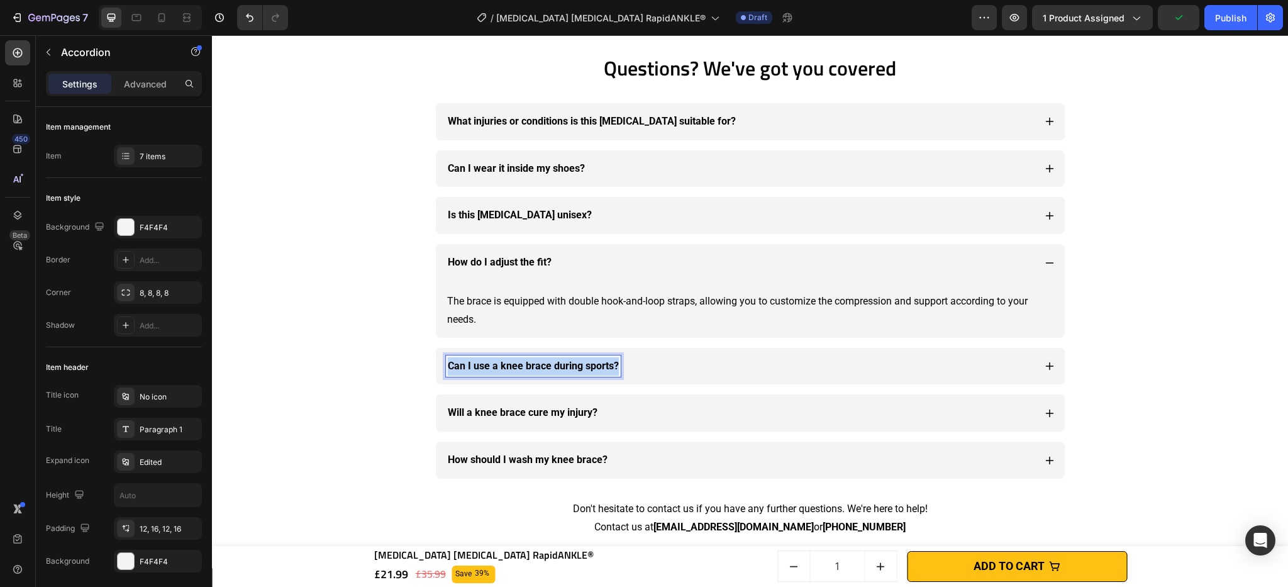
click at [587, 365] on strong "Can I use a knee brace during sports?" at bounding box center [533, 366] width 171 height 12
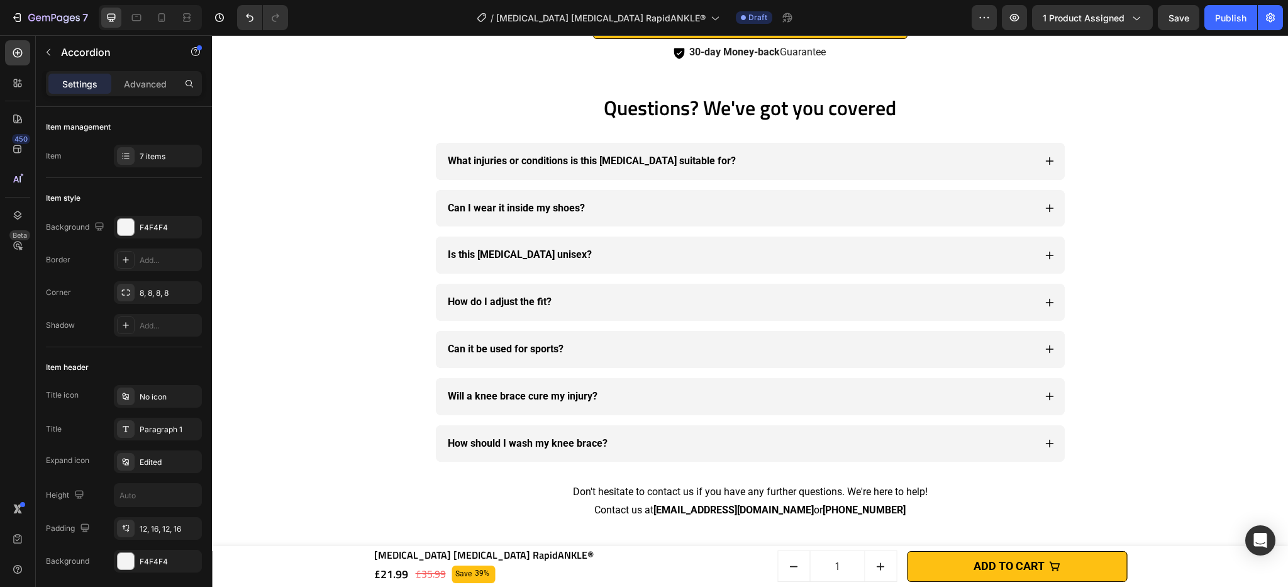
scroll to position [3931, 0]
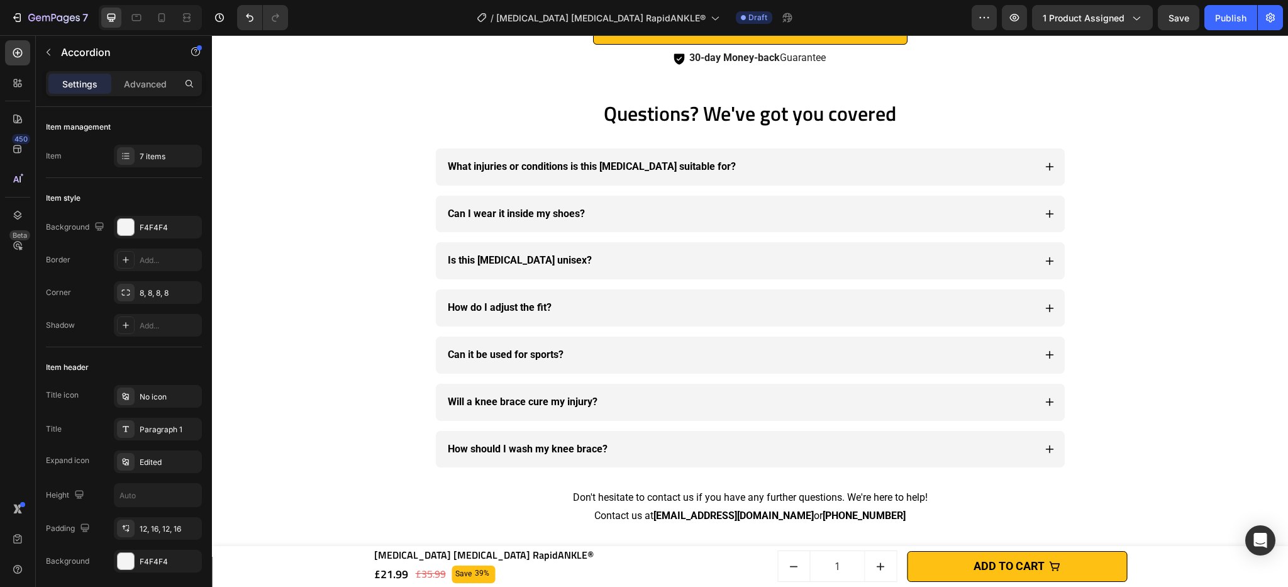
click at [1040, 370] on div "Can it be used for sports?" at bounding box center [750, 354] width 629 height 37
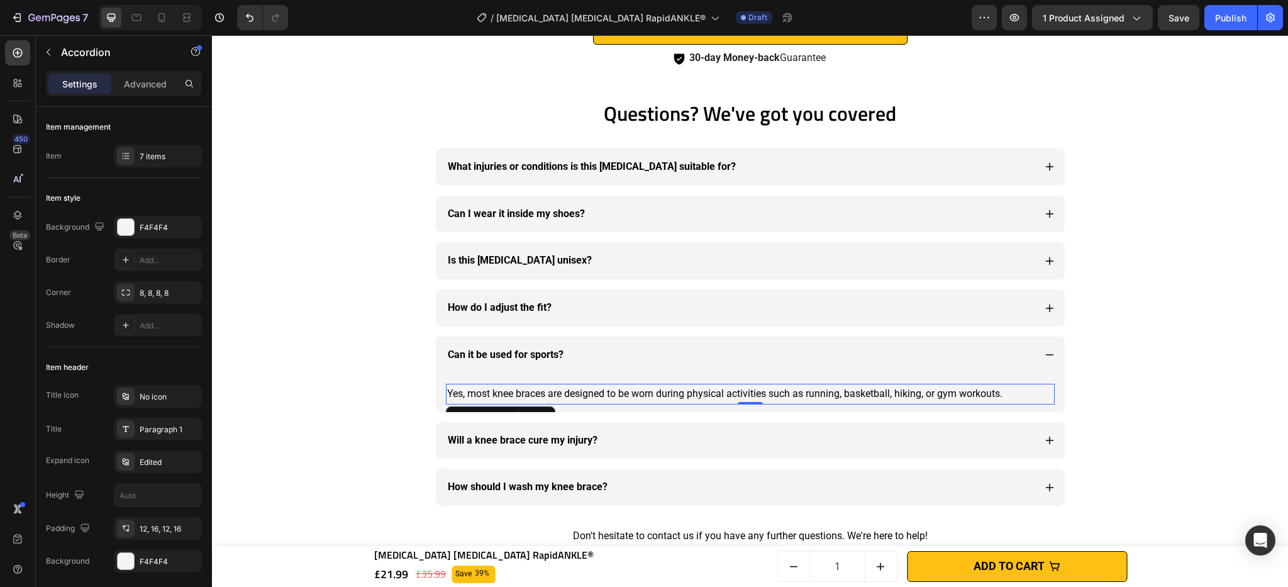
click at [577, 390] on span "Yes, most knee braces are designed to be worn during physical activities such a…" at bounding box center [724, 393] width 555 height 12
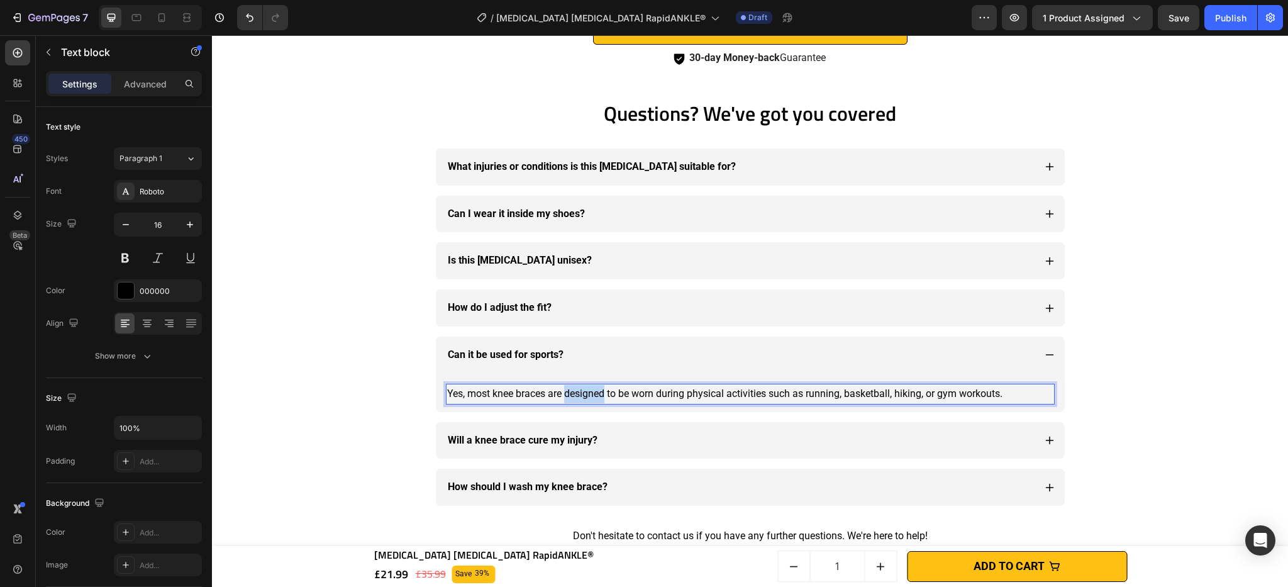
click at [577, 390] on span "Yes, most knee braces are designed to be worn during physical activities such a…" at bounding box center [724, 393] width 555 height 12
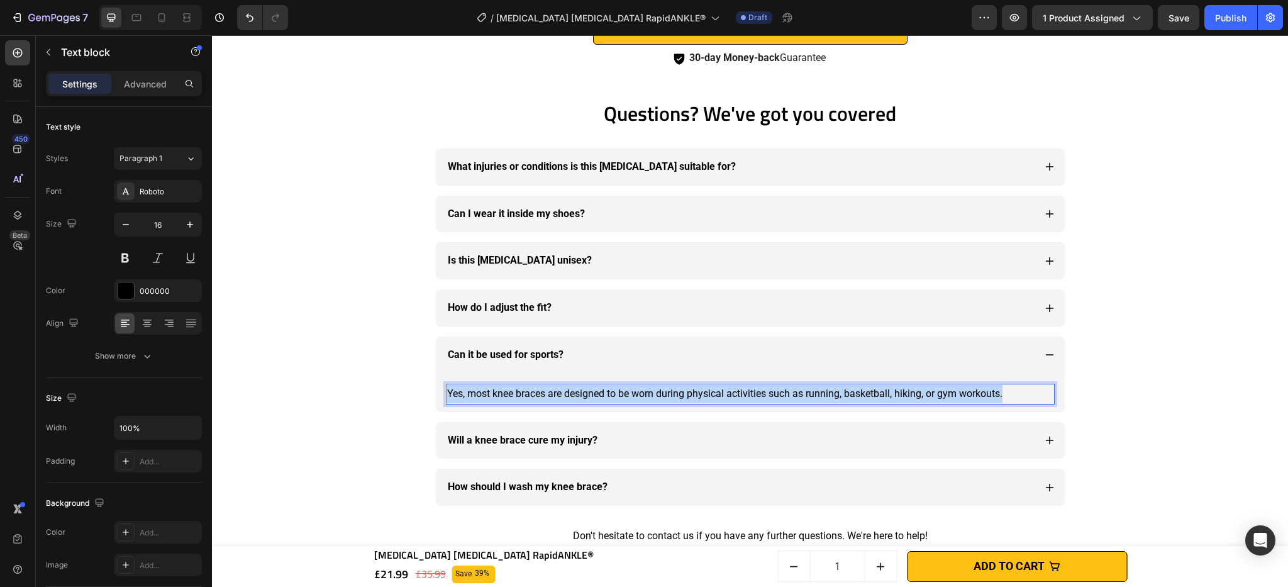
click at [577, 390] on span "Yes, most knee braces are designed to be worn during physical activities such a…" at bounding box center [724, 393] width 555 height 12
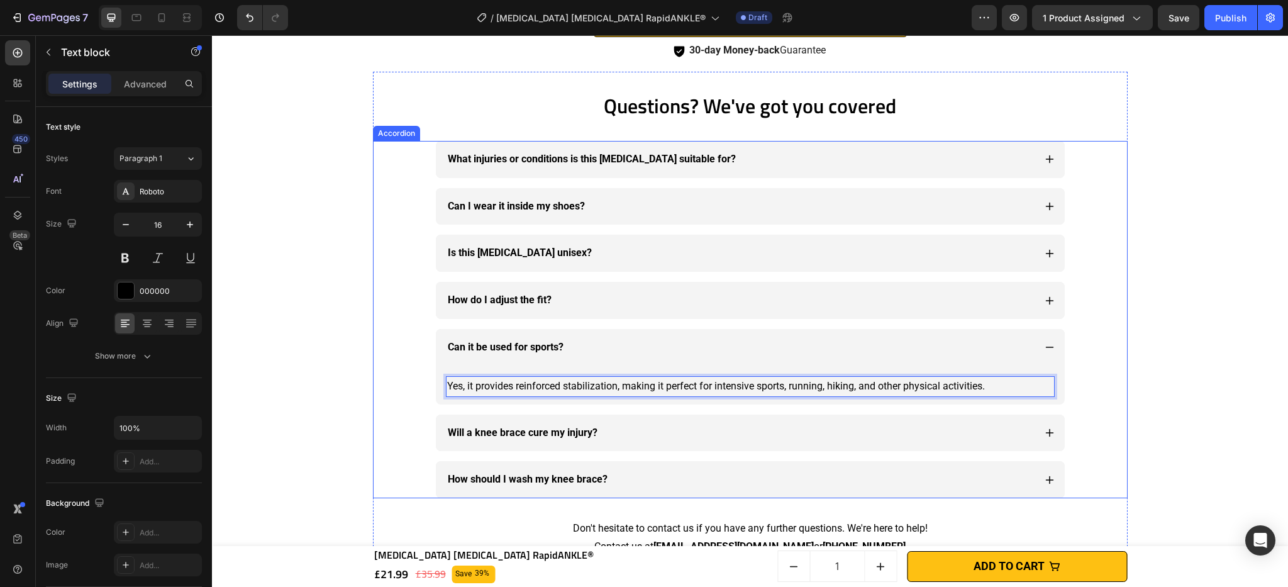
scroll to position [3985, 0]
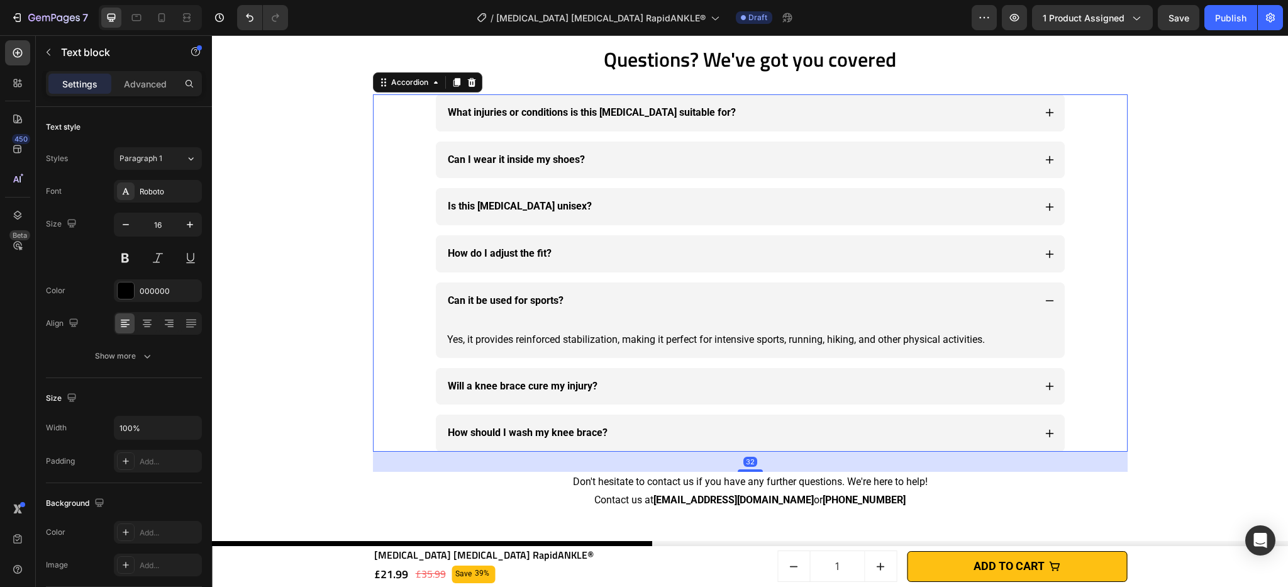
click at [568, 391] on strong "Will a knee brace cure my injury?" at bounding box center [523, 386] width 150 height 12
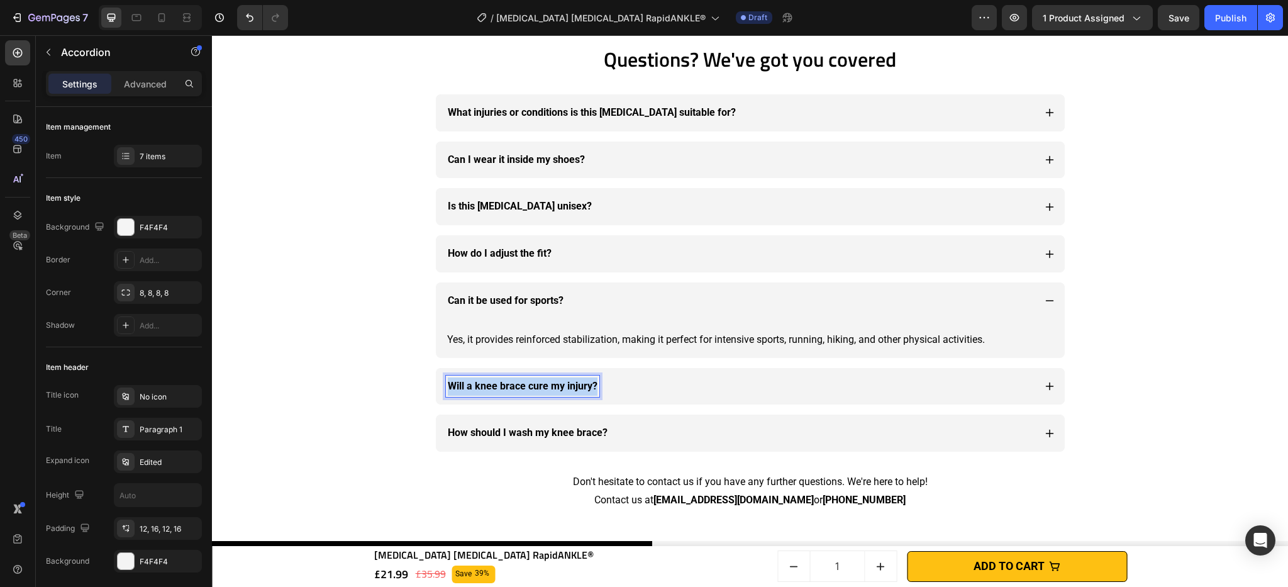
click at [568, 391] on strong "Will a knee brace cure my injury?" at bounding box center [523, 386] width 150 height 12
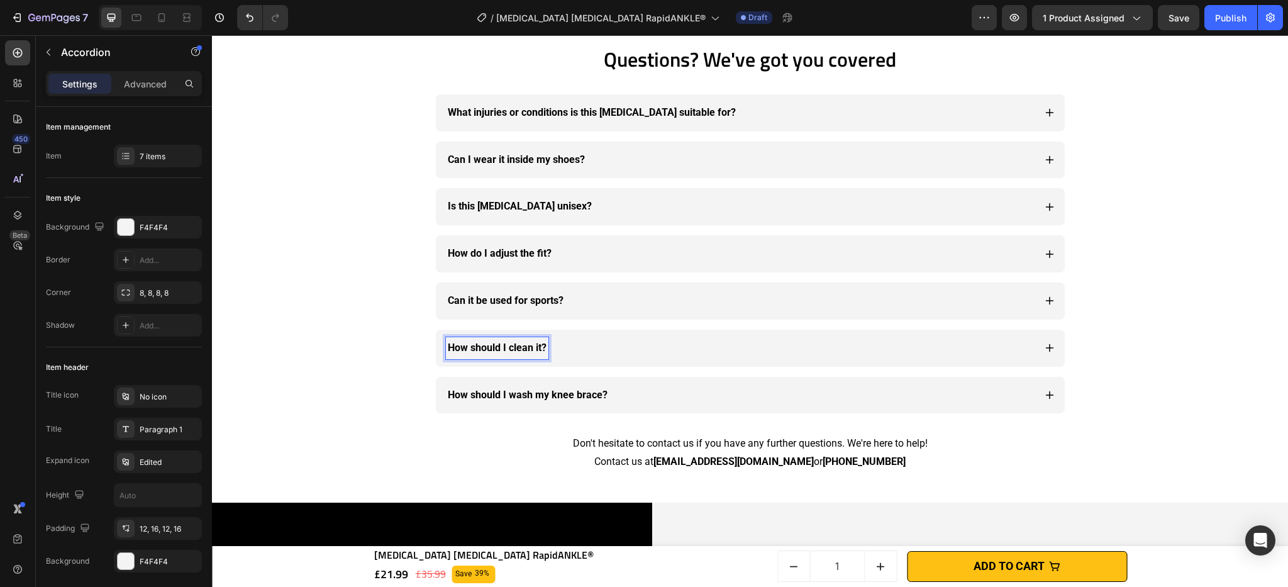
scroll to position [3976, 0]
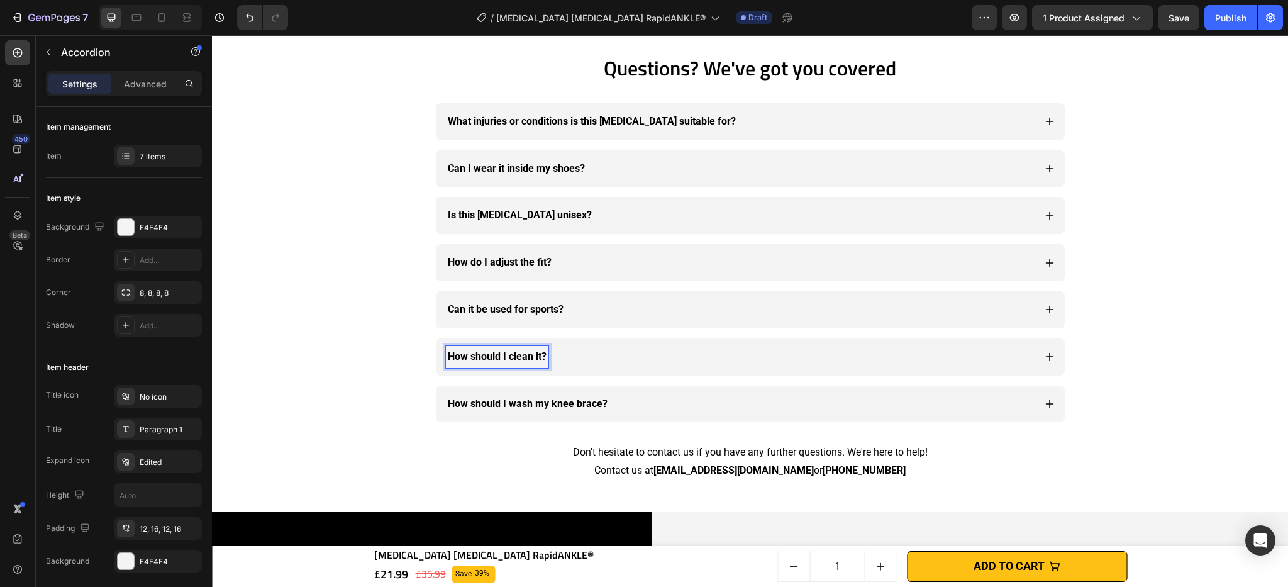
click at [1046, 375] on div "How should I clean it?" at bounding box center [750, 356] width 629 height 37
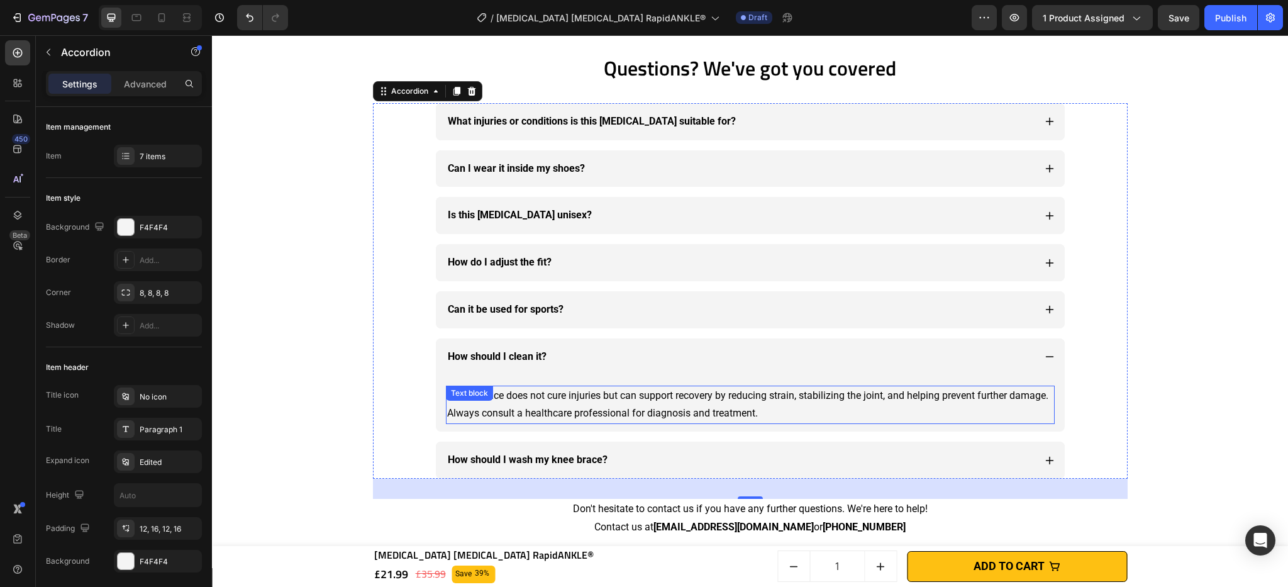
click at [569, 401] on p "A knee brace does not cure injuries but can support recovery by reducing strain…" at bounding box center [750, 405] width 606 height 36
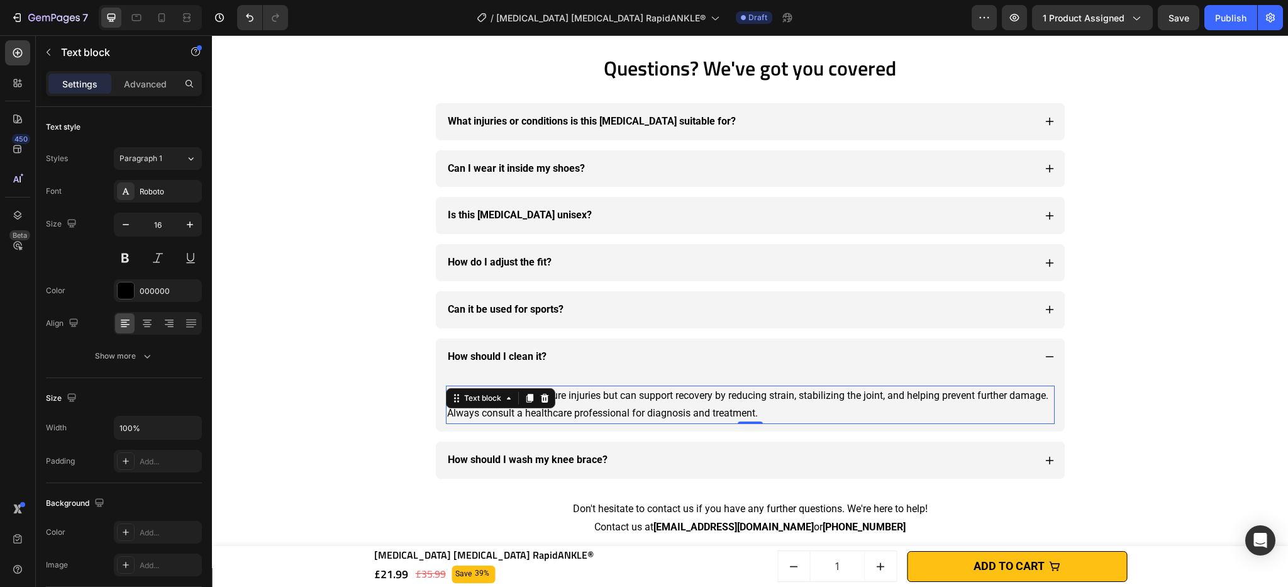
click at [569, 401] on p "A knee brace does not cure injuries but can support recovery by reducing strain…" at bounding box center [750, 405] width 606 height 36
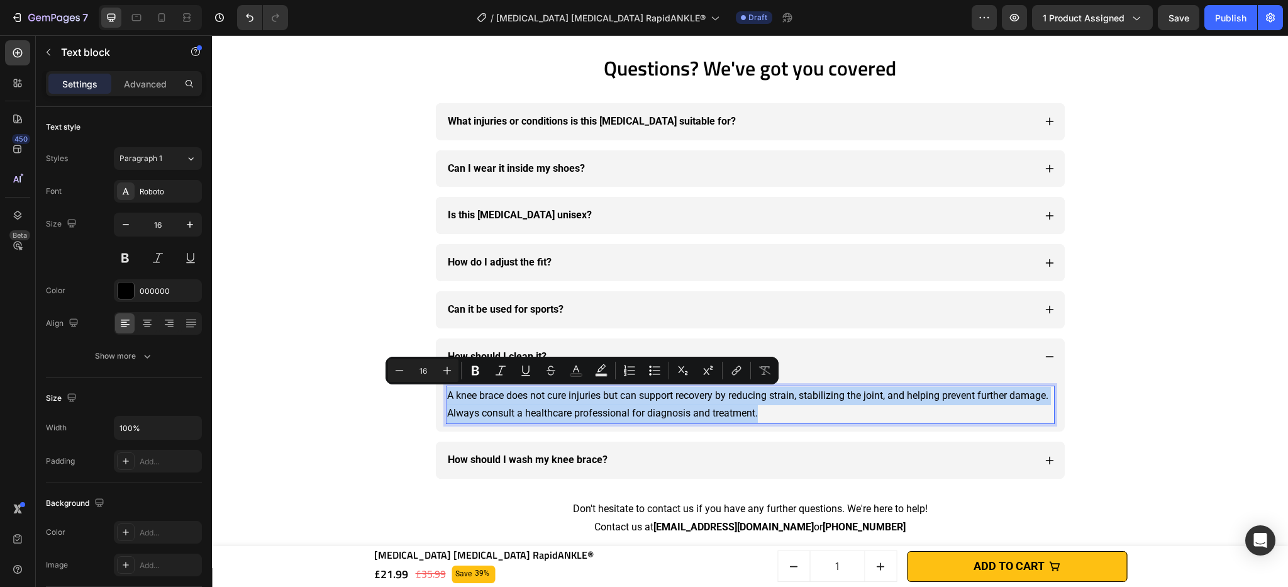
click at [569, 401] on p "A knee brace does not cure injuries but can support recovery by reducing strain…" at bounding box center [750, 405] width 606 height 36
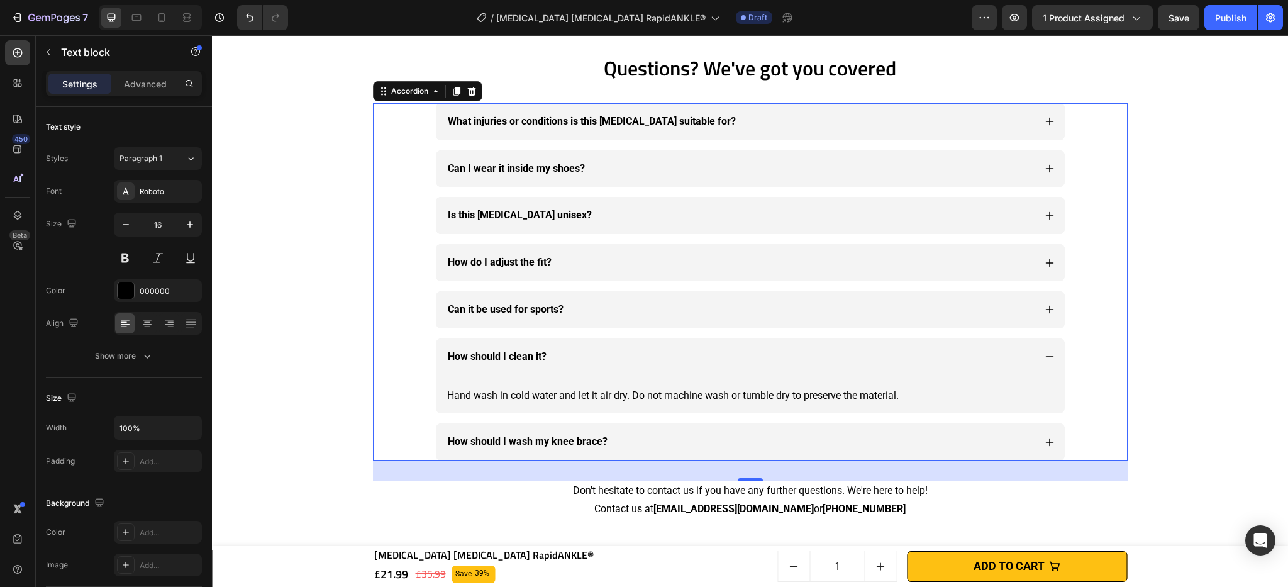
click at [528, 445] on strong "How should I wash my knee brace?" at bounding box center [528, 441] width 160 height 12
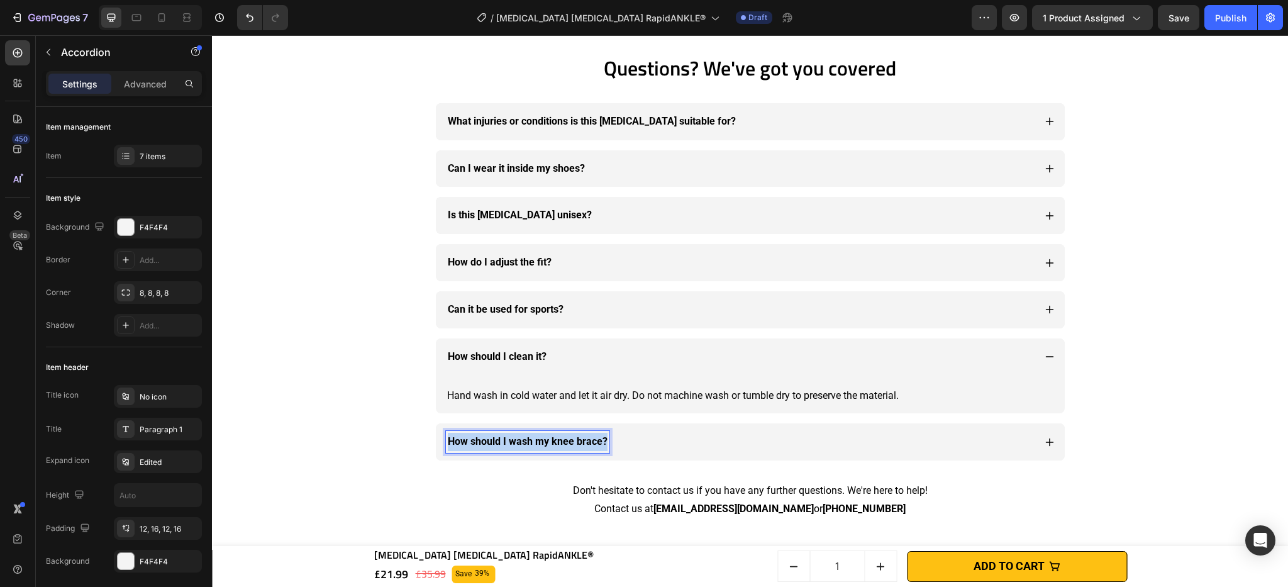
click at [528, 445] on strong "How should I wash my knee brace?" at bounding box center [528, 441] width 160 height 12
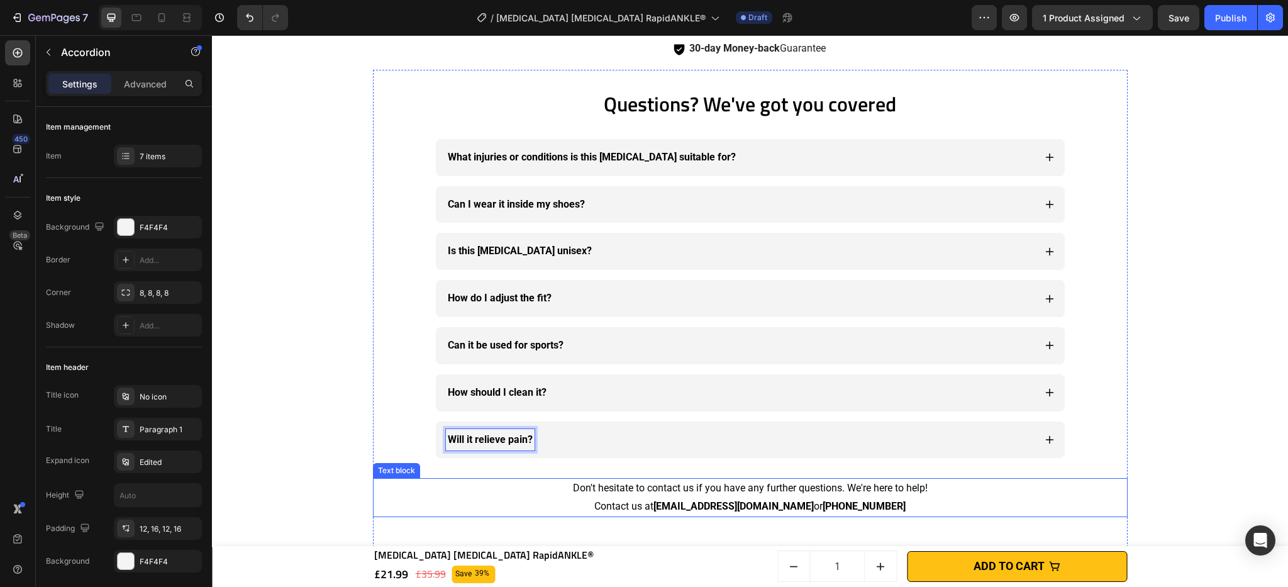
scroll to position [3938, 0]
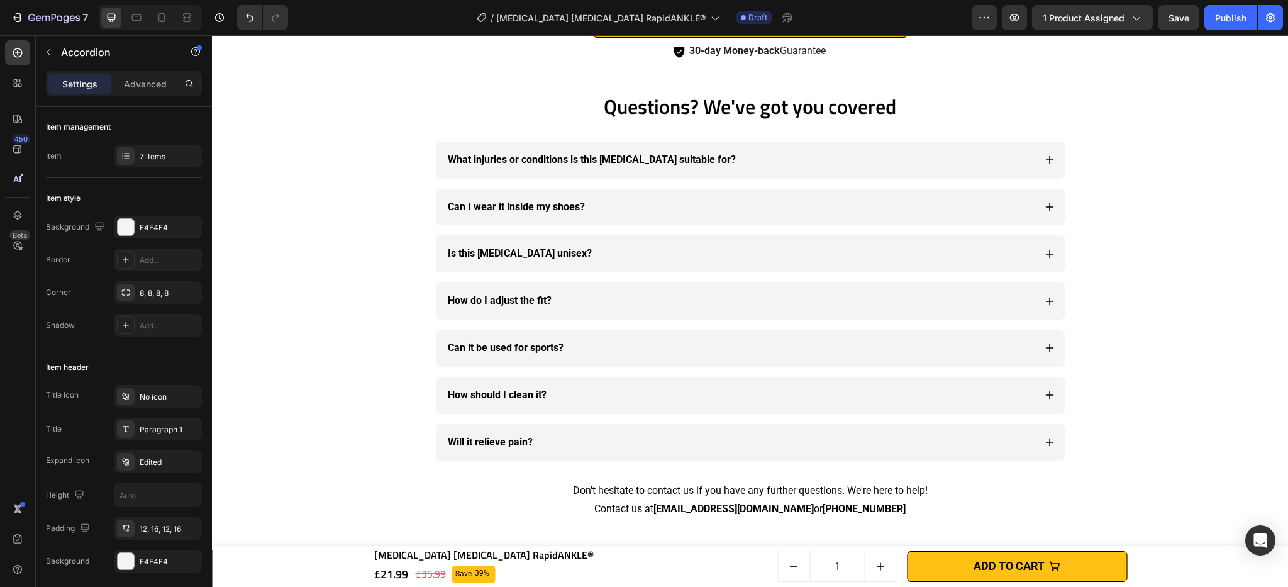
click at [1045, 440] on icon at bounding box center [1050, 442] width 10 height 10
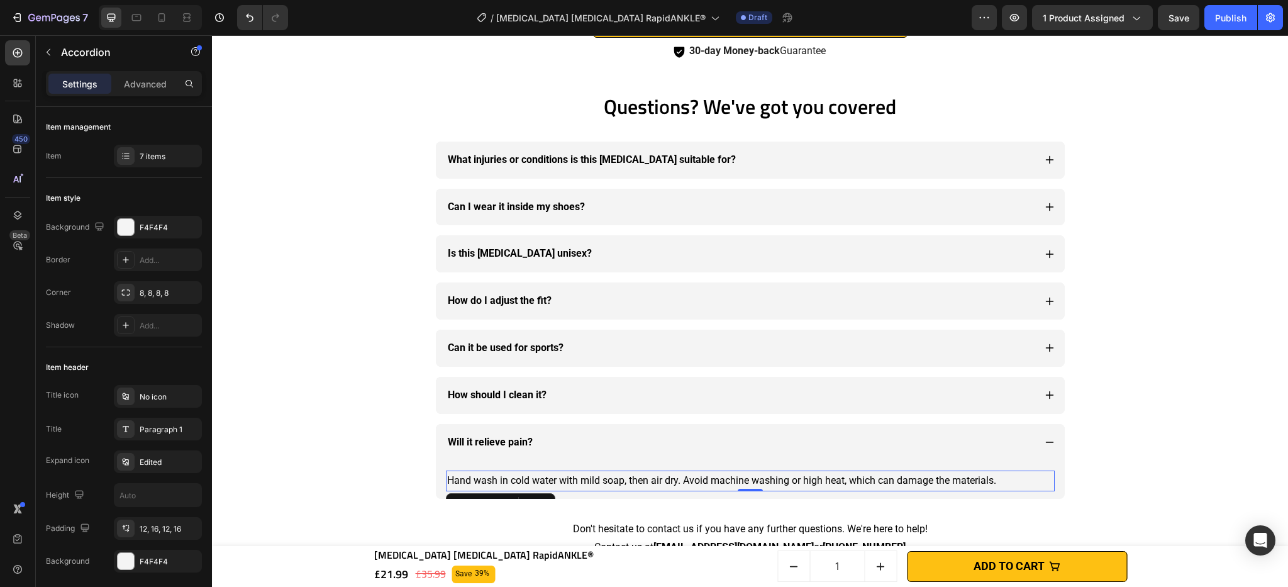
click at [653, 484] on p "Hand wash in cold water with mild soap, then air dry. Avoid machine washing or …" at bounding box center [750, 481] width 606 height 18
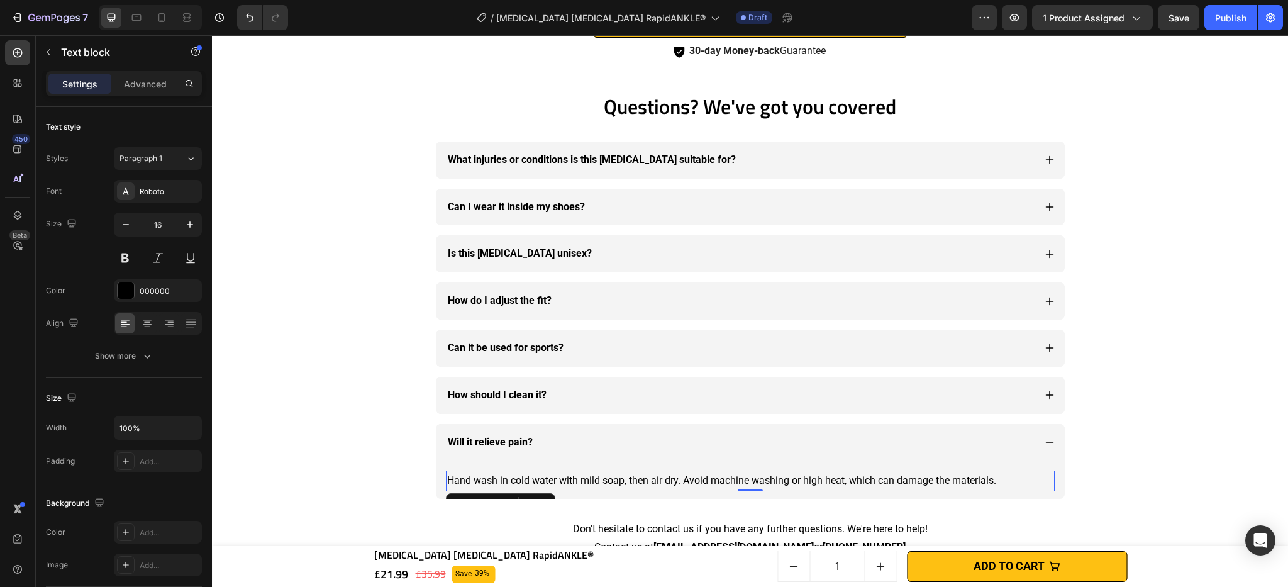
click at [653, 484] on p "Hand wash in cold water with mild soap, then air dry. Avoid machine washing or …" at bounding box center [750, 481] width 606 height 18
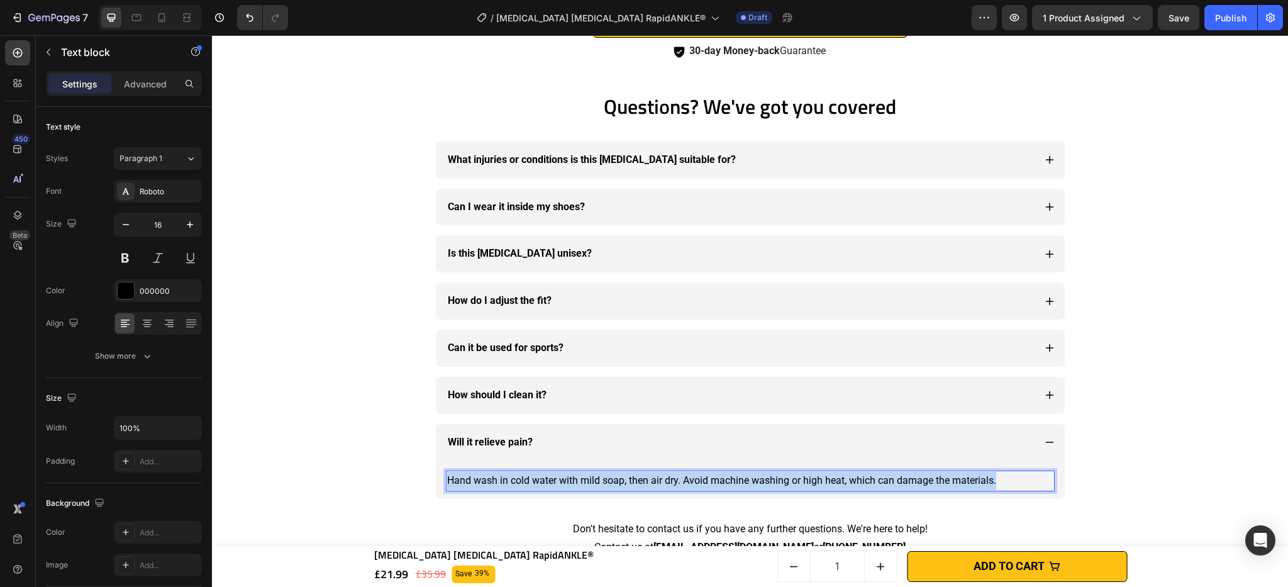
click at [653, 484] on p "Hand wash in cold water with mild soap, then air dry. Avoid machine washing or …" at bounding box center [750, 481] width 606 height 18
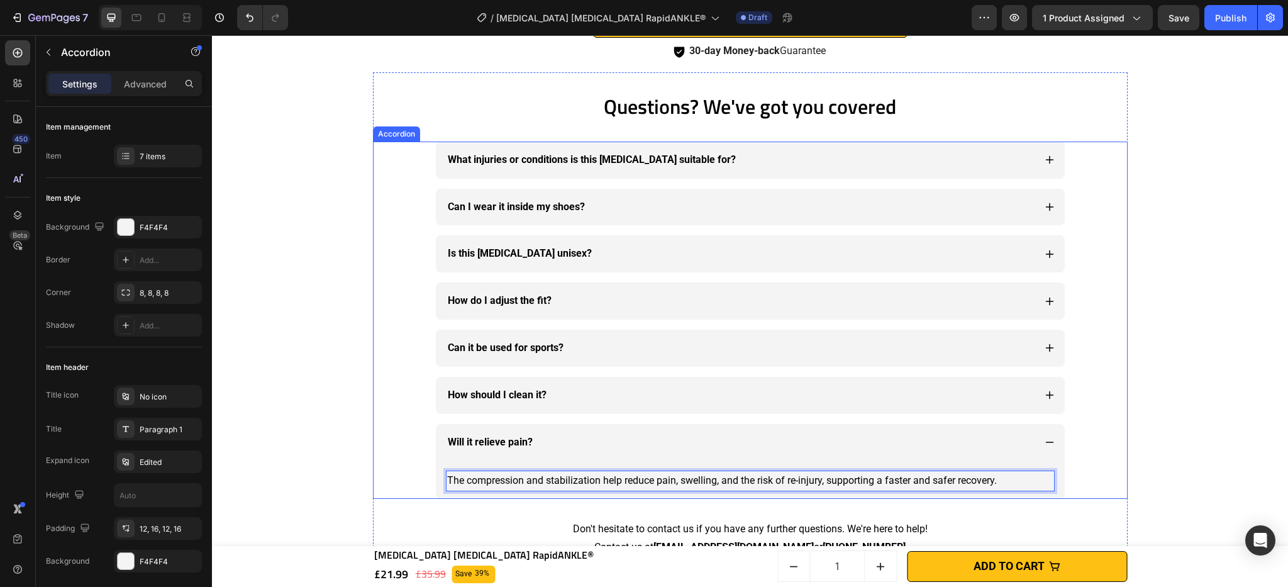
click at [531, 214] on p "Can I wear it inside my shoes?" at bounding box center [516, 207] width 137 height 18
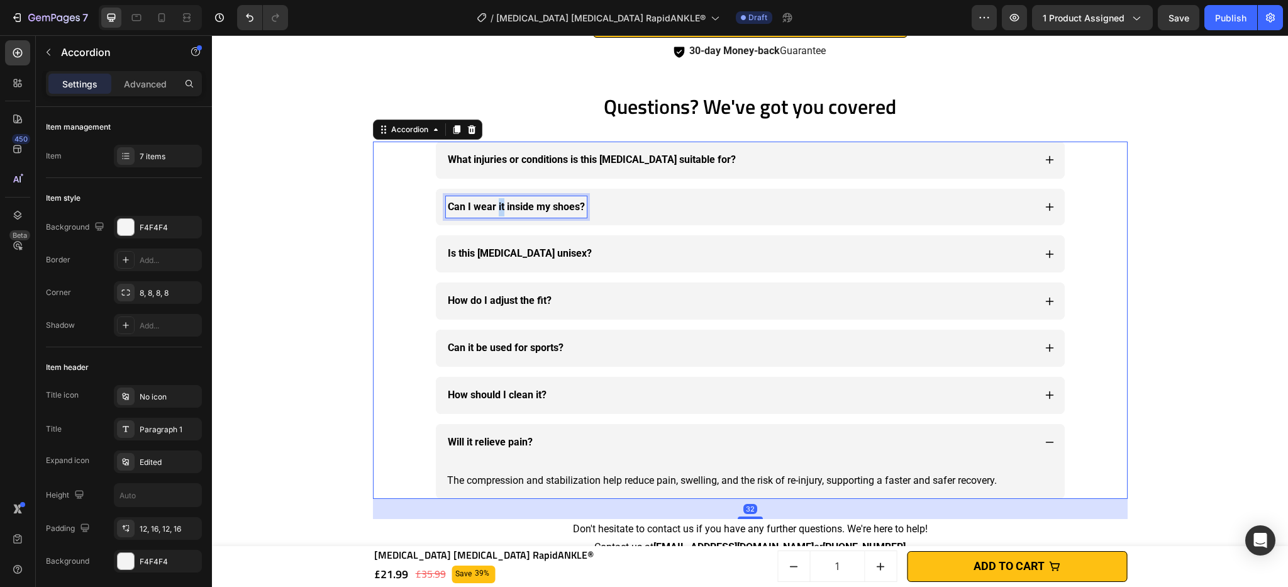
click at [495, 208] on strong "Can I wear it inside my shoes?" at bounding box center [516, 207] width 137 height 12
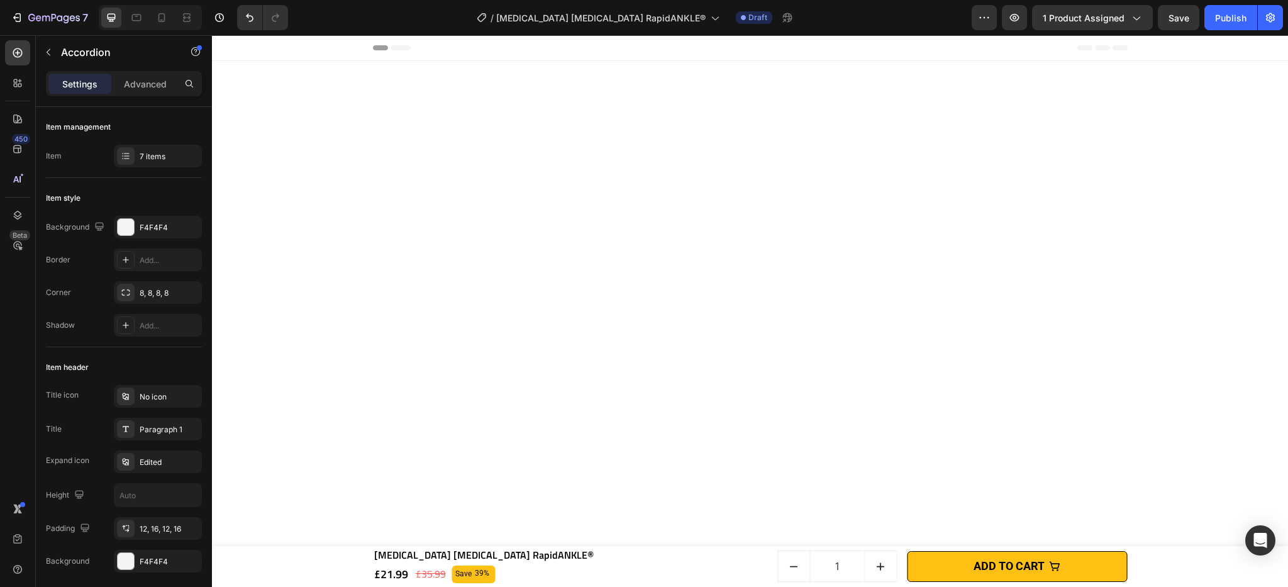
scroll to position [3938, 0]
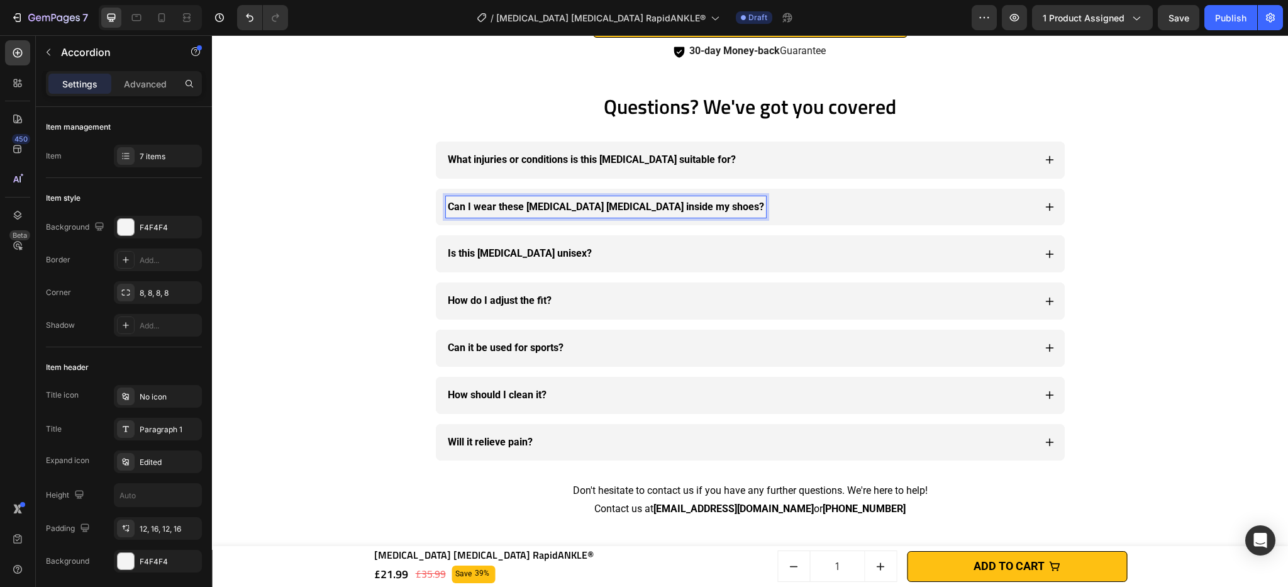
click at [1045, 208] on icon at bounding box center [1049, 207] width 8 height 8
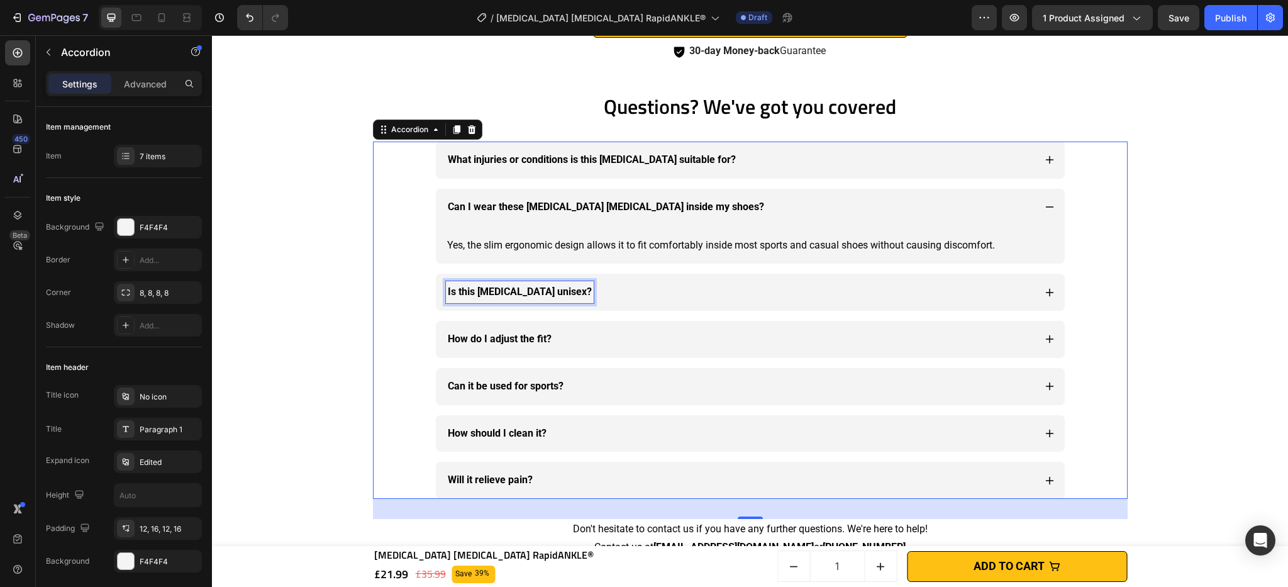
click at [503, 290] on strong "Is this [MEDICAL_DATA] unisex?" at bounding box center [520, 291] width 144 height 12
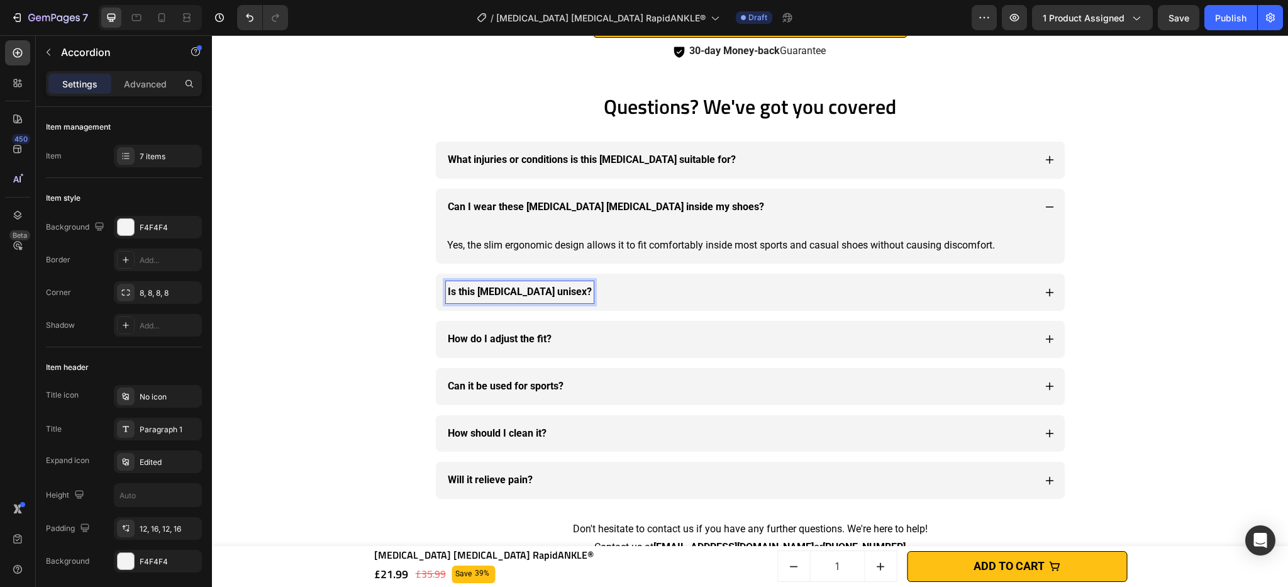
click at [458, 295] on strong "Is this [MEDICAL_DATA] unisex?" at bounding box center [520, 291] width 144 height 12
click at [487, 294] on strong "Is this [MEDICAL_DATA] unisex?" at bounding box center [520, 291] width 144 height 12
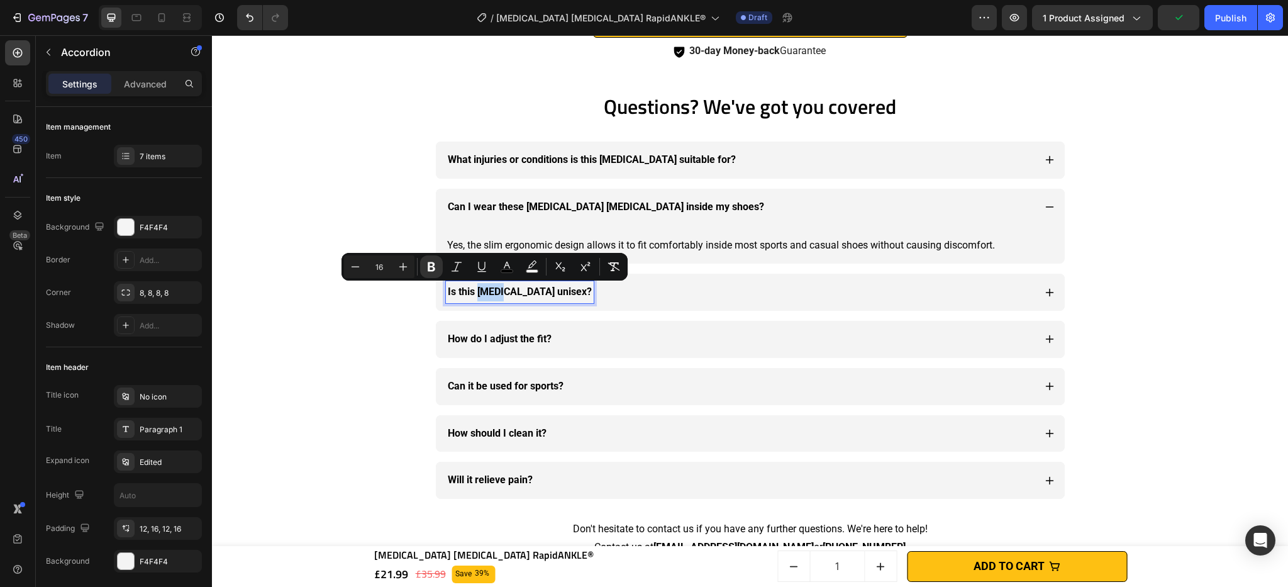
click at [494, 294] on strong "Is this [MEDICAL_DATA] unisex?" at bounding box center [520, 291] width 144 height 12
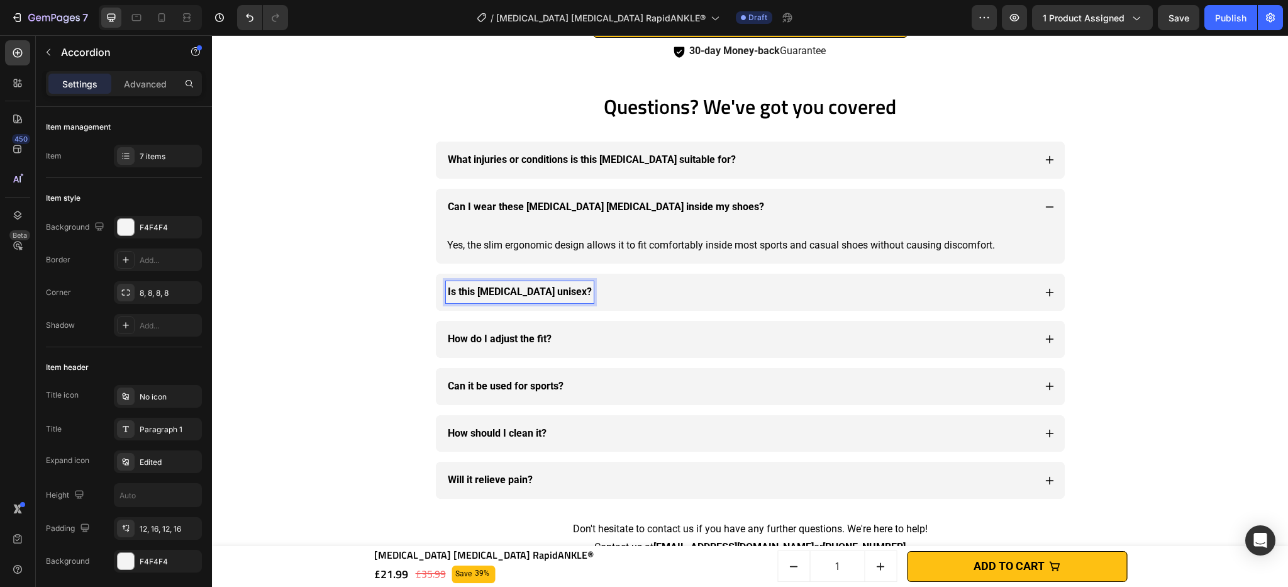
click at [484, 295] on strong "Is this [MEDICAL_DATA] unisex?" at bounding box center [520, 291] width 144 height 12
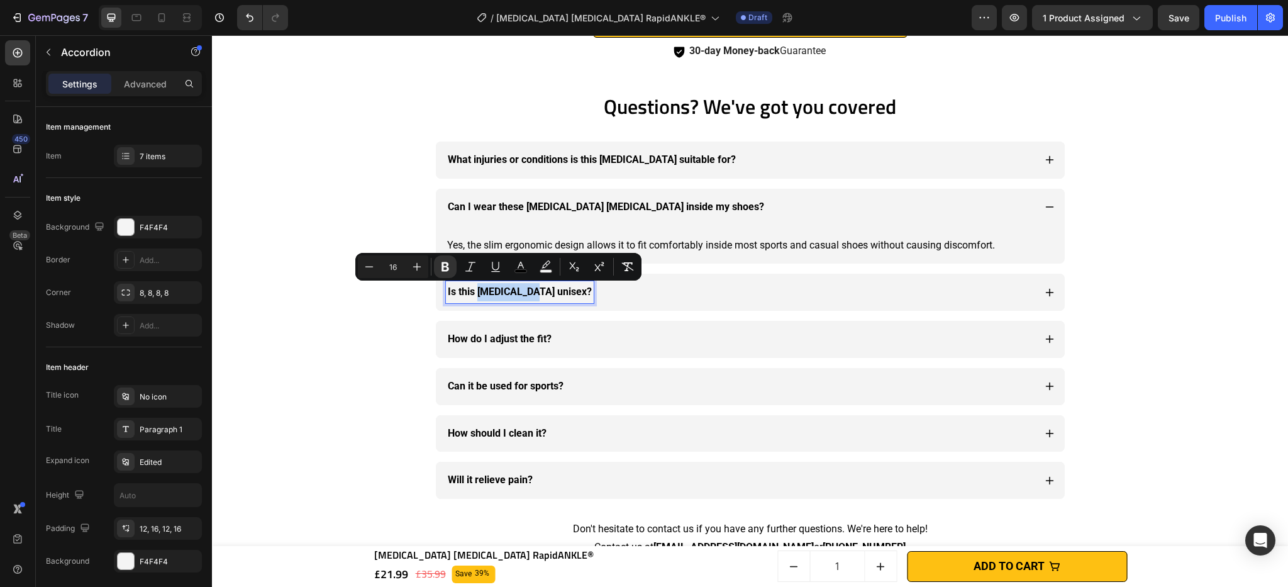
drag, startPoint x: 472, startPoint y: 294, endPoint x: 524, endPoint y: 292, distance: 51.6
click at [524, 292] on strong "Is this [MEDICAL_DATA] unisex?" at bounding box center [520, 291] width 144 height 12
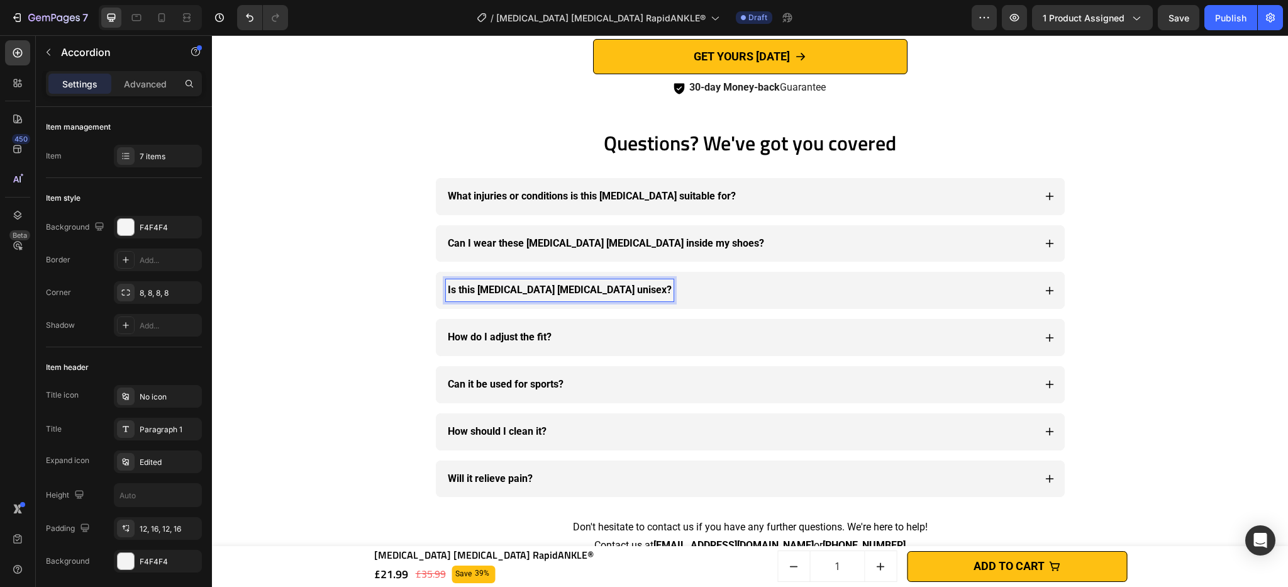
scroll to position [3899, 0]
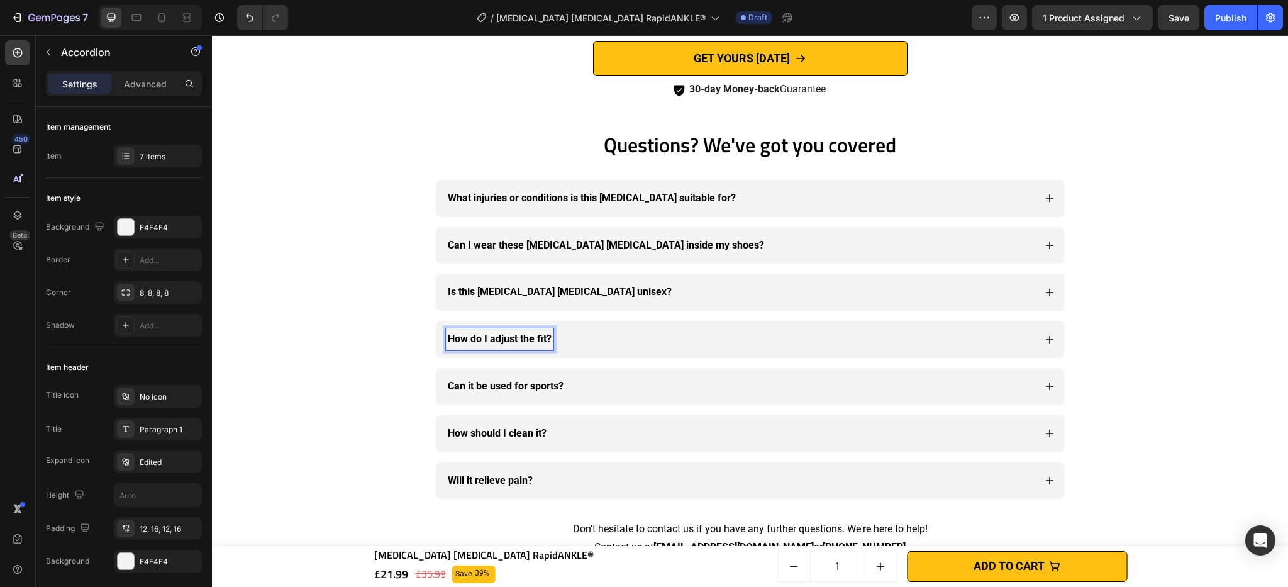
click at [519, 342] on strong "How do I adjust the fit?" at bounding box center [500, 339] width 104 height 12
click at [541, 341] on strong "How do I adjust the fit?" at bounding box center [500, 339] width 104 height 12
click at [516, 389] on strong "Can it be used for sports?" at bounding box center [506, 386] width 116 height 12
click at [480, 390] on strong "Can it be used for sports?" at bounding box center [506, 386] width 116 height 12
click at [464, 389] on strong "Can it be used for sports?" at bounding box center [506, 386] width 116 height 12
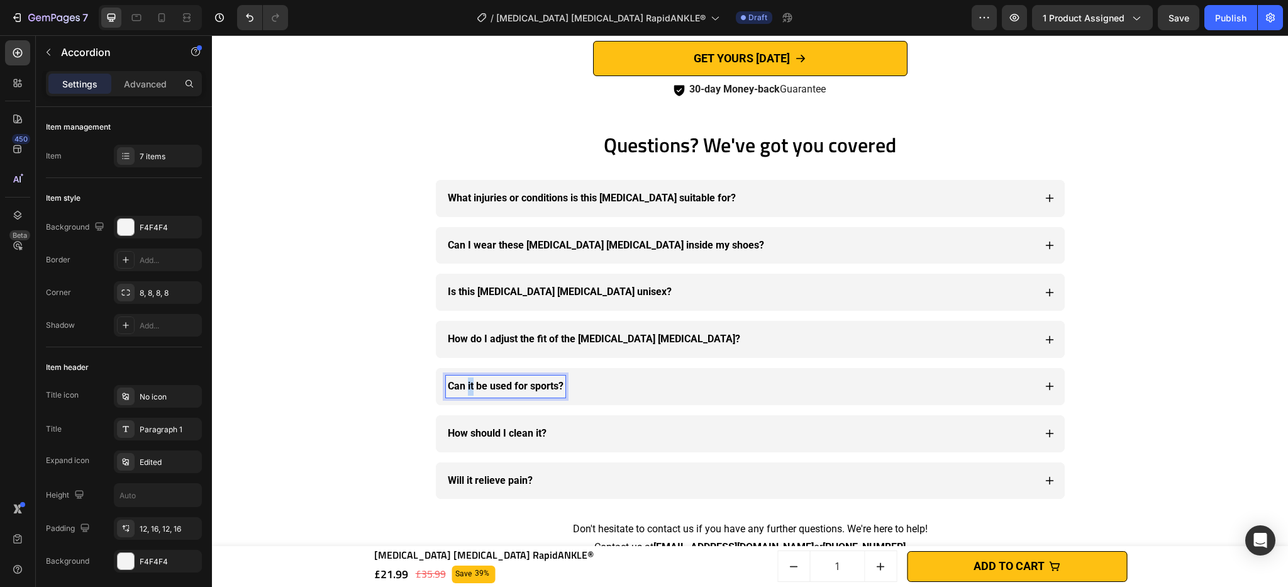
click at [465, 388] on strong "Can it be used for sports?" at bounding box center [506, 386] width 116 height 12
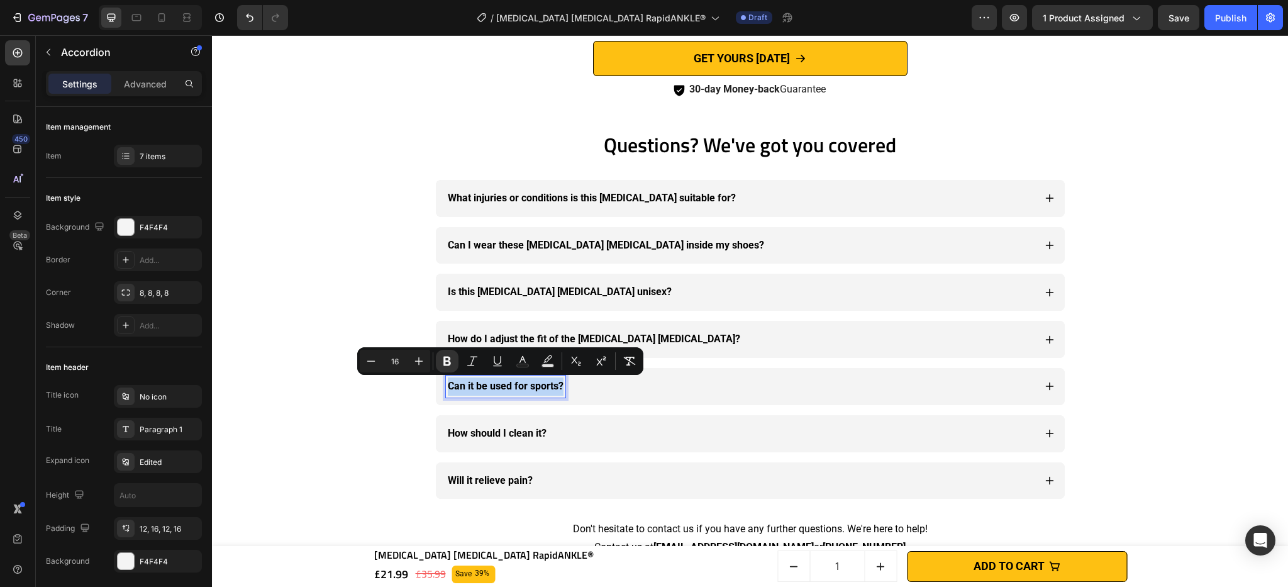
click at [469, 389] on strong "Can it be used for sports?" at bounding box center [506, 386] width 116 height 12
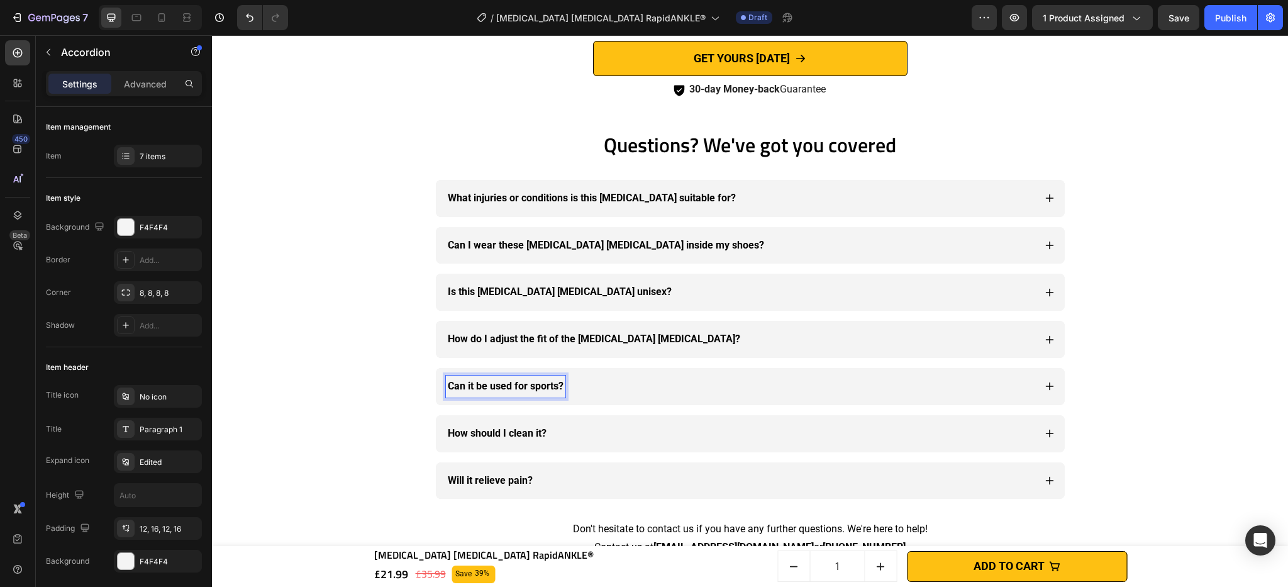
click at [464, 387] on strong "Can it be used for sports?" at bounding box center [506, 386] width 116 height 12
drag, startPoint x: 488, startPoint y: 387, endPoint x: 504, endPoint y: 396, distance: 18.3
click at [488, 387] on strong "Can this Sprain Ankle Brace be used for sports?" at bounding box center [591, 386] width 286 height 12
drag, startPoint x: 519, startPoint y: 386, endPoint x: 532, endPoint y: 391, distance: 13.5
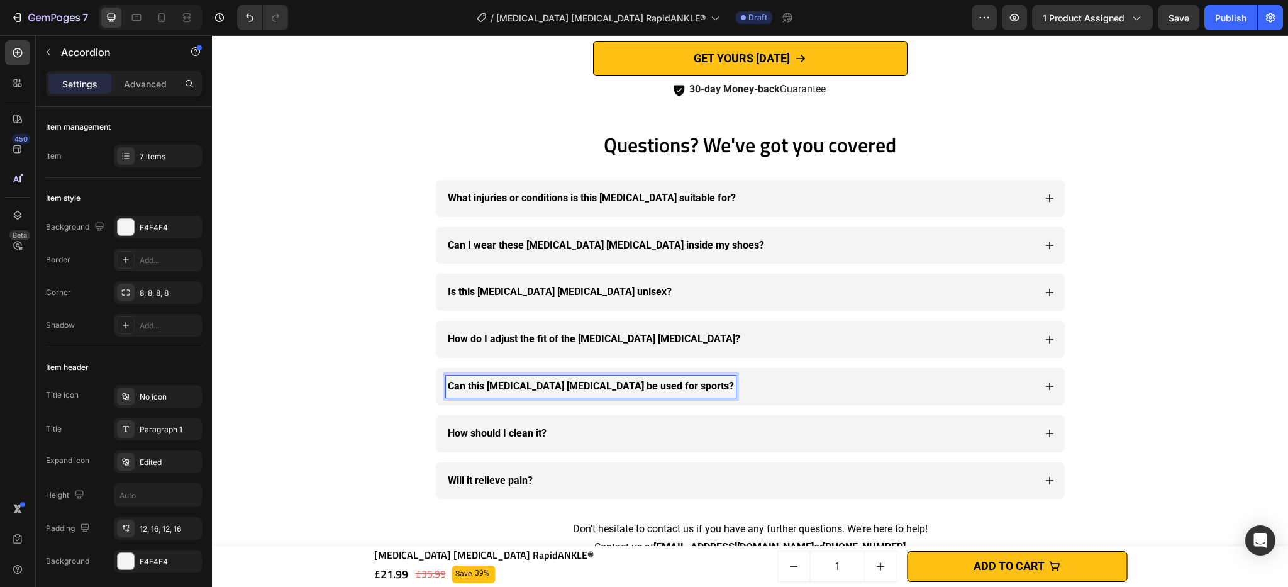
click at [519, 386] on strong "Can this sprain Ankle Brace be used for sports?" at bounding box center [591, 386] width 286 height 12
drag, startPoint x: 546, startPoint y: 384, endPoint x: 563, endPoint y: 412, distance: 33.3
click at [546, 384] on strong "Can this sprain ankle Brace be used for sports?" at bounding box center [591, 386] width 286 height 12
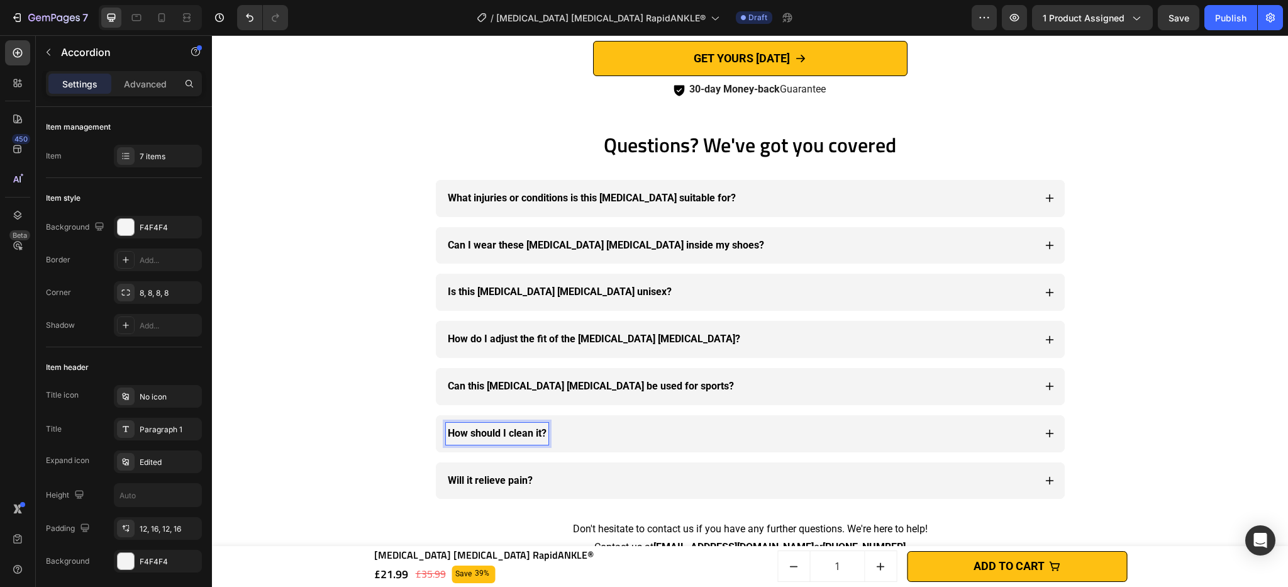
click at [513, 433] on strong "How should I clean it?" at bounding box center [497, 433] width 99 height 12
click at [468, 435] on strong "How should I clean it?" at bounding box center [497, 433] width 99 height 12
click at [468, 436] on strong "How should I clean it?" at bounding box center [497, 433] width 99 height 12
click at [505, 435] on strong "How should I clean it?" at bounding box center [497, 433] width 99 height 12
click at [534, 434] on strong "How should I clean it?" at bounding box center [497, 433] width 99 height 12
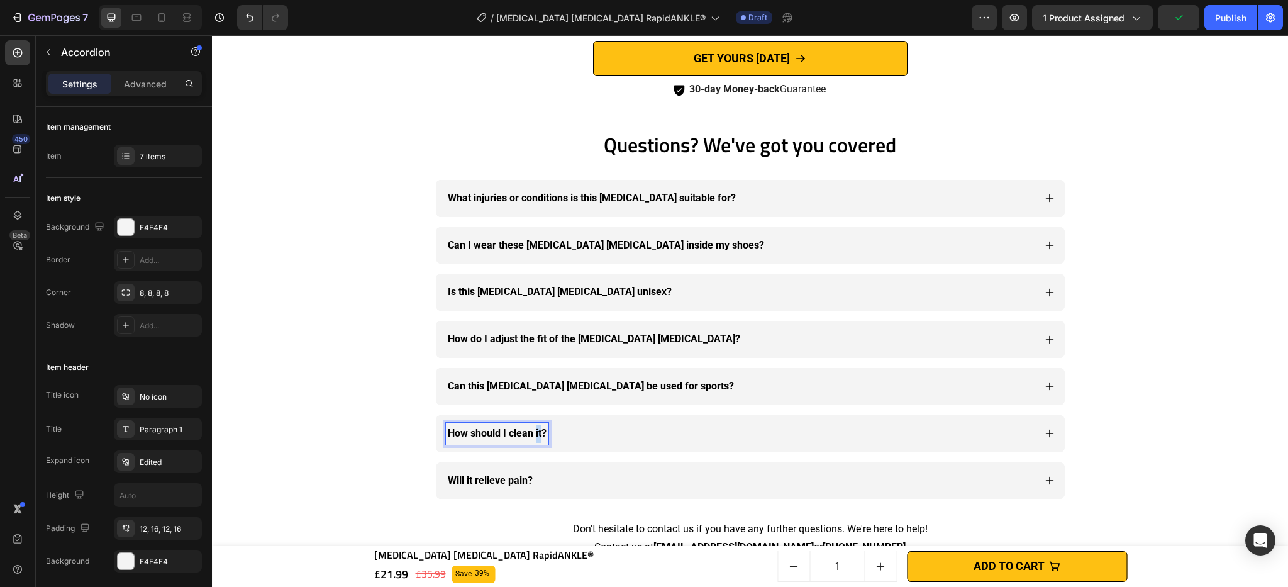
click at [534, 434] on strong "How should I clean it?" at bounding box center [497, 433] width 99 height 12
click at [1045, 197] on icon at bounding box center [1050, 198] width 10 height 10
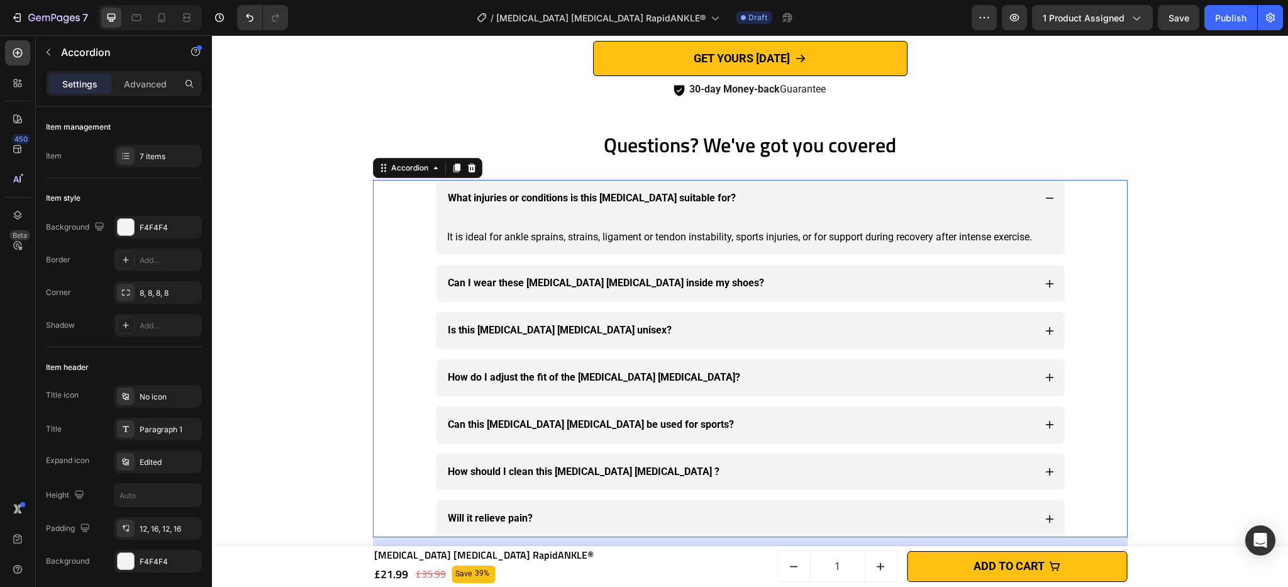
scroll to position [3902, 0]
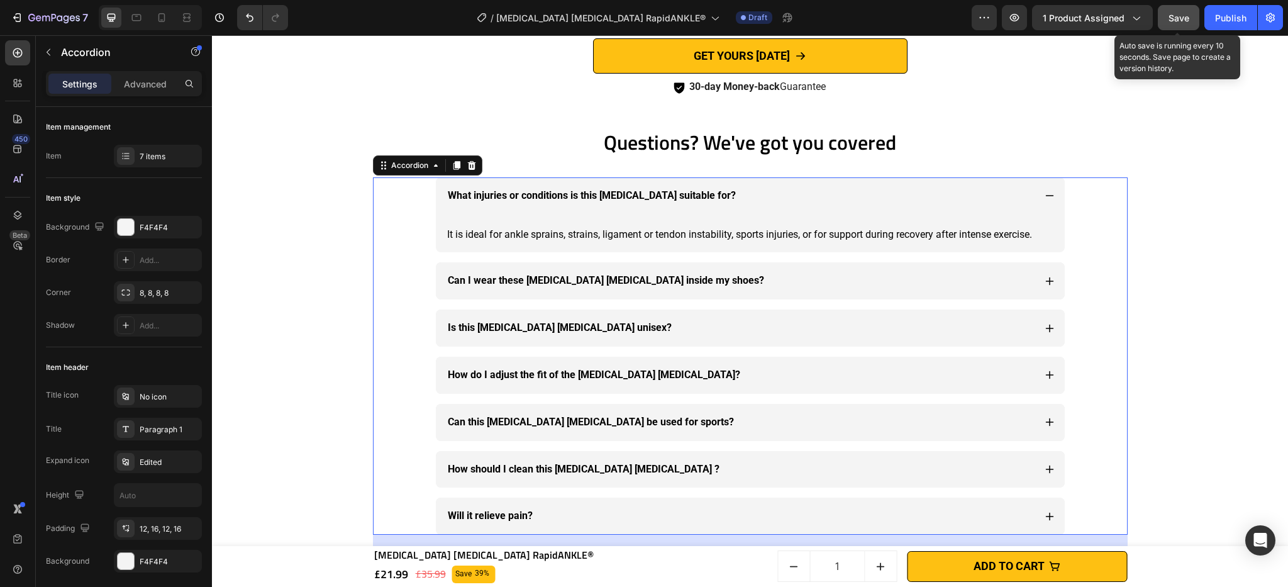
click at [1169, 24] on div "Save" at bounding box center [1178, 17] width 21 height 13
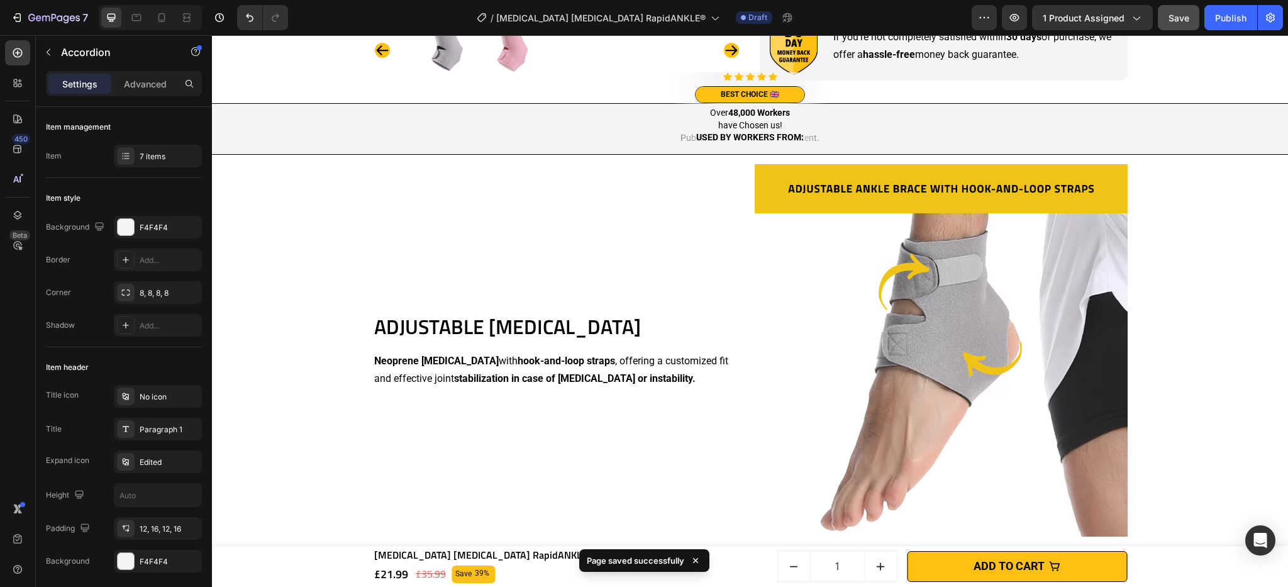
scroll to position [605, 0]
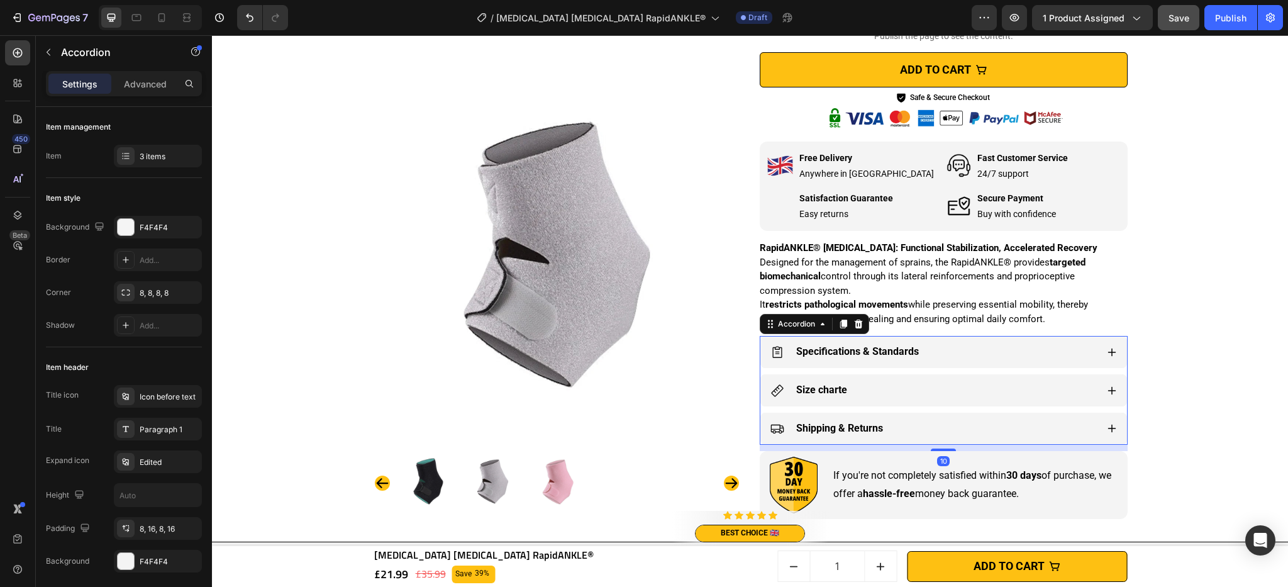
click at [1107, 385] on icon at bounding box center [1112, 390] width 10 height 10
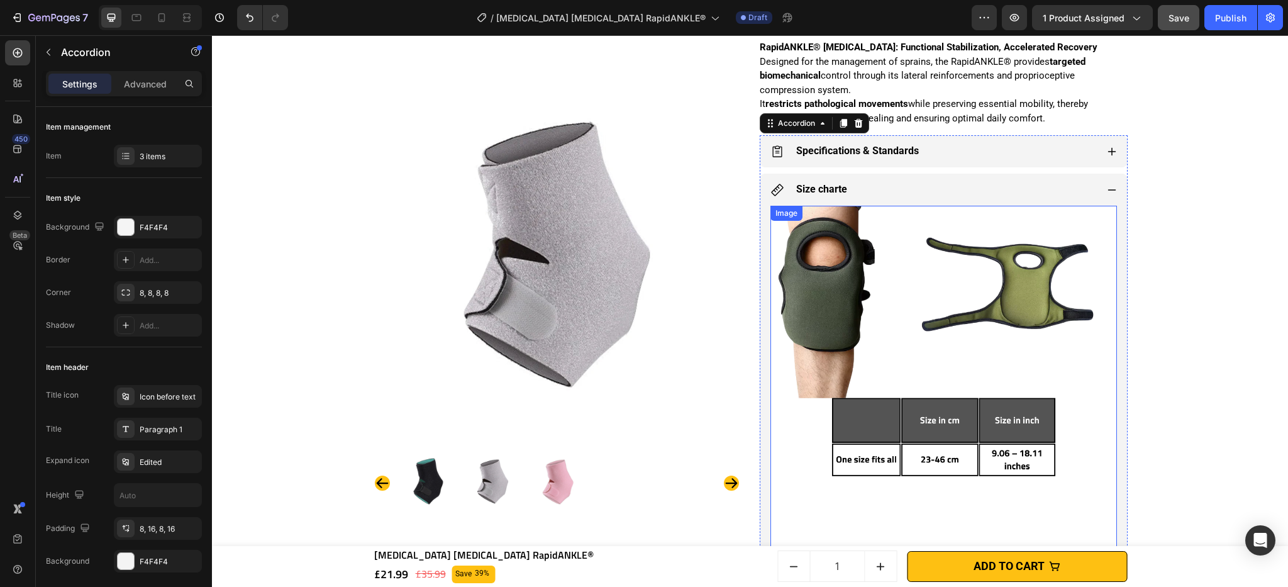
scroll to position [840, 0]
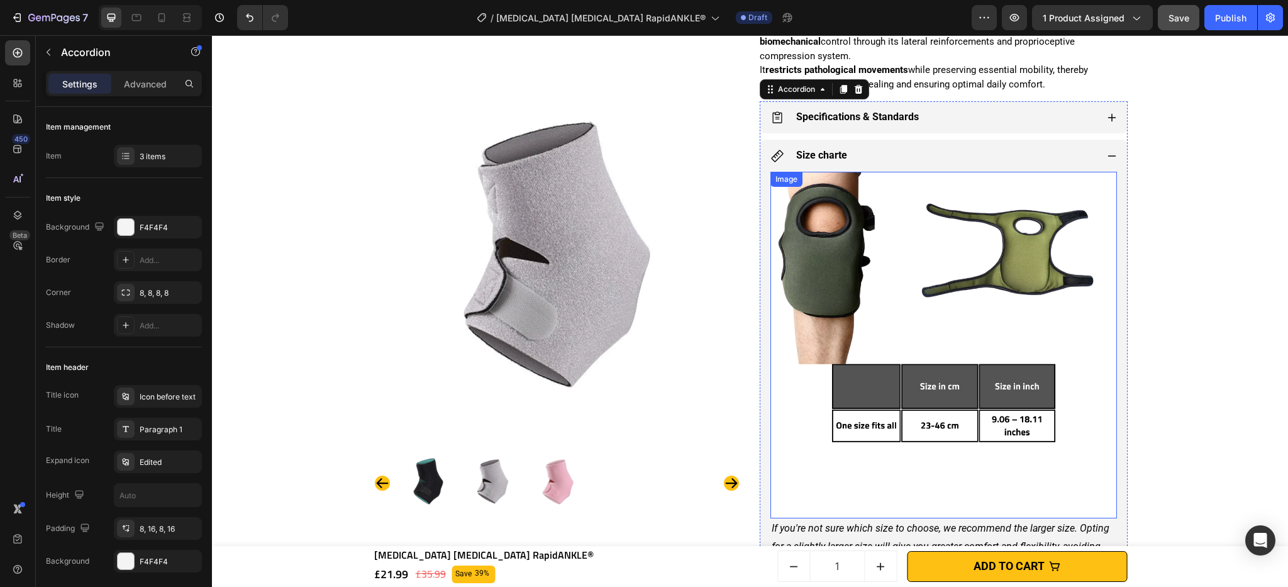
click at [894, 379] on img at bounding box center [943, 345] width 346 height 346
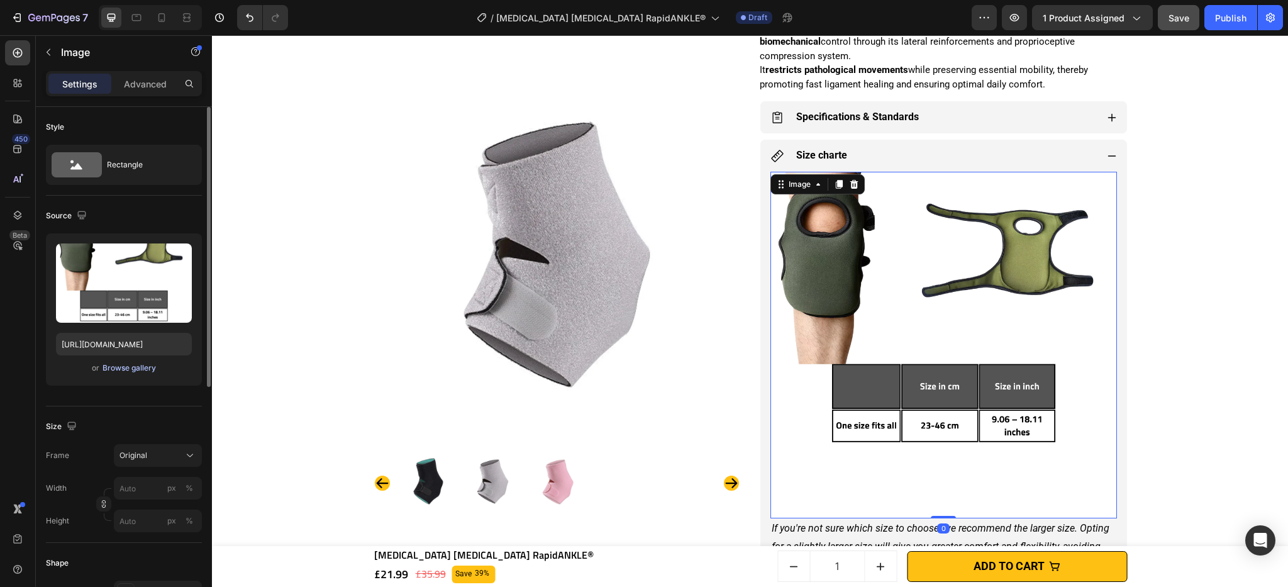
click at [147, 370] on div "Browse gallery" at bounding box center [129, 367] width 53 height 11
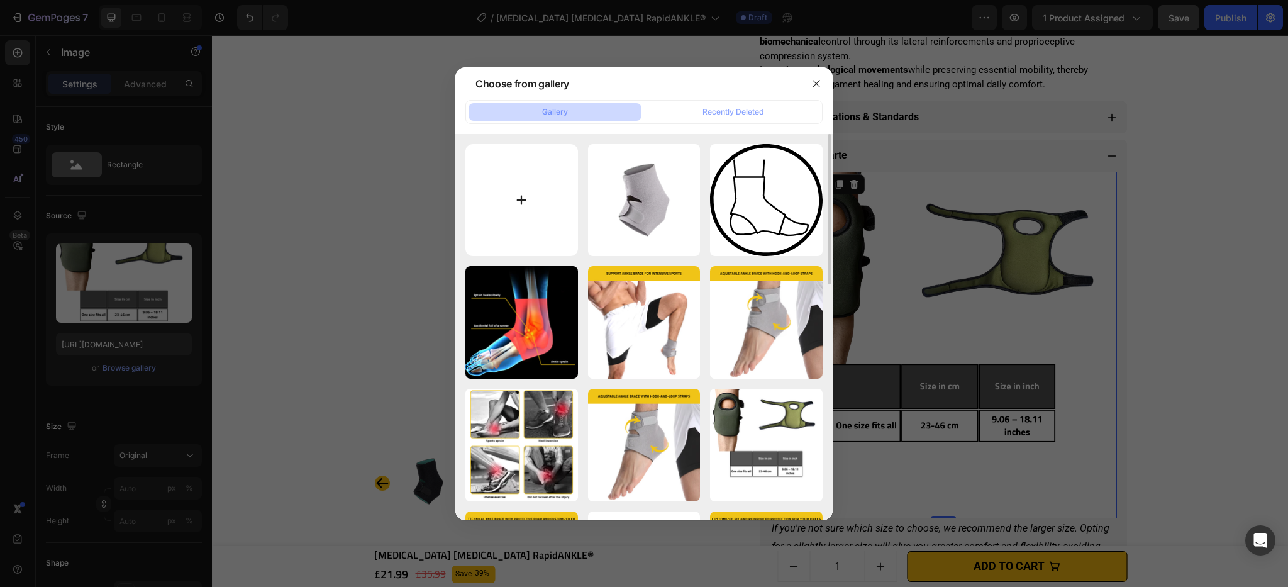
click at [522, 224] on input "file" at bounding box center [521, 200] width 113 height 113
type input "C:\fakepath\[MEDICAL_DATA] [MEDICAL_DATA] RapidANKLE®.png"
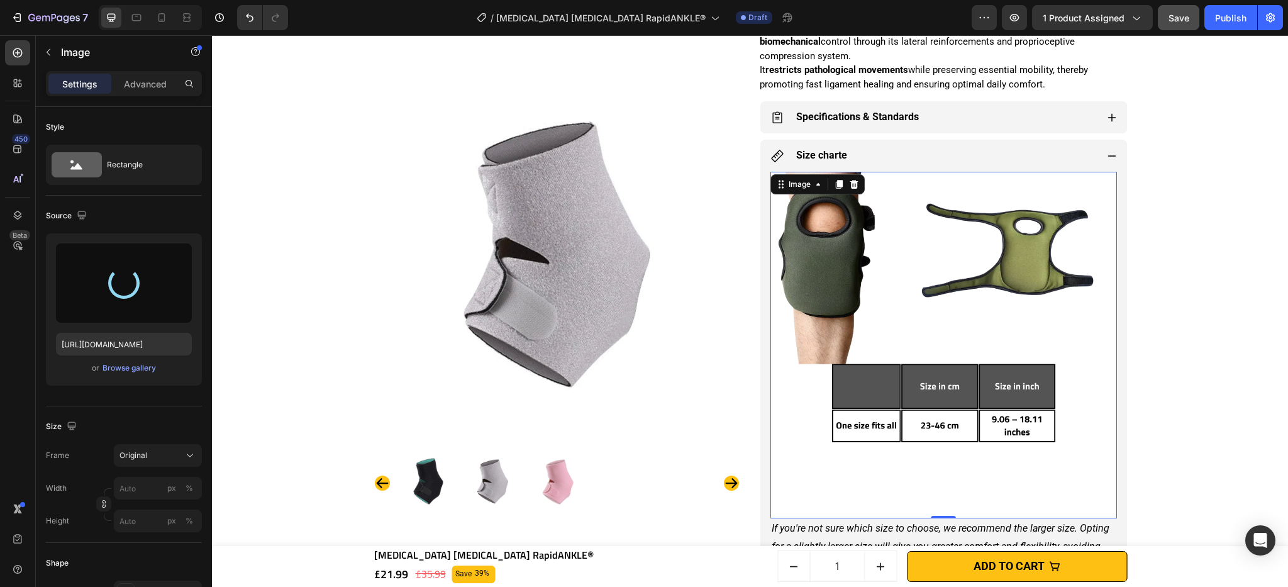
type input "https://cdn.shopify.com/s/files/1/0628/4109/4283/files/gempages_509438091501503…"
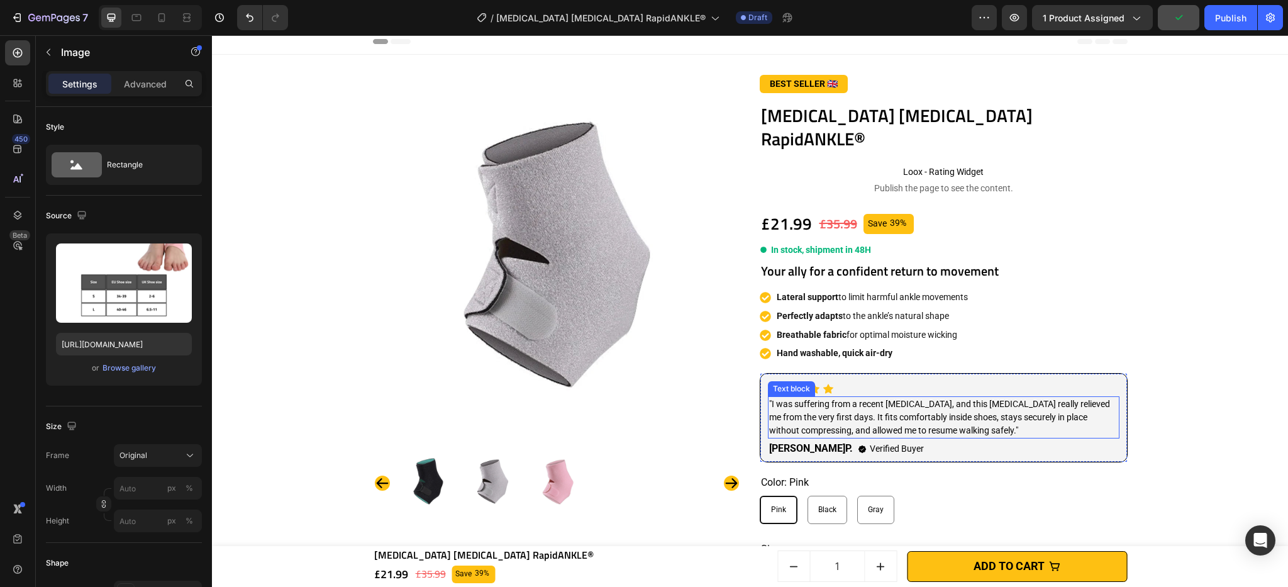
scroll to position [0, 0]
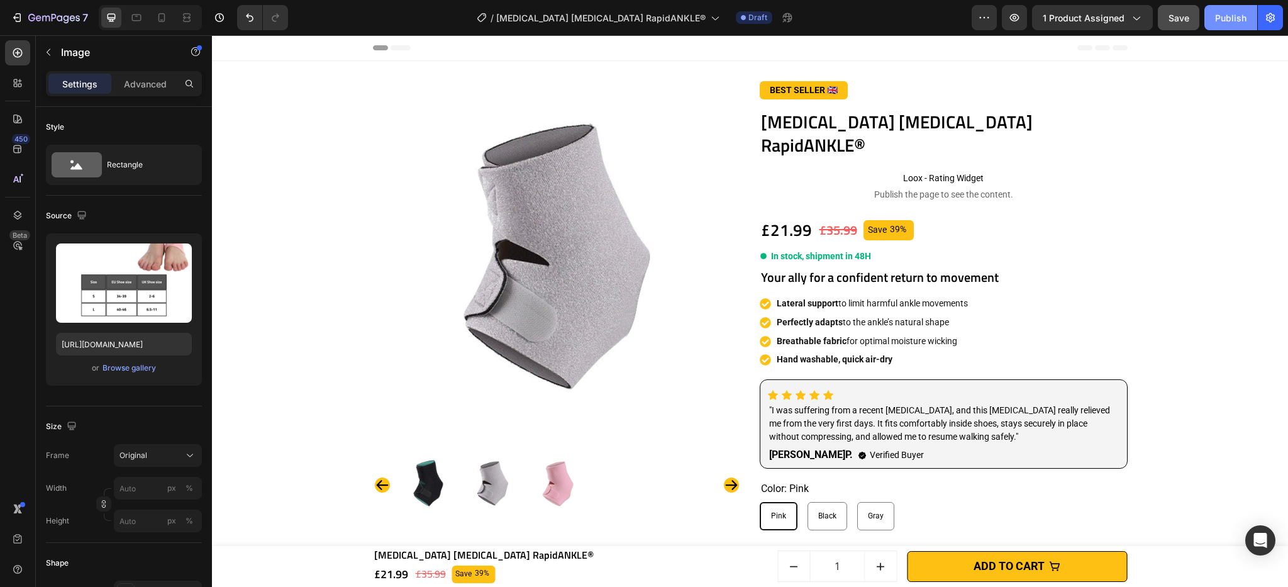
click at [1230, 19] on div "Publish" at bounding box center [1230, 17] width 31 height 13
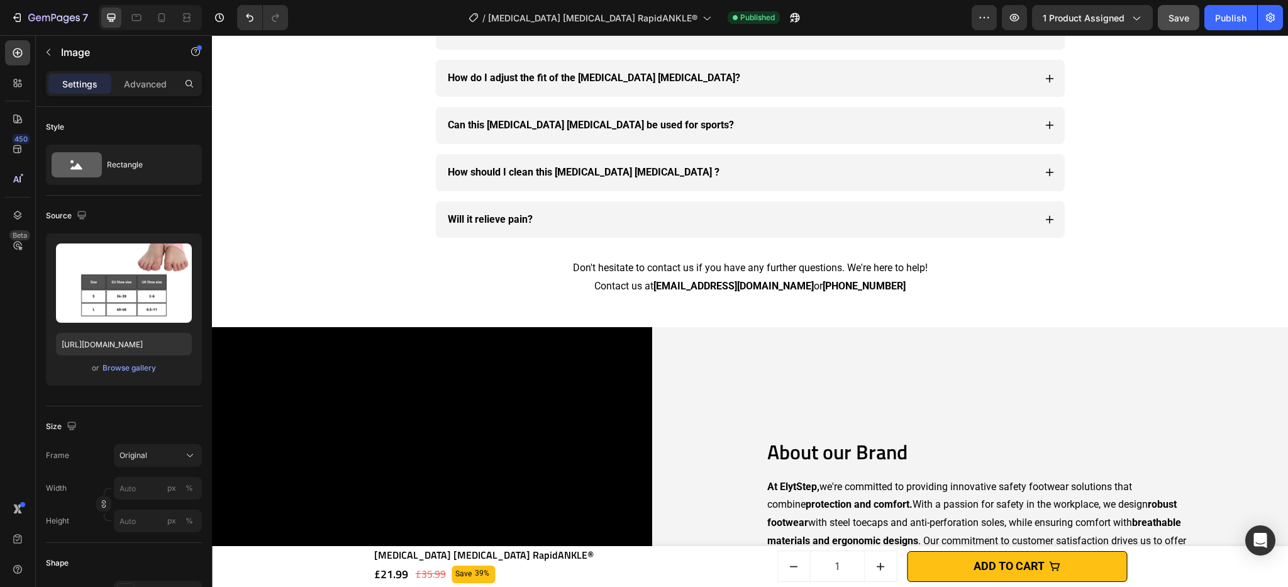
scroll to position [4162, 0]
